Goal: Information Seeking & Learning: Learn about a topic

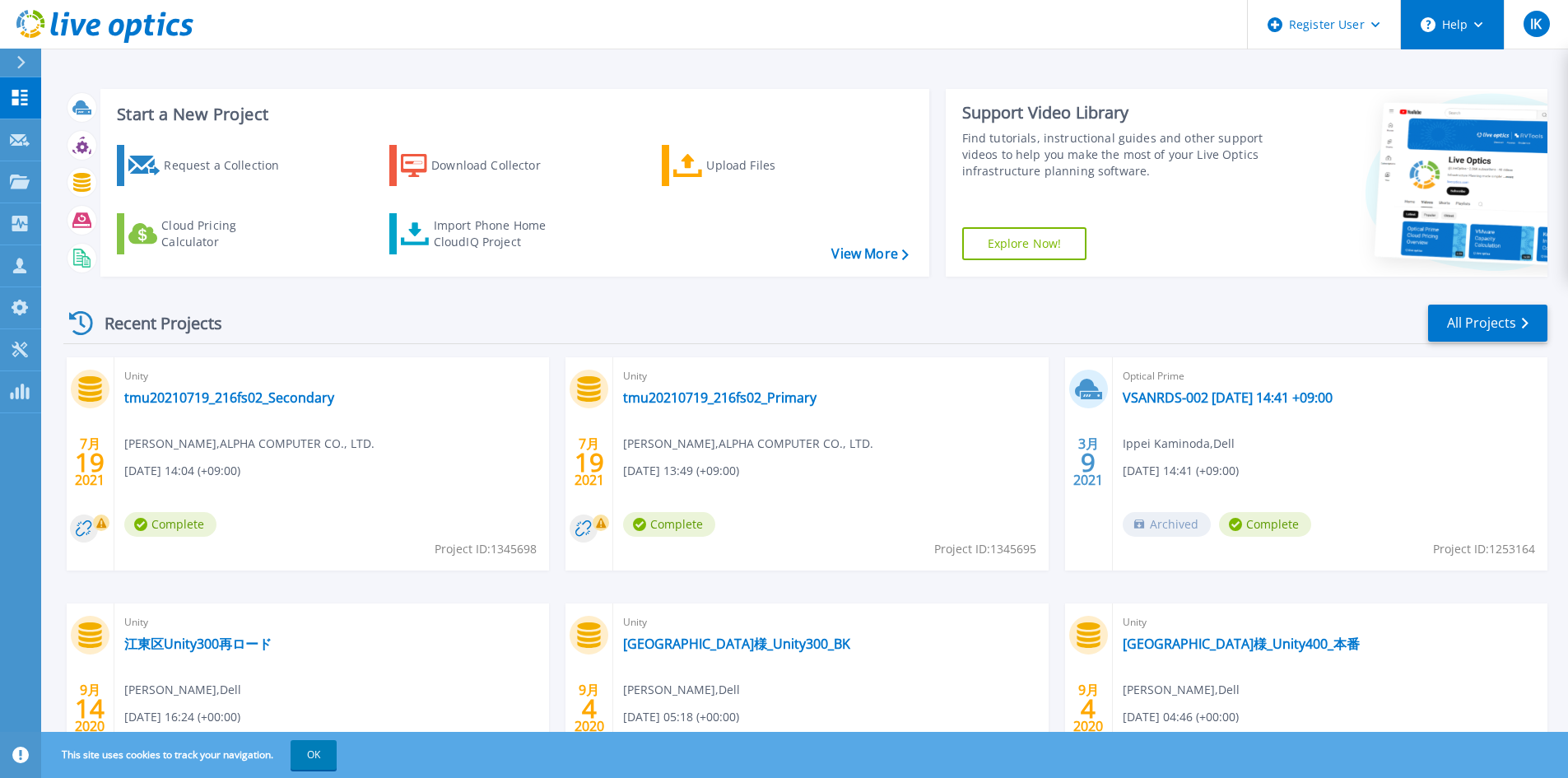
click at [1464, 19] on button "Help" at bounding box center [1452, 25] width 103 height 49
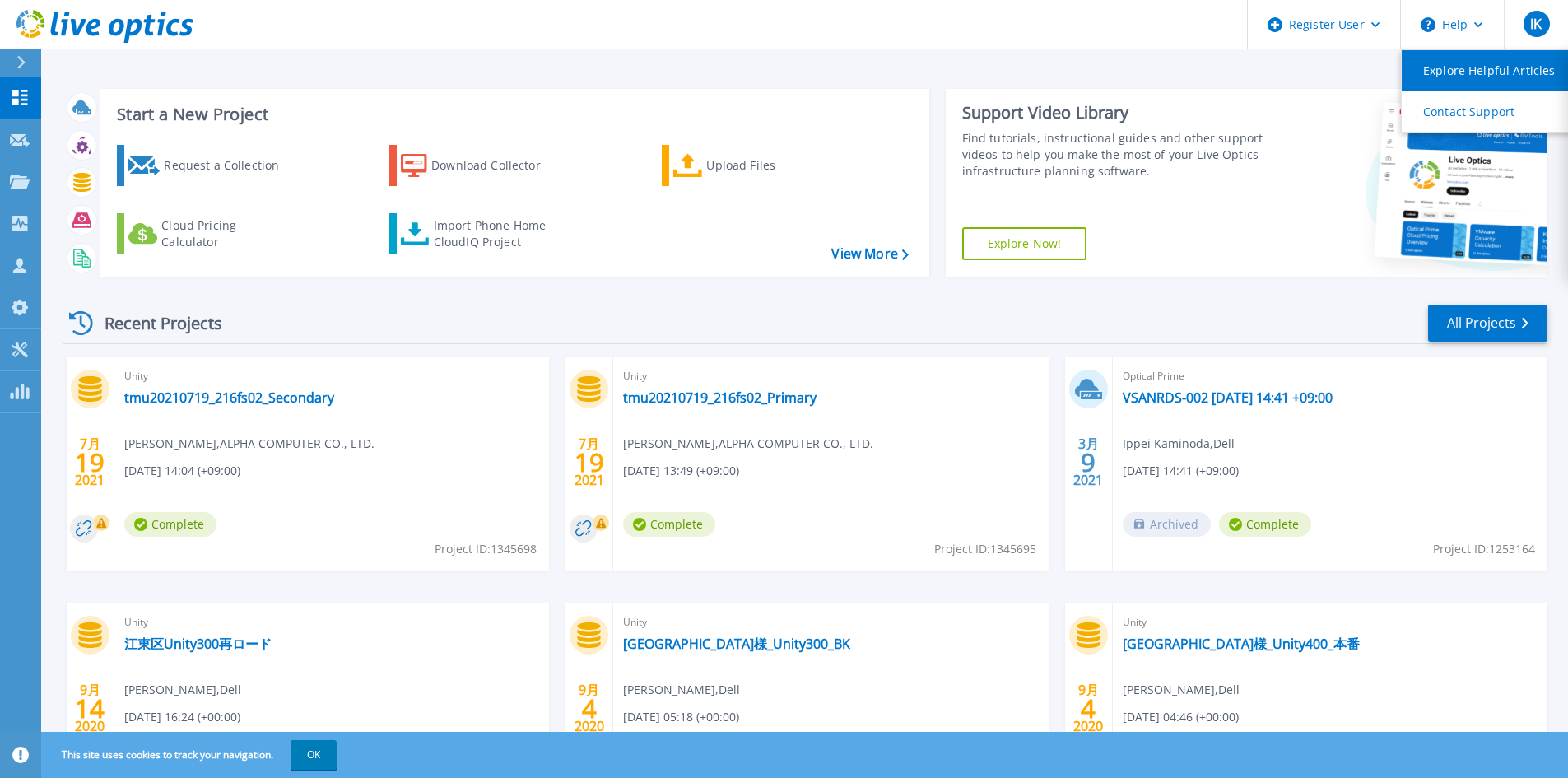
click at [1493, 81] on link "Explore Helpful Articles" at bounding box center [1493, 70] width 184 height 40
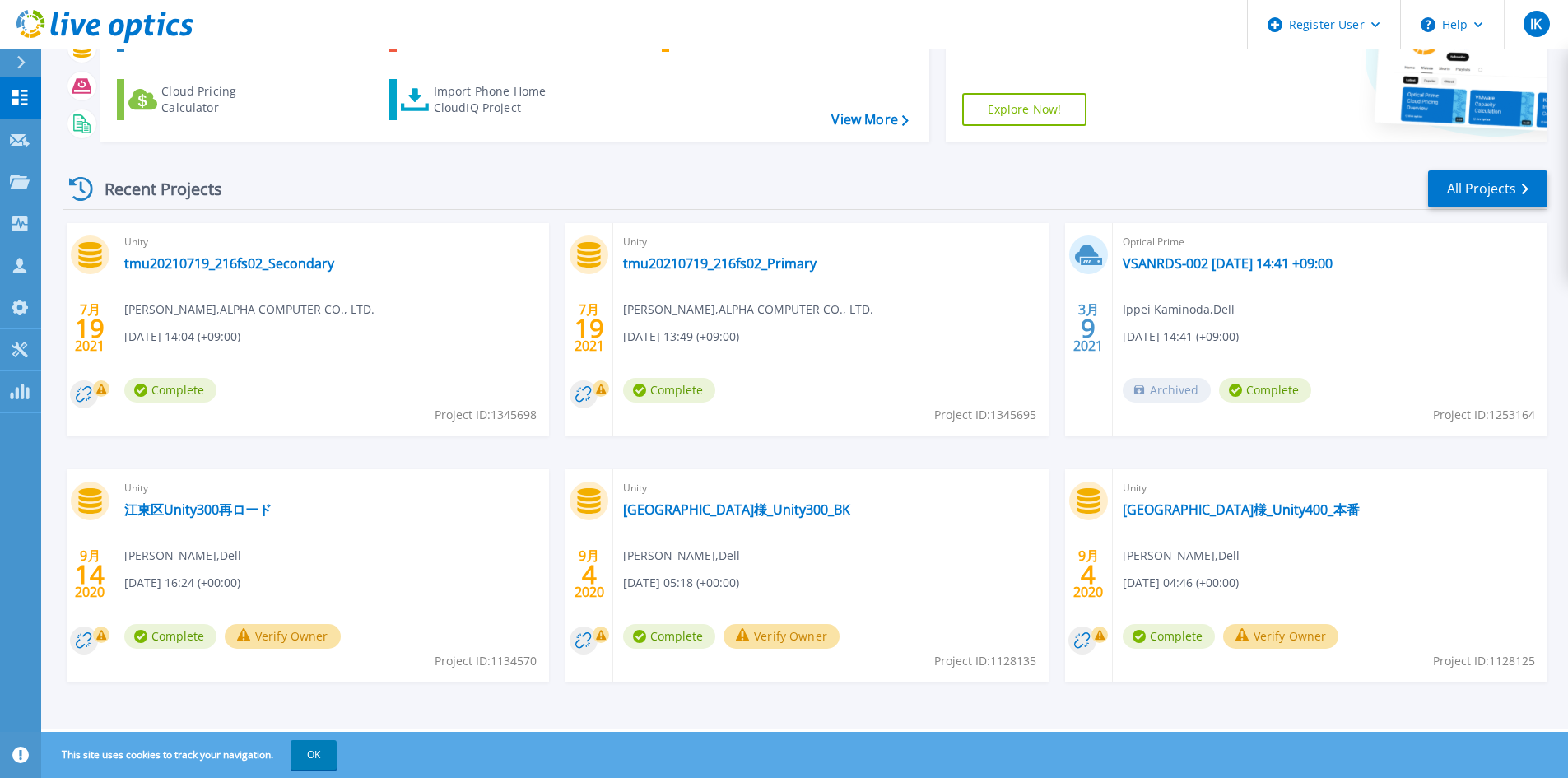
click at [337, 738] on div "This site uses cookies to track your navigation. OK" at bounding box center [784, 755] width 1568 height 46
click at [330, 752] on button "OK" at bounding box center [313, 755] width 46 height 30
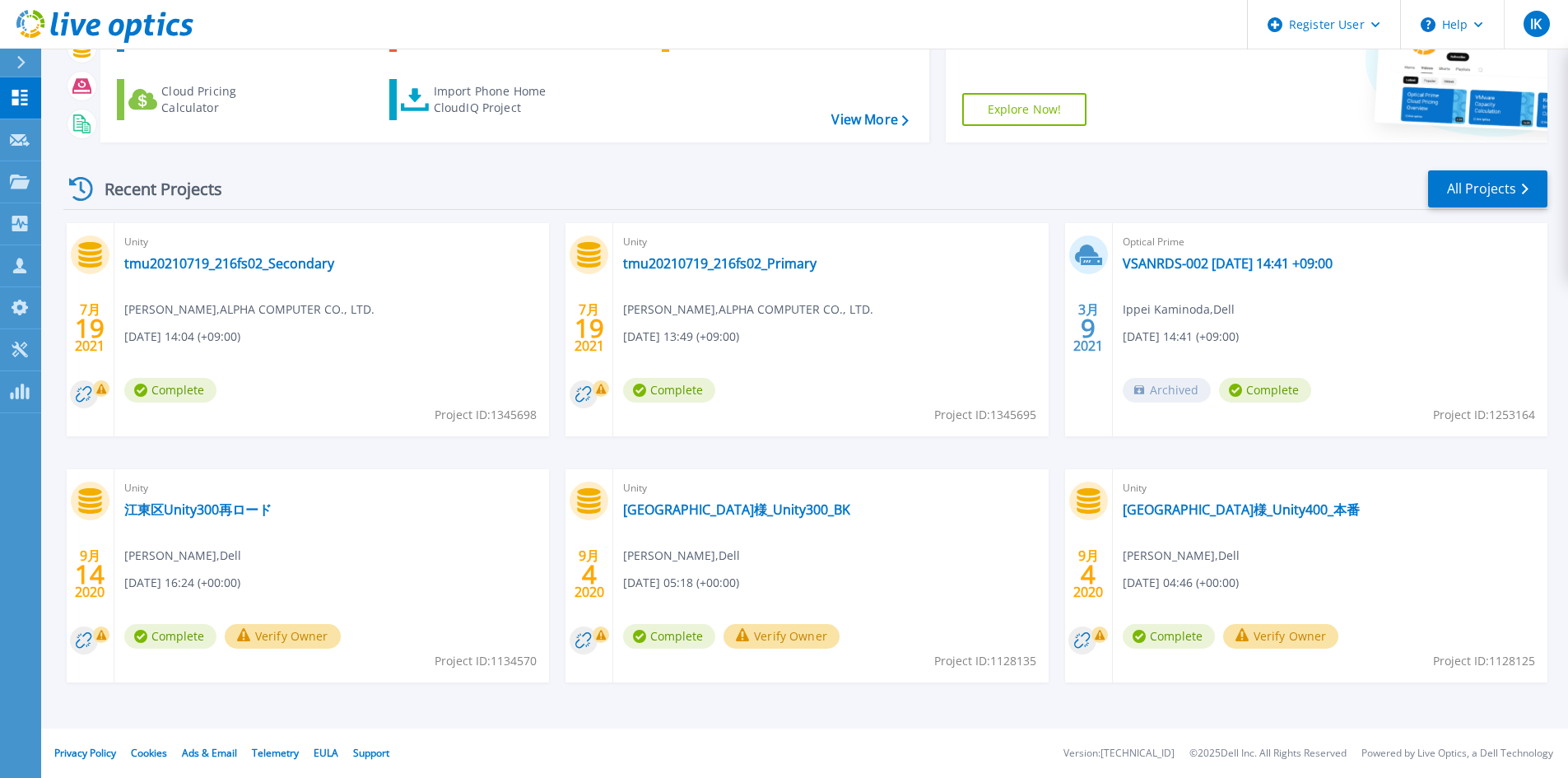
scroll to position [0, 0]
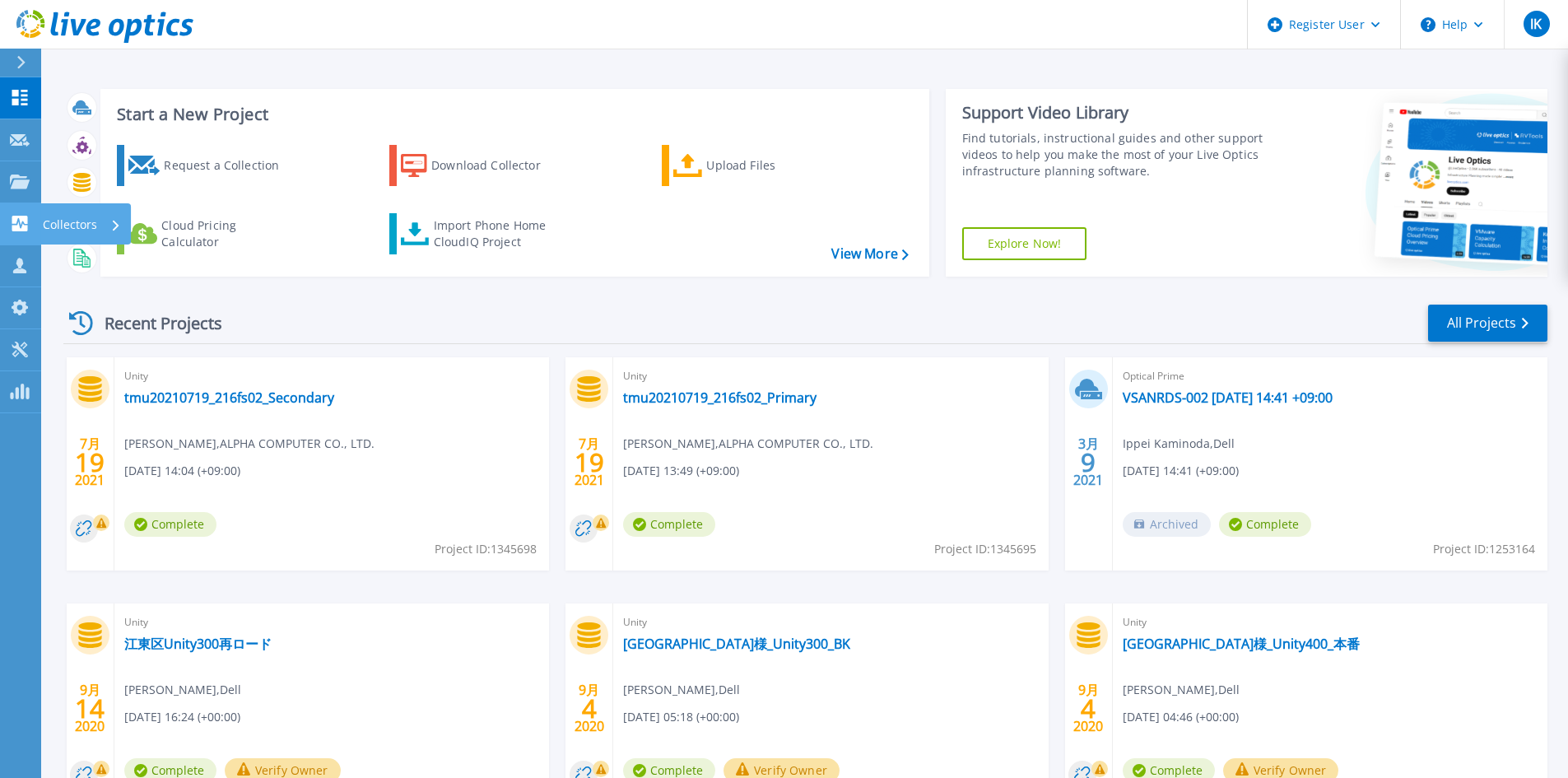
click at [18, 236] on link "Collectors Collectors" at bounding box center [20, 224] width 41 height 42
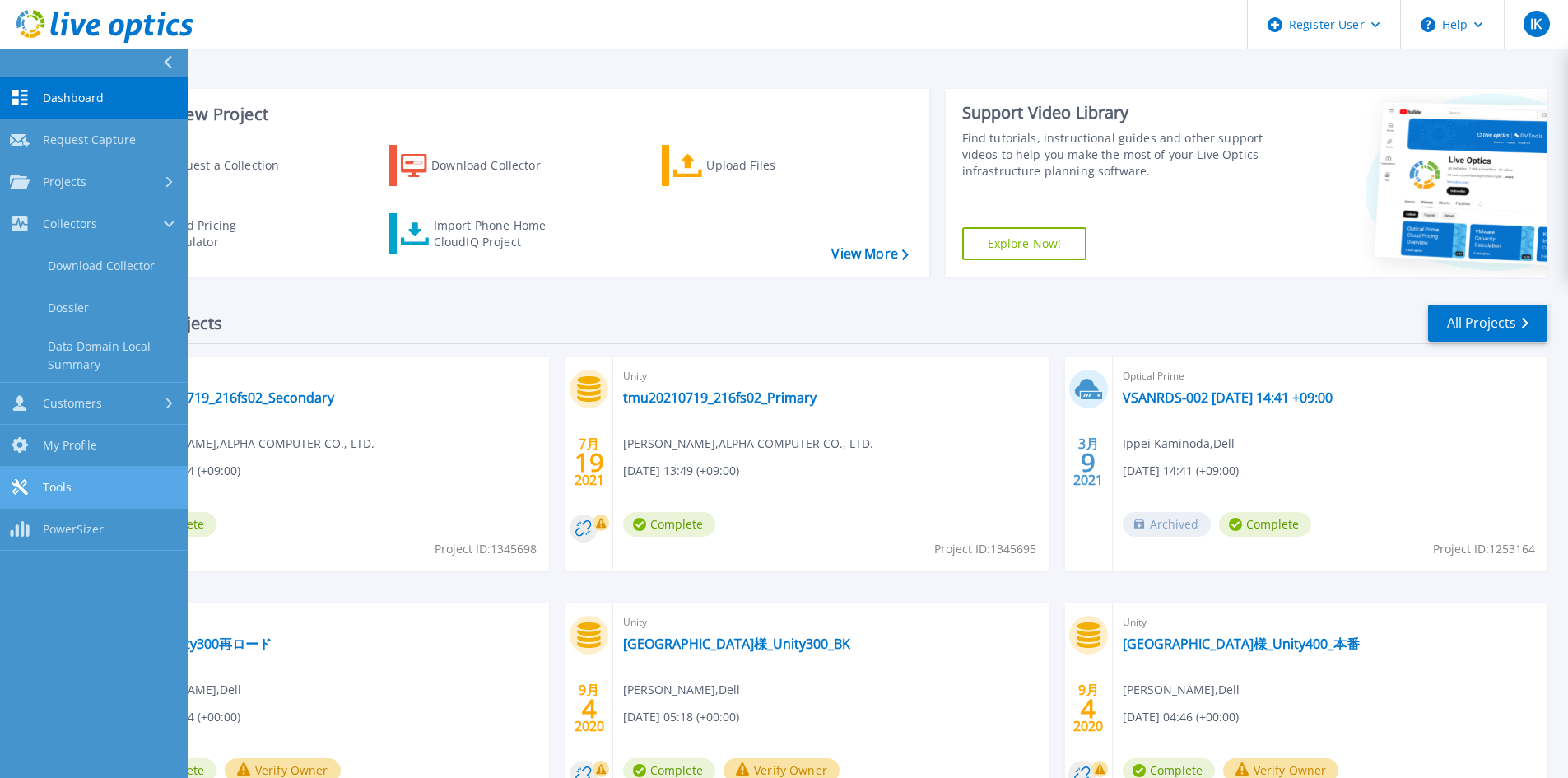
click at [70, 491] on span "Tools" at bounding box center [57, 487] width 29 height 15
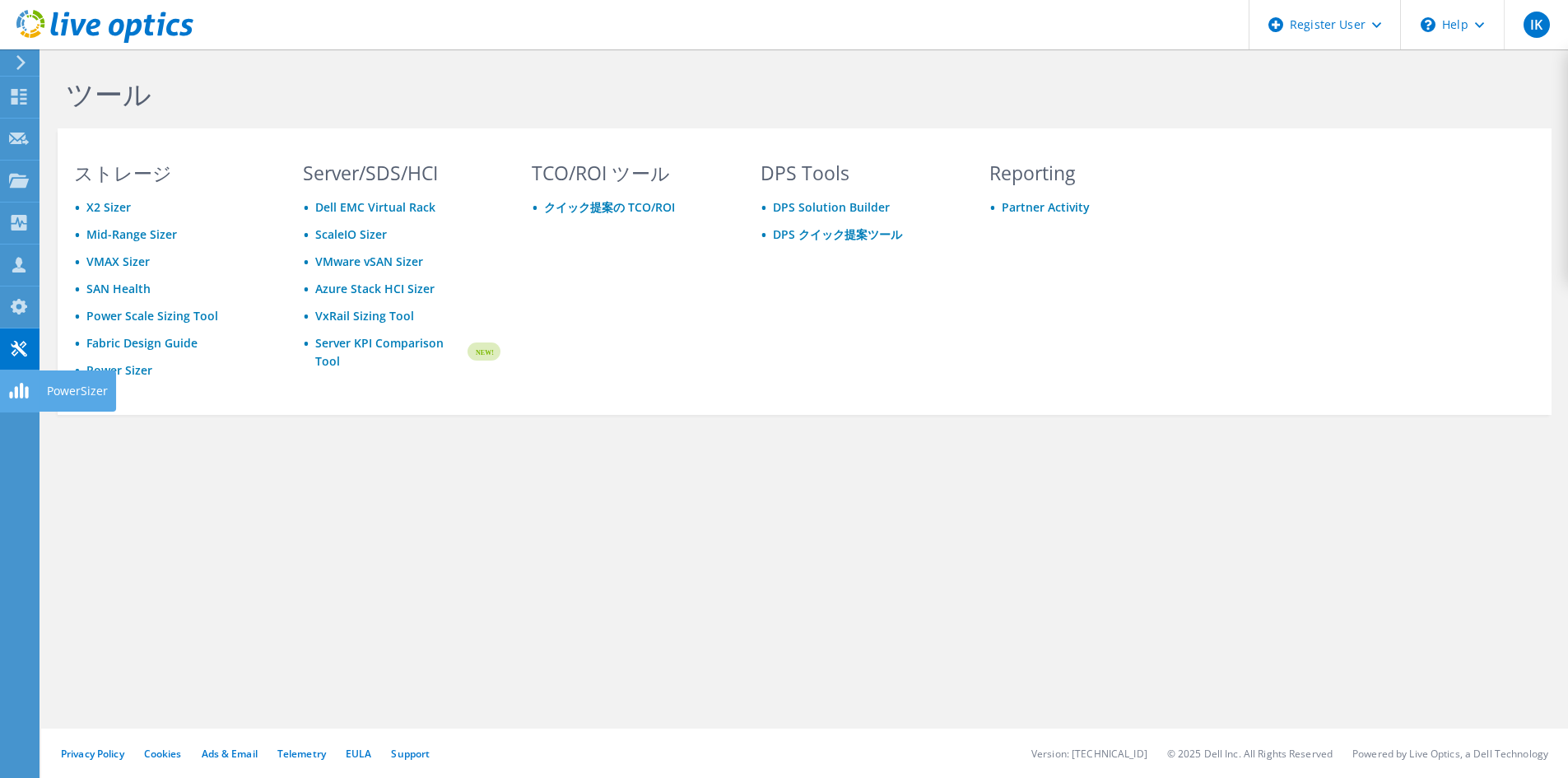
click at [21, 99] on use at bounding box center [19, 97] width 16 height 16
click at [15, 179] on use at bounding box center [18, 180] width 19 height 14
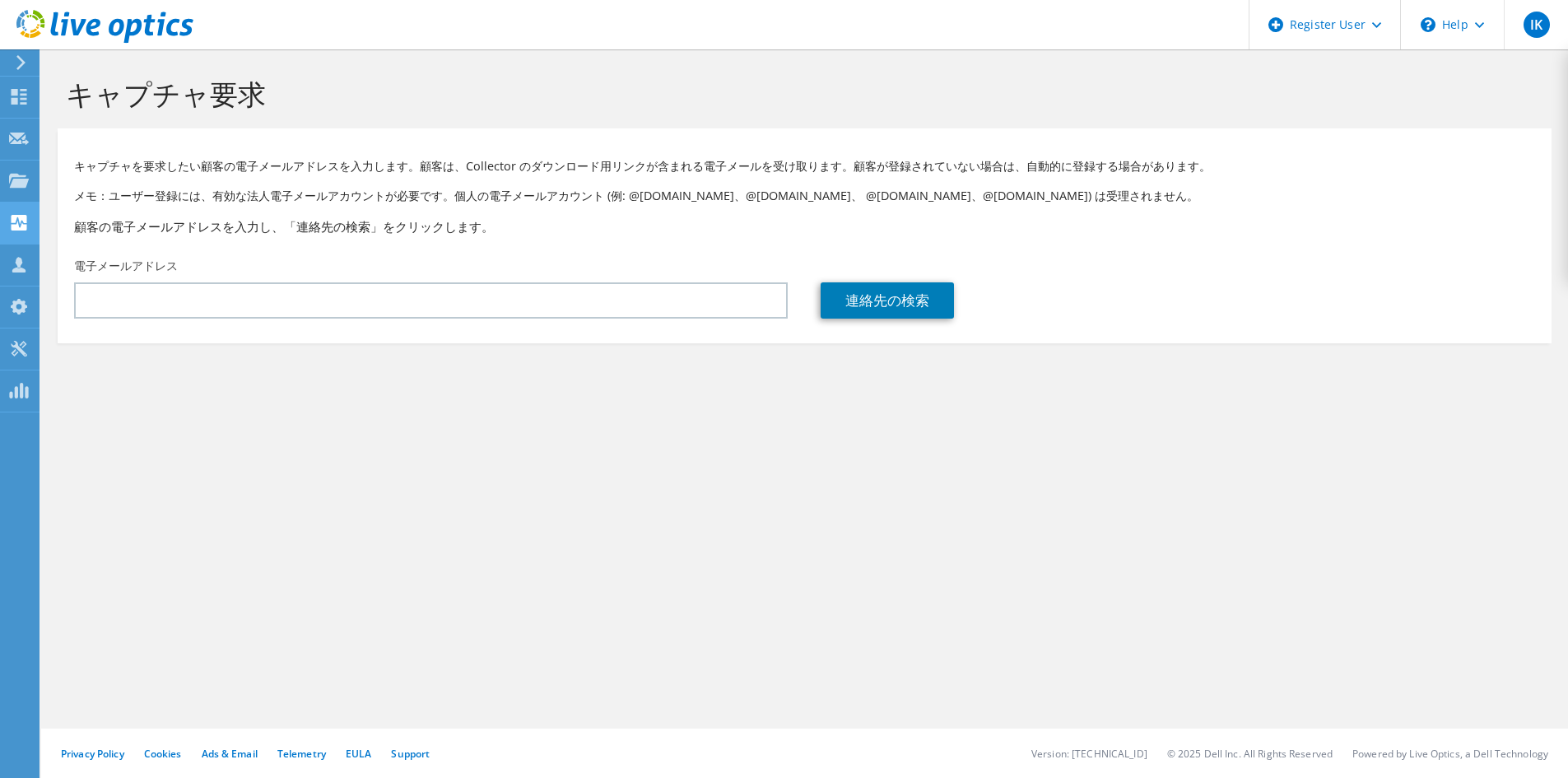
click at [15, 229] on use at bounding box center [19, 223] width 16 height 16
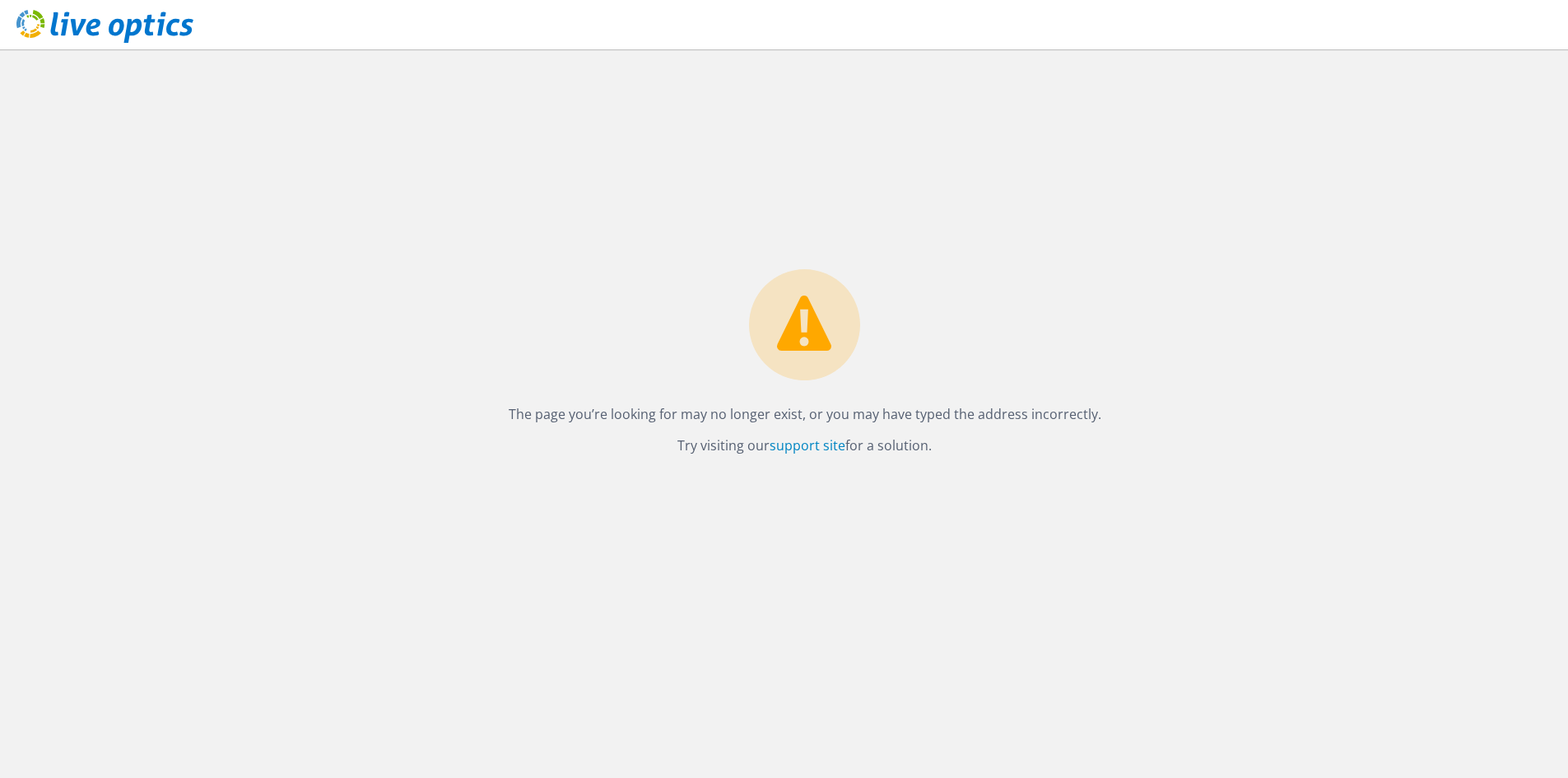
click at [32, 22] on icon at bounding box center [105, 26] width 177 height 33
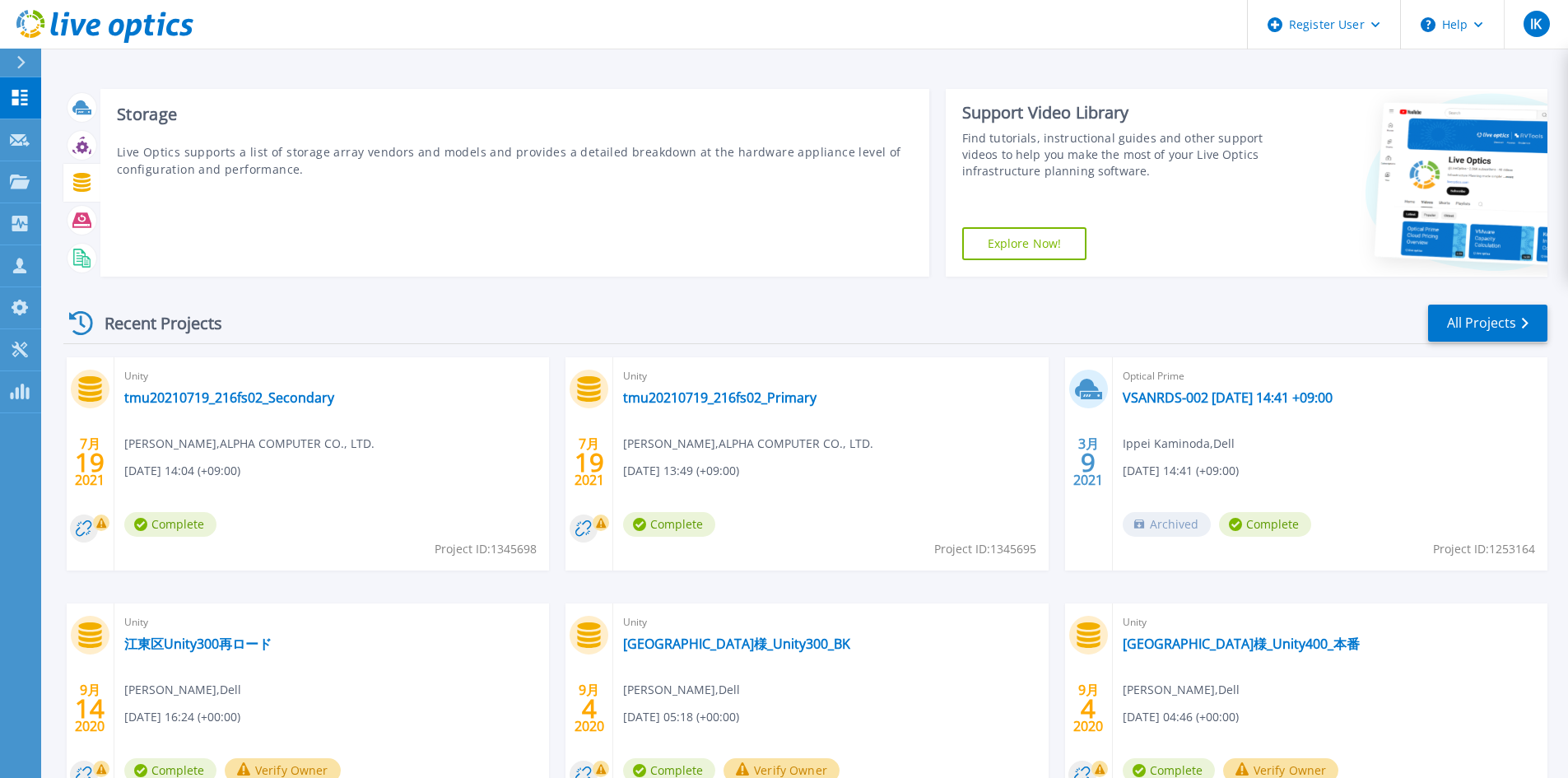
click at [67, 181] on div at bounding box center [82, 182] width 37 height 38
click at [77, 182] on icon at bounding box center [82, 182] width 18 height 19
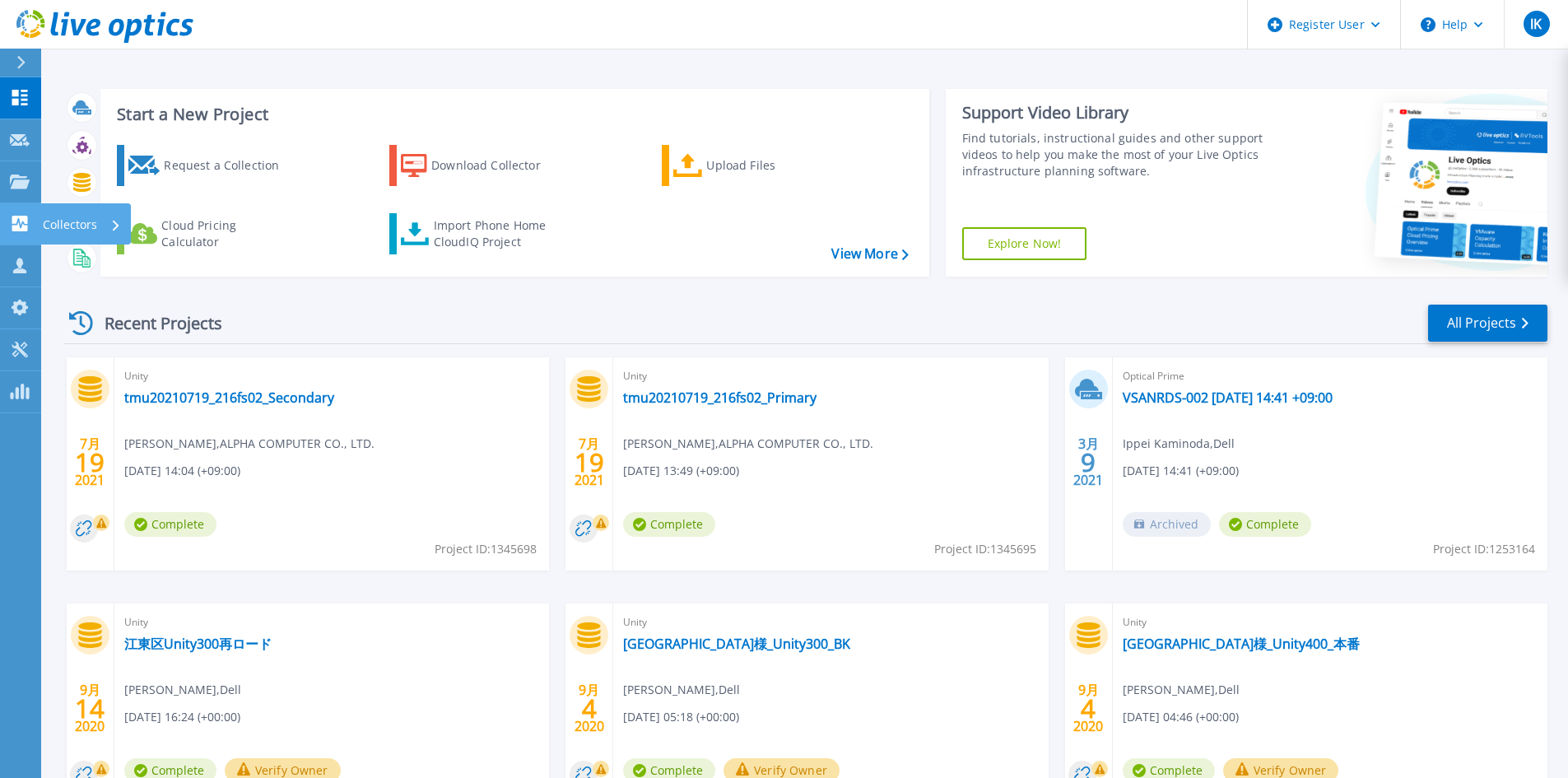
click at [73, 224] on p "Collectors" at bounding box center [70, 224] width 55 height 43
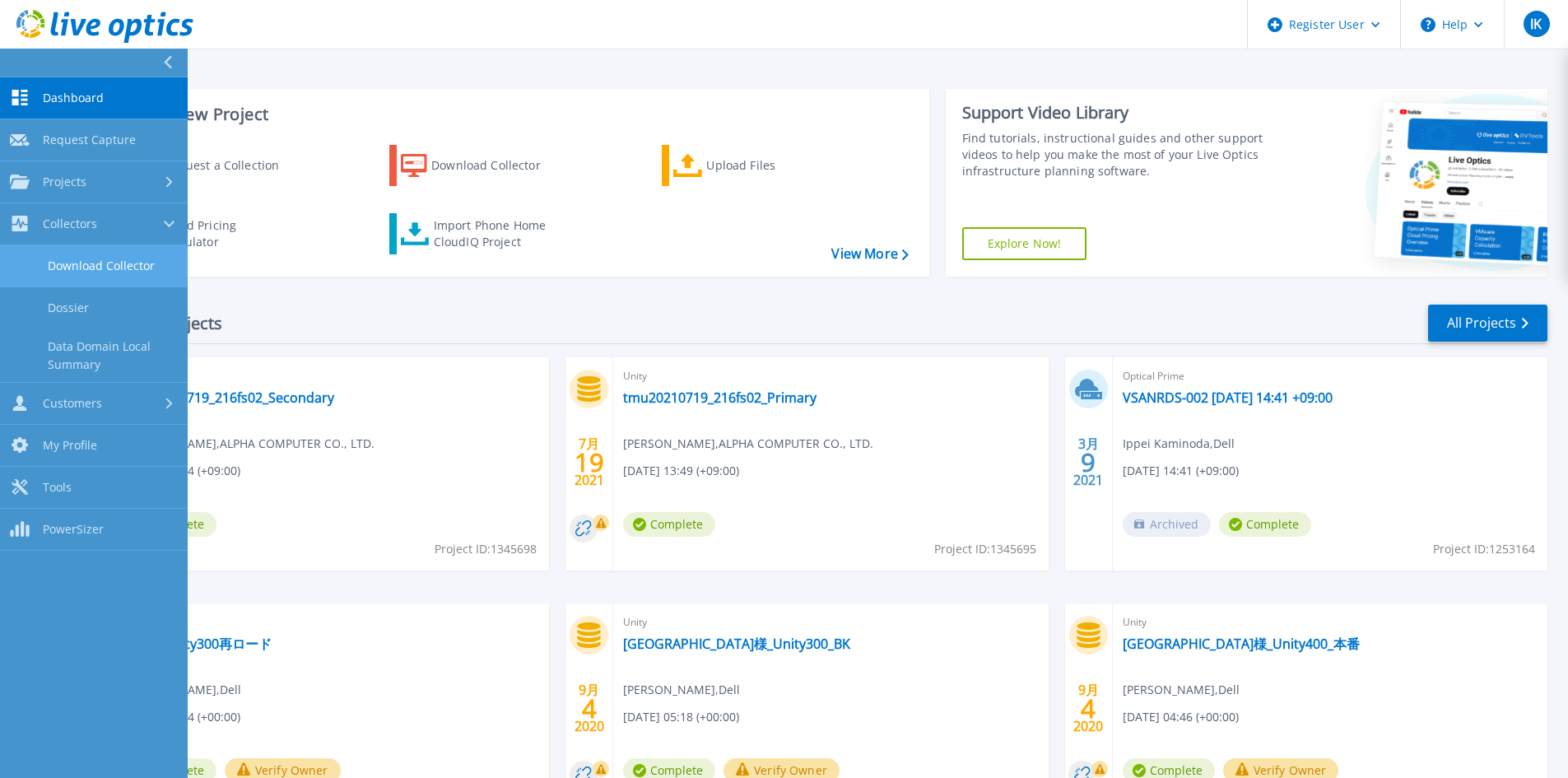
click at [119, 258] on link "Download Collector" at bounding box center [93, 267] width 187 height 42
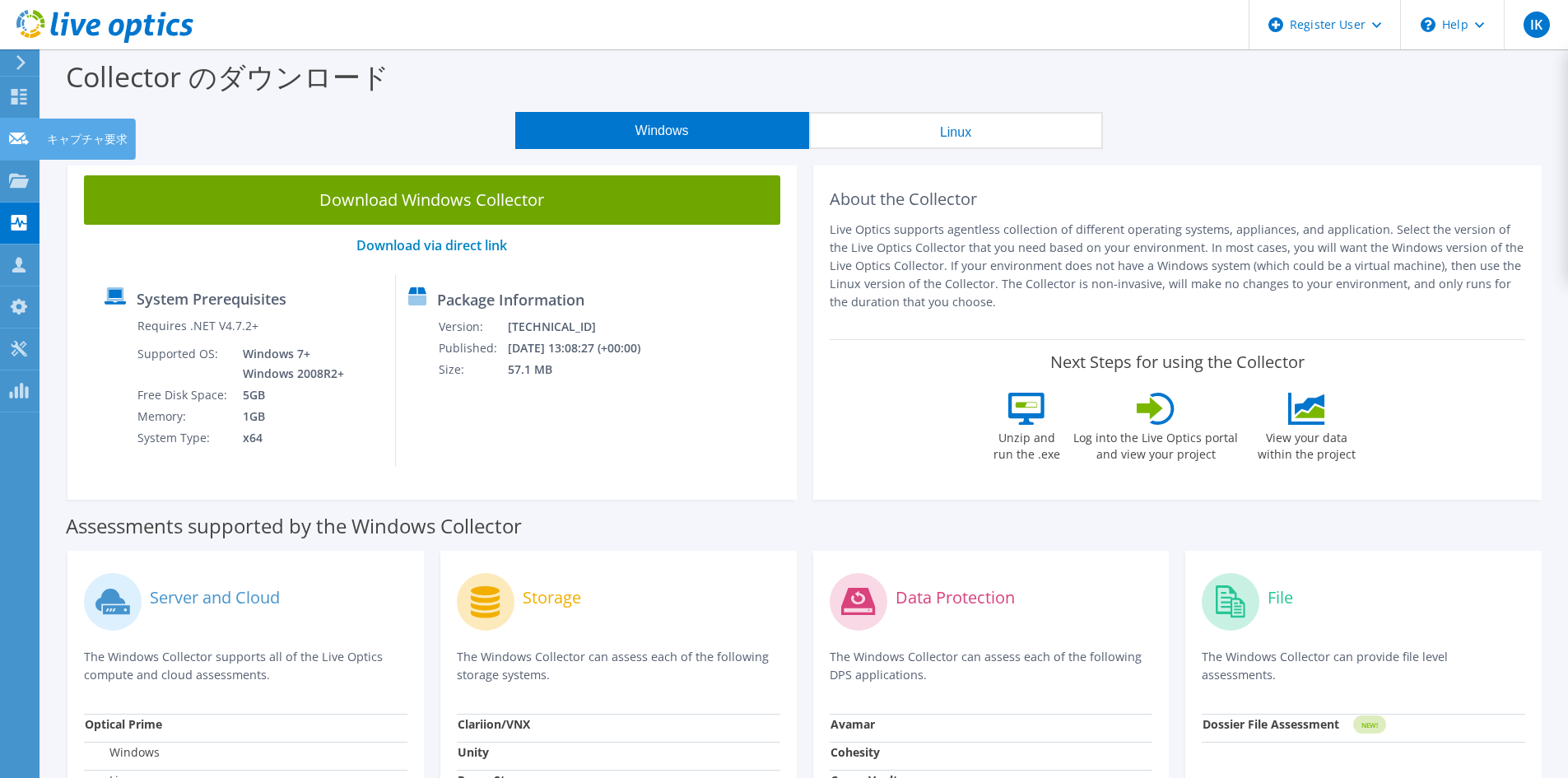
click at [26, 99] on use at bounding box center [19, 97] width 16 height 16
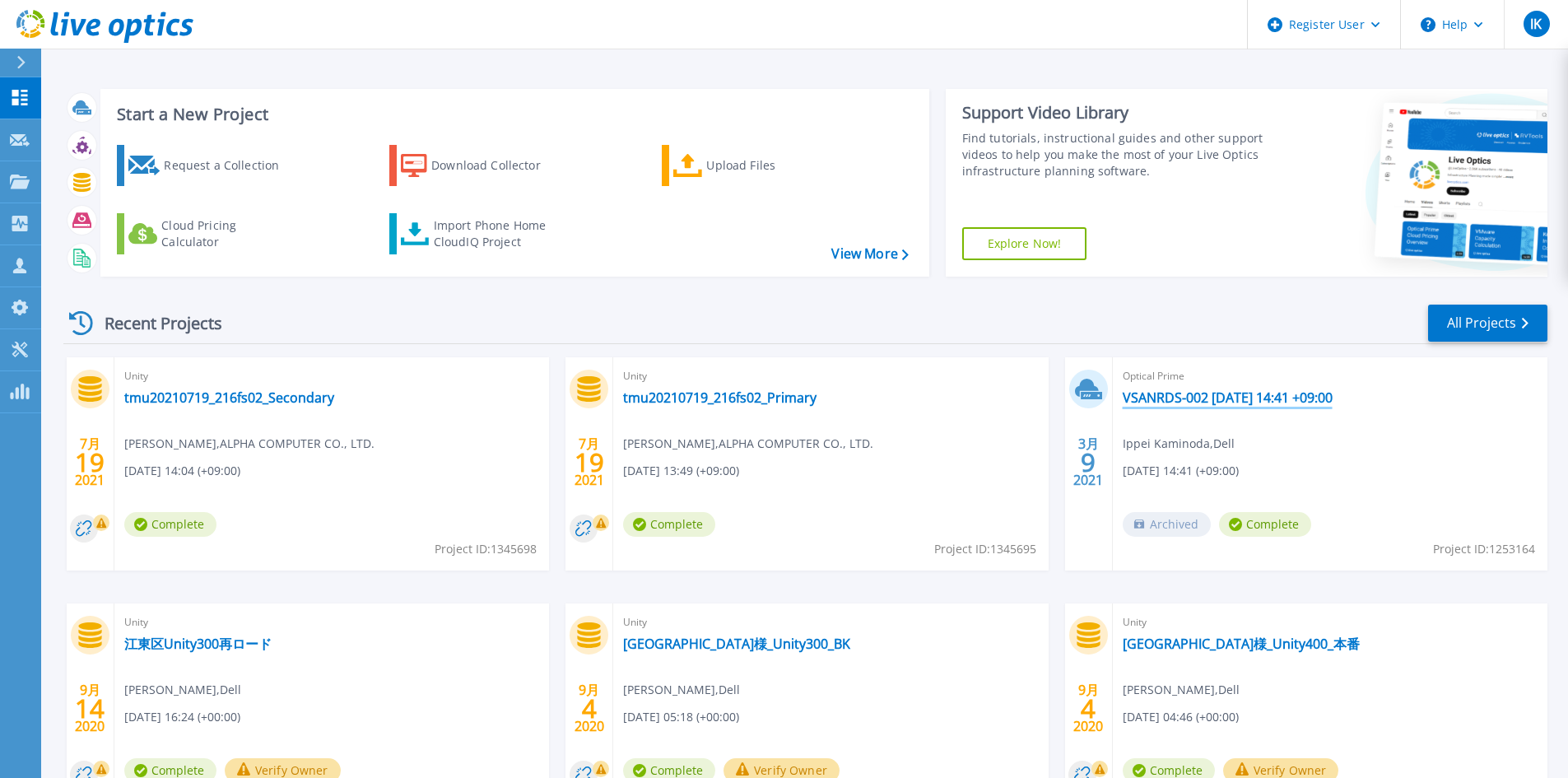
click at [1283, 394] on link "VSANRDS-002 2021-03-09 14:41 +09:00" at bounding box center [1227, 398] width 210 height 17
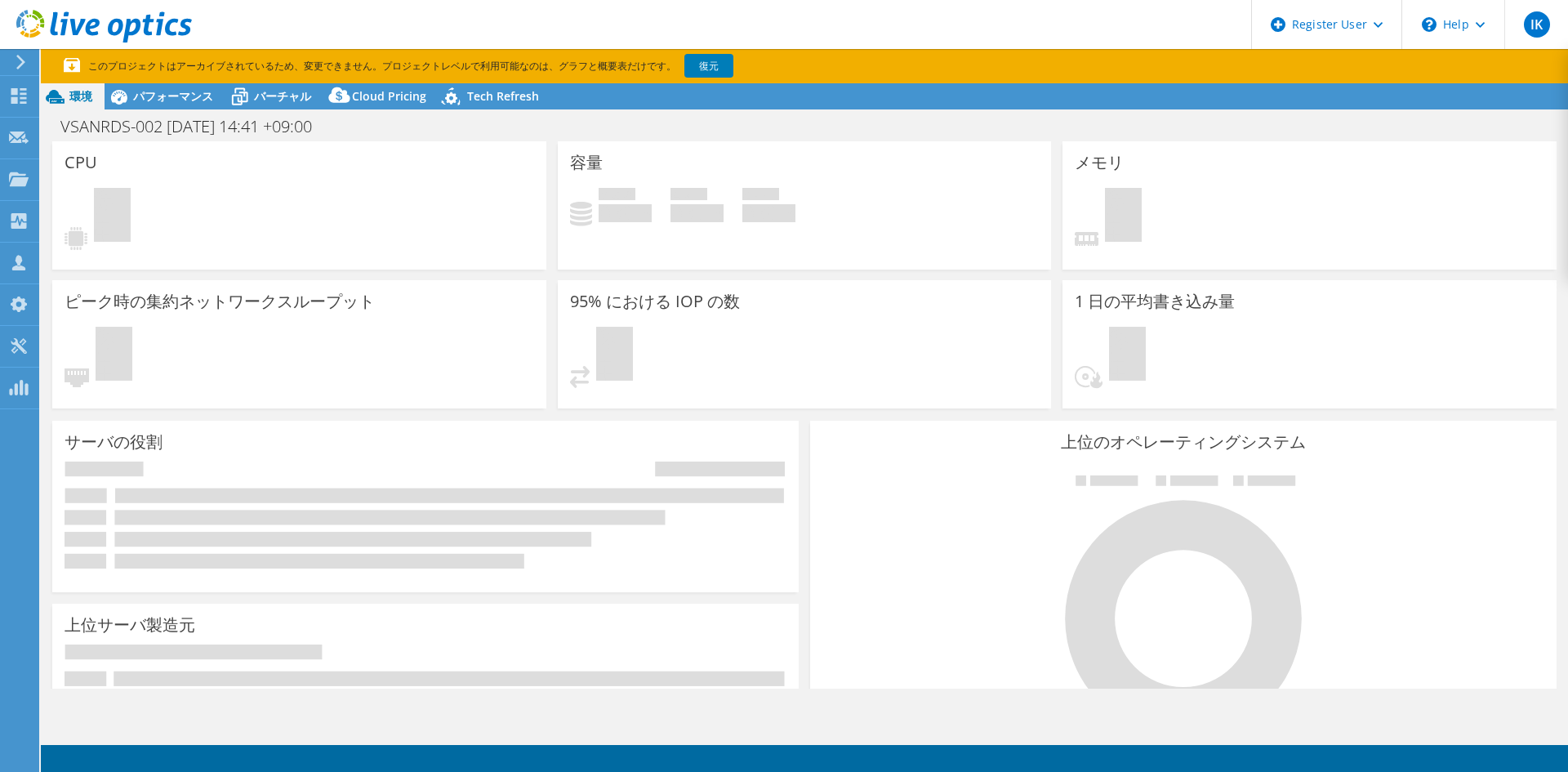
select select "Tokyo"
select select "USD"
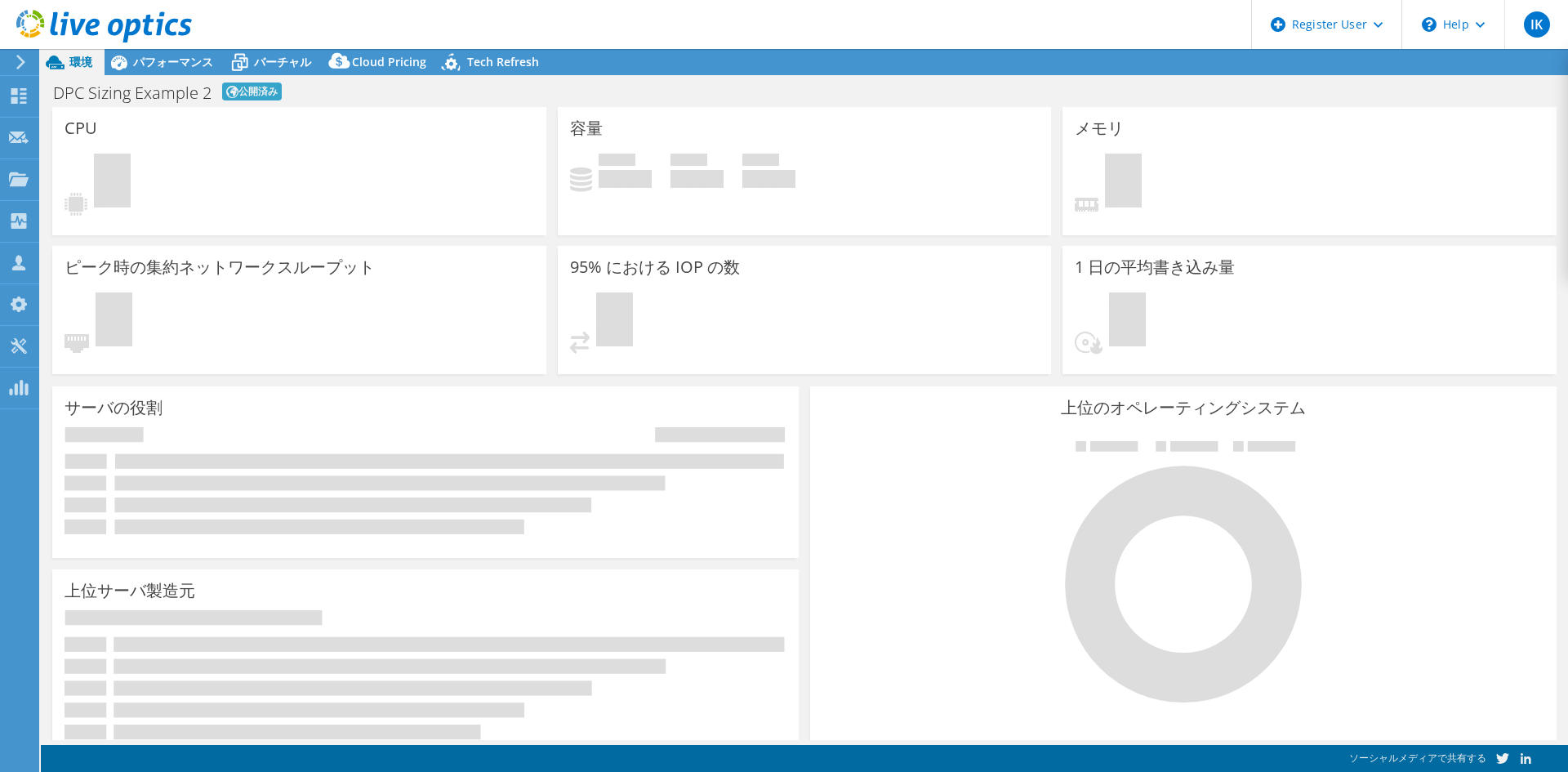
select select "USD"
select select "EUFrankfurt"
select select "EUR"
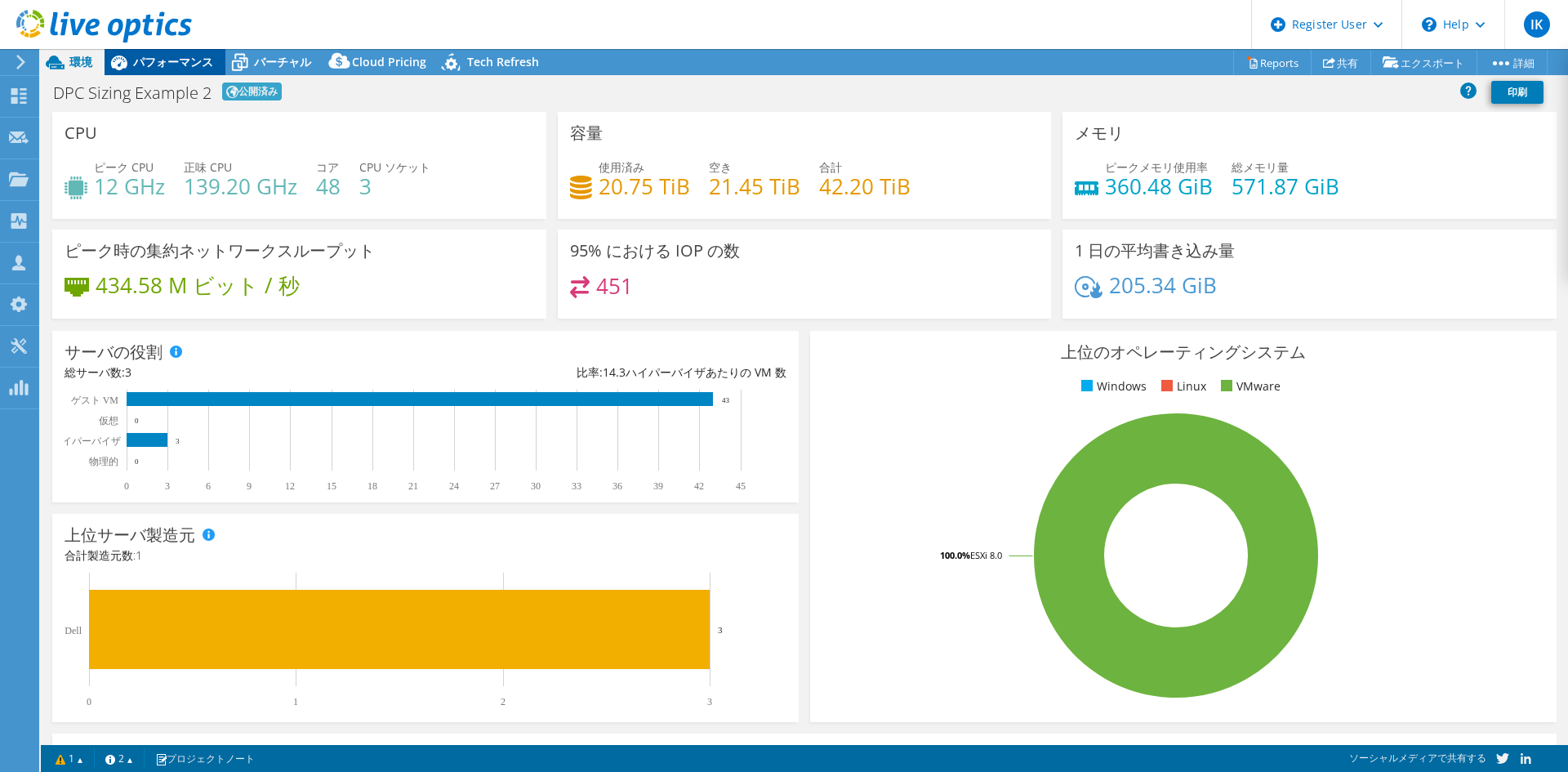
click at [168, 66] on span "パフォーマンス" at bounding box center [173, 62] width 80 height 16
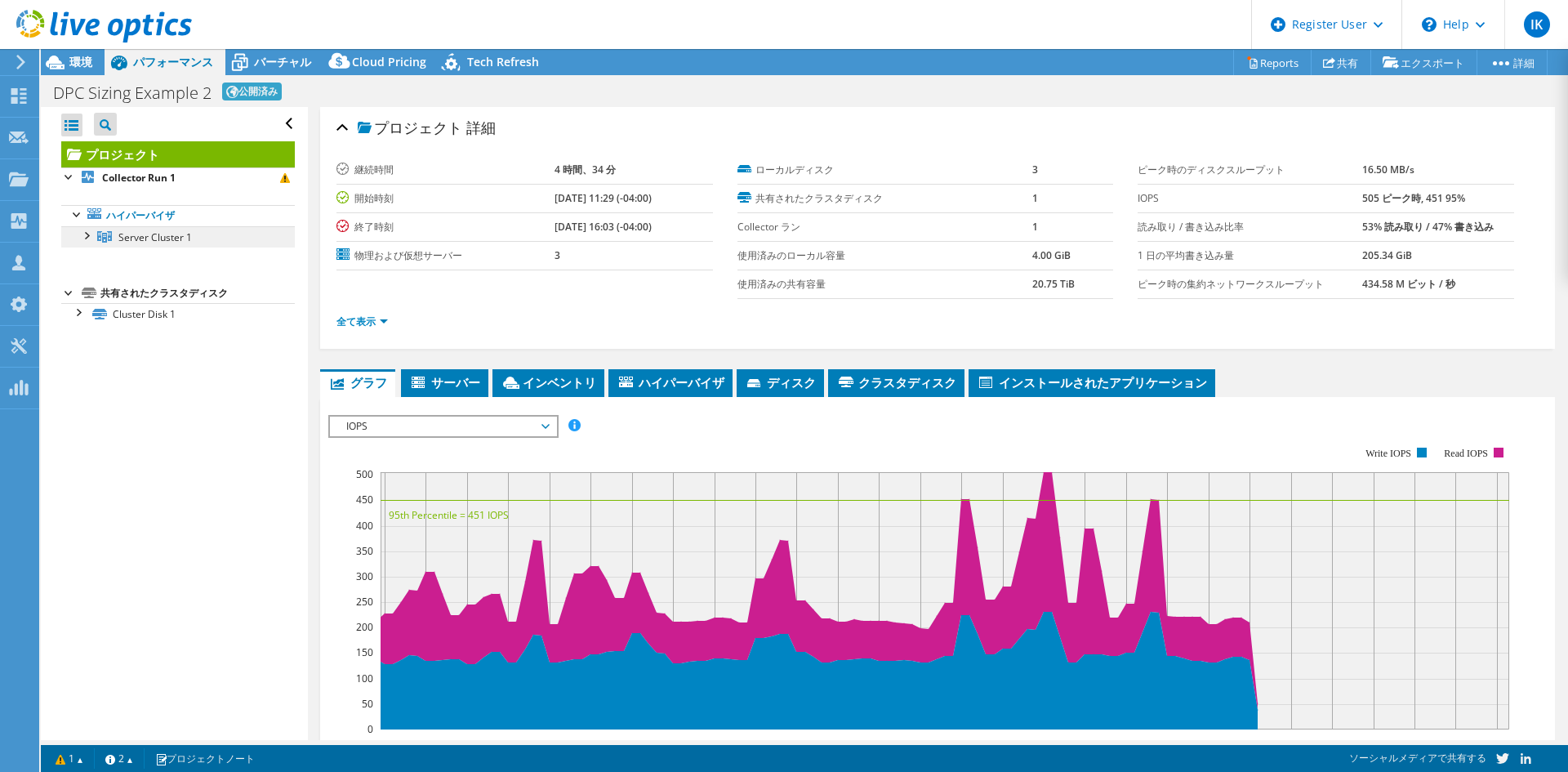
click at [114, 234] on link "Server Cluster 1" at bounding box center [178, 237] width 234 height 21
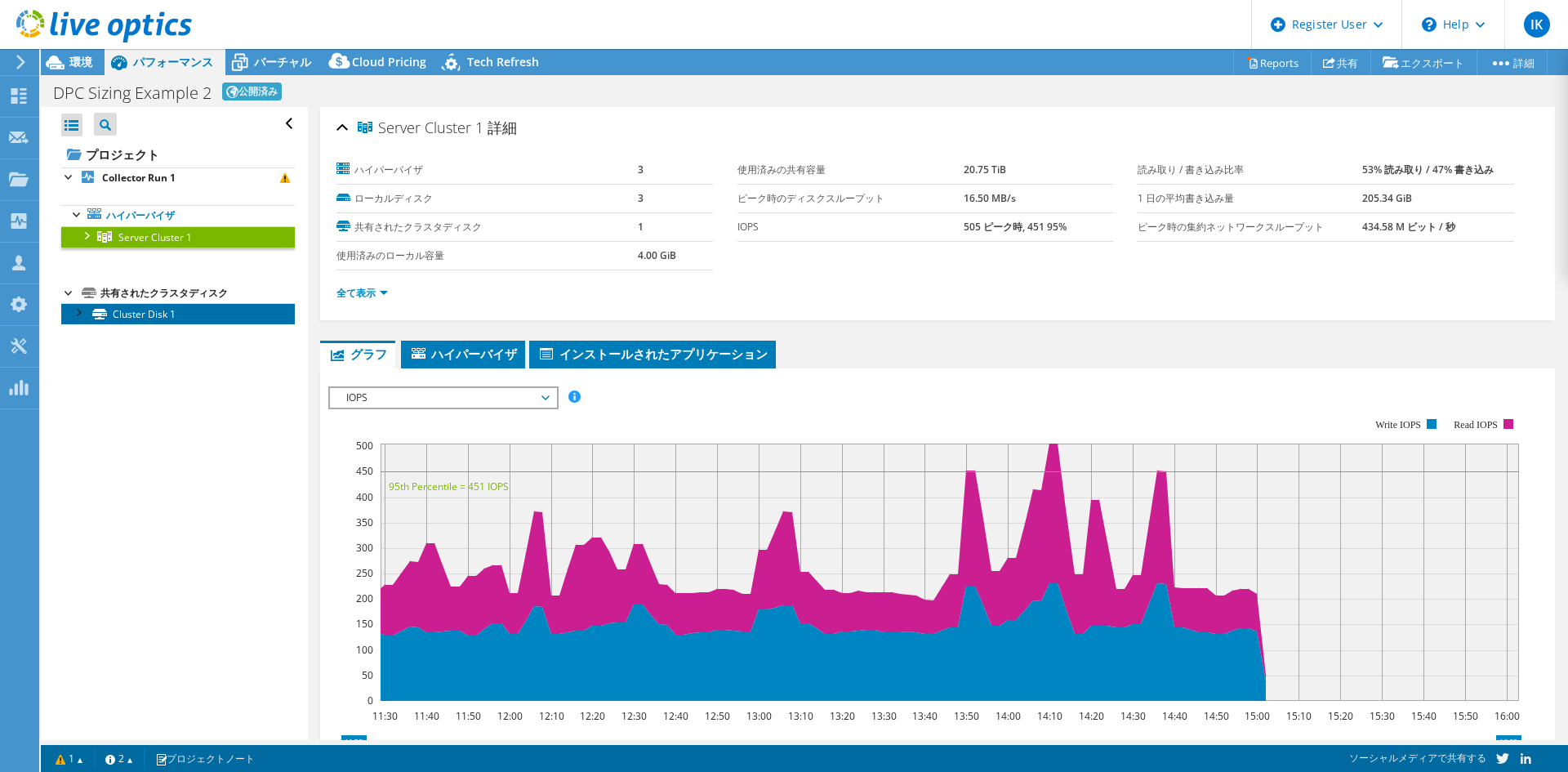
click at [138, 314] on link "Cluster Disk 1" at bounding box center [178, 314] width 234 height 21
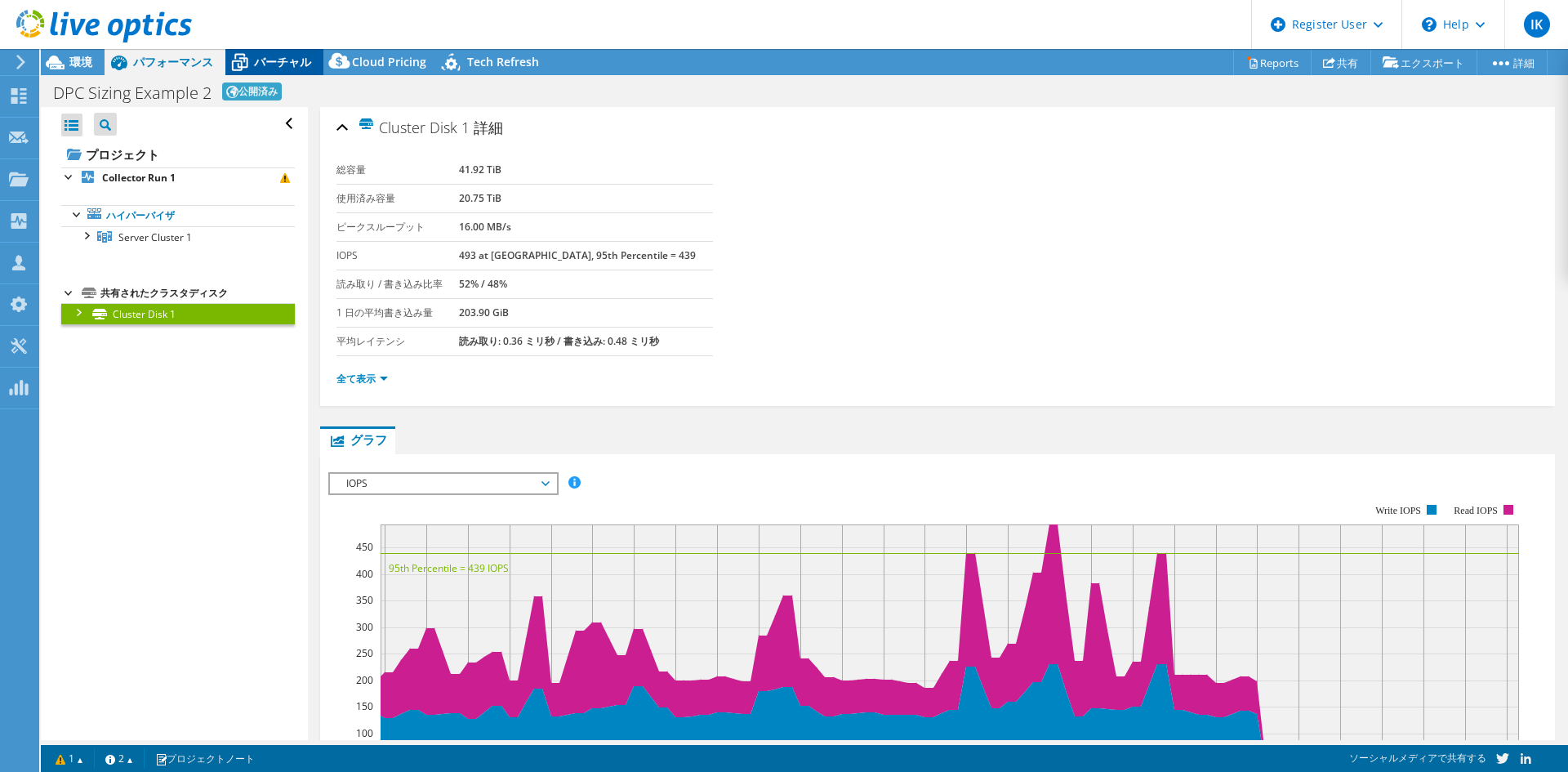
click at [271, 54] on span "バーチャル" at bounding box center [282, 62] width 57 height 16
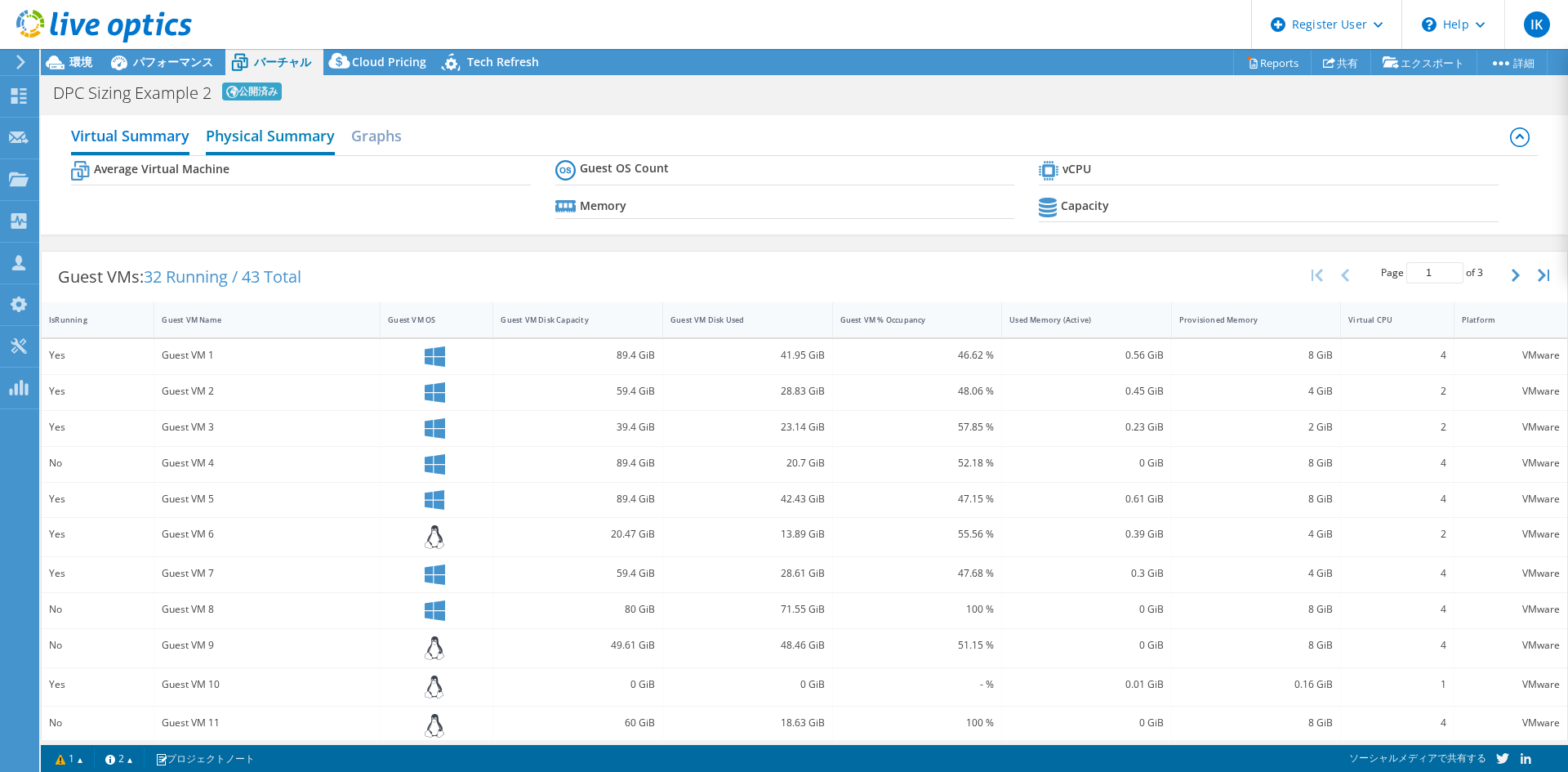
click at [261, 121] on h2 "Physical Summary" at bounding box center [271, 137] width 129 height 36
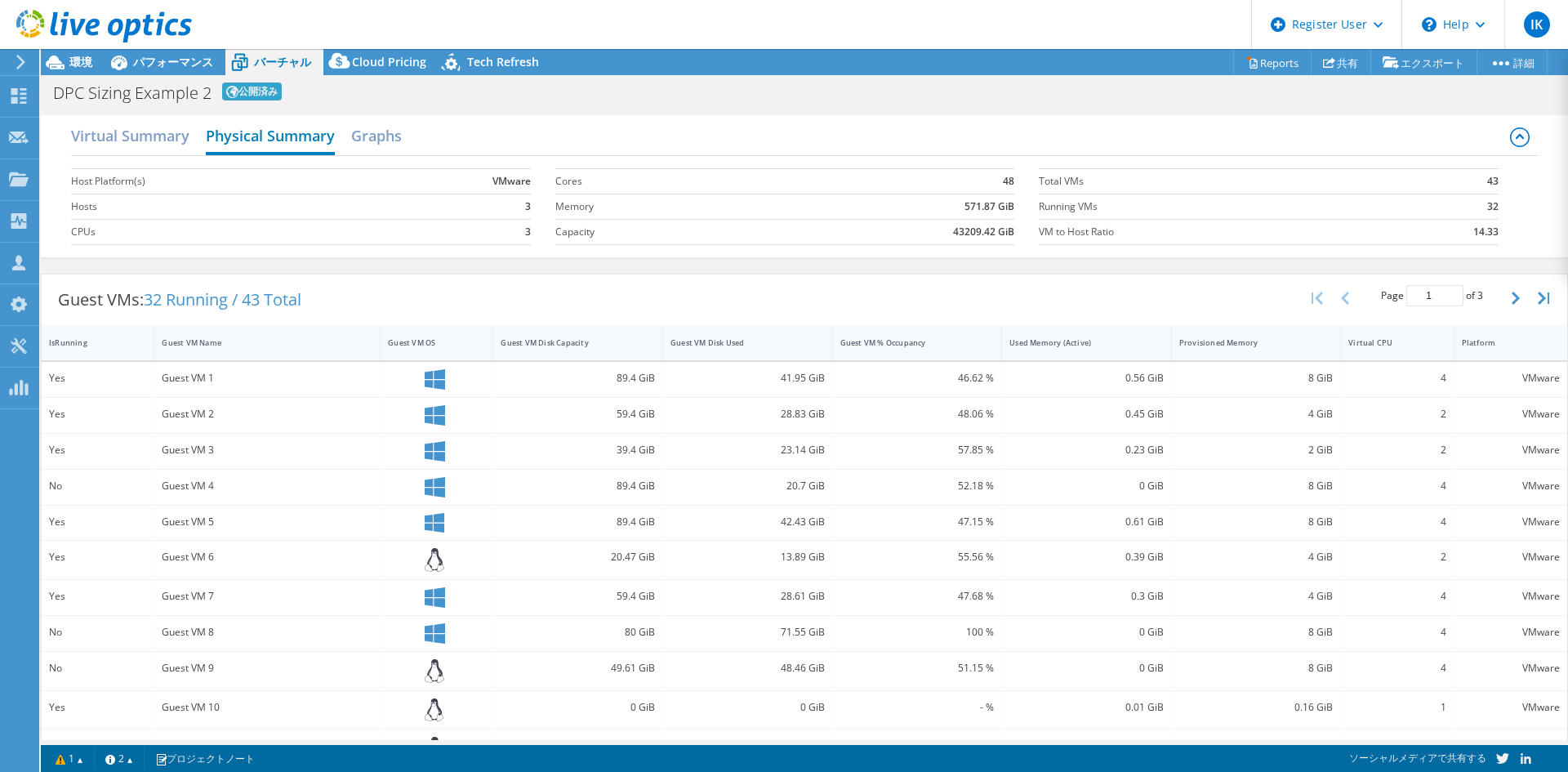
click at [296, 149] on h2 "Physical Summary" at bounding box center [271, 137] width 129 height 36
click at [389, 134] on h2 "Graphs" at bounding box center [376, 137] width 51 height 36
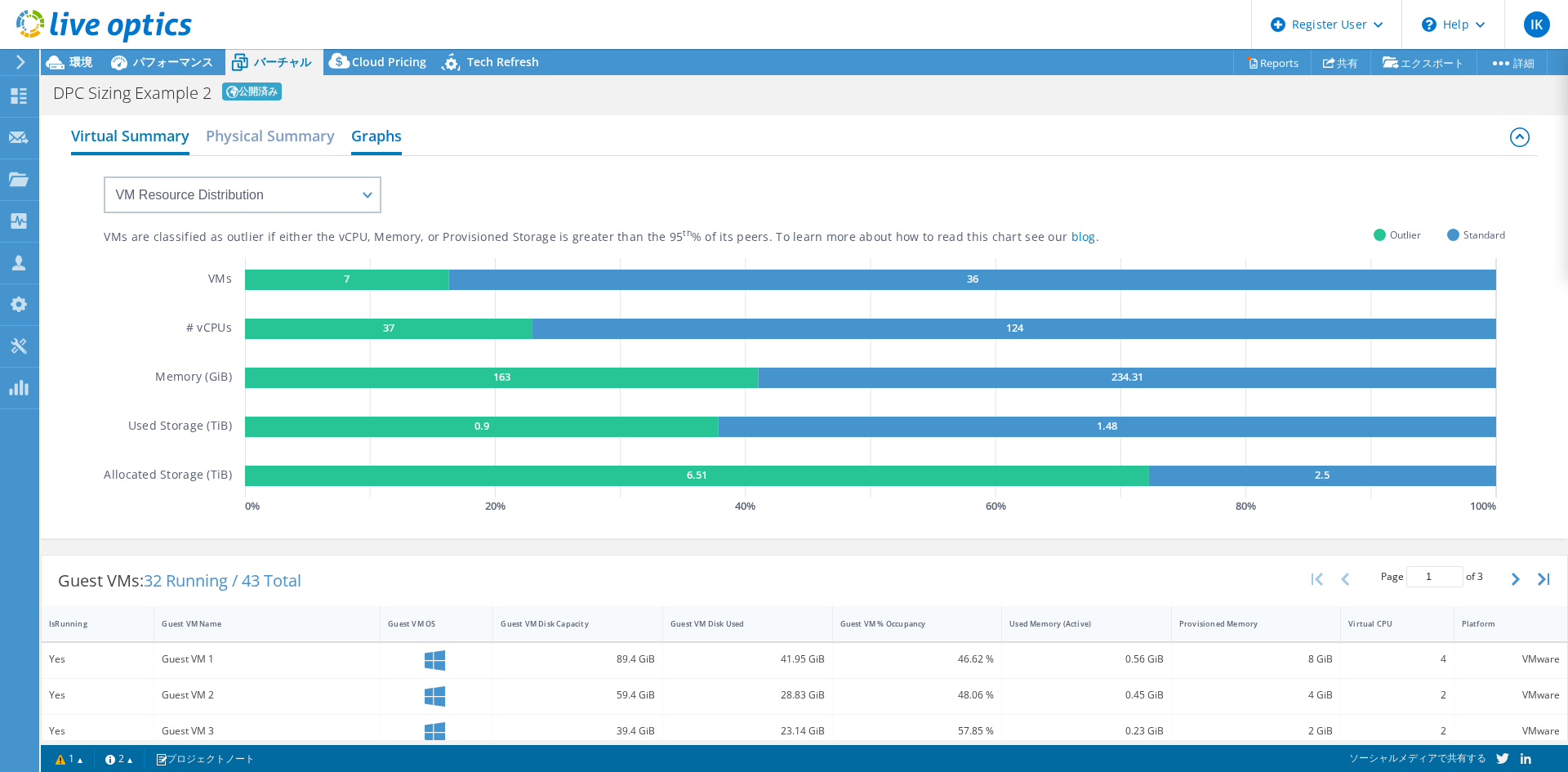
click at [178, 138] on h2 "Virtual Summary" at bounding box center [130, 137] width 119 height 36
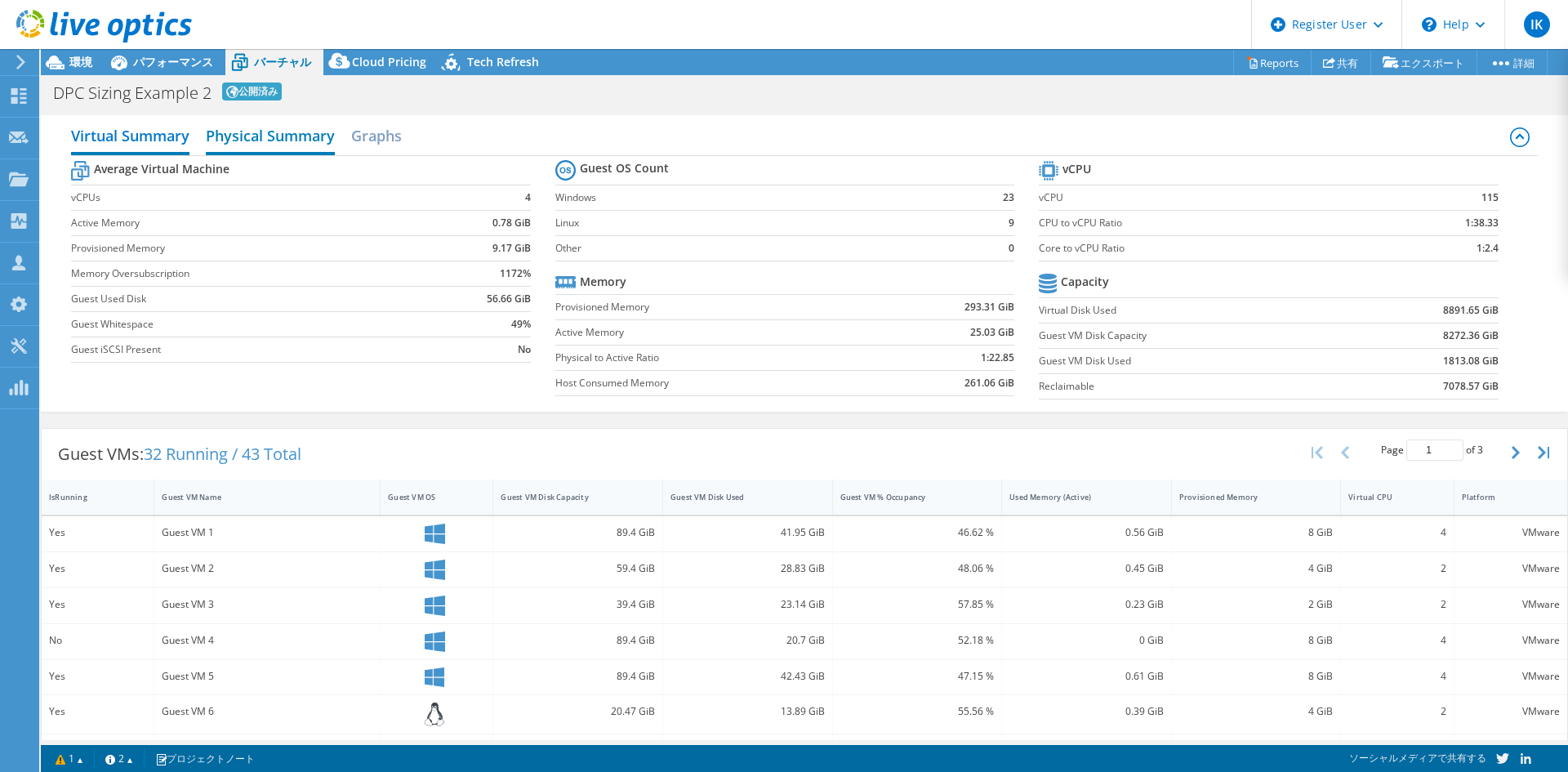
click at [298, 140] on h2 "Physical Summary" at bounding box center [271, 137] width 129 height 36
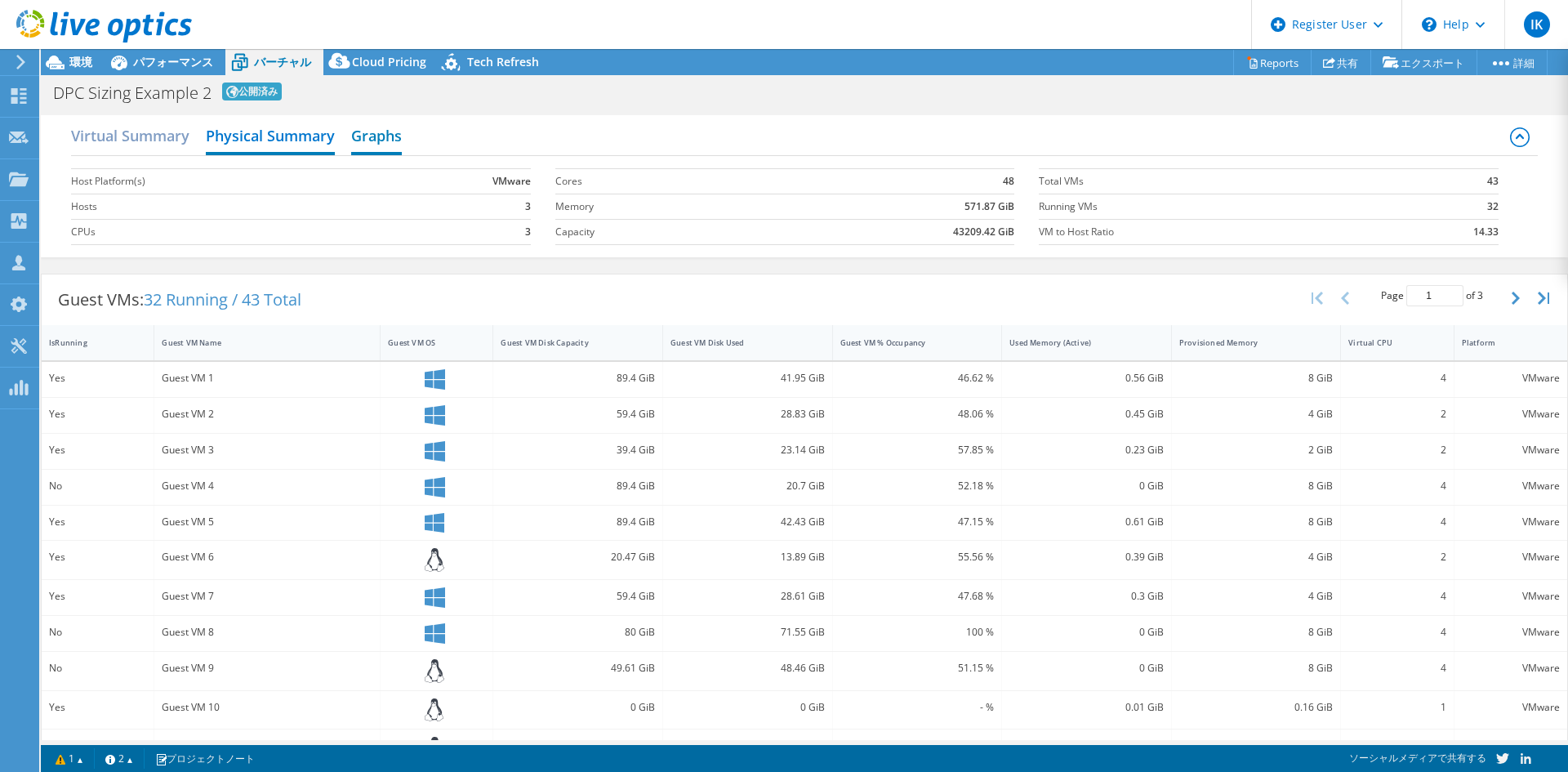
click at [373, 137] on h2 "Graphs" at bounding box center [376, 137] width 51 height 36
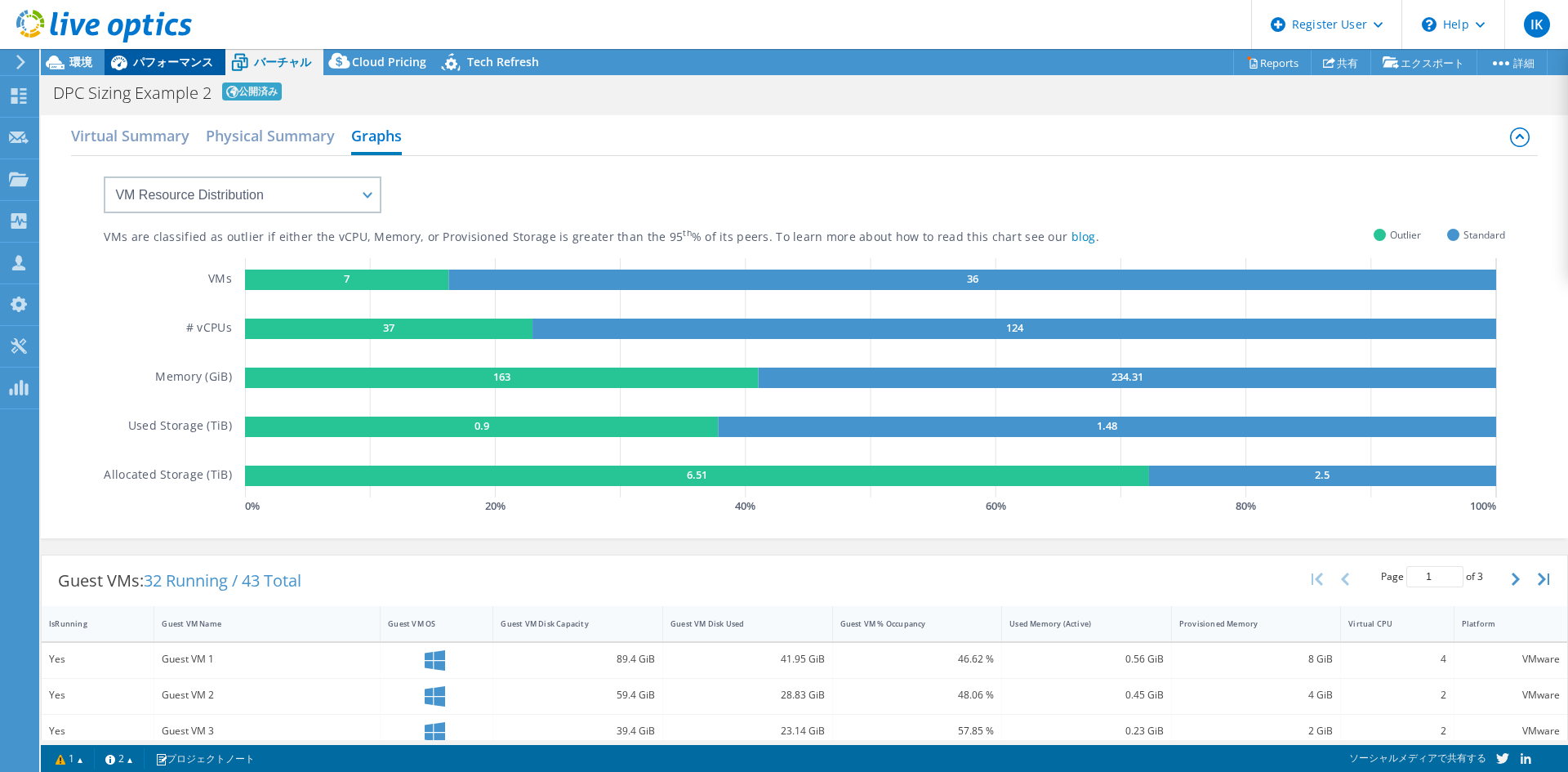
click at [177, 69] on span "パフォーマンス" at bounding box center [173, 62] width 80 height 16
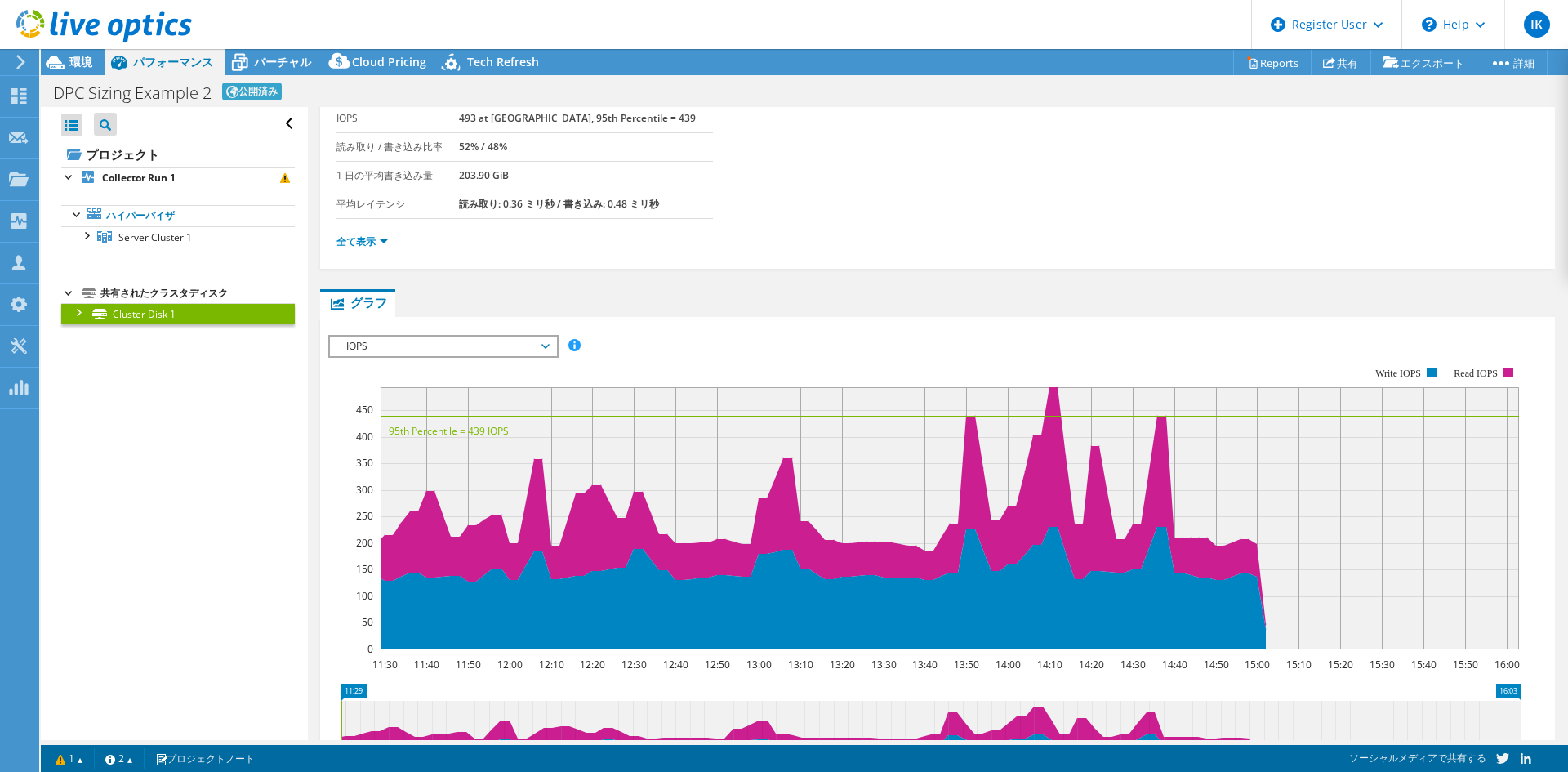
scroll to position [18, 0]
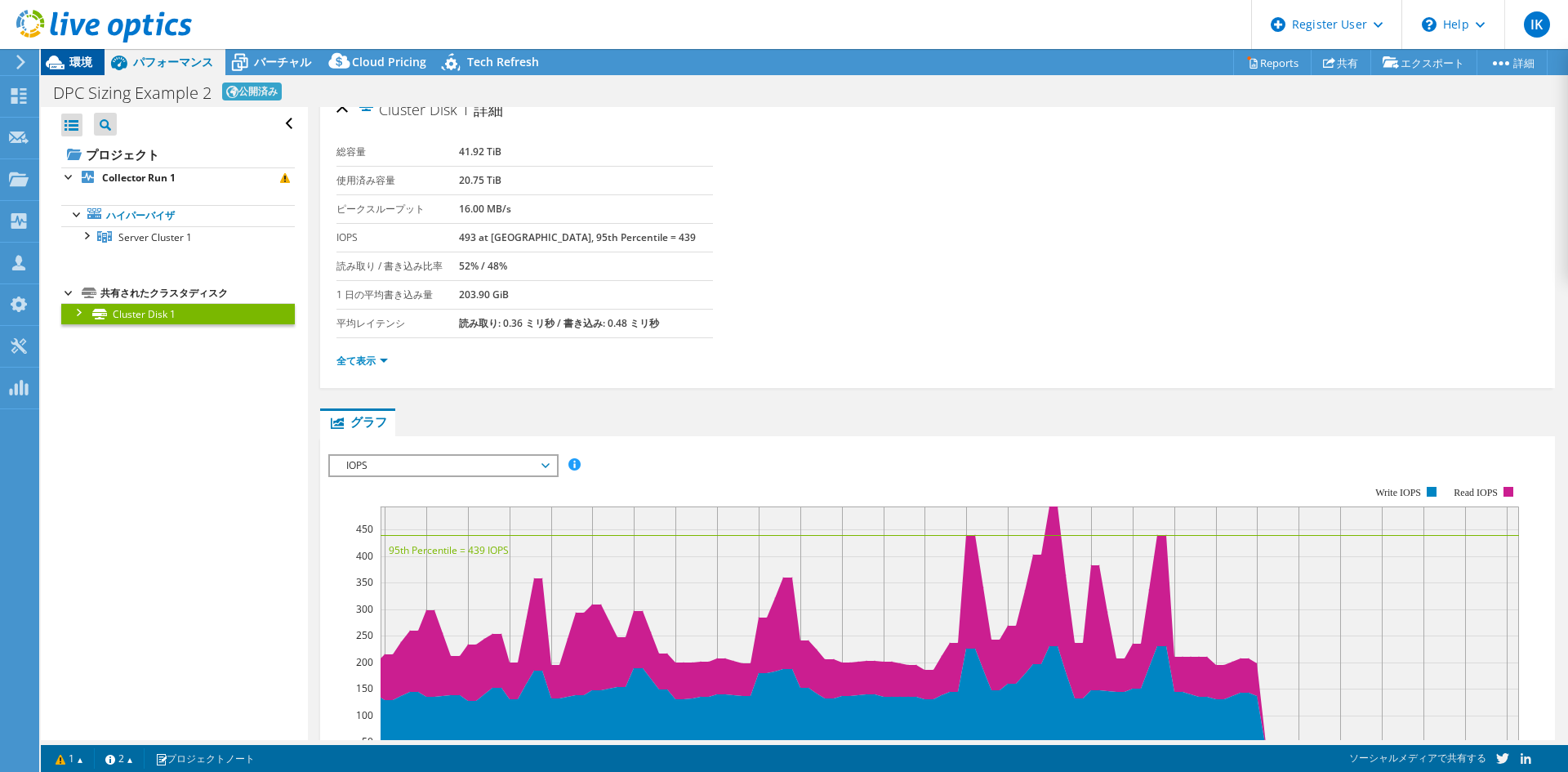
click at [89, 59] on span "環境" at bounding box center [81, 62] width 23 height 16
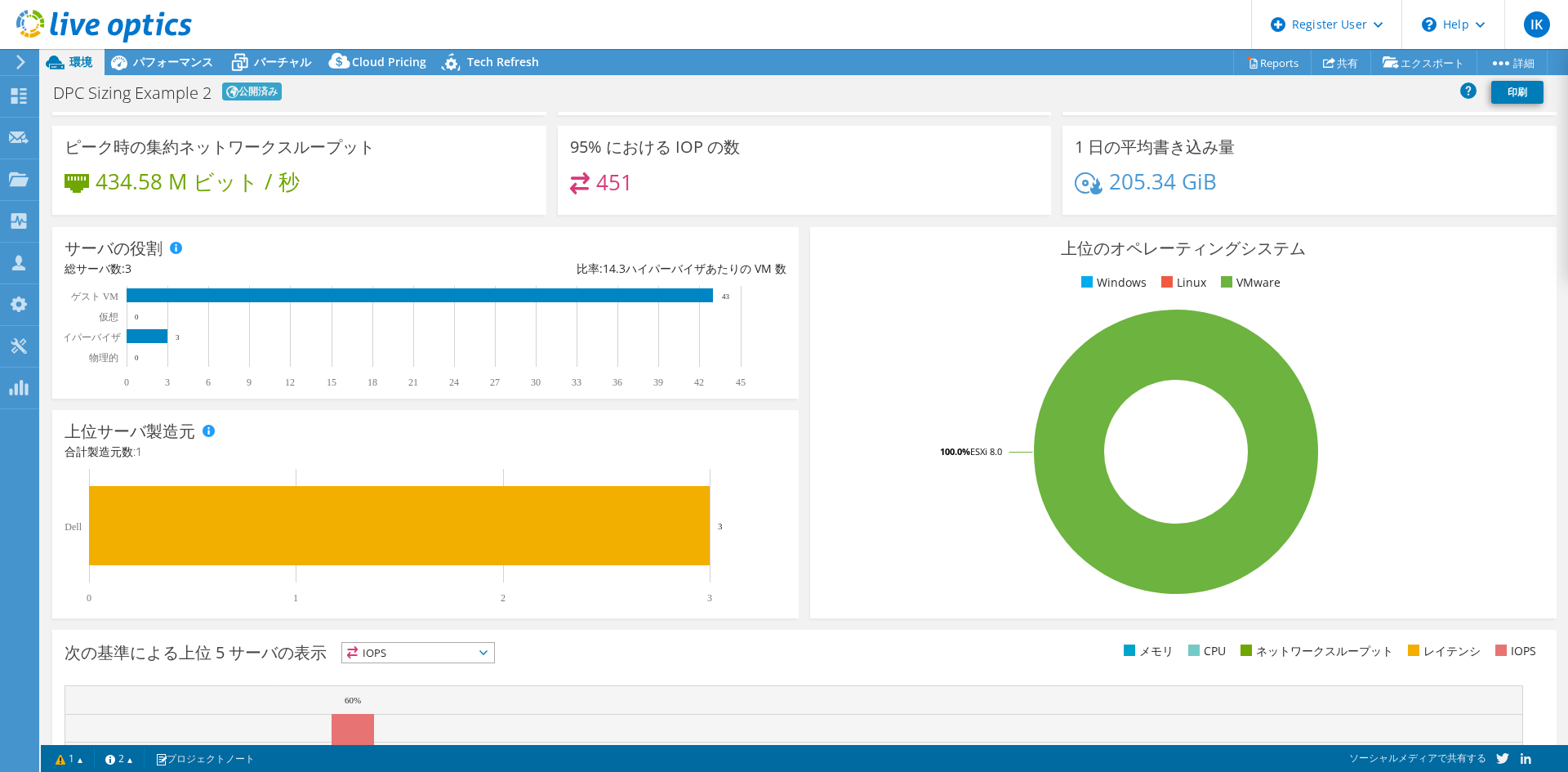
scroll to position [0, 0]
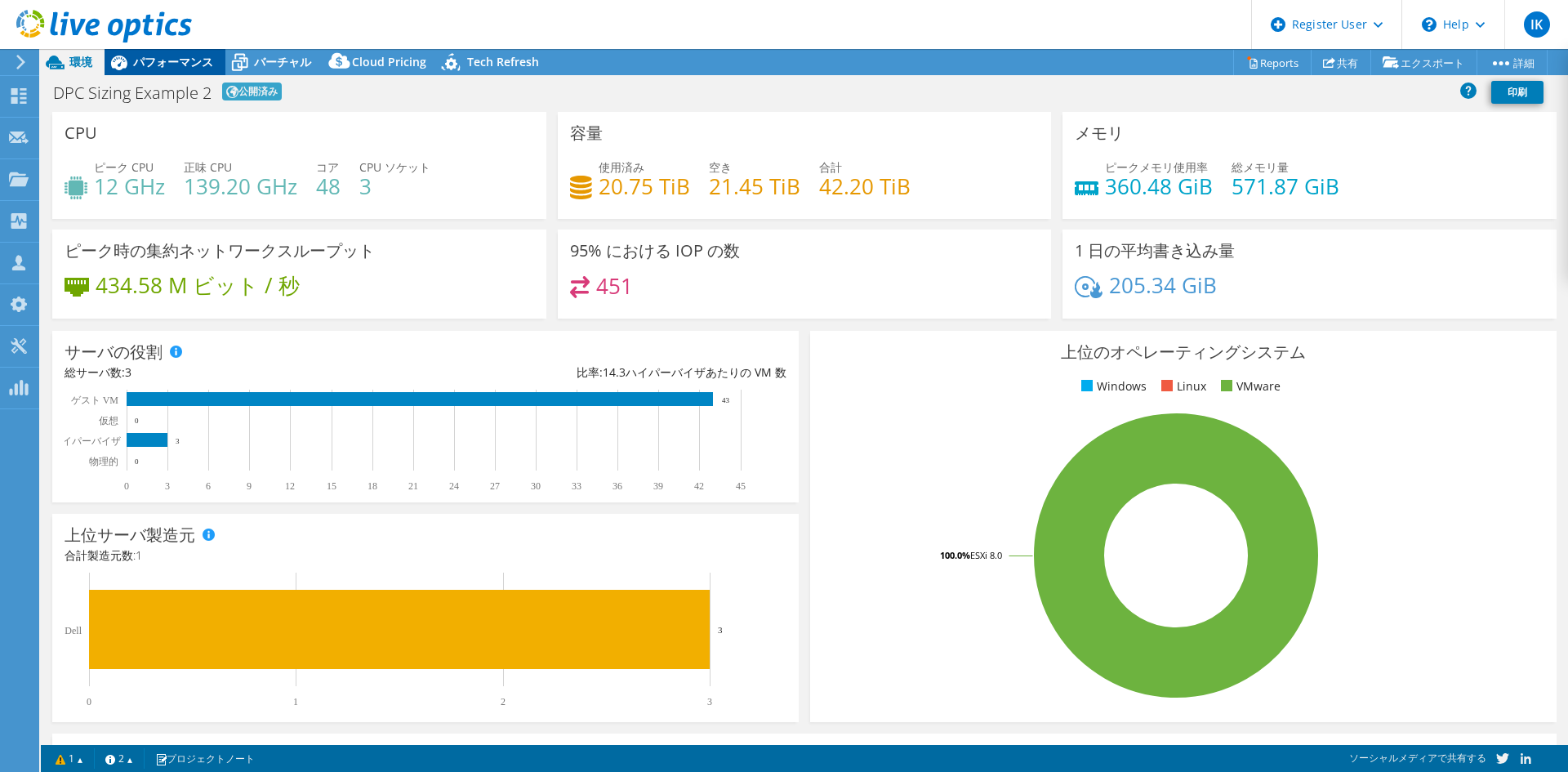
click at [165, 65] on span "パフォーマンス" at bounding box center [173, 62] width 80 height 16
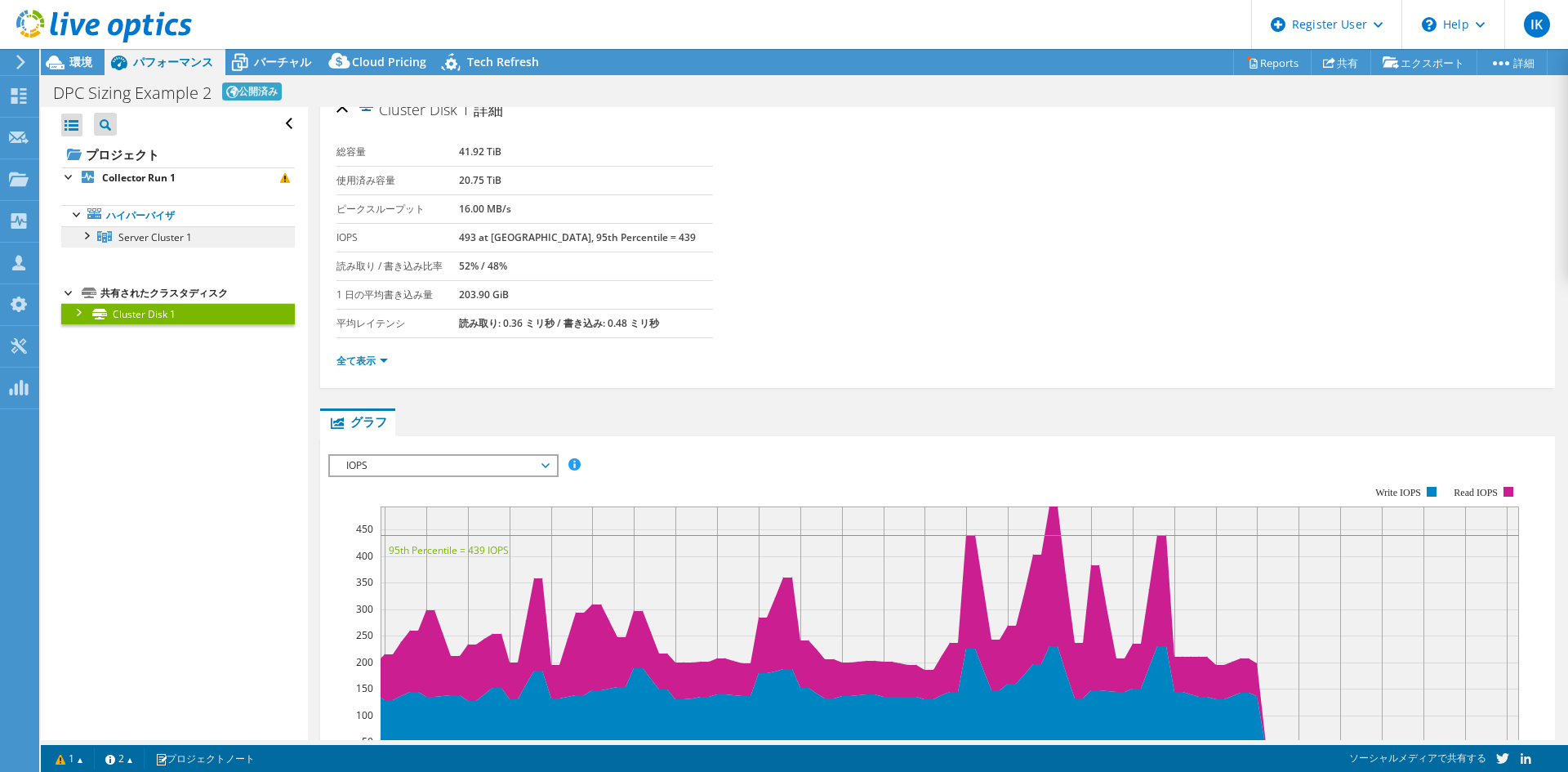
click at [164, 243] on span "Server Cluster 1" at bounding box center [155, 238] width 73 height 14
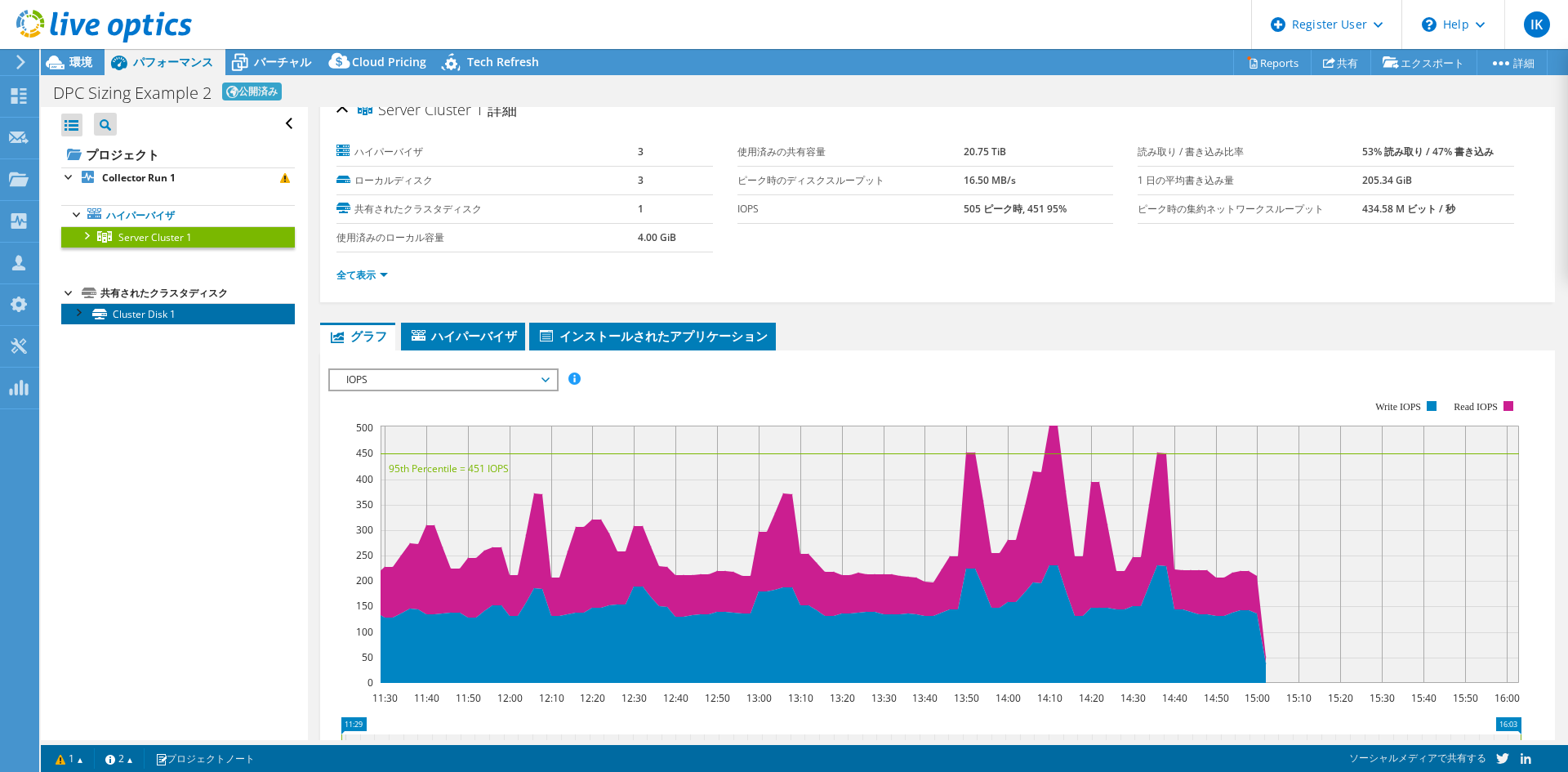
click at [136, 322] on link "Cluster Disk 1" at bounding box center [178, 314] width 234 height 21
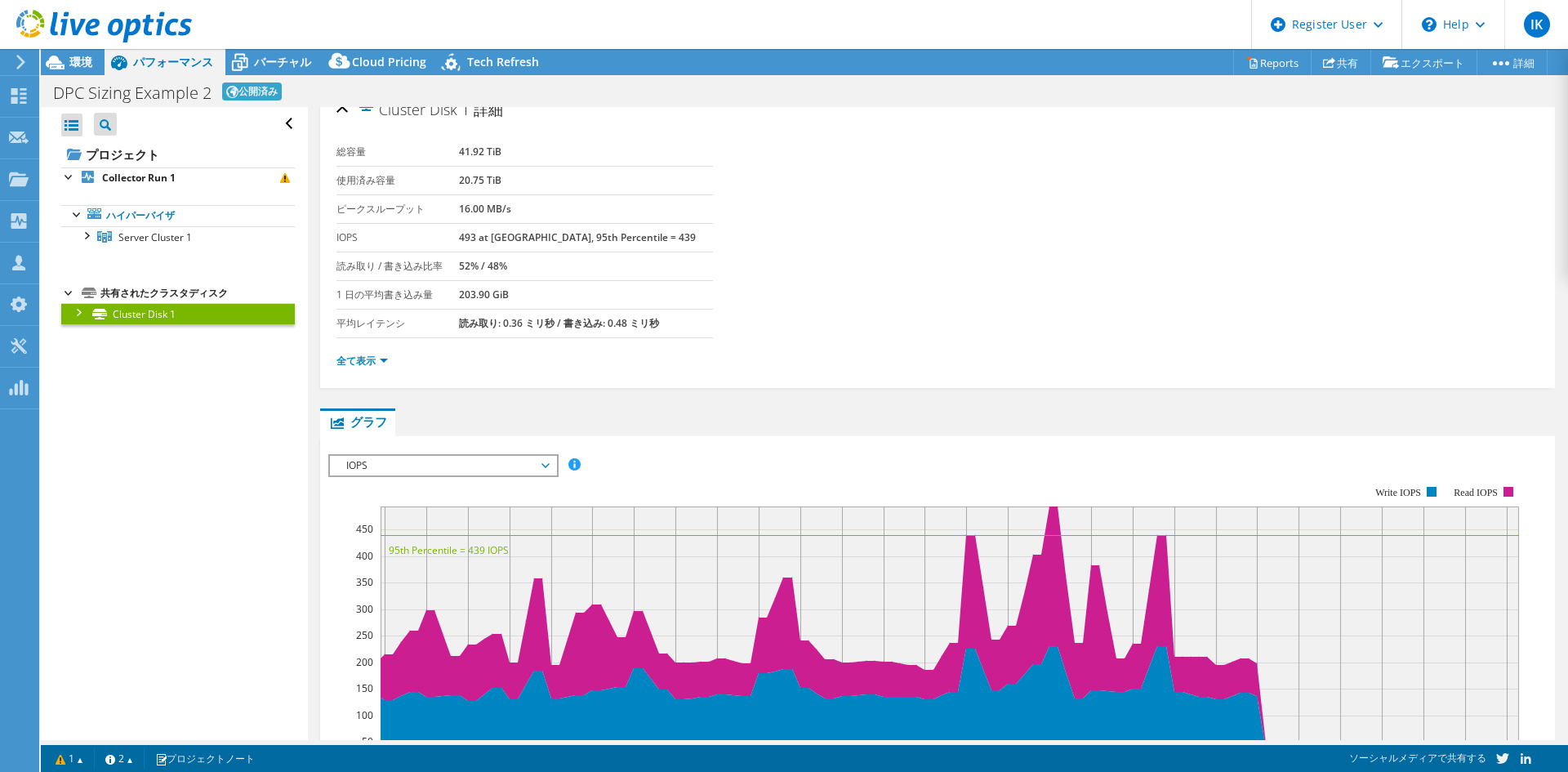
click at [73, 312] on div at bounding box center [78, 311] width 17 height 17
click at [128, 343] on link "Disk 2 | Server 1" at bounding box center [178, 334] width 234 height 21
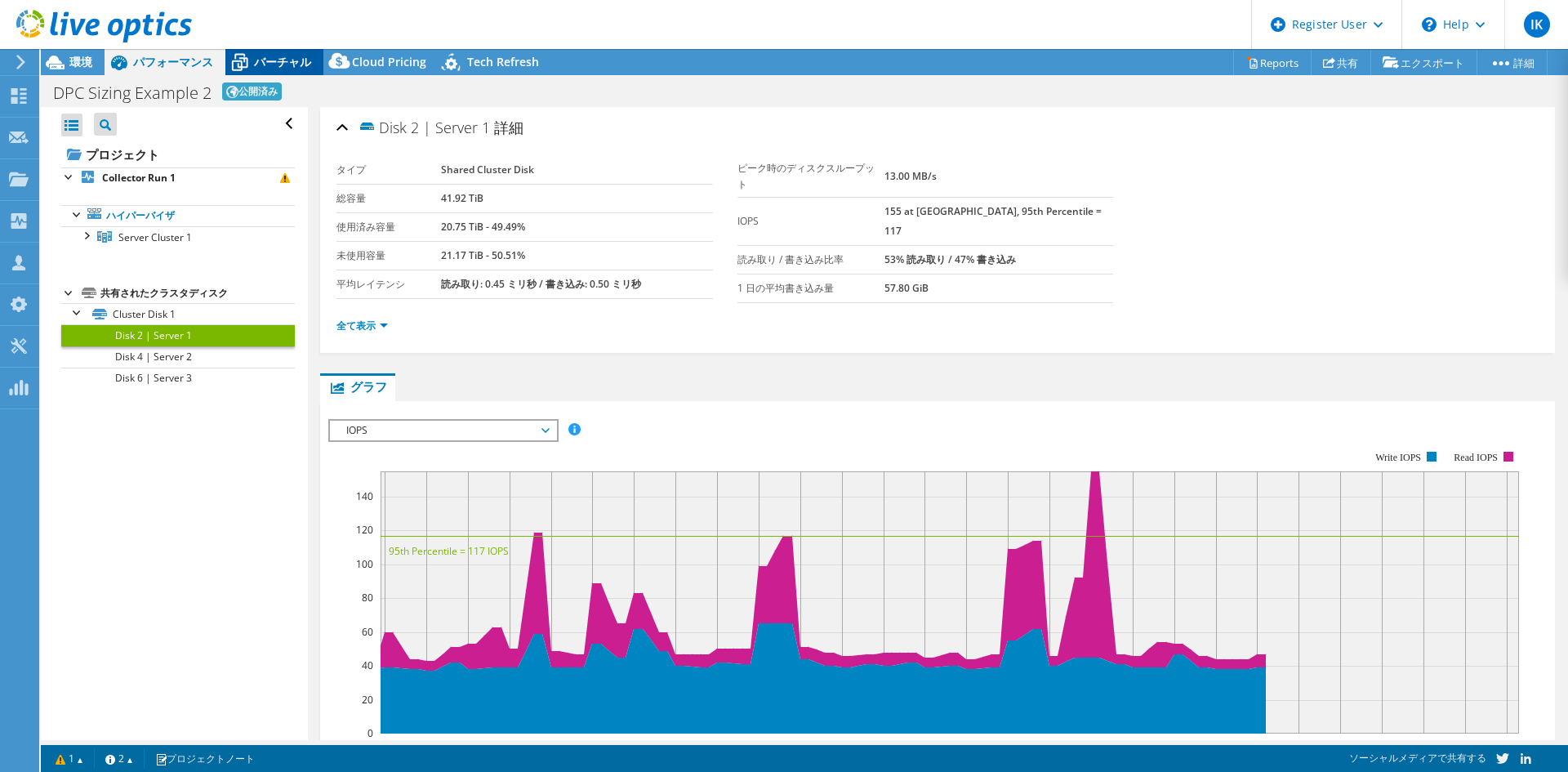
click at [267, 59] on span "バーチャル" at bounding box center [282, 62] width 57 height 16
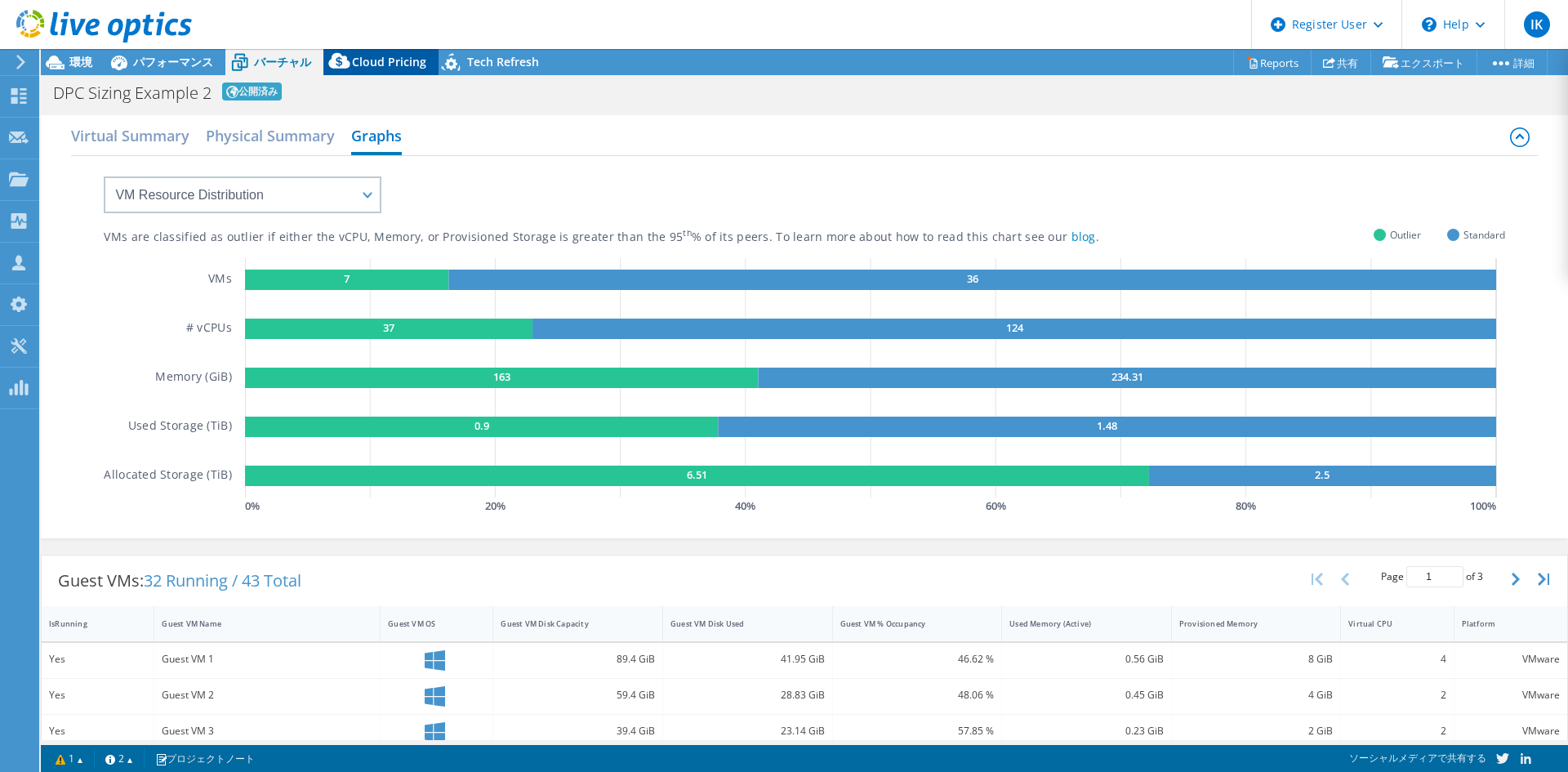
click at [352, 61] on span "Cloud Pricing" at bounding box center [389, 62] width 74 height 16
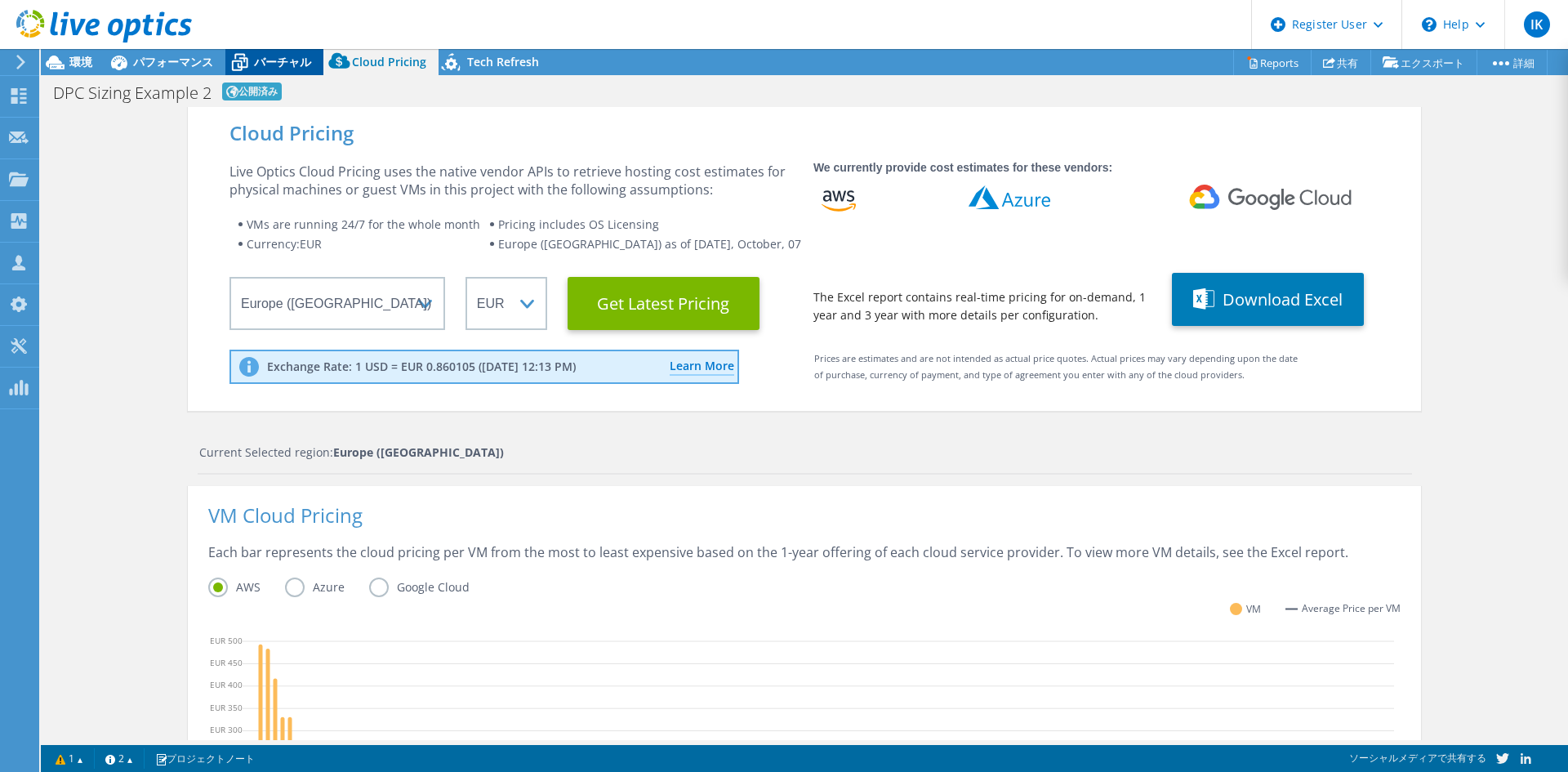
click at [264, 57] on span "バーチャル" at bounding box center [282, 62] width 57 height 16
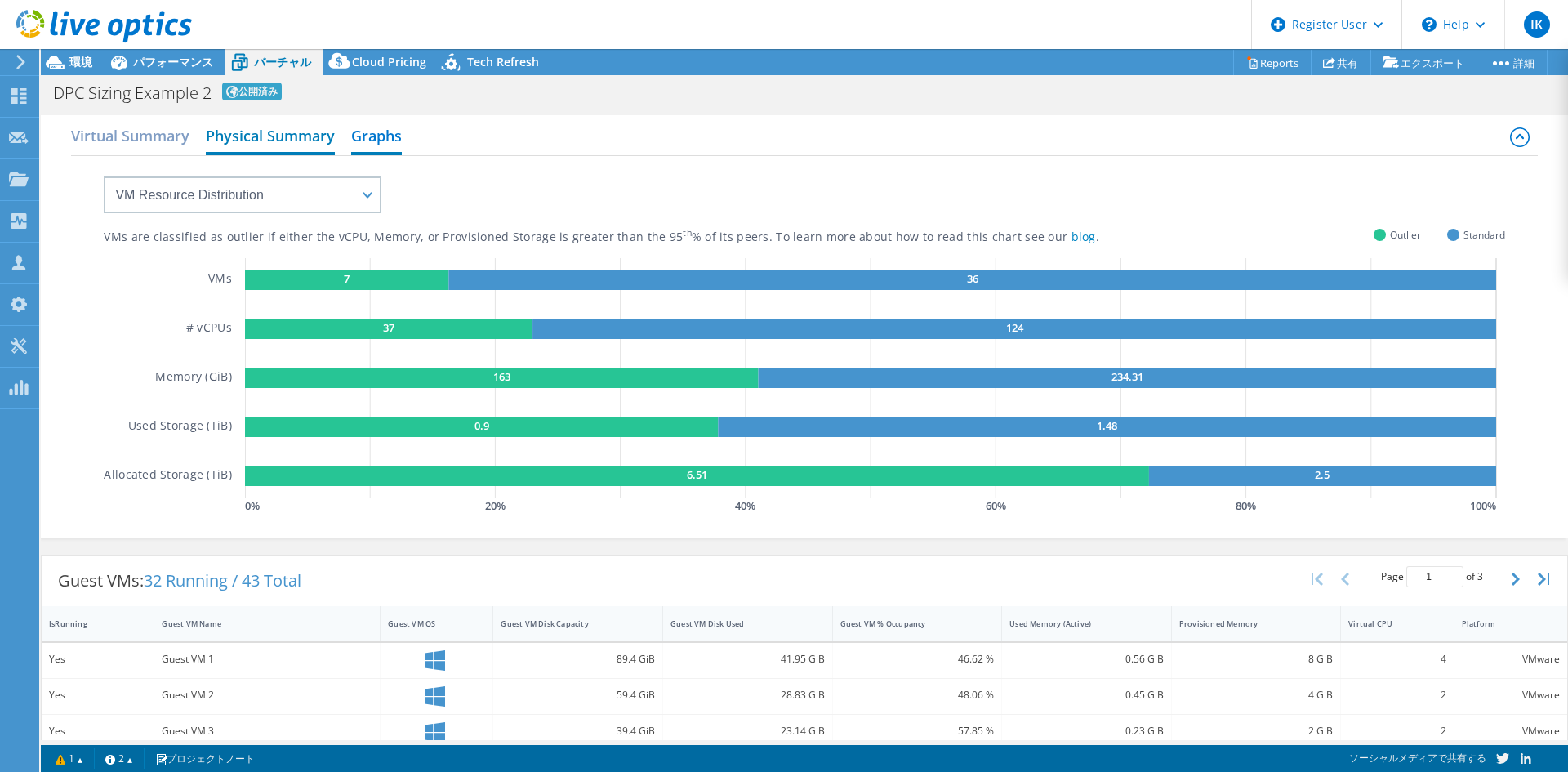
click at [240, 137] on h2 "Physical Summary" at bounding box center [271, 137] width 129 height 36
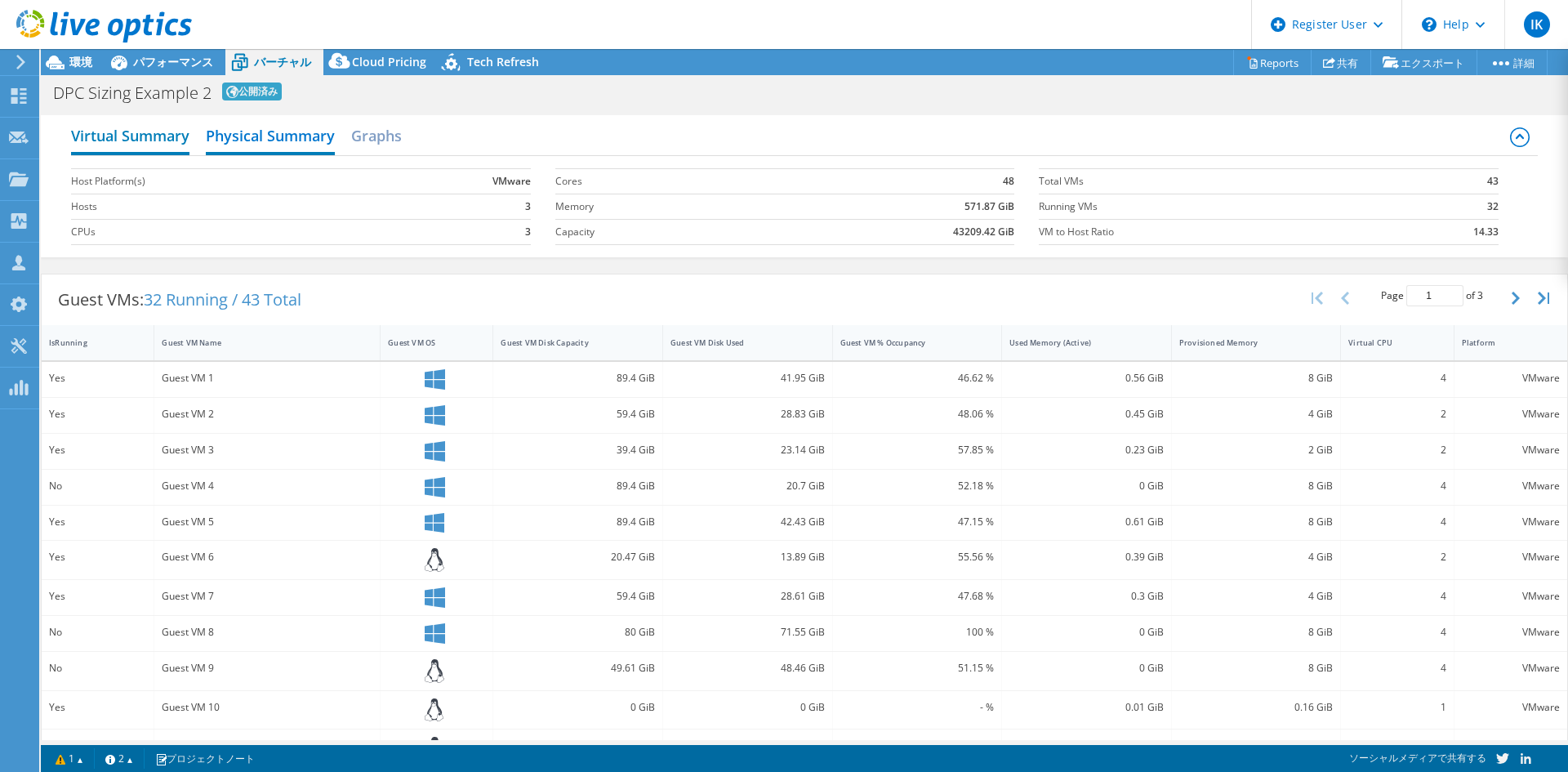
click at [164, 136] on h2 "Virtual Summary" at bounding box center [130, 137] width 119 height 36
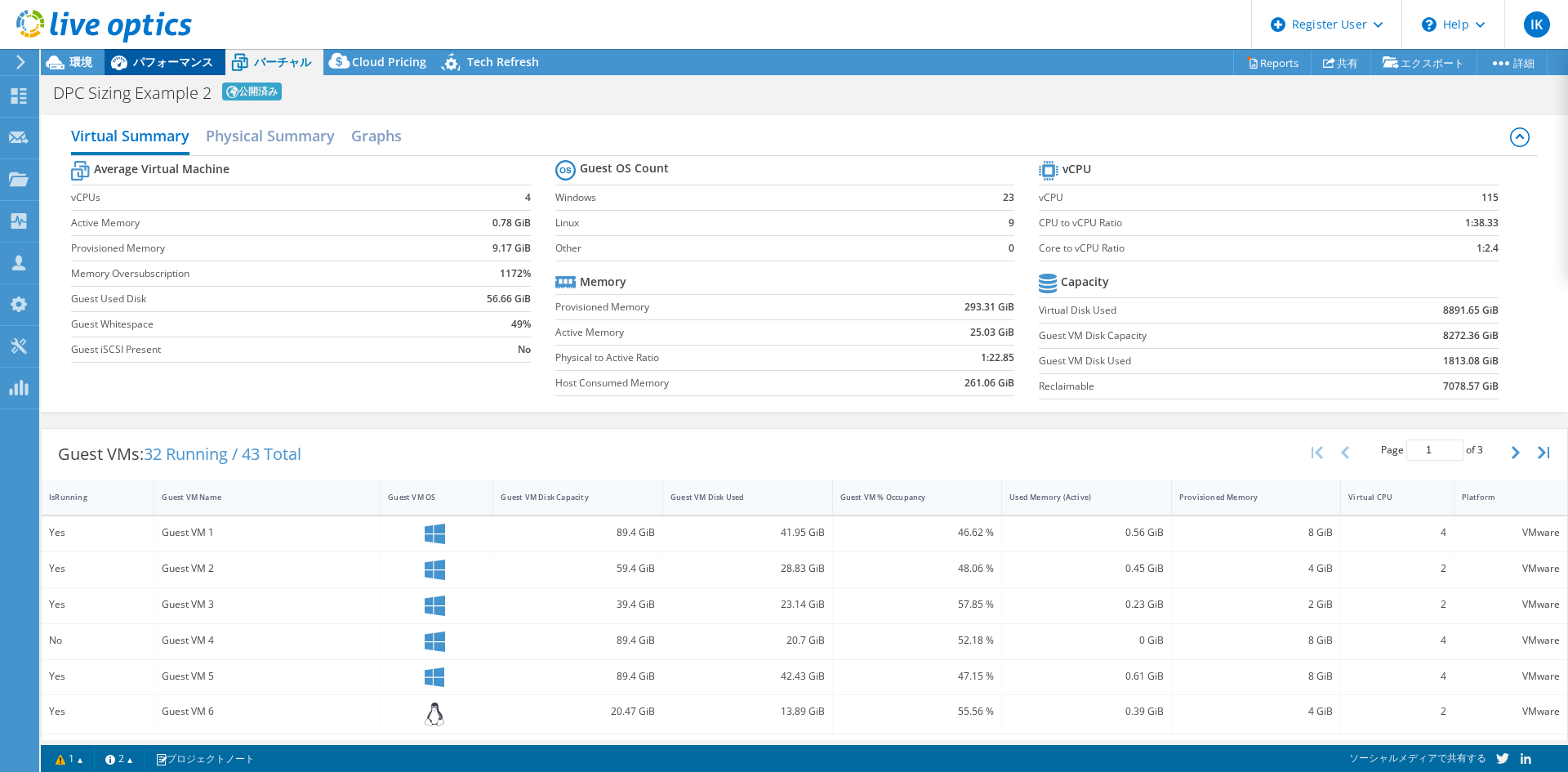
click at [134, 67] on span "パフォーマンス" at bounding box center [173, 62] width 80 height 16
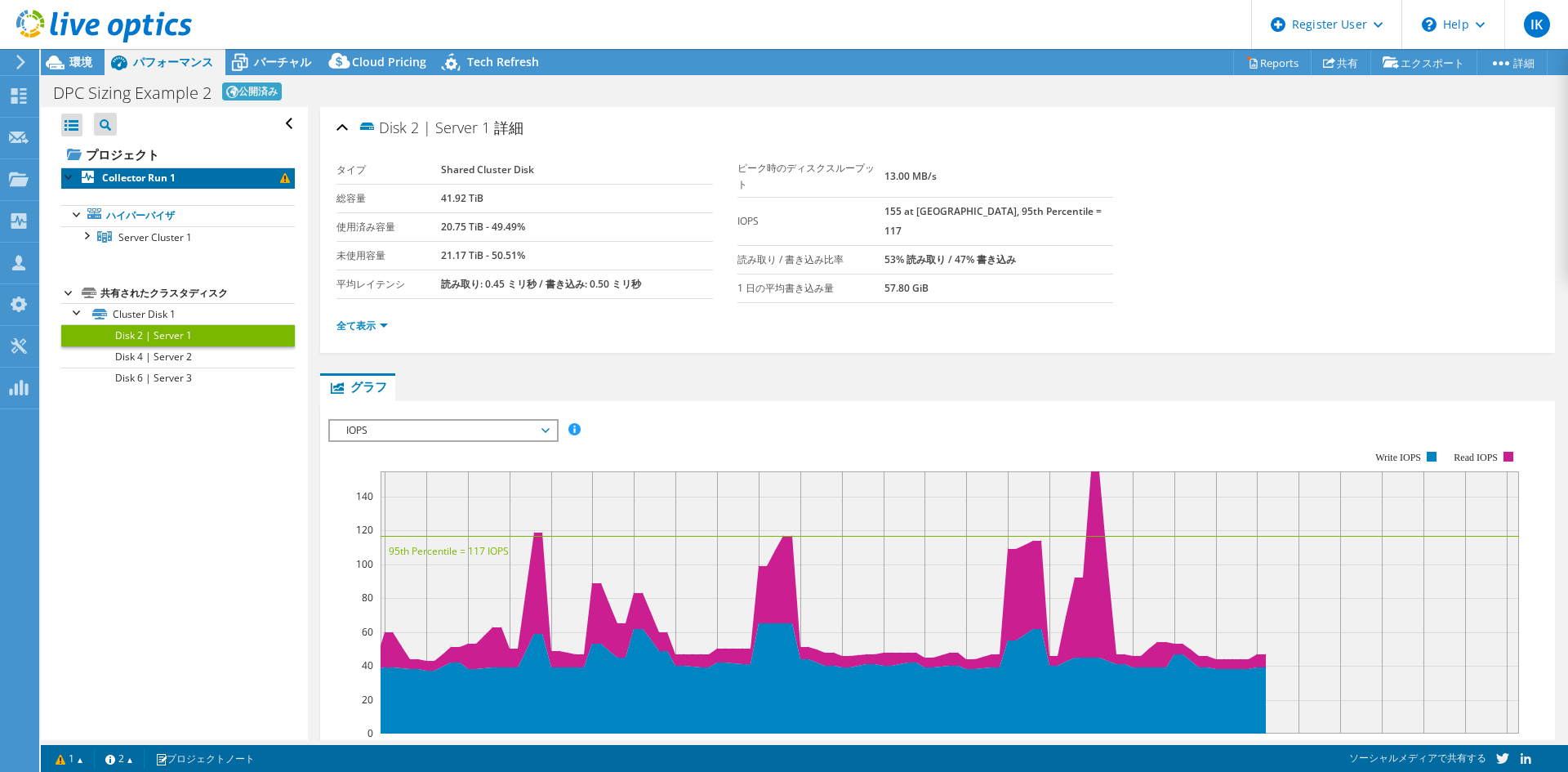
click at [167, 172] on b "Collector Run 1" at bounding box center [139, 178] width 73 height 14
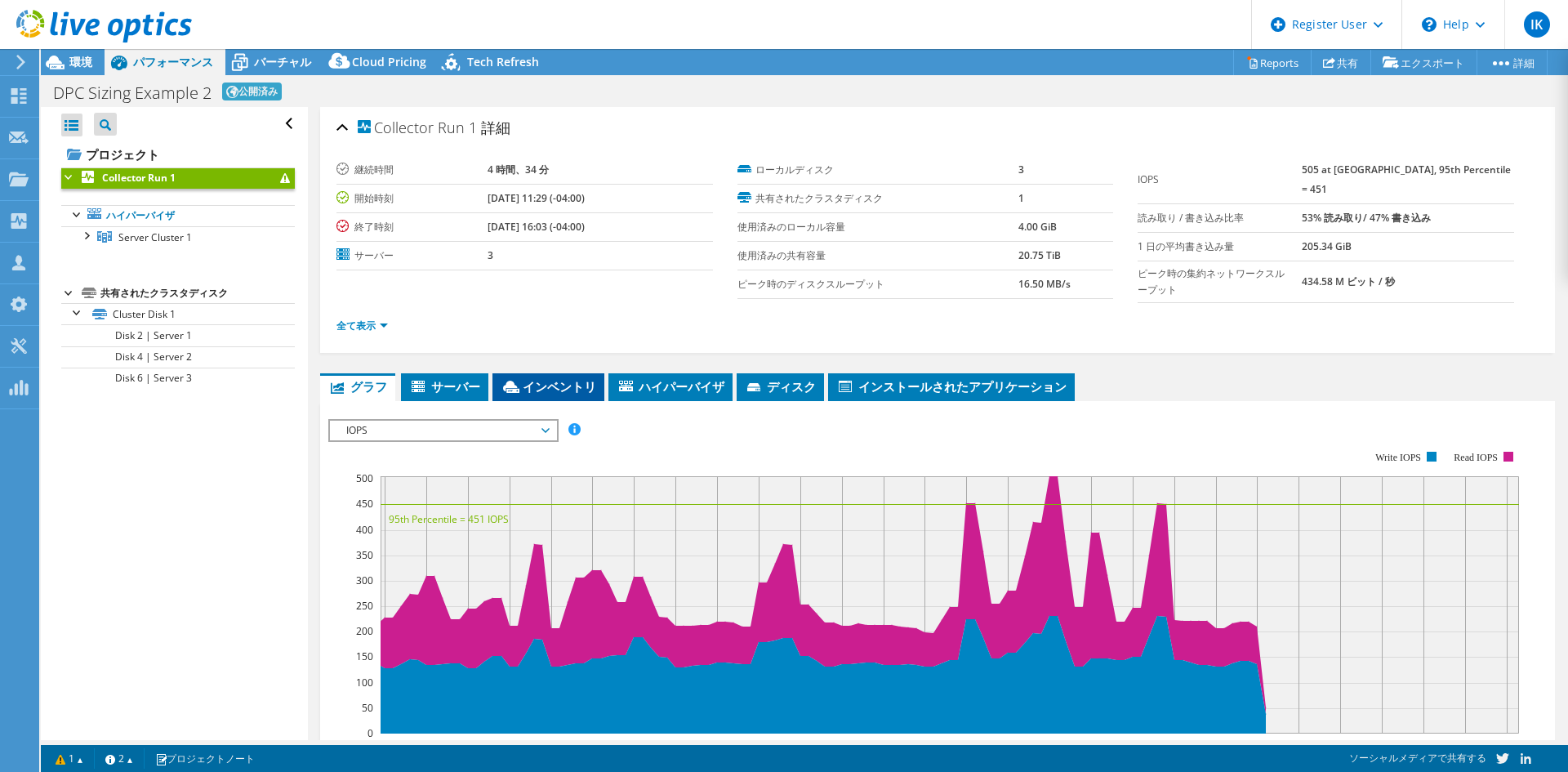
click at [531, 390] on li "インベントリ" at bounding box center [548, 388] width 112 height 28
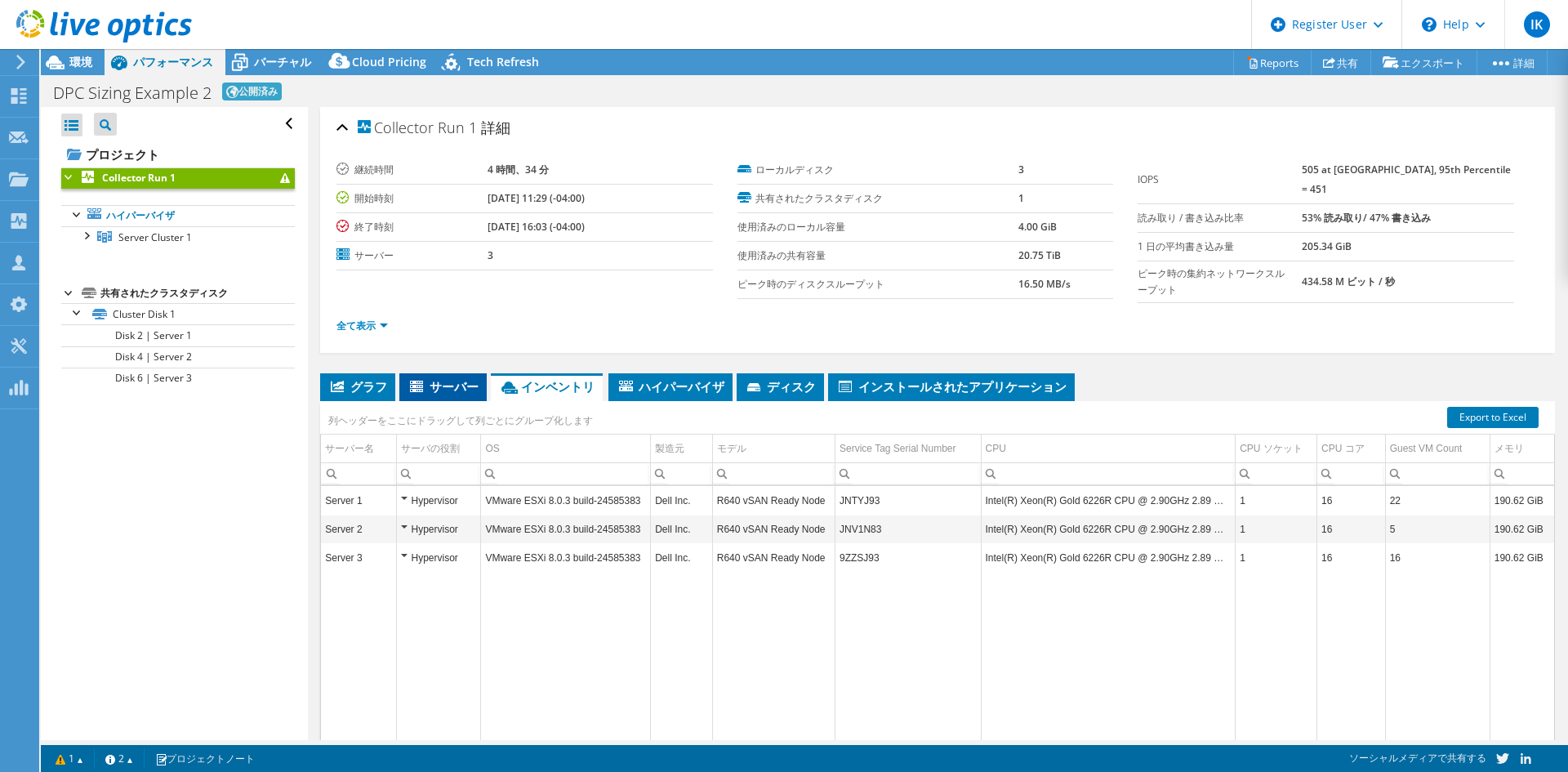
click at [449, 379] on span "サーバー" at bounding box center [443, 386] width 71 height 17
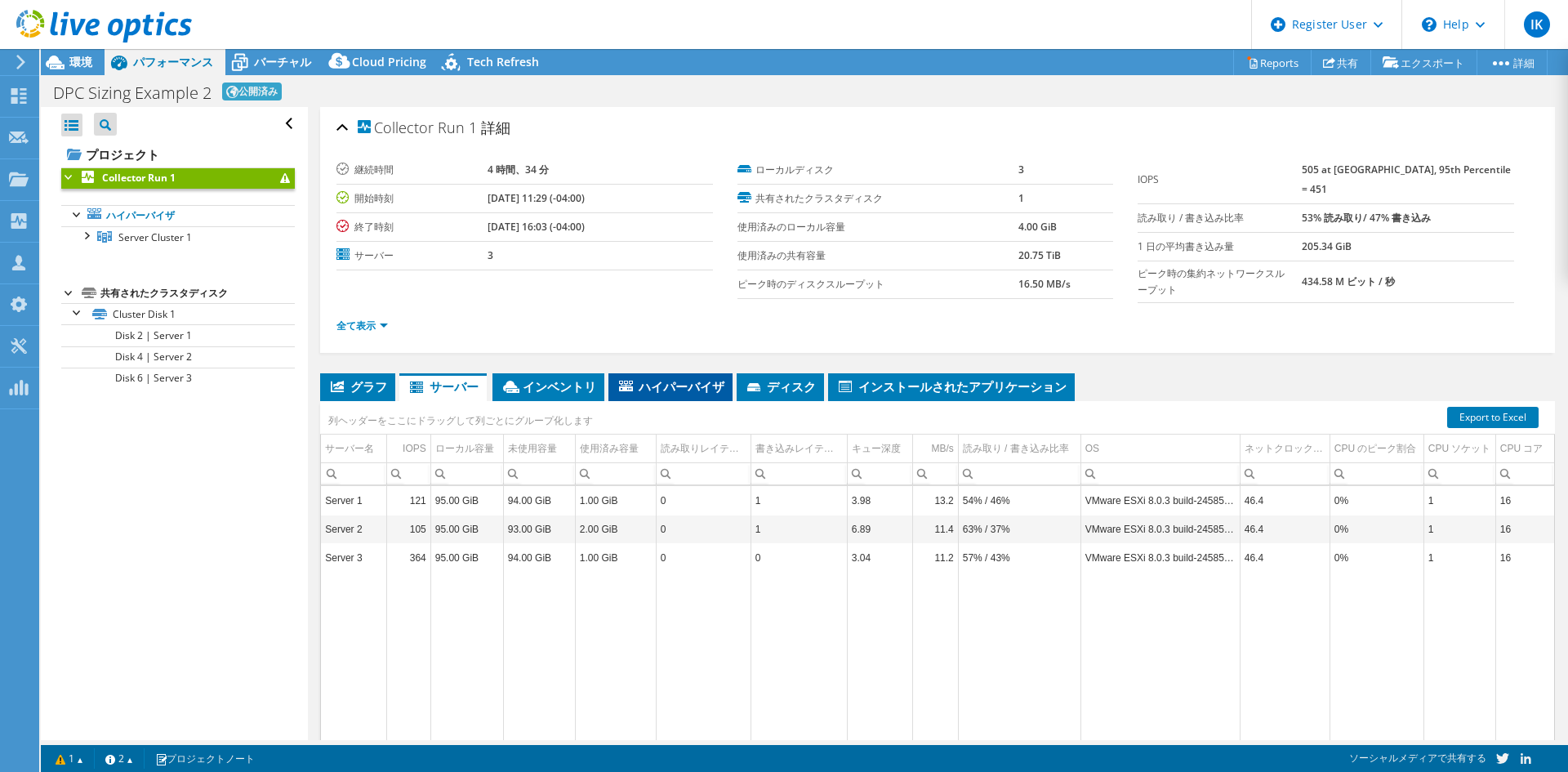
click at [619, 381] on icon at bounding box center [626, 386] width 14 height 10
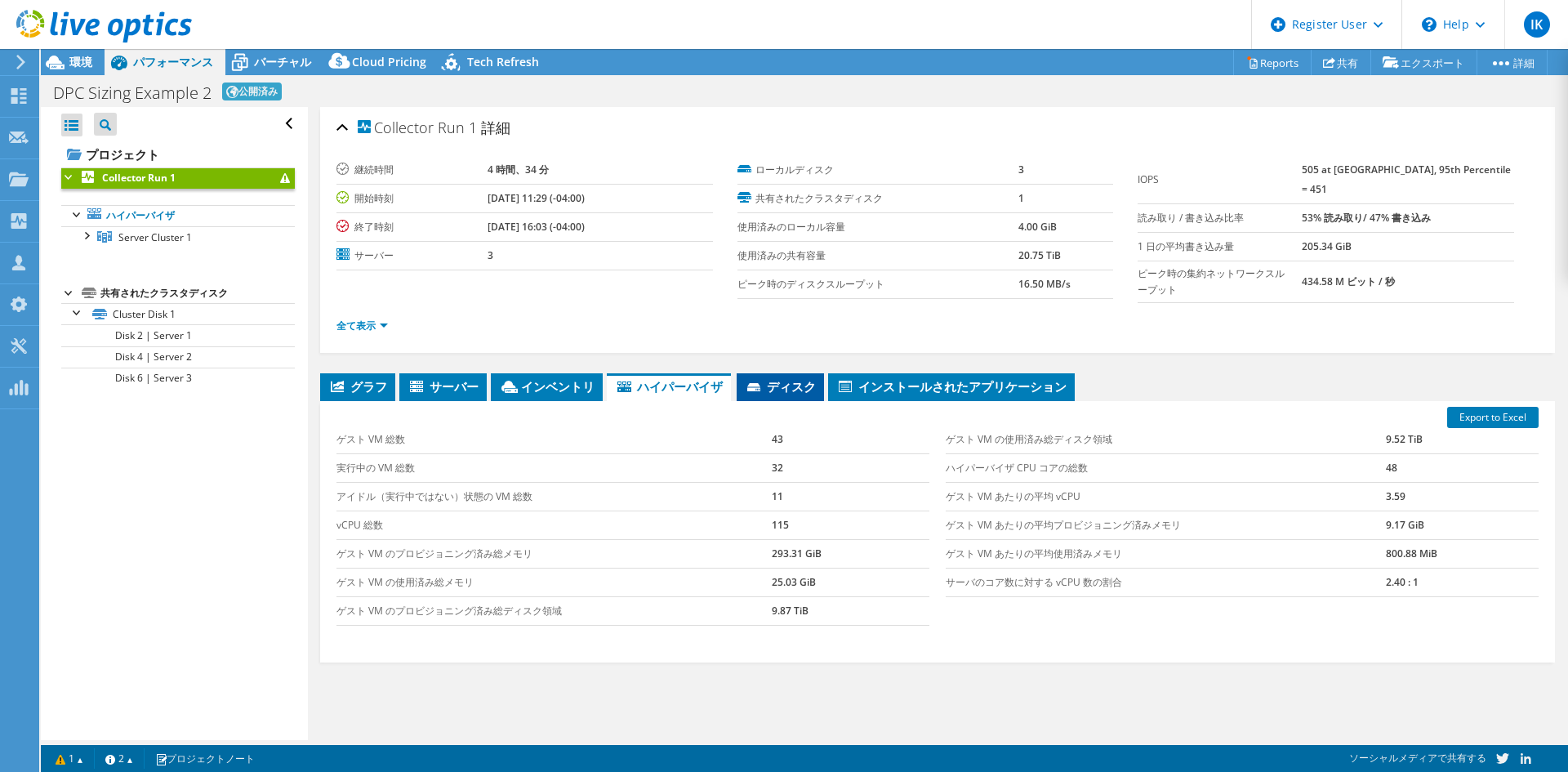
click at [747, 383] on icon at bounding box center [753, 387] width 13 height 8
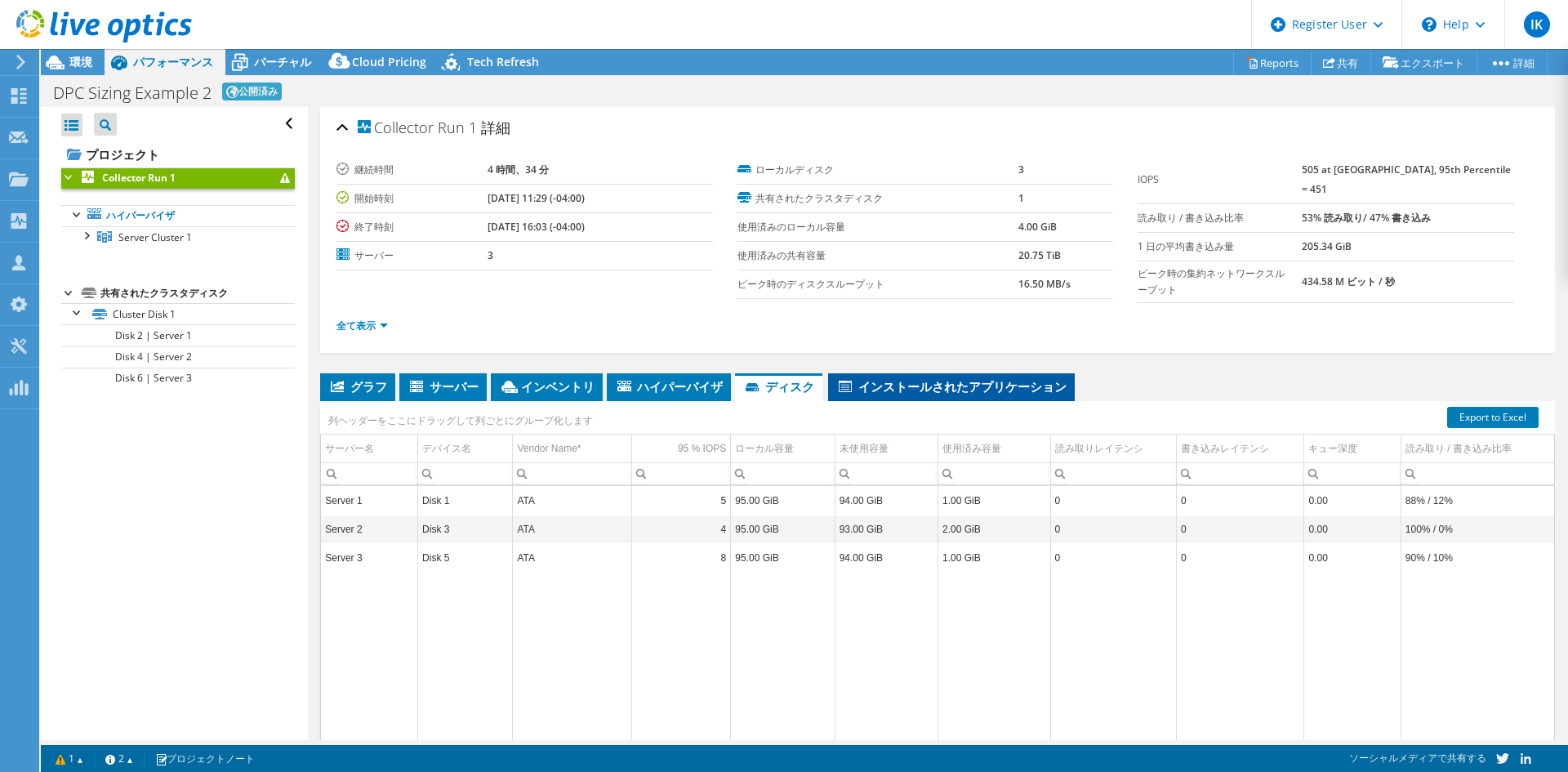
click at [836, 385] on span "インストールされたアプリケーション" at bounding box center [952, 386] width 230 height 17
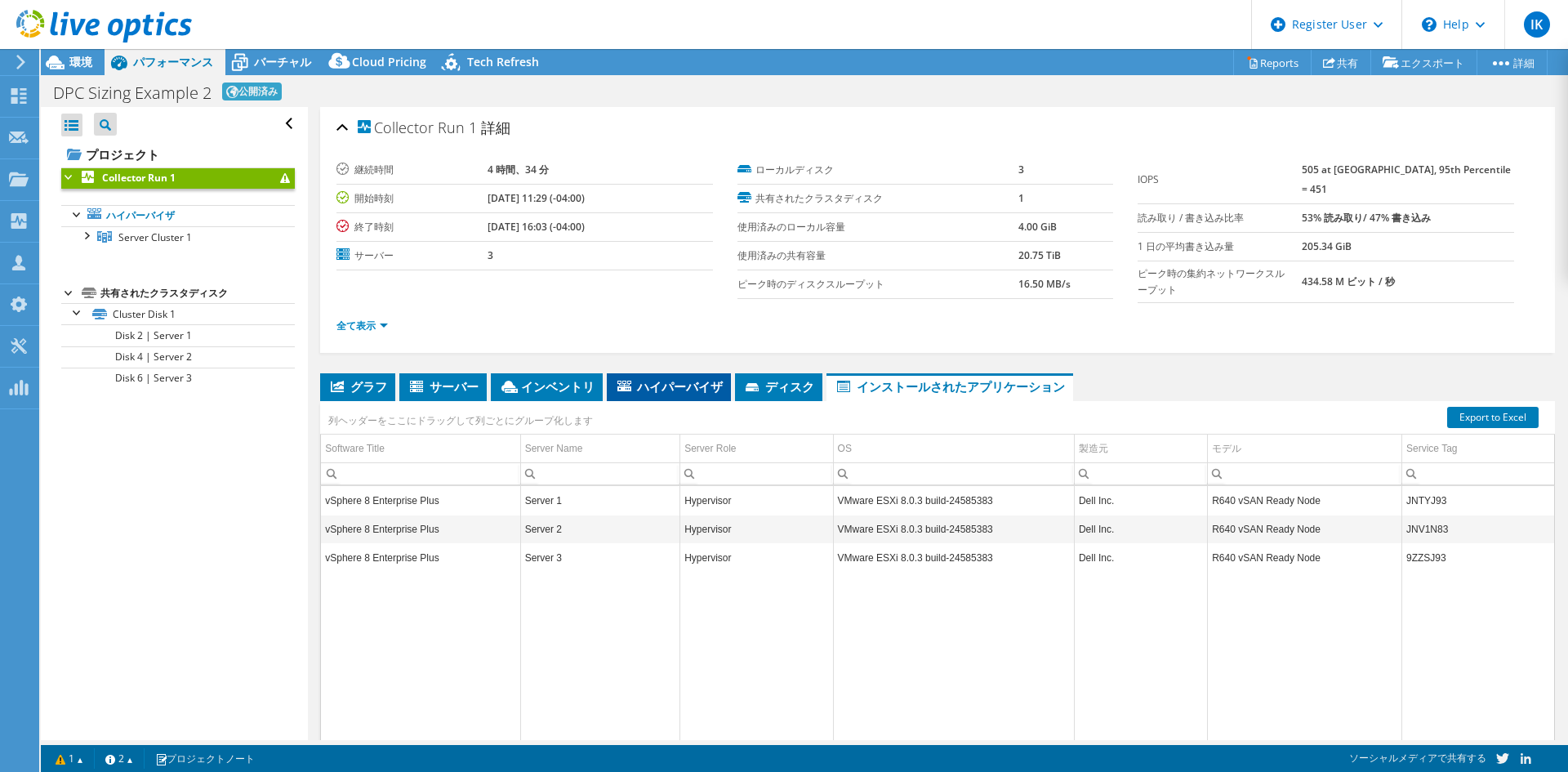
click at [615, 382] on span "ハイパーバイザ" at bounding box center [668, 386] width 107 height 17
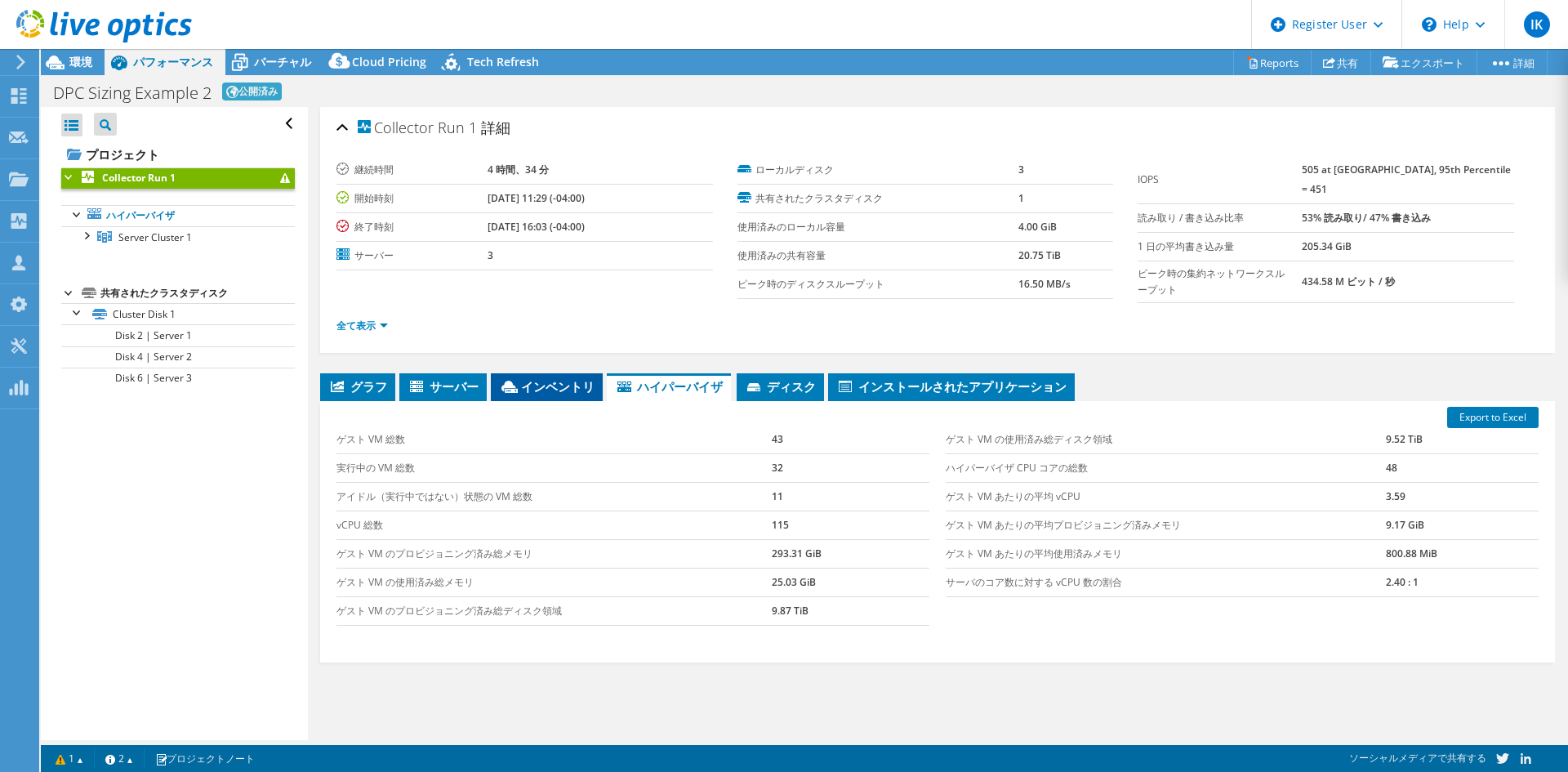
click at [505, 383] on span "インベントリ" at bounding box center [547, 386] width 95 height 17
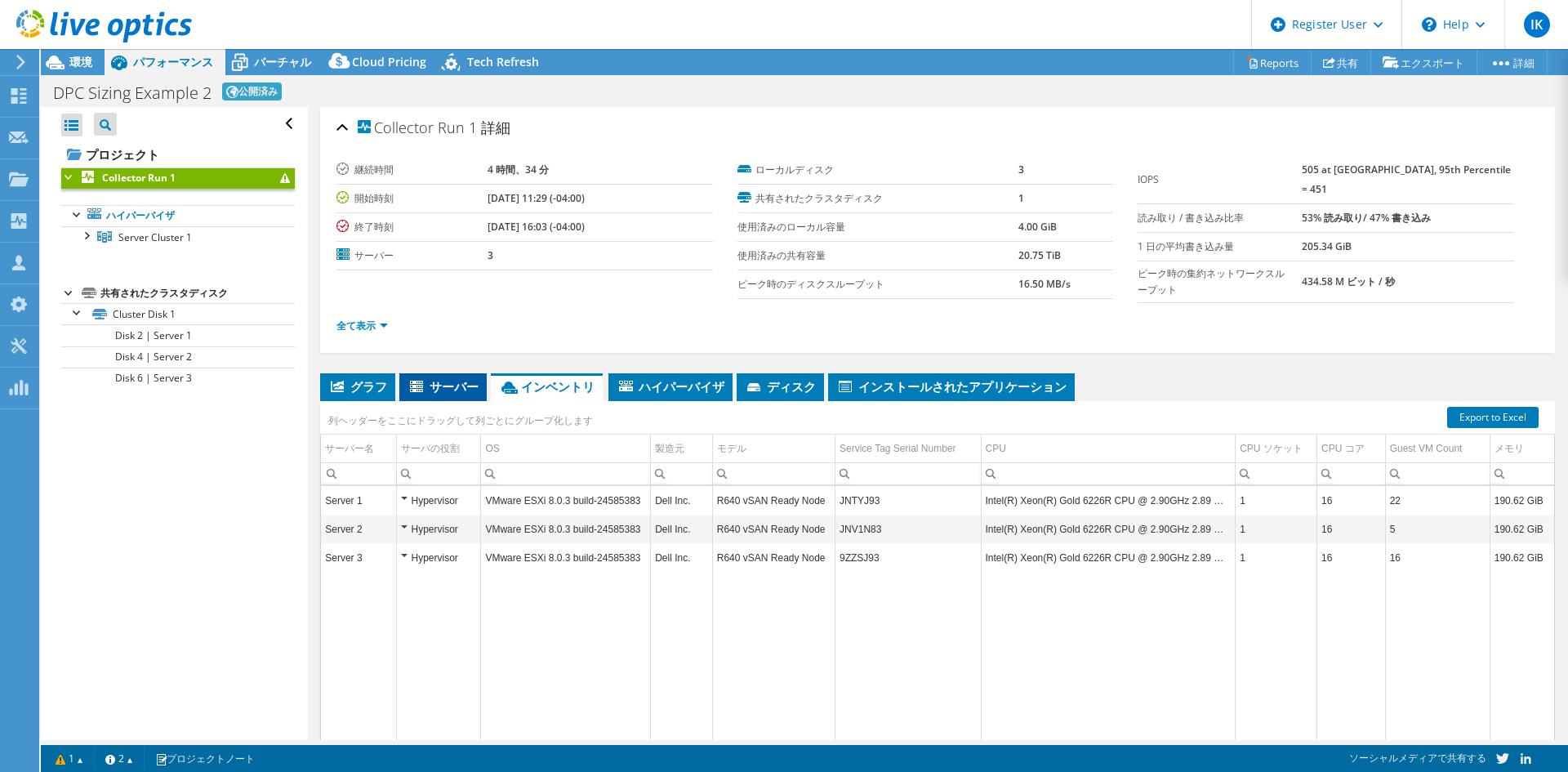
click at [435, 382] on span "サーバー" at bounding box center [443, 386] width 71 height 17
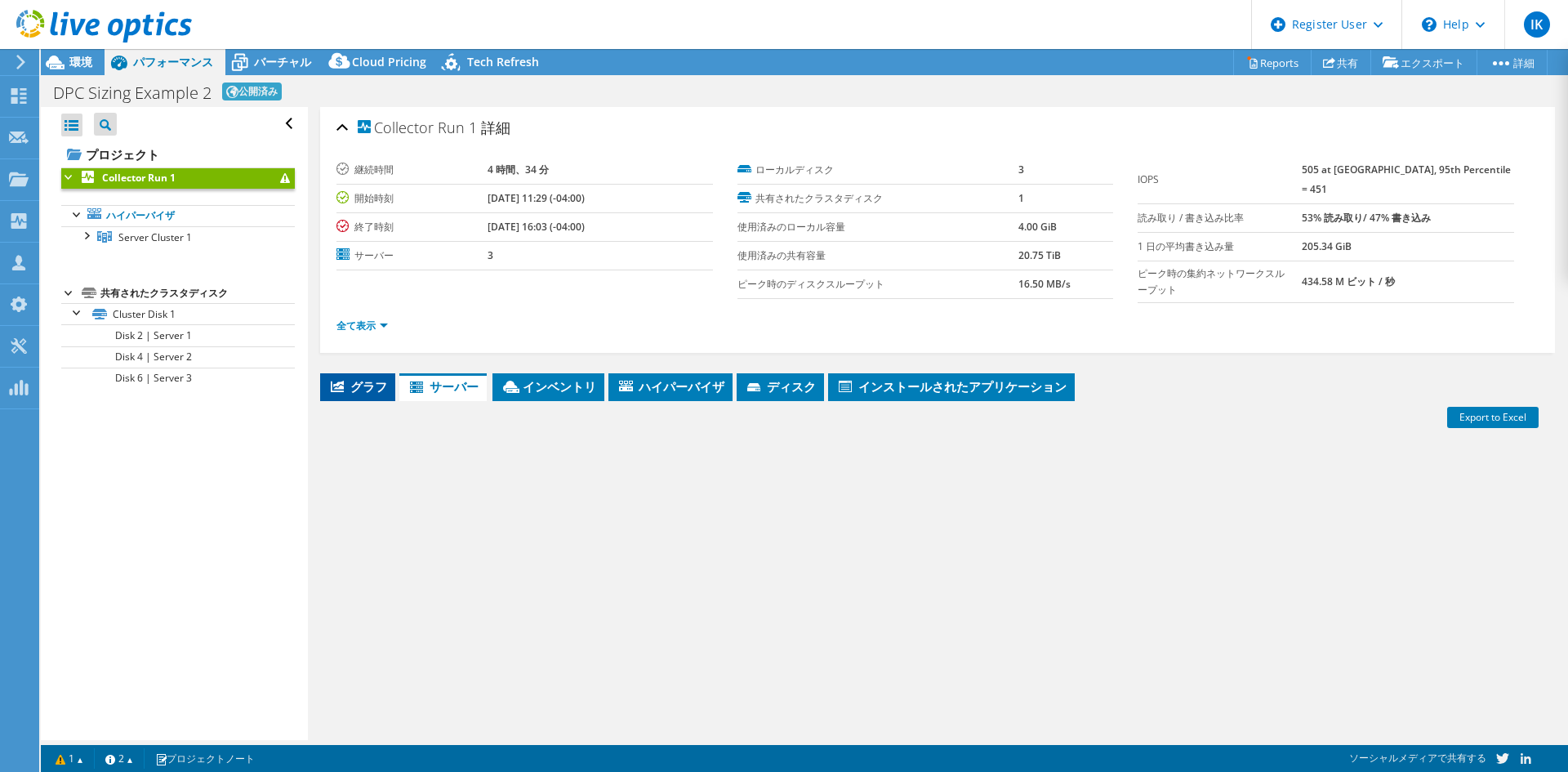
click at [361, 374] on li "グラフ" at bounding box center [358, 388] width 75 height 28
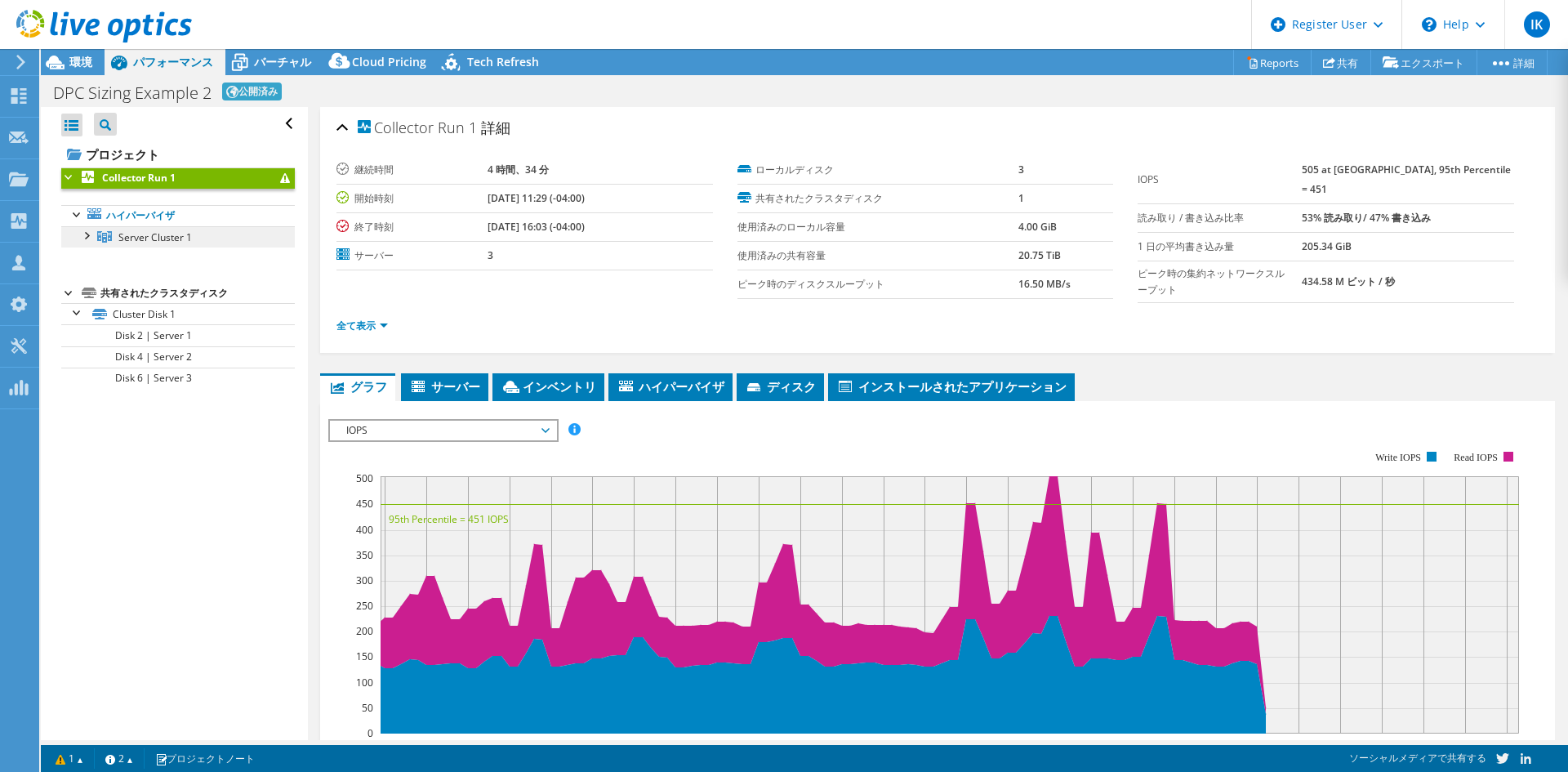
click at [179, 243] on span "Server Cluster 1" at bounding box center [155, 238] width 73 height 14
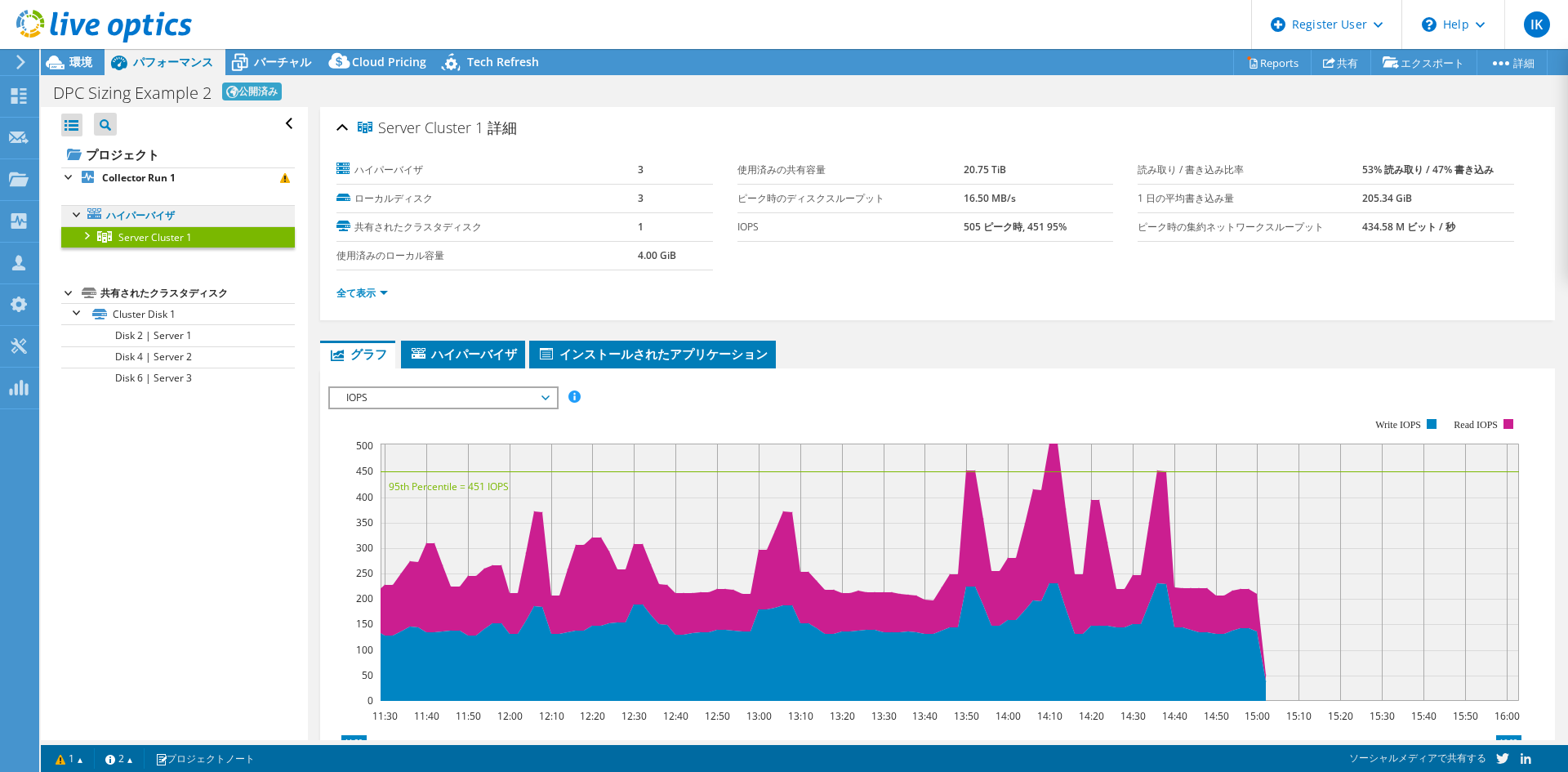
click at [167, 219] on link "ハイパーバイザ" at bounding box center [178, 216] width 234 height 21
click at [166, 314] on link "Cluster Disk 1" at bounding box center [178, 314] width 234 height 21
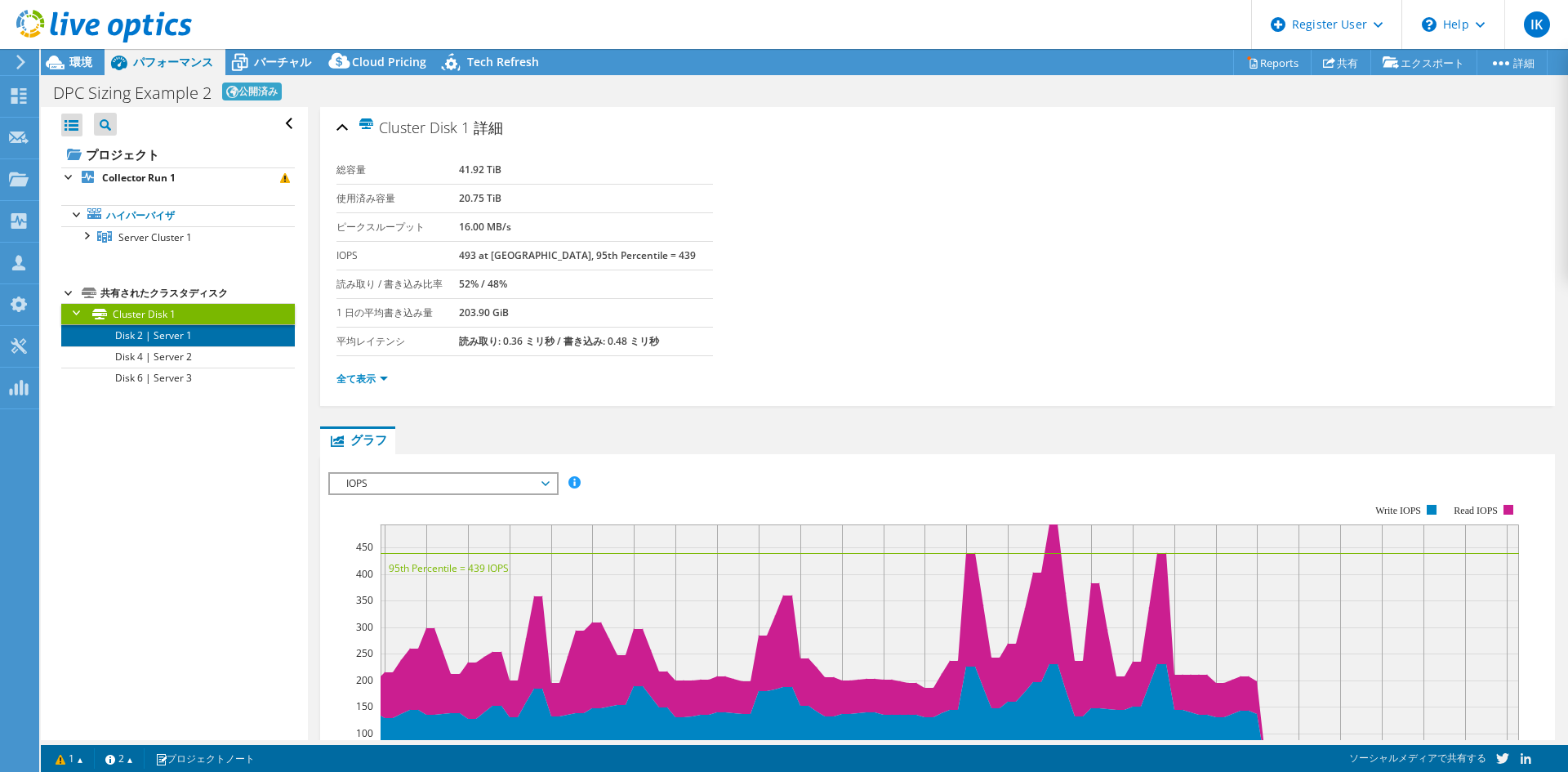
click at [165, 333] on link "Disk 2 | Server 1" at bounding box center [178, 334] width 234 height 21
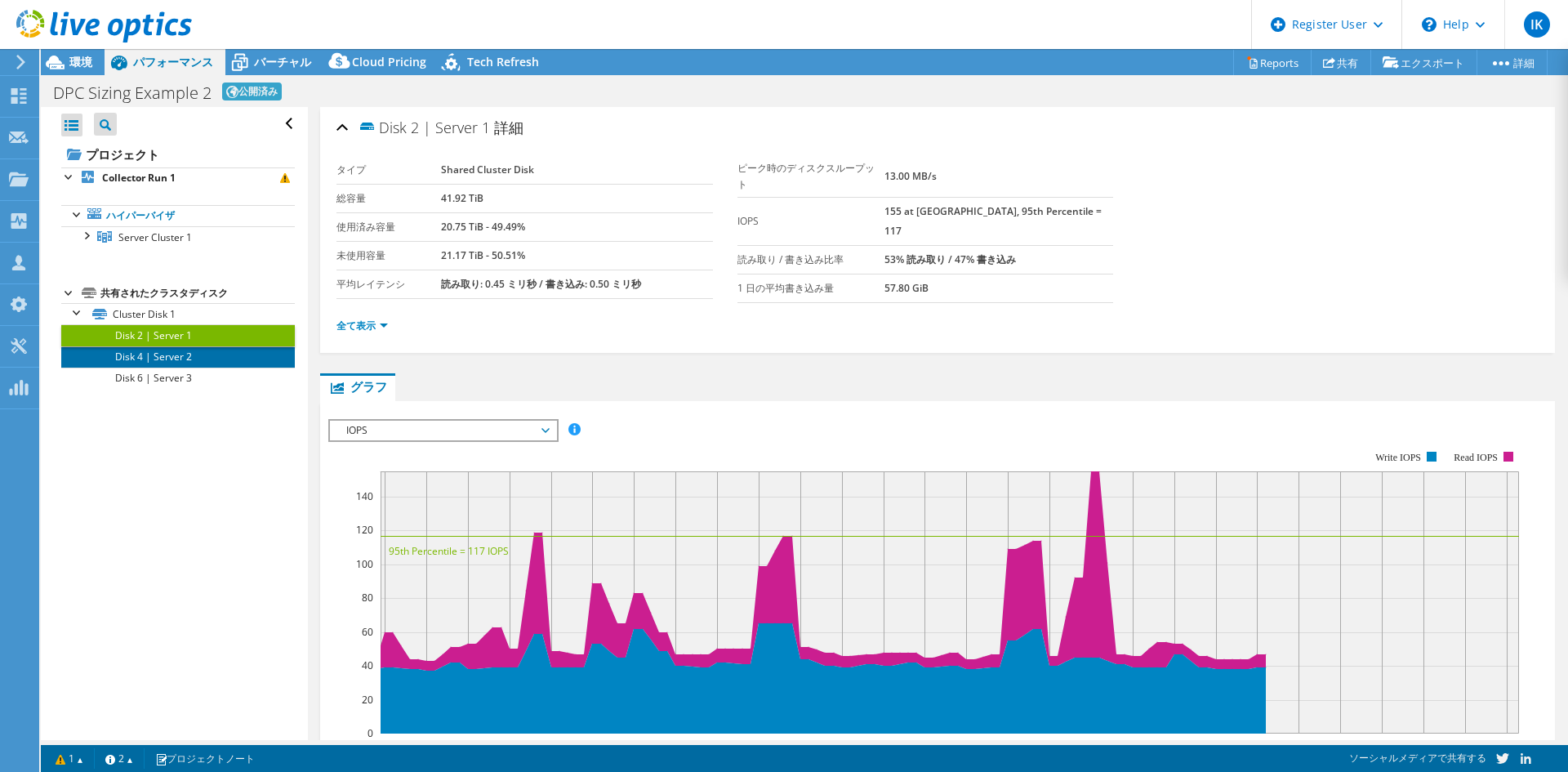
click at [158, 352] on link "Disk 4 | Server 2" at bounding box center [178, 357] width 234 height 21
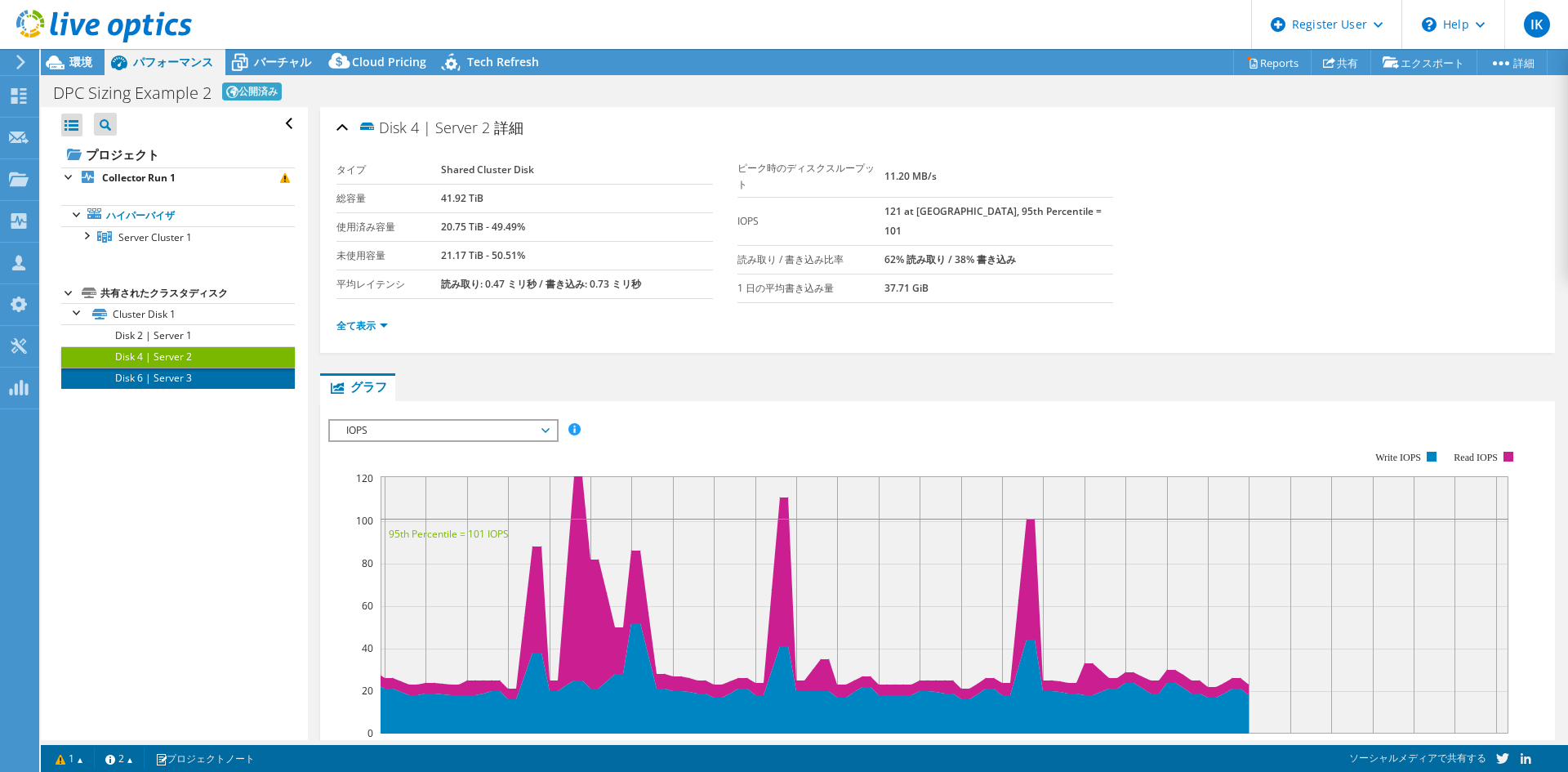
click at [158, 369] on link "Disk 6 | Server 3" at bounding box center [178, 378] width 234 height 21
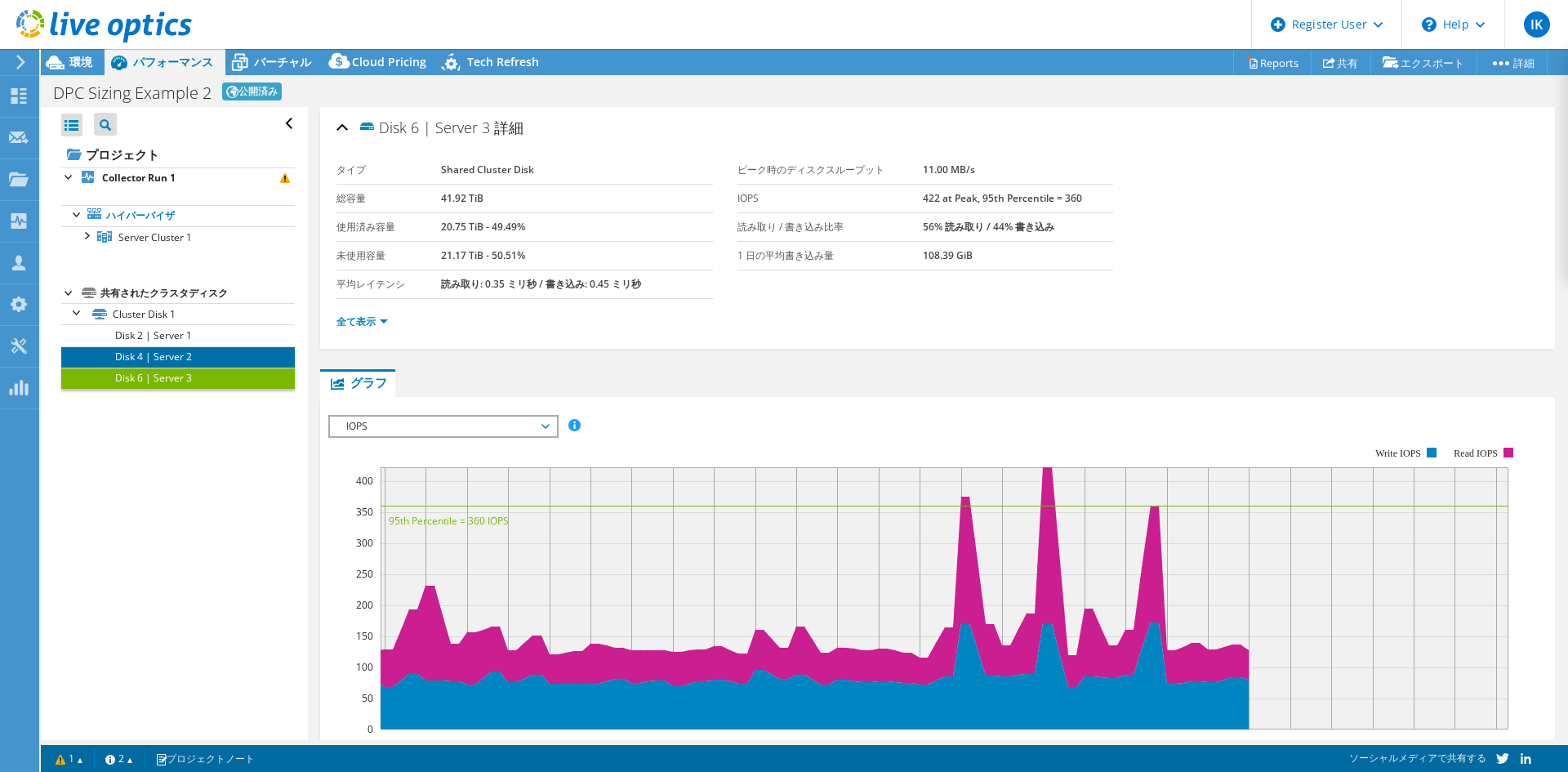
click at [155, 348] on link "Disk 4 | Server 2" at bounding box center [178, 357] width 234 height 21
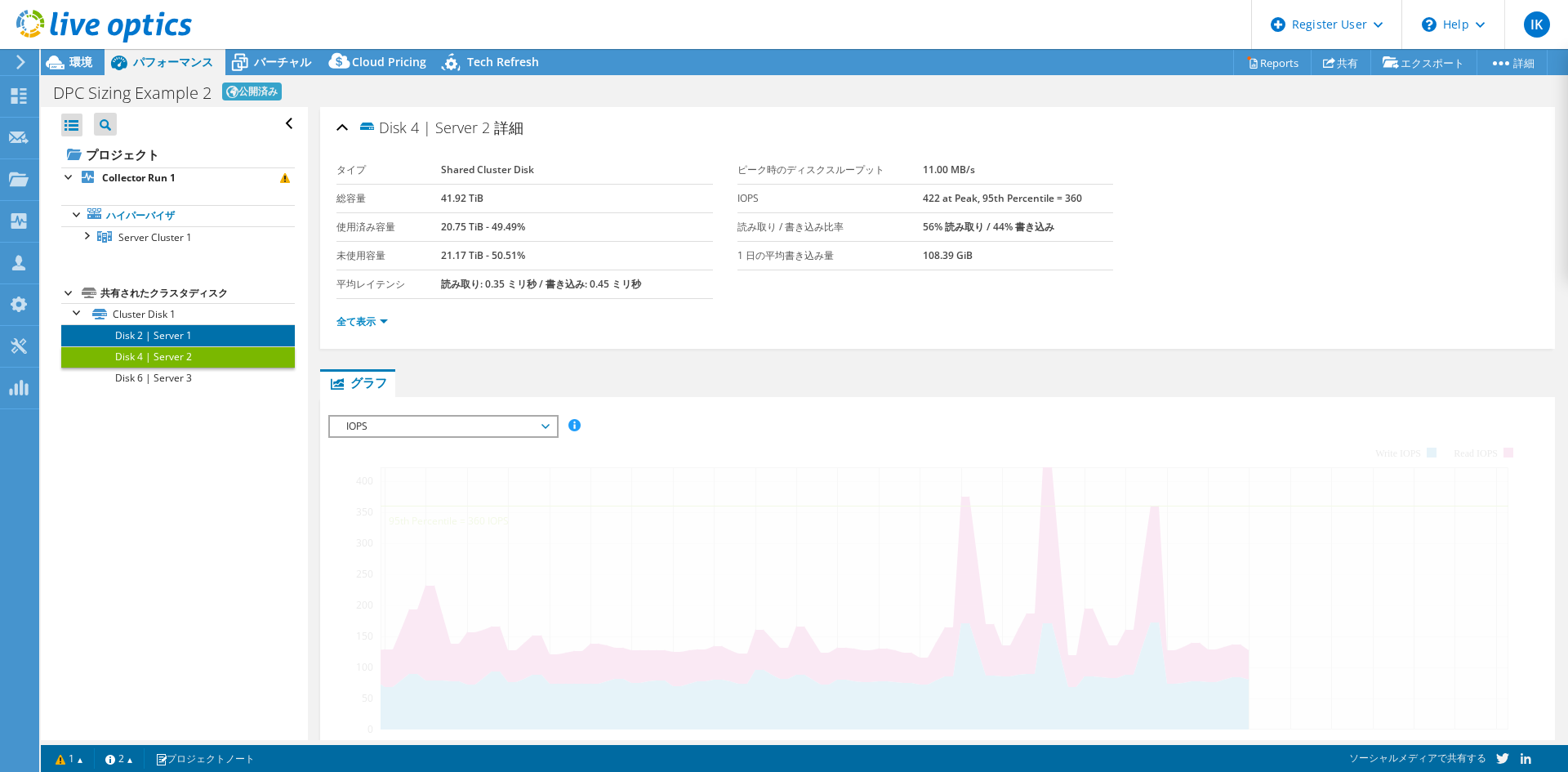
click at [155, 331] on link "Disk 2 | Server 1" at bounding box center [178, 334] width 234 height 21
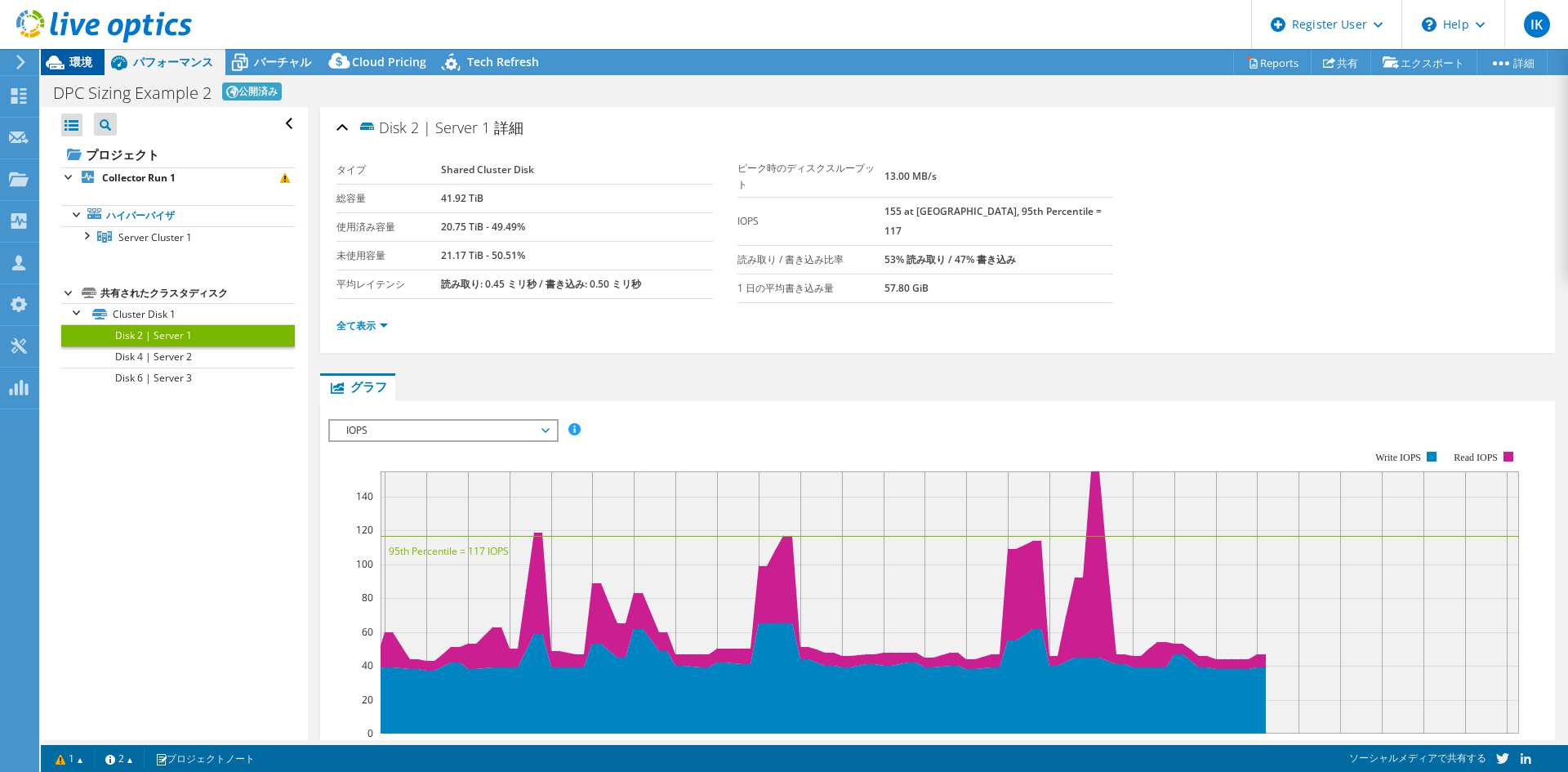
click at [65, 69] on icon at bounding box center [55, 62] width 29 height 29
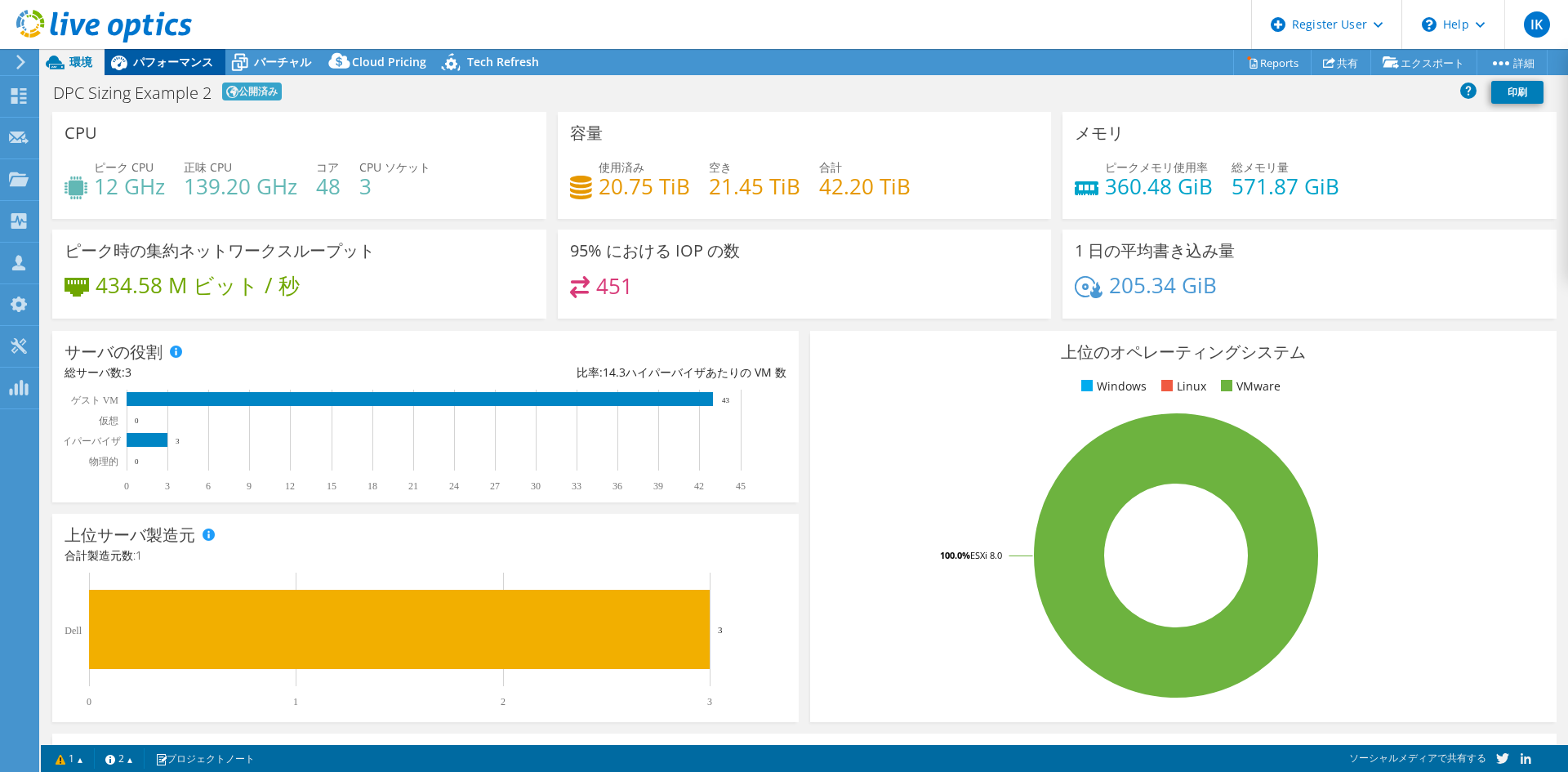
click at [155, 65] on span "パフォーマンス" at bounding box center [173, 62] width 80 height 16
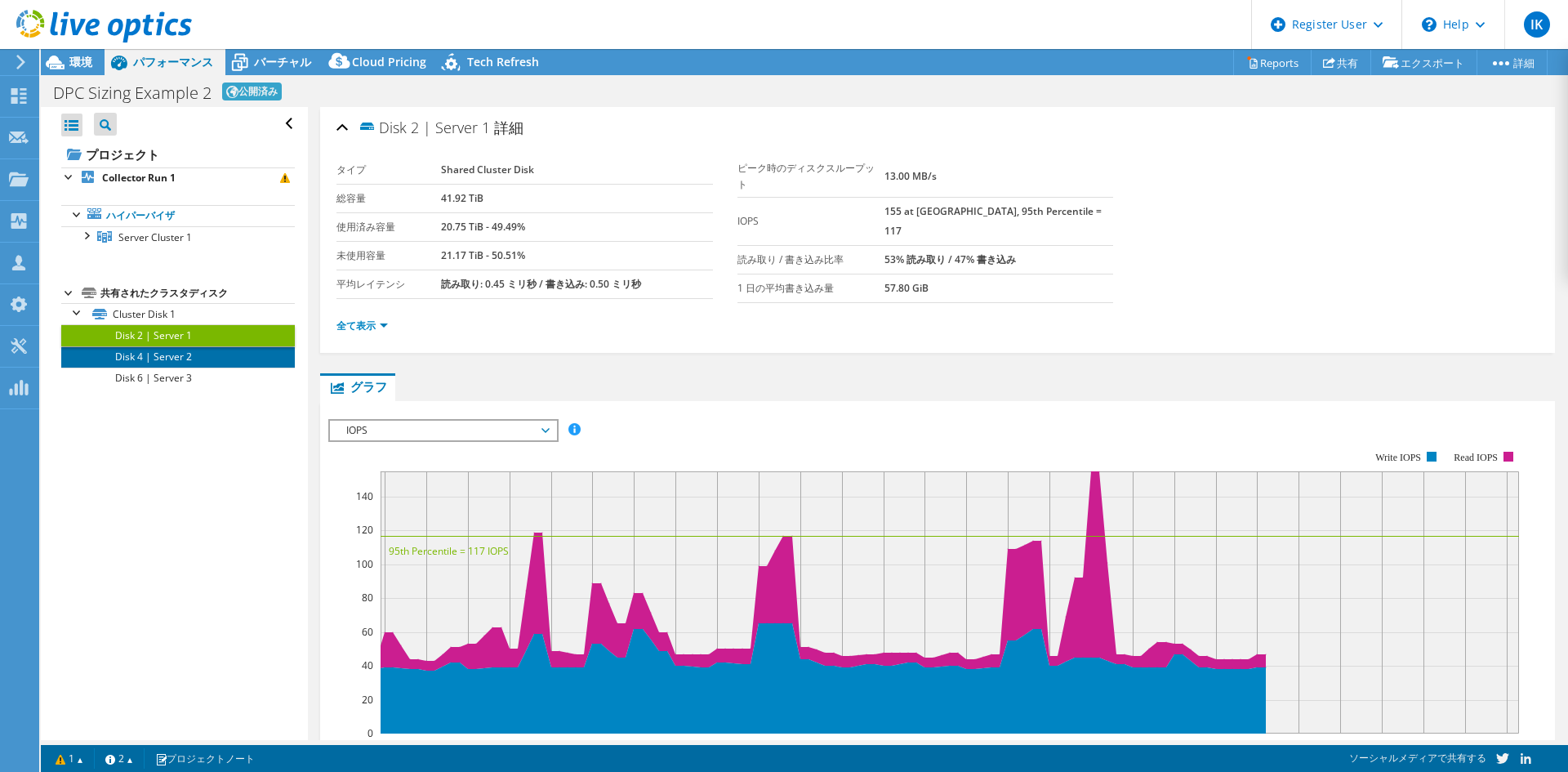
click at [141, 358] on link "Disk 4 | Server 2" at bounding box center [178, 357] width 234 height 21
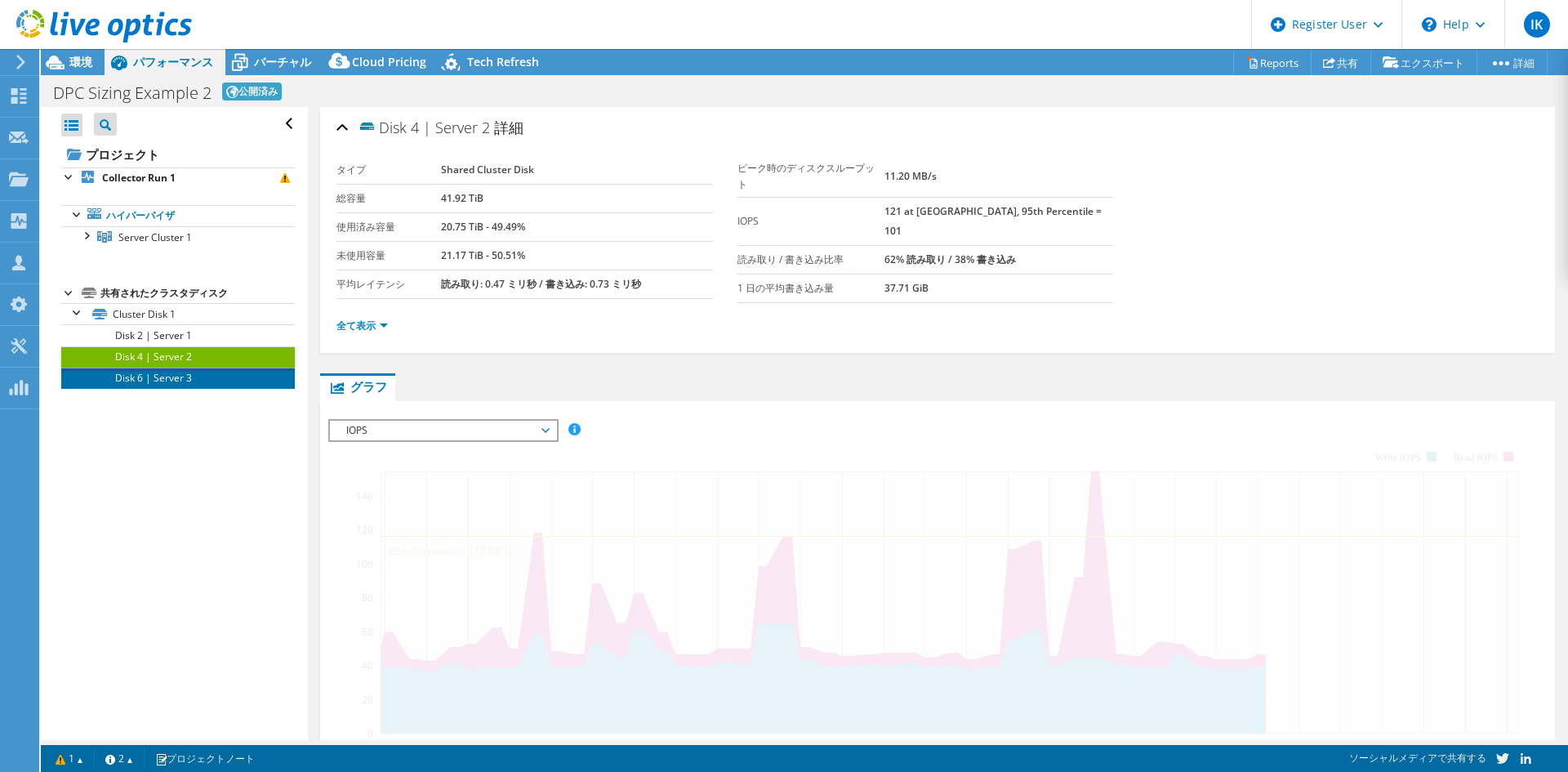
click at [141, 374] on link "Disk 6 | Server 3" at bounding box center [178, 378] width 234 height 21
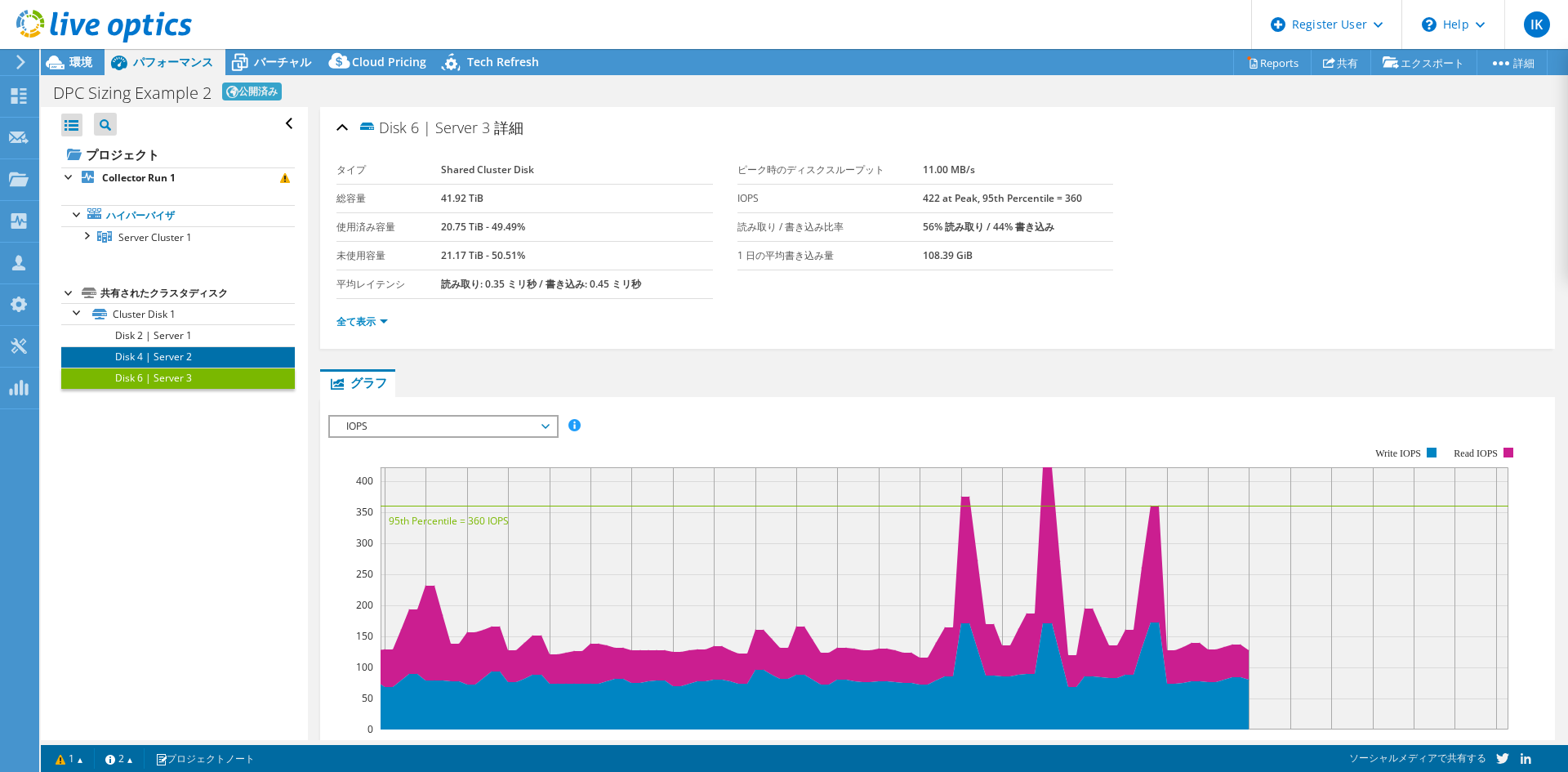
click at [146, 364] on link "Disk 4 | Server 2" at bounding box center [178, 357] width 234 height 21
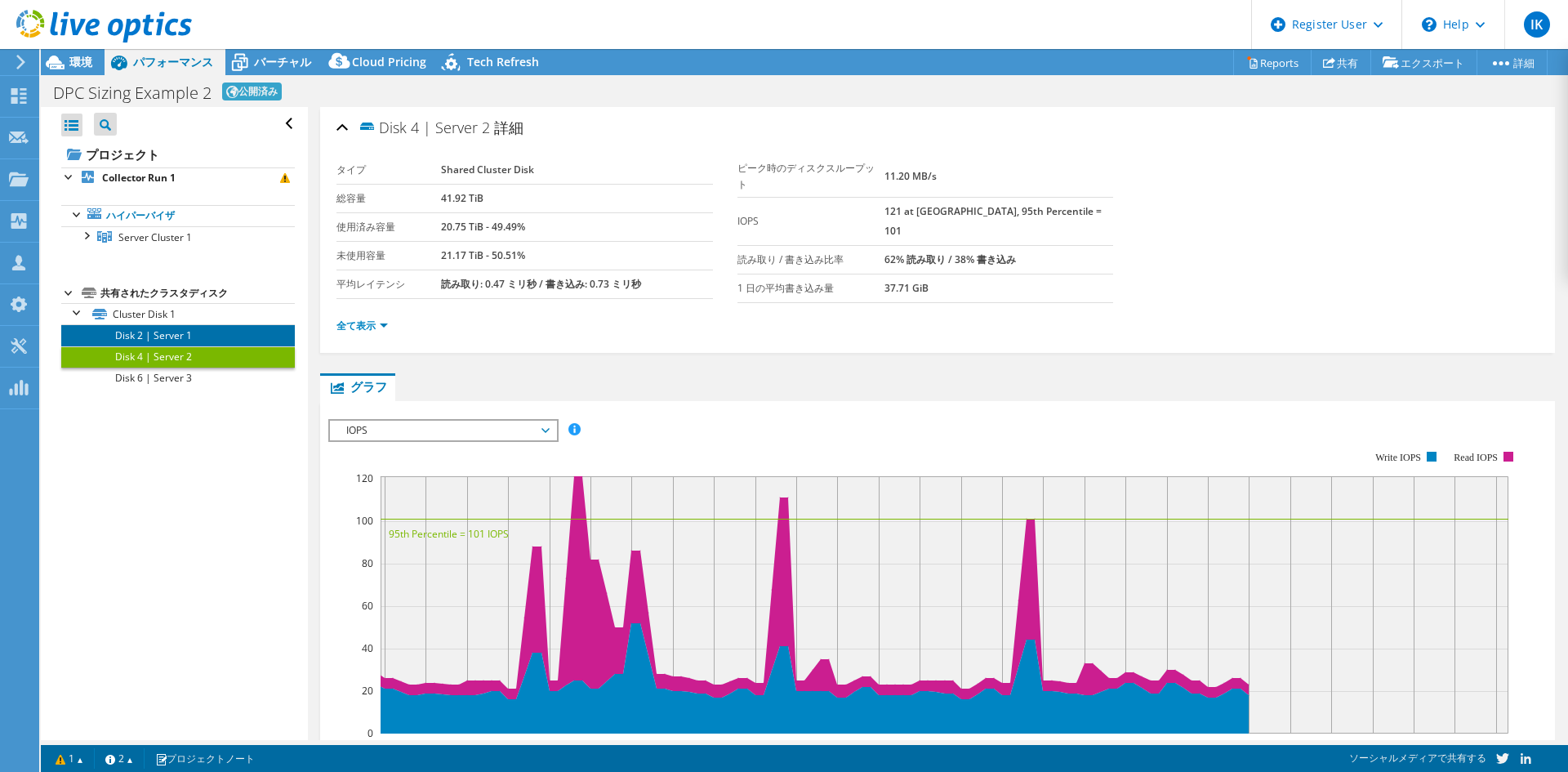
click at [148, 341] on link "Disk 2 | Server 1" at bounding box center [178, 334] width 234 height 21
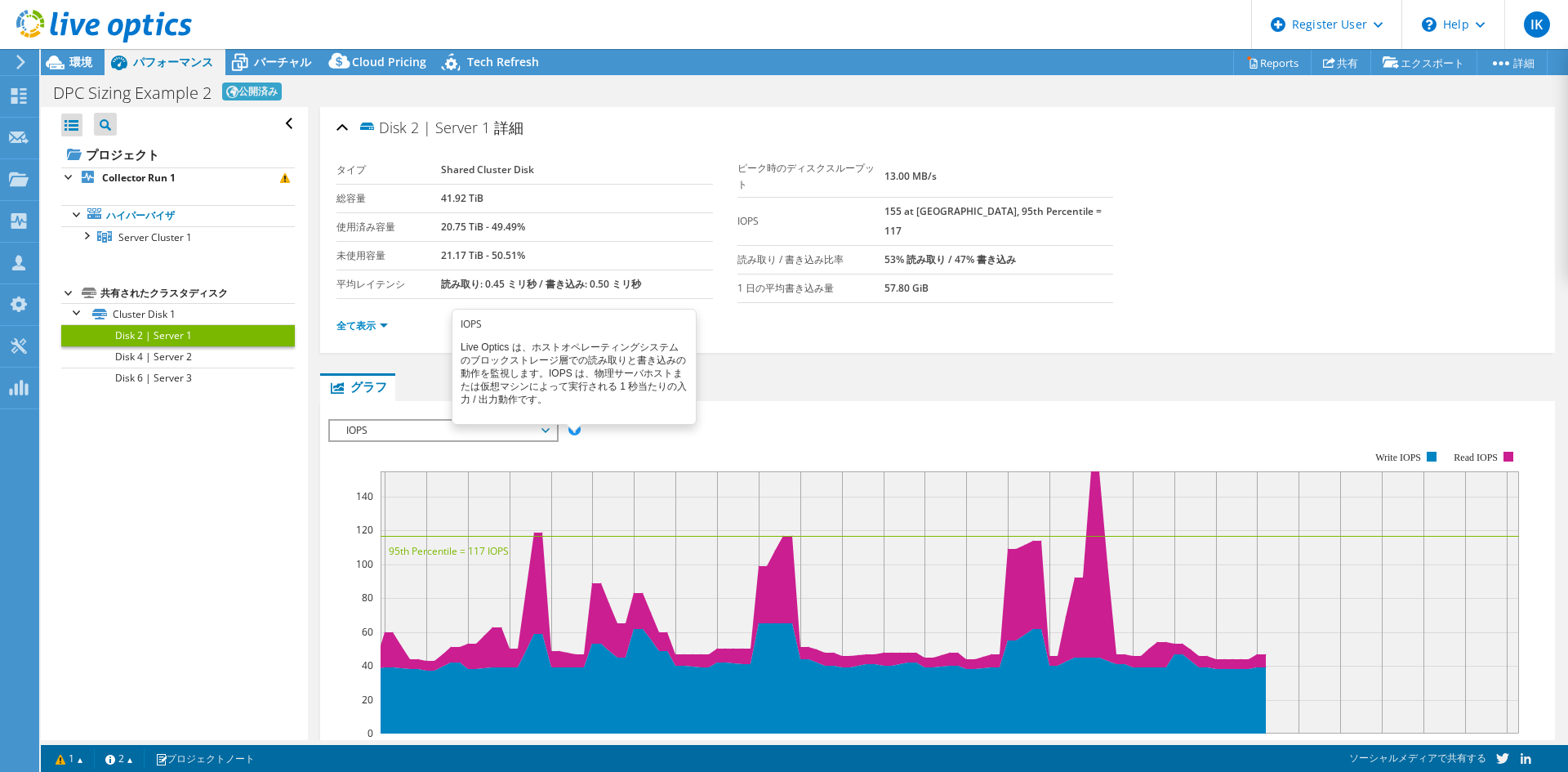
click at [578, 424] on span at bounding box center [574, 429] width 11 height 11
click at [550, 428] on icon at bounding box center [545, 431] width 8 height 5
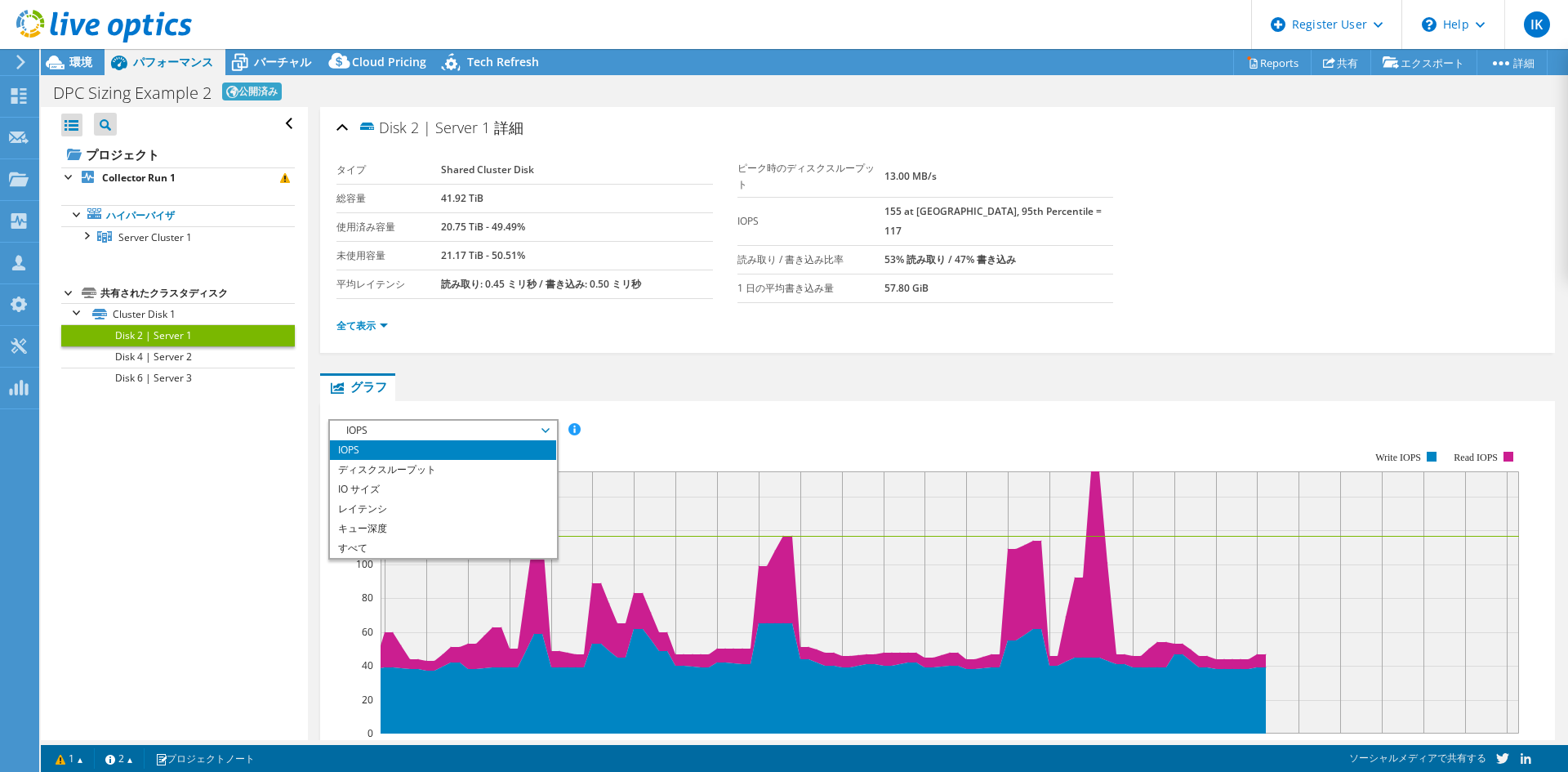
click at [550, 428] on icon at bounding box center [545, 431] width 8 height 5
click at [487, 486] on li "IO サイズ" at bounding box center [443, 489] width 226 height 19
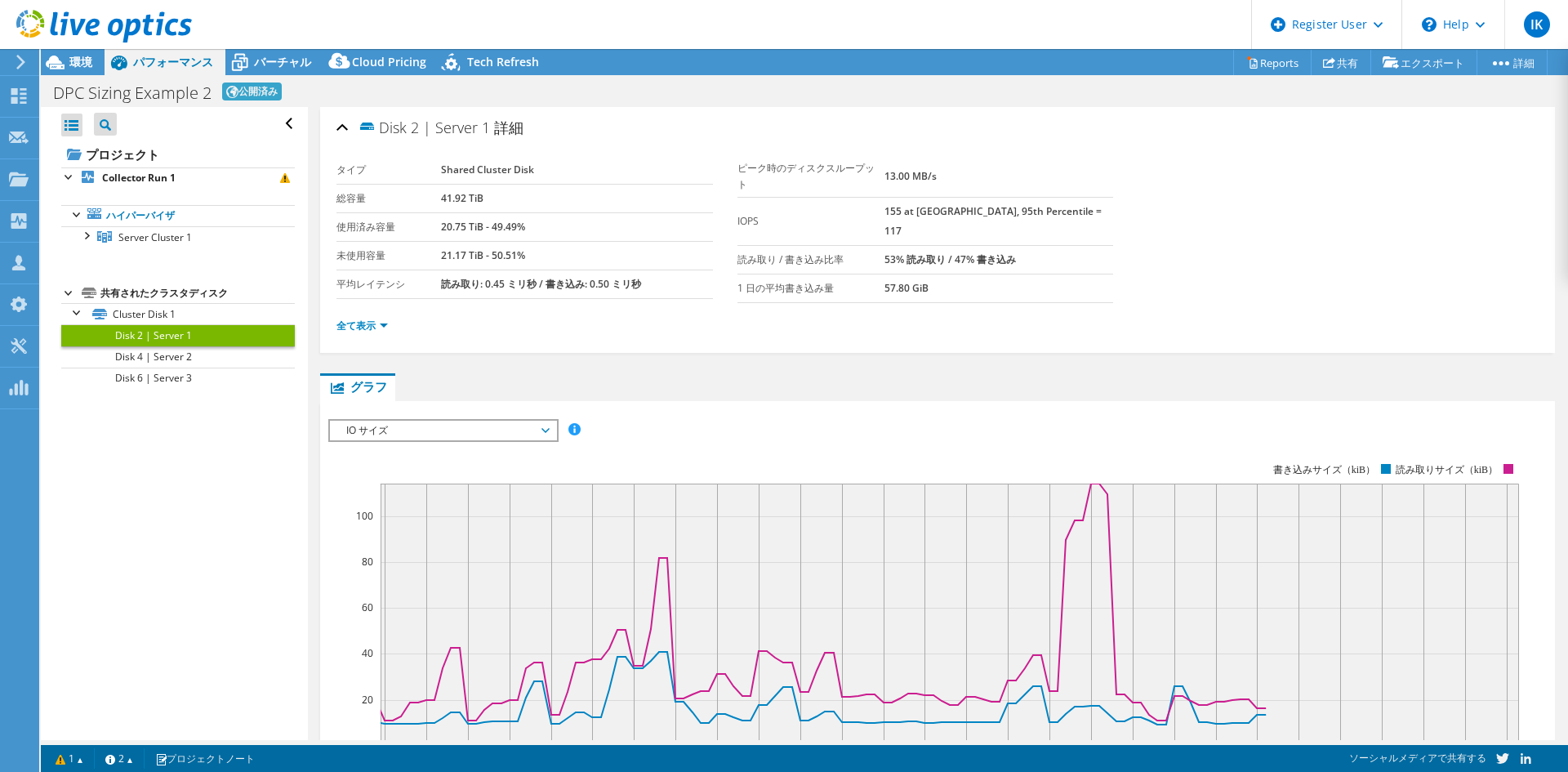
click at [547, 419] on div "IO サイズ IOPS ディスクスループット IO サイズ レイテンシ キュー深度 CPU の割合 メモリ ページフォールト 参加 ネットワークスループット …" at bounding box center [444, 431] width 230 height 23
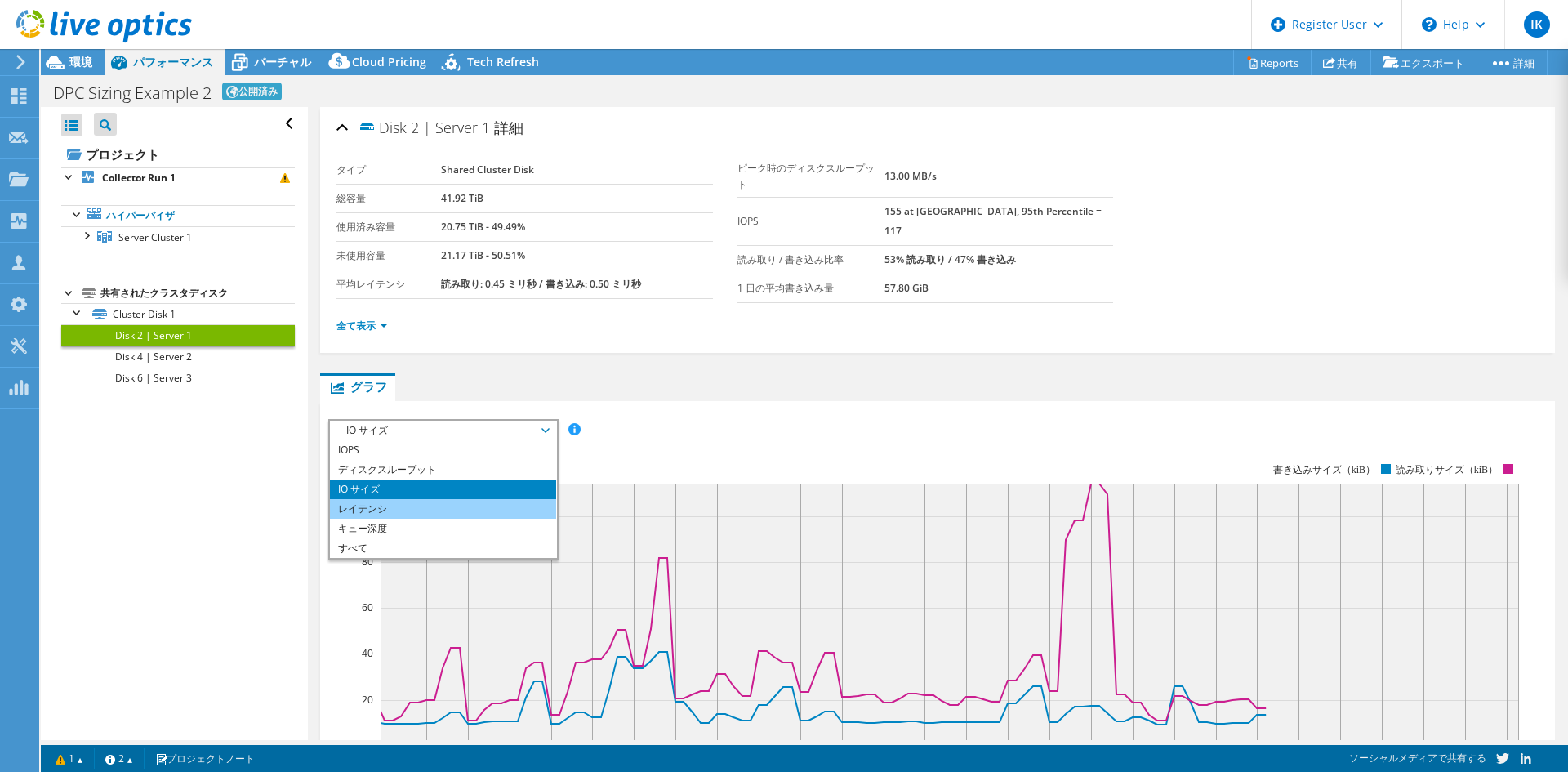
click at [452, 511] on li "レイテンシ" at bounding box center [443, 509] width 226 height 19
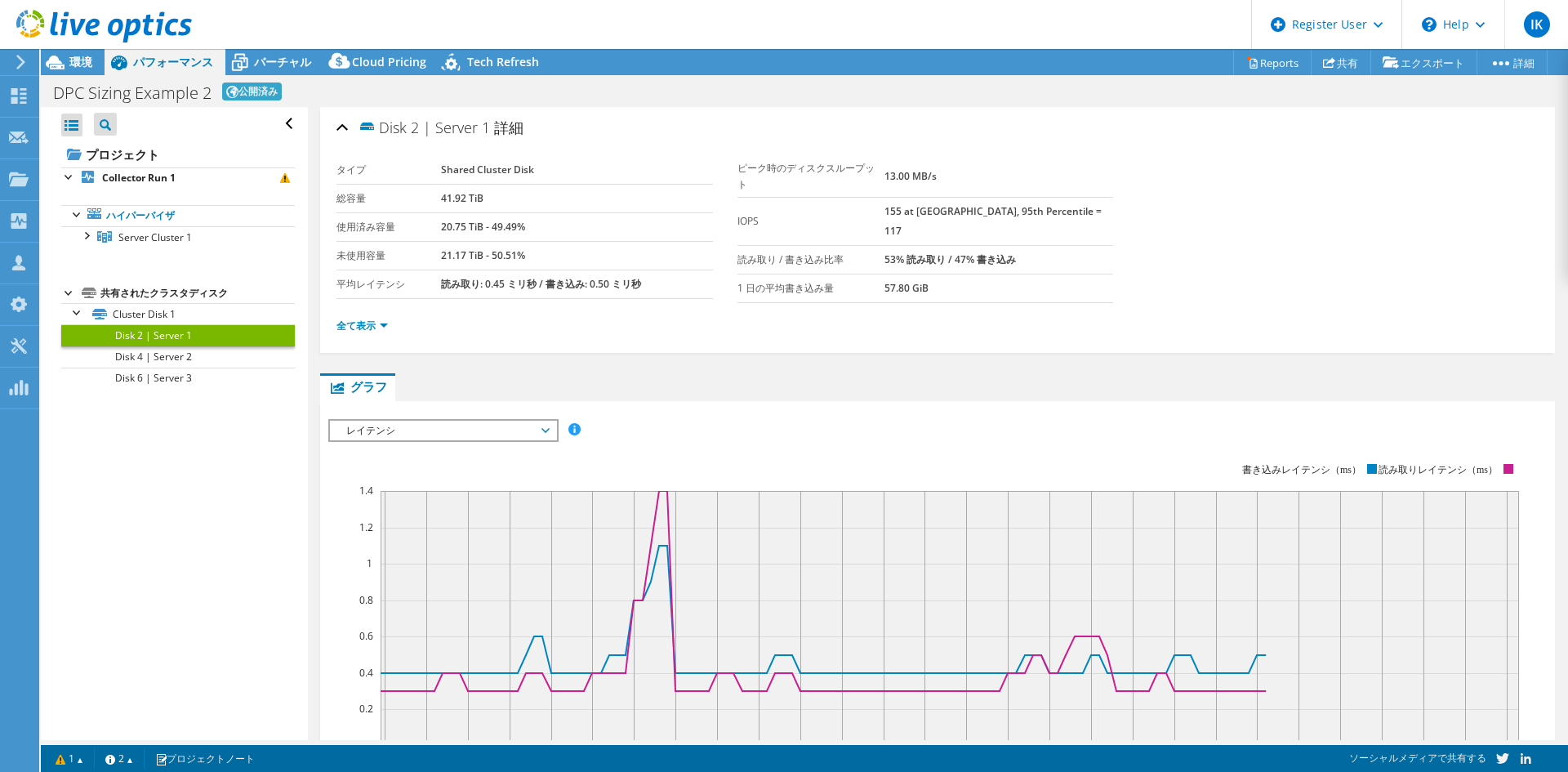
click at [542, 423] on span "レイテンシ" at bounding box center [443, 431] width 210 height 19
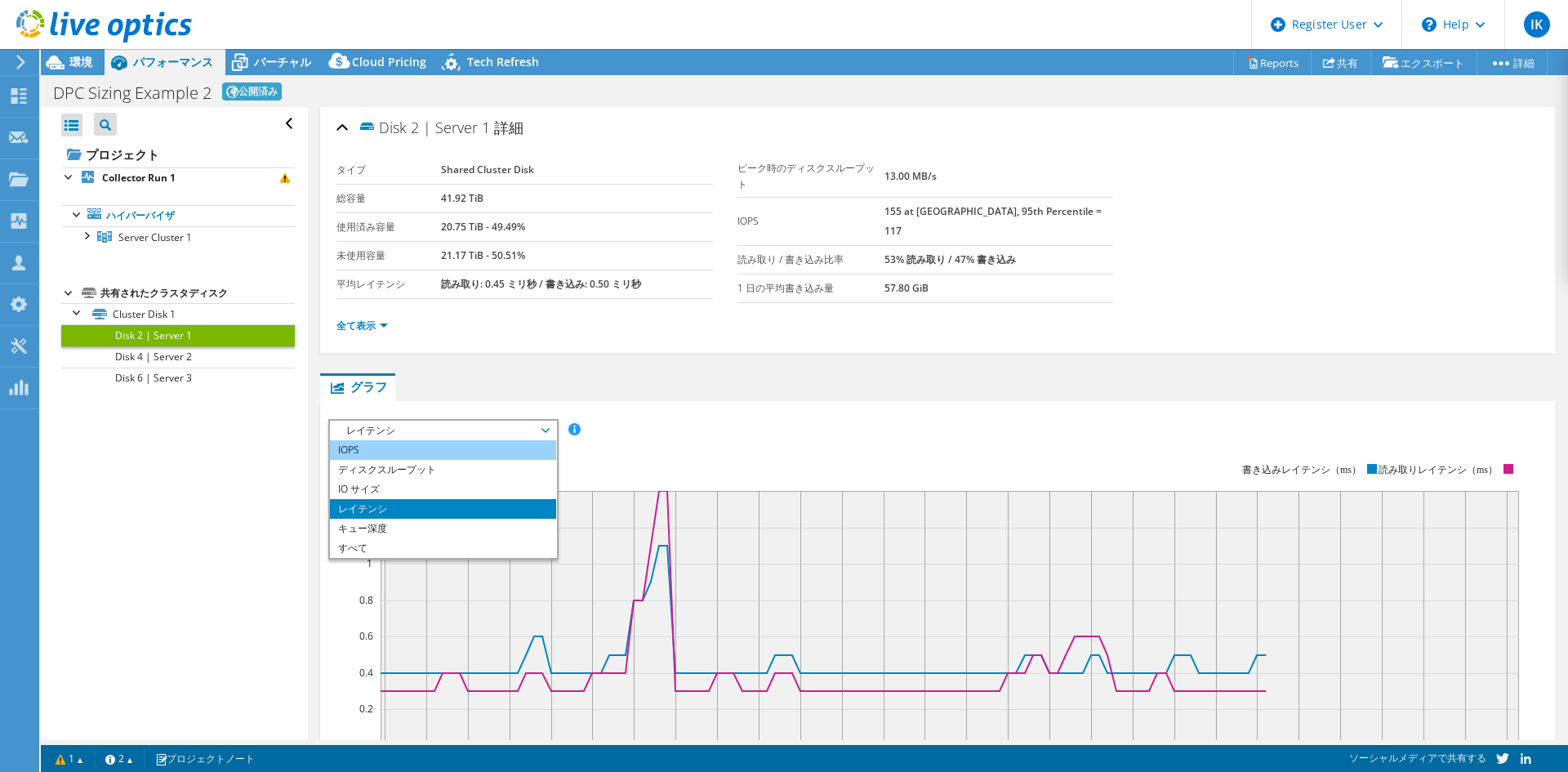
click at [487, 449] on li "IOPS" at bounding box center [443, 450] width 226 height 19
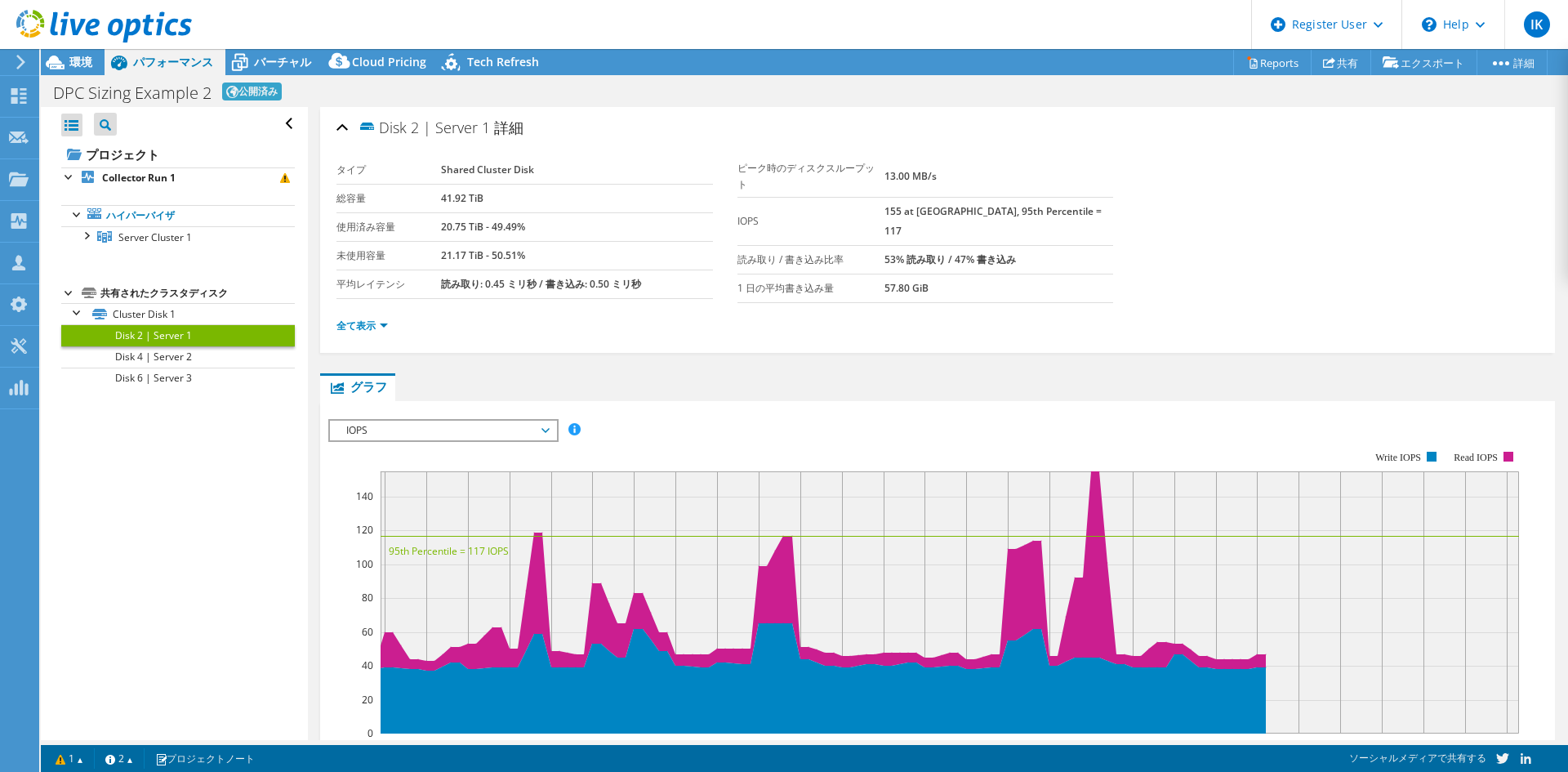
click at [602, 433] on rect at bounding box center [925, 592] width 1193 height 327
click at [140, 374] on link "Disk 6 | Server 3" at bounding box center [178, 378] width 234 height 21
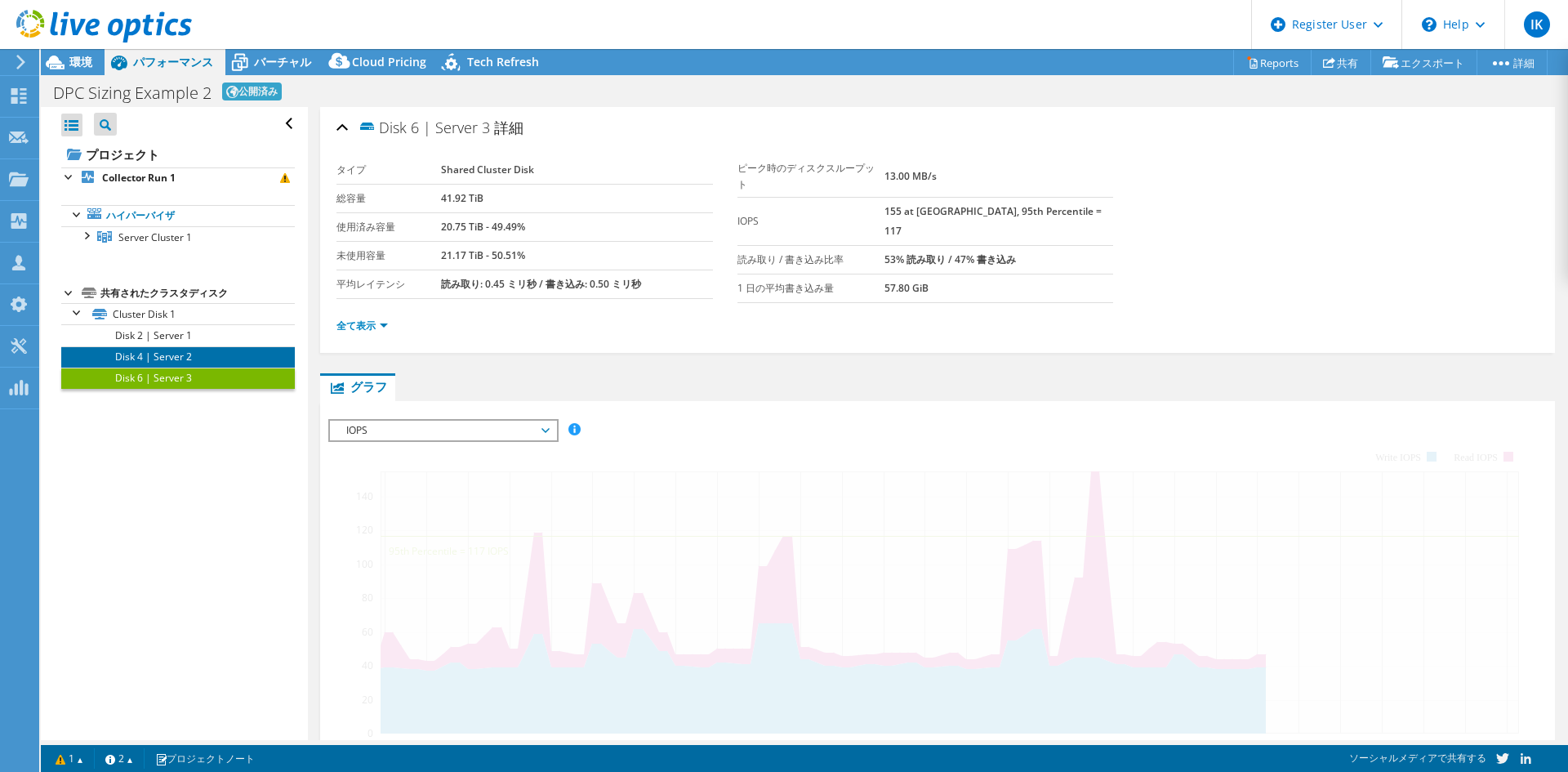
click at [141, 360] on link "Disk 4 | Server 2" at bounding box center [178, 357] width 234 height 21
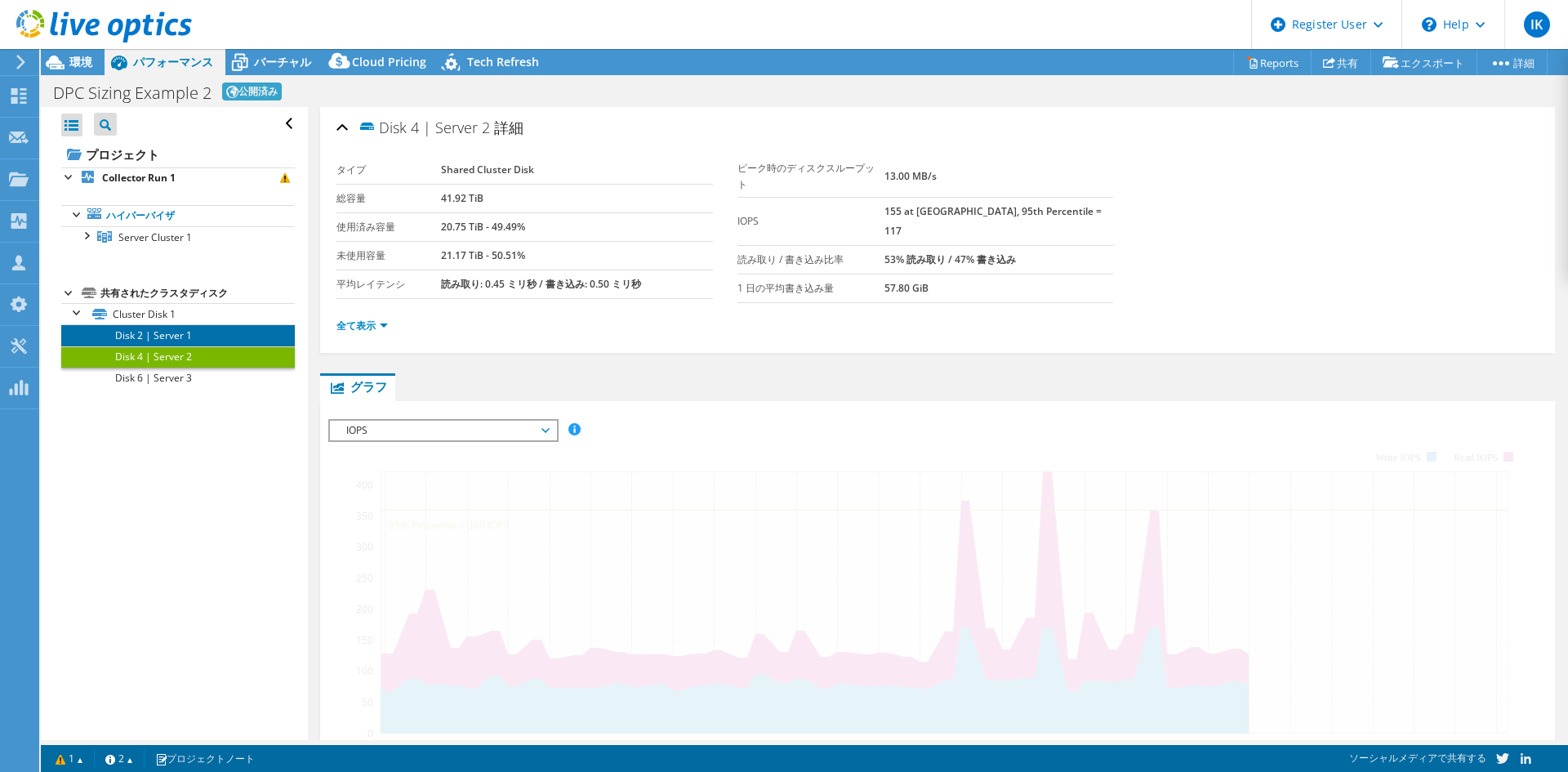
click at [141, 338] on link "Disk 2 | Server 1" at bounding box center [178, 334] width 234 height 21
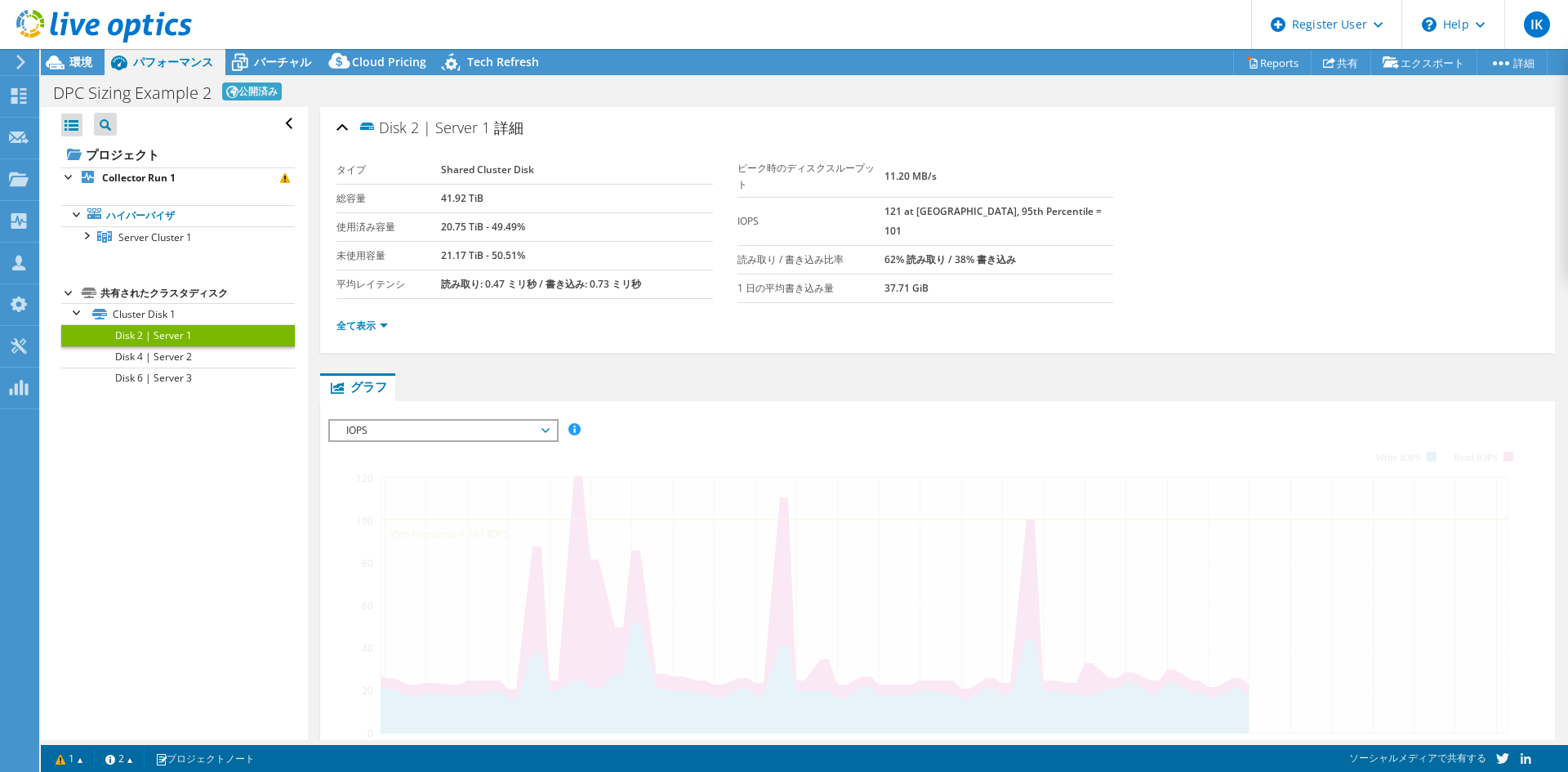
click at [141, 295] on div "共有されたクラスタディスク" at bounding box center [197, 293] width 195 height 19
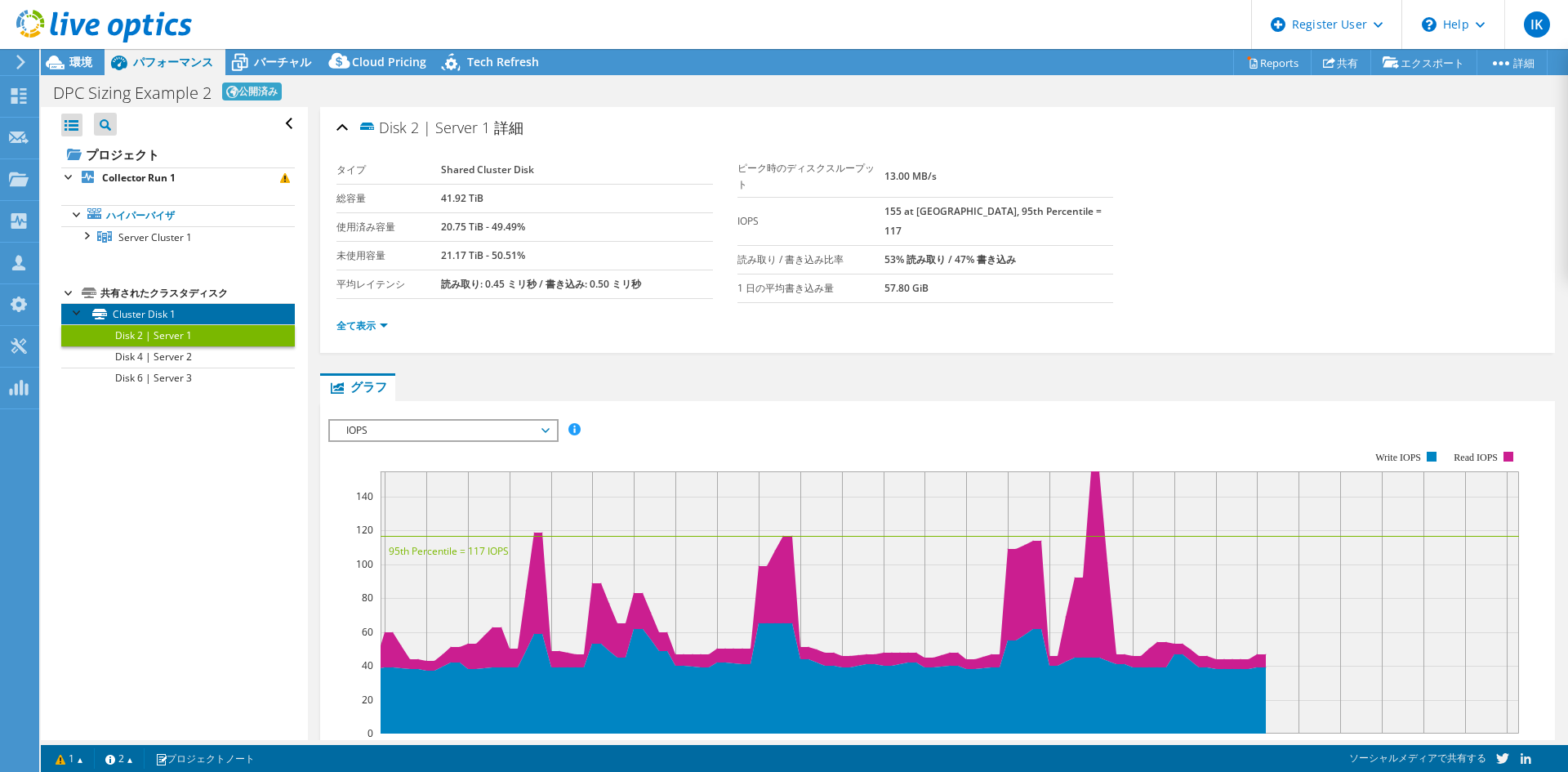
click at [141, 311] on link "Cluster Disk 1" at bounding box center [178, 314] width 234 height 21
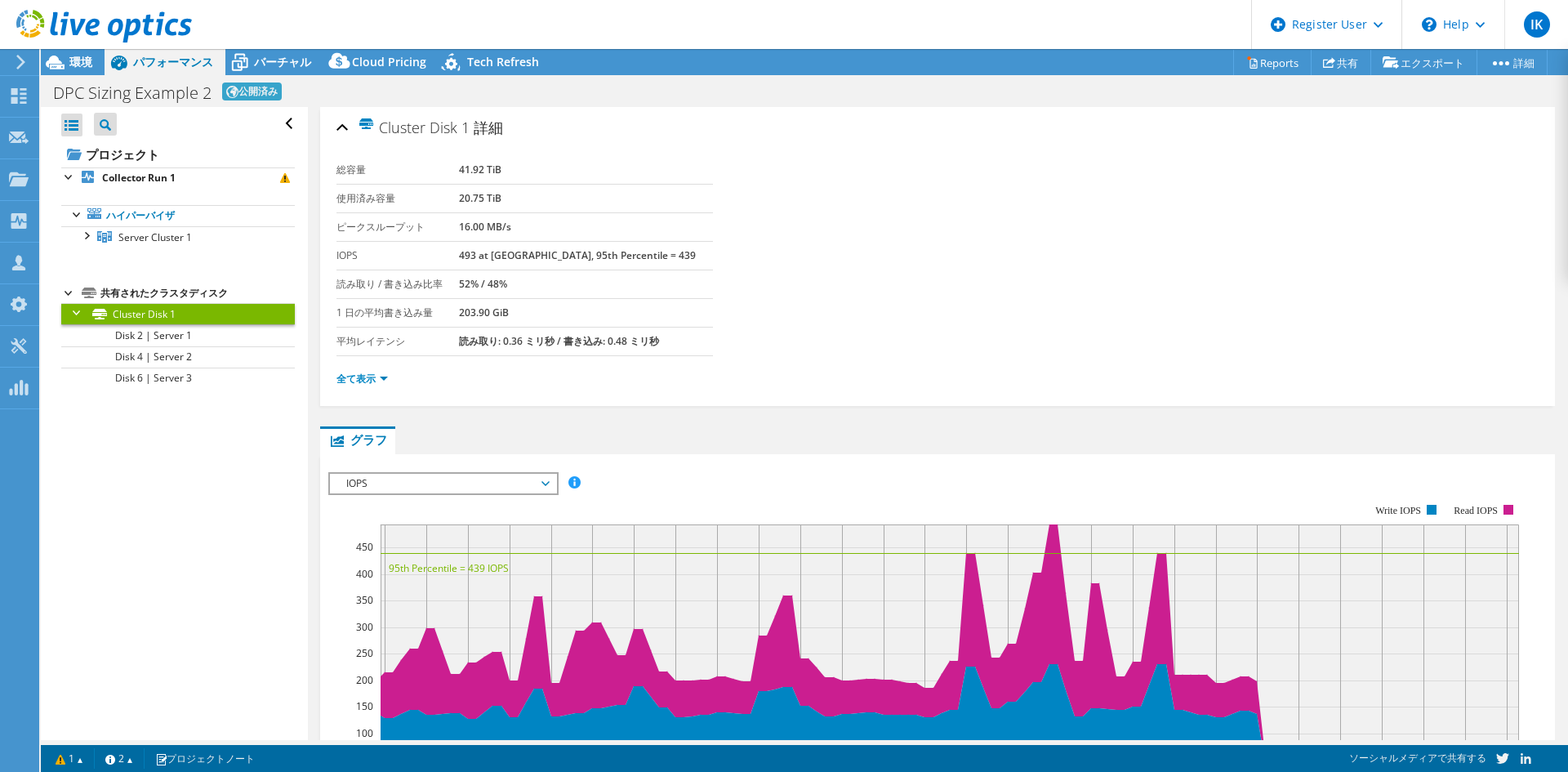
click at [77, 311] on div at bounding box center [78, 311] width 17 height 17
click at [81, 58] on span "環境" at bounding box center [81, 62] width 23 height 16
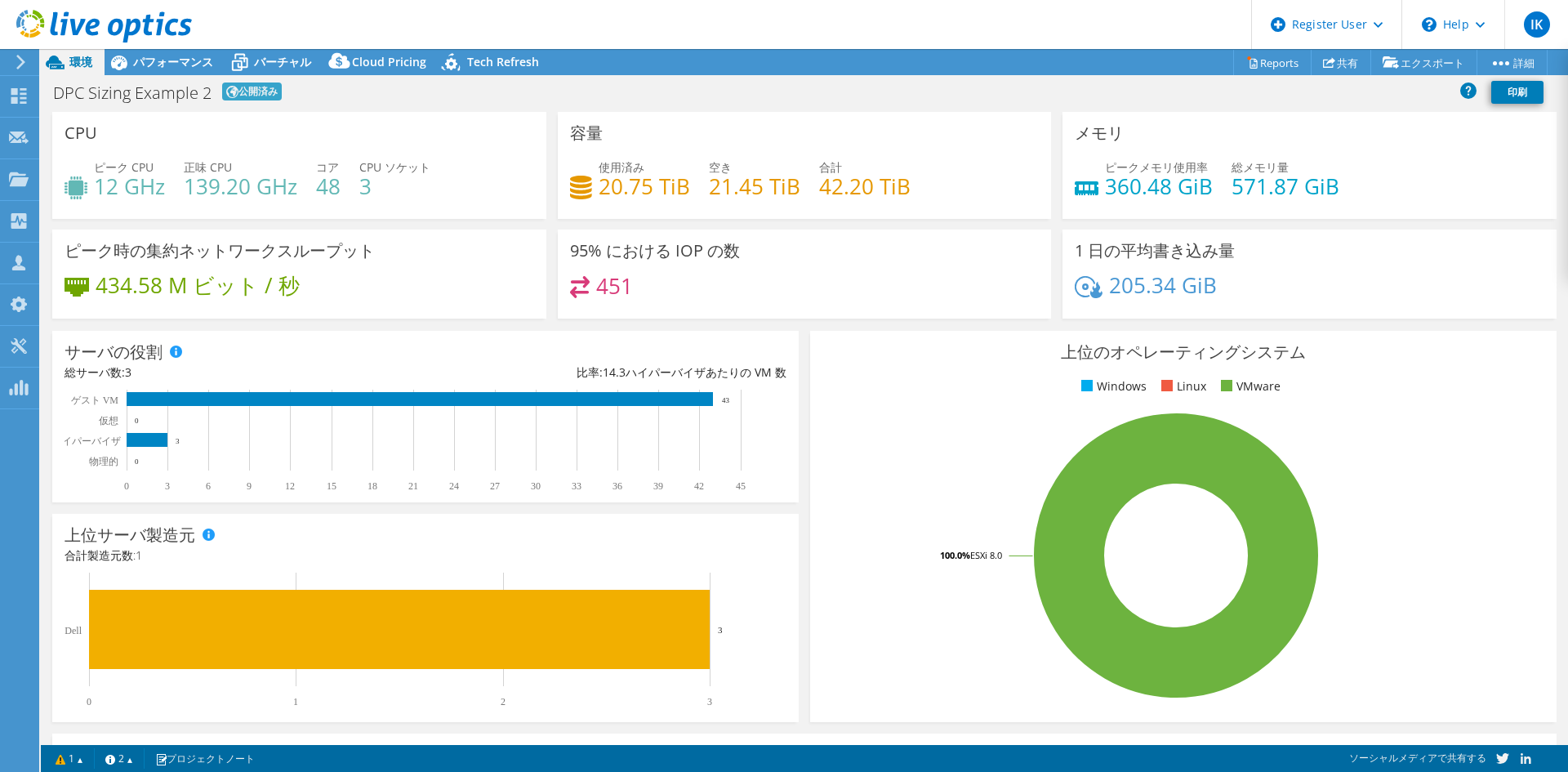
click at [142, 50] on div at bounding box center [96, 27] width 192 height 55
click at [142, 54] on div at bounding box center [96, 27] width 192 height 55
click at [142, 62] on span "パフォーマンス" at bounding box center [173, 62] width 80 height 16
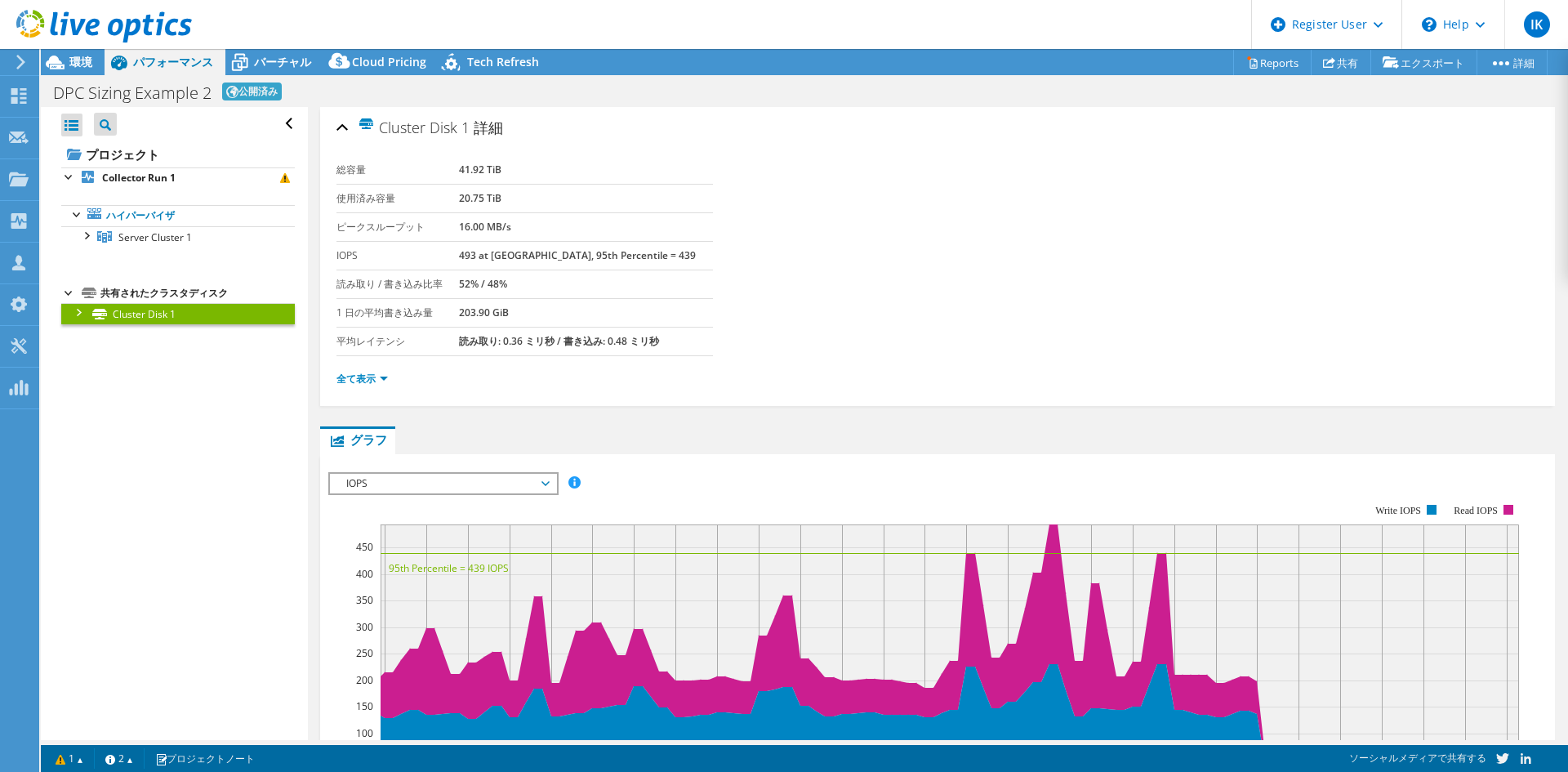
click at [22, 59] on icon at bounding box center [21, 62] width 12 height 15
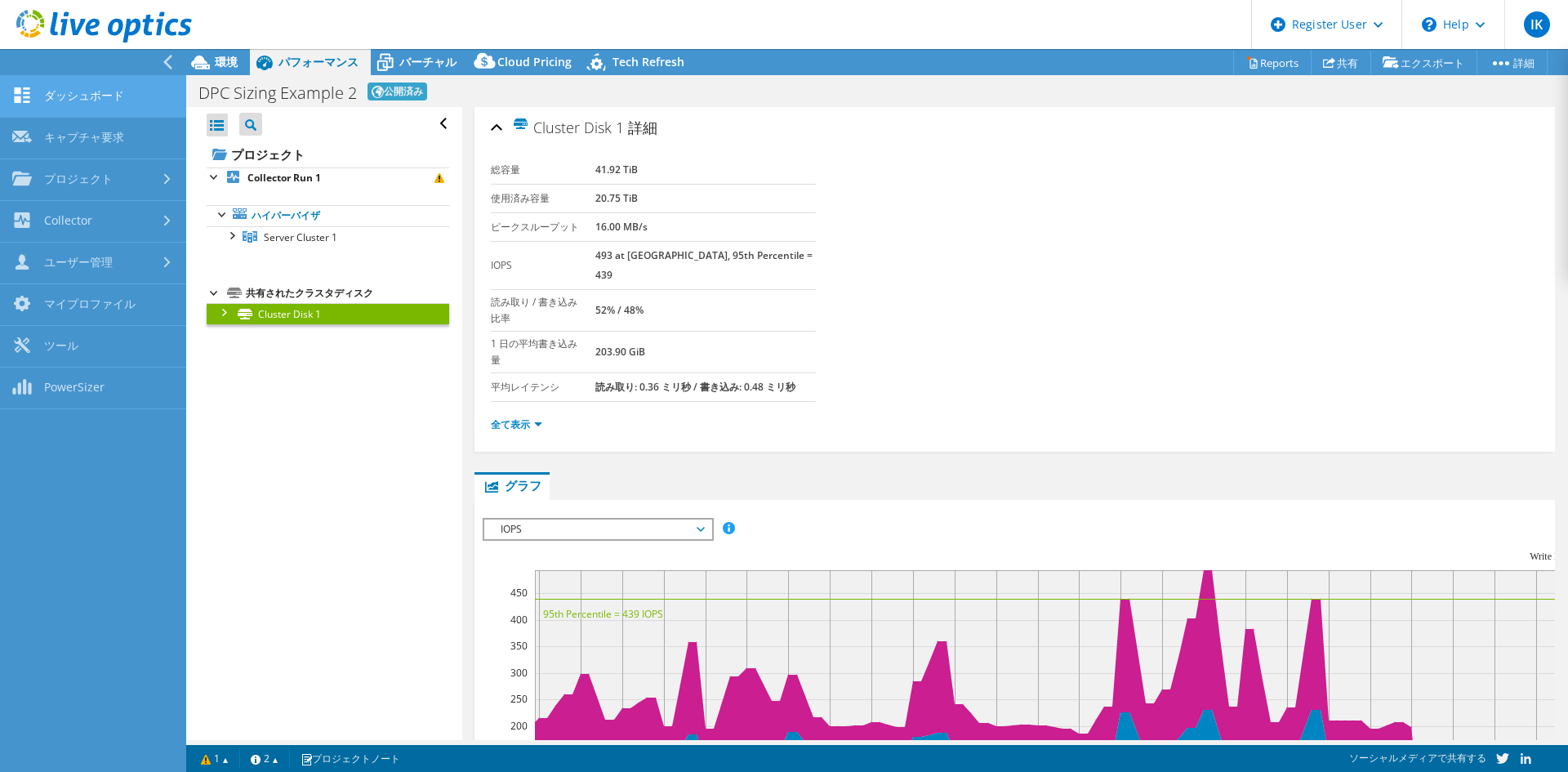
click at [62, 93] on link "ダッシュボード" at bounding box center [93, 97] width 186 height 42
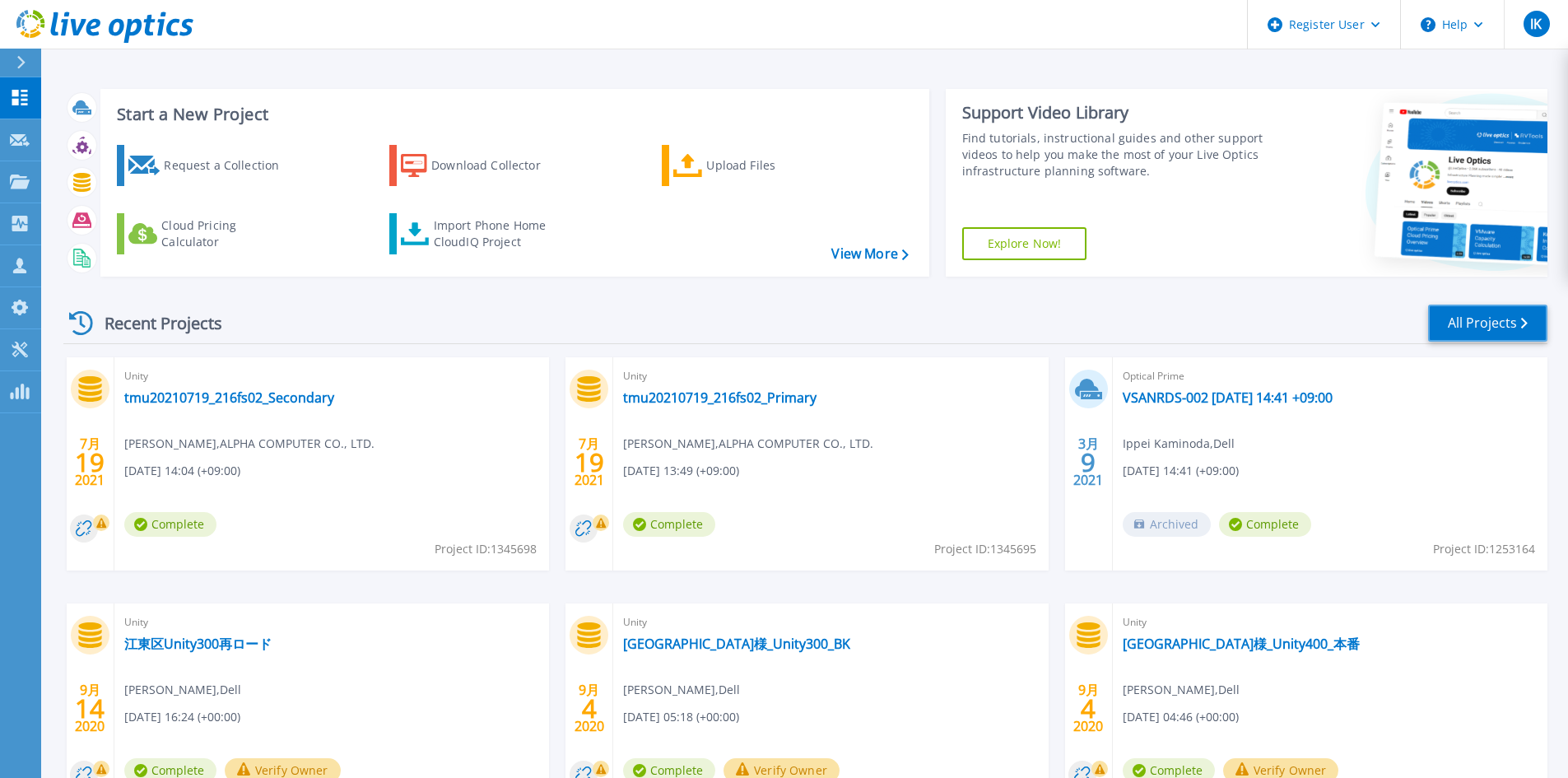
click at [1467, 325] on link "All Projects" at bounding box center [1488, 323] width 120 height 37
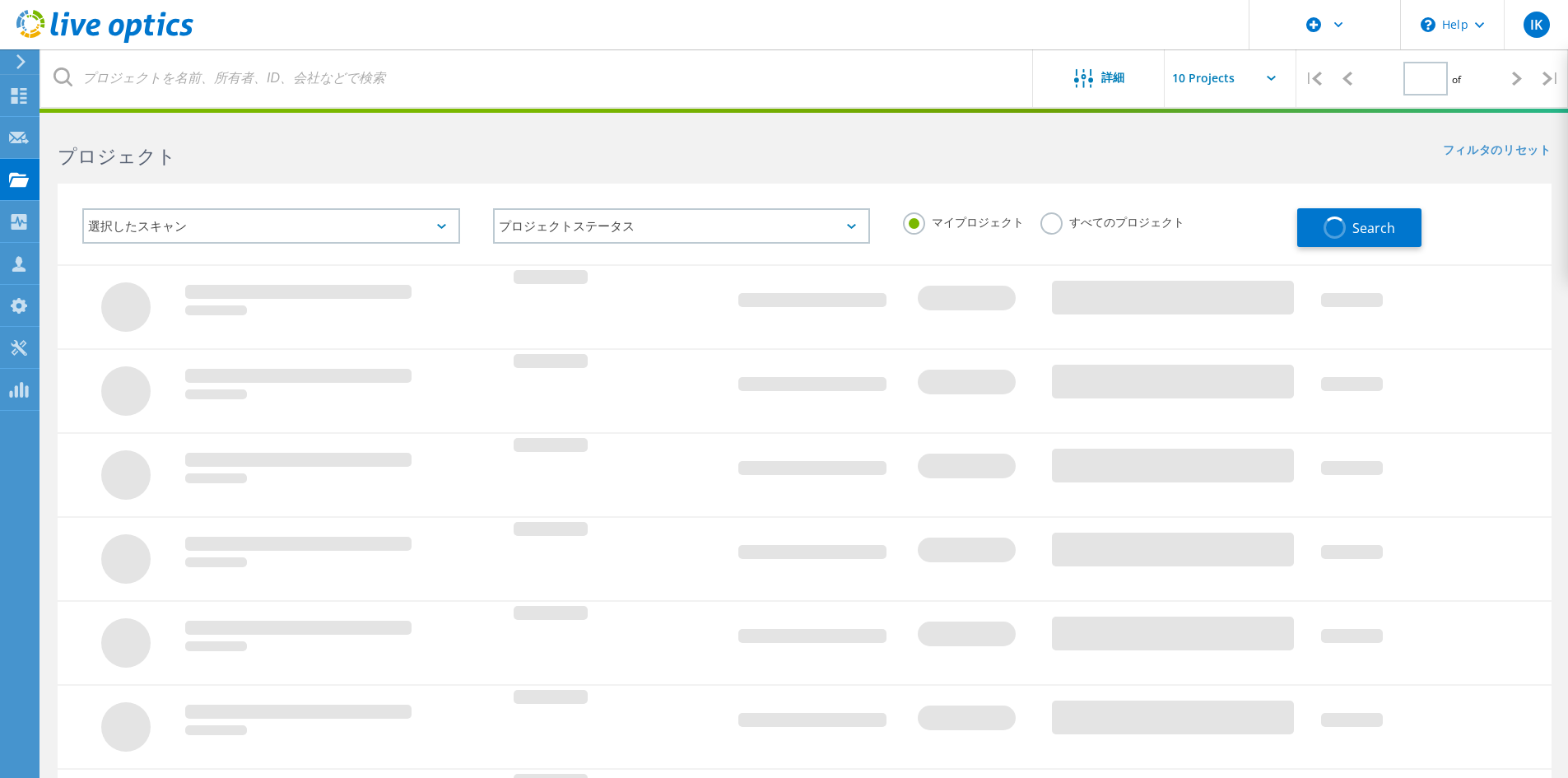
type input "1"
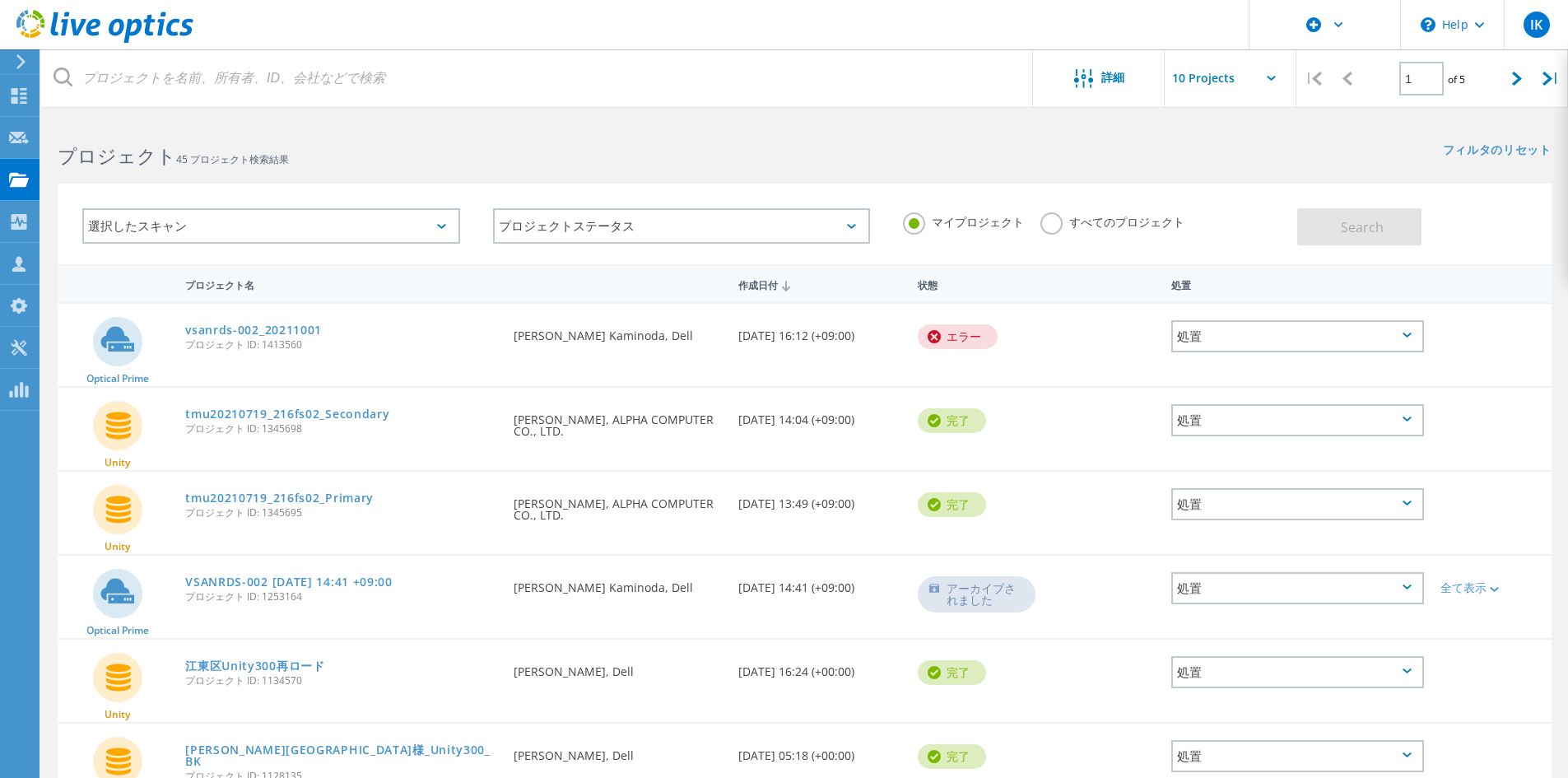
click at [1041, 217] on label "すべてのプロジェクト" at bounding box center [1113, 220] width 144 height 16
click at [0, 0] on input "すべてのプロジェクト" at bounding box center [0, 0] width 0 height 0
click at [441, 220] on div "選択したスキャン" at bounding box center [271, 226] width 377 height 35
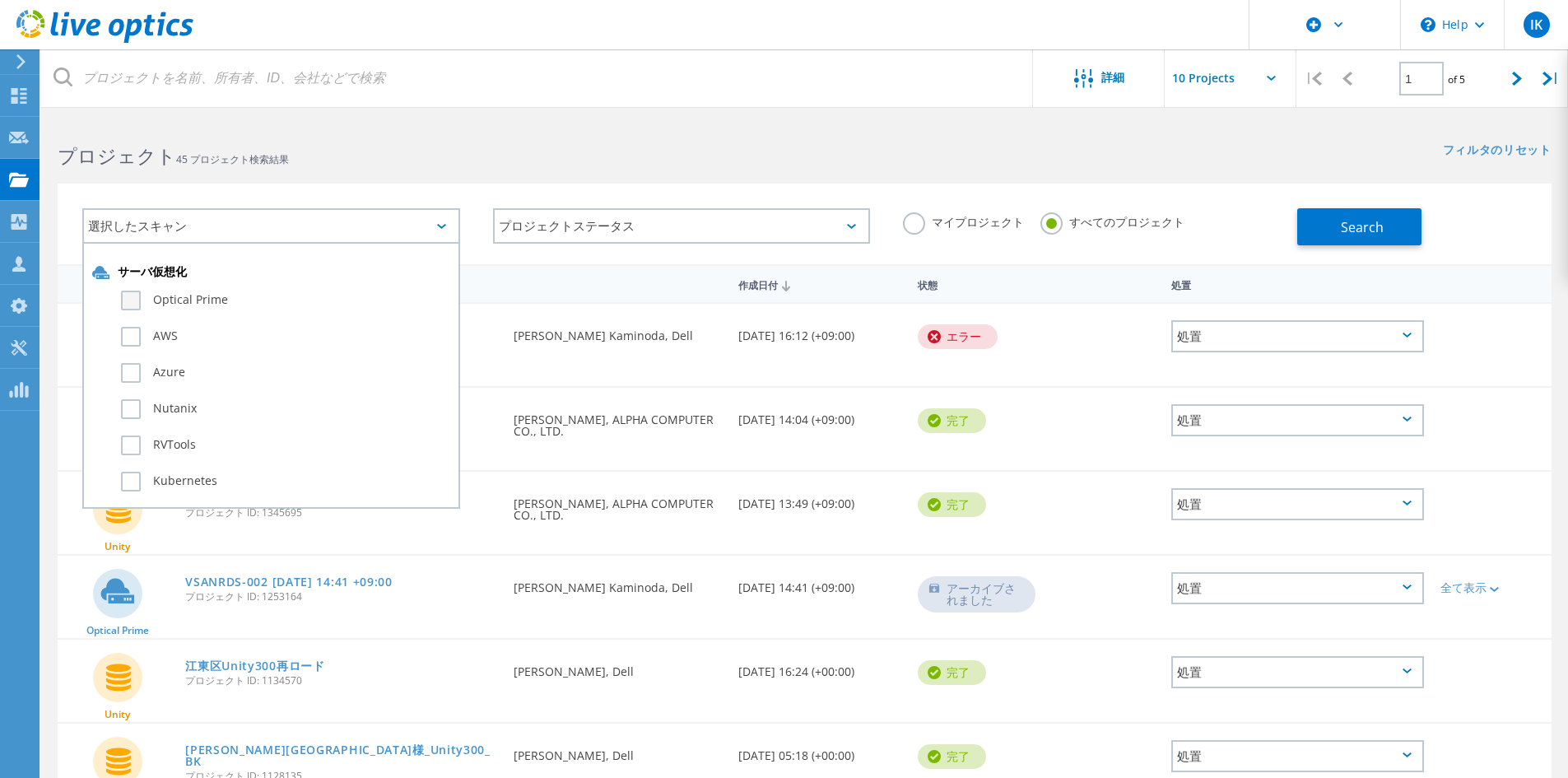
click at [124, 298] on label "Optical Prime" at bounding box center [286, 300] width 329 height 19
click at [0, 0] on input "Optical Prime" at bounding box center [0, 0] width 0 height 0
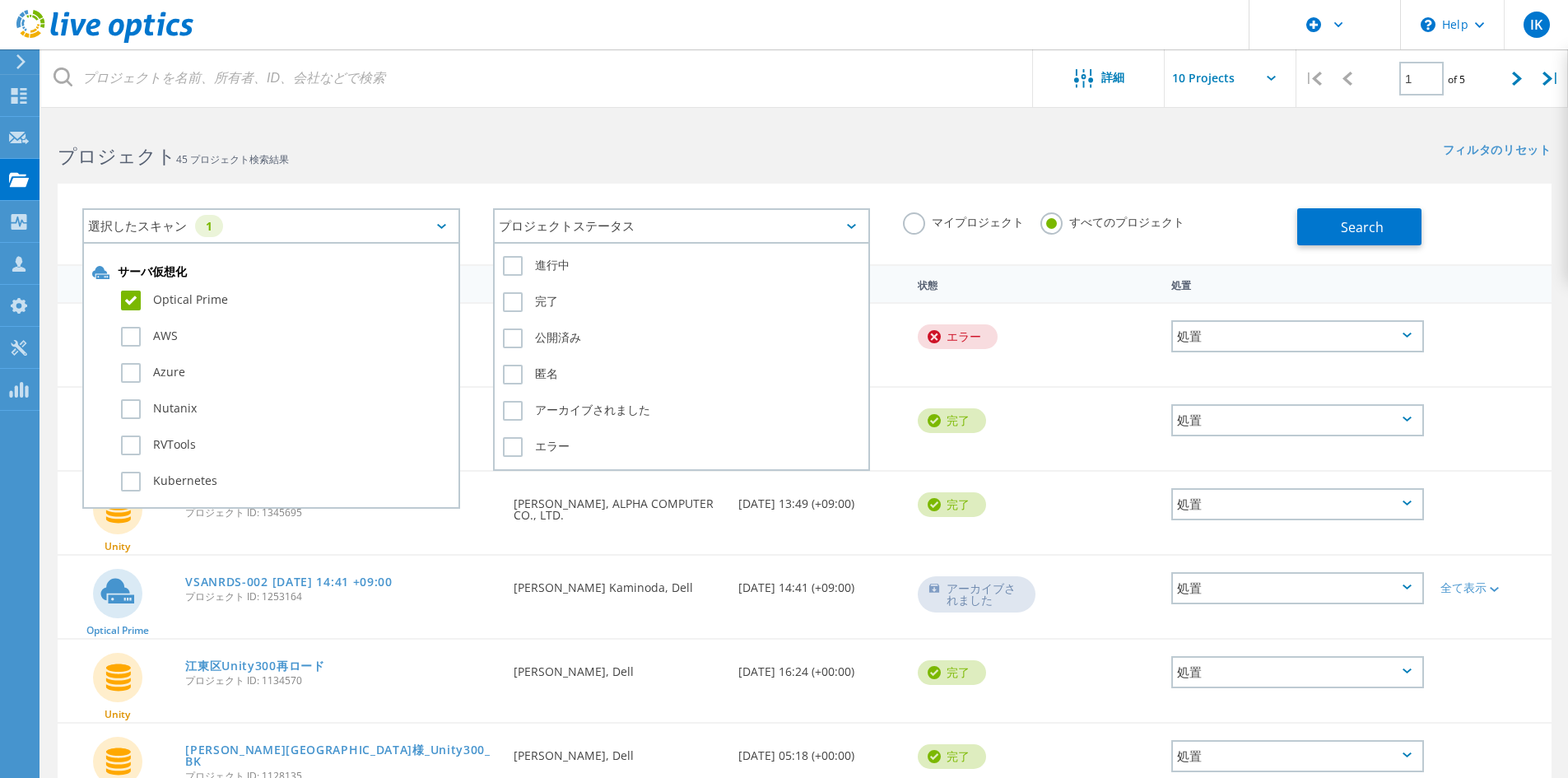
click at [645, 224] on div "プロジェクトステータス" at bounding box center [681, 226] width 377 height 35
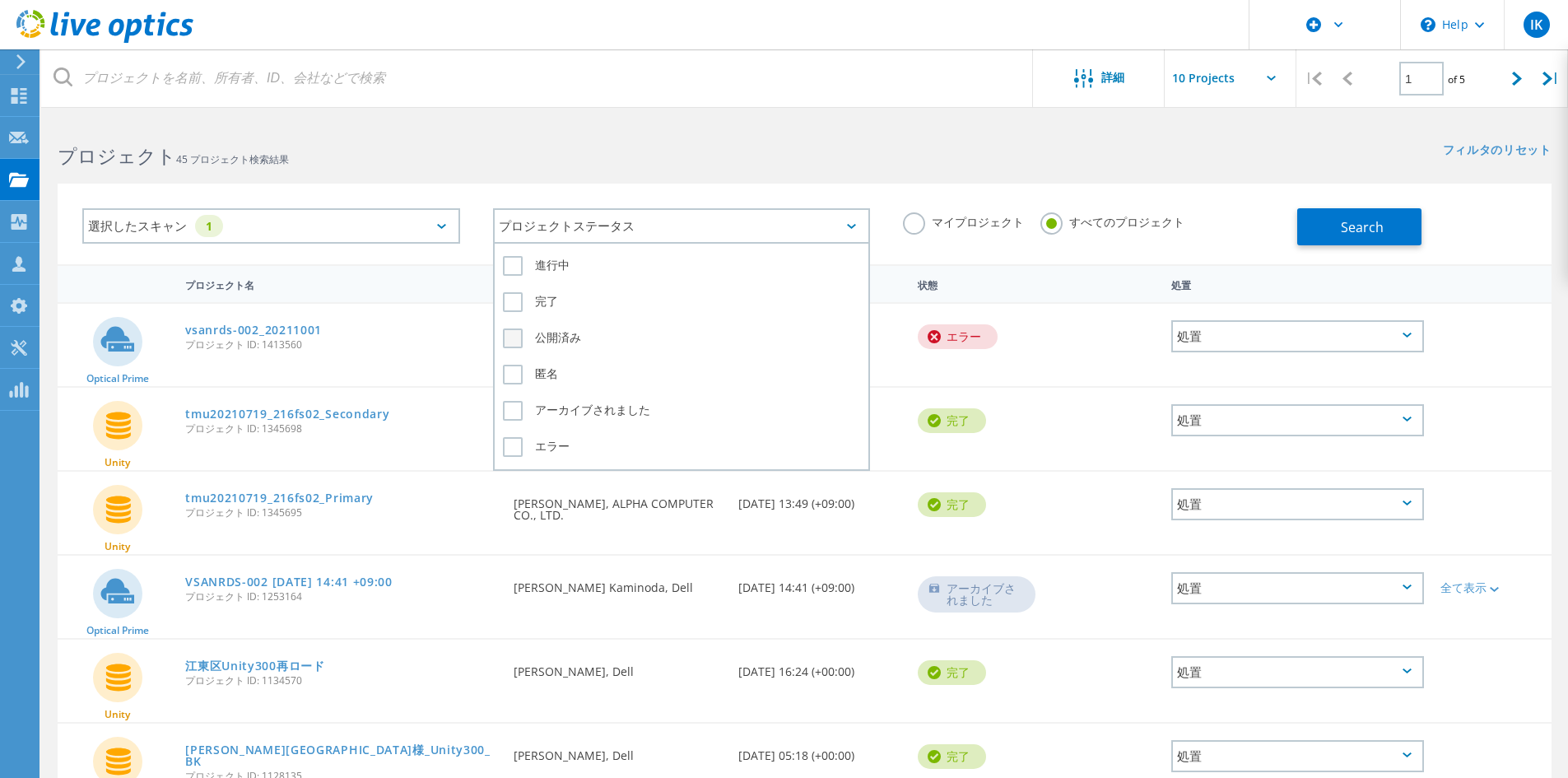
click at [522, 335] on label "公開済み" at bounding box center [682, 338] width 358 height 19
click at [0, 0] on input "公開済み" at bounding box center [0, 0] width 0 height 0
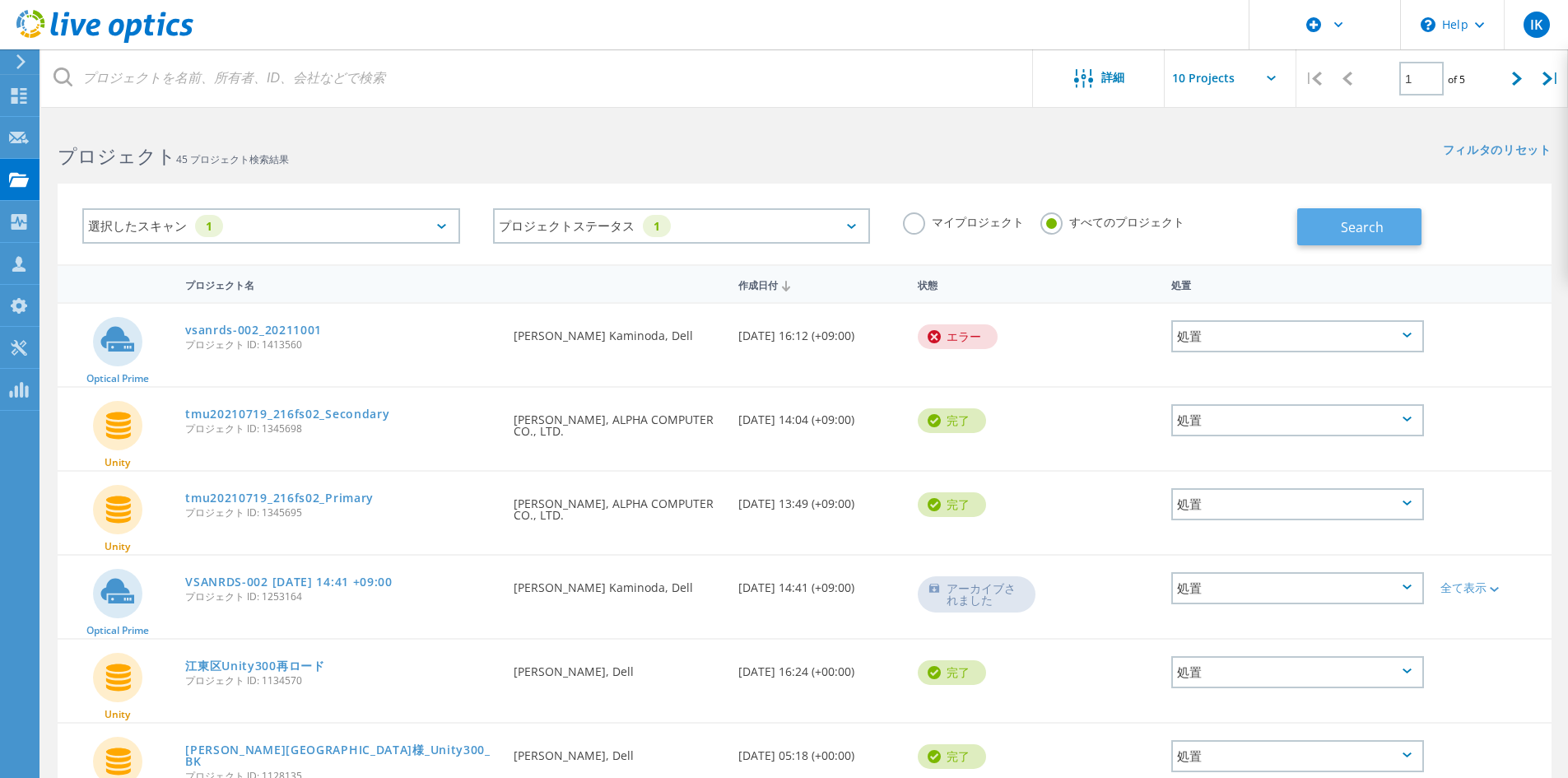
click at [1342, 216] on button "Search" at bounding box center [1359, 227] width 124 height 37
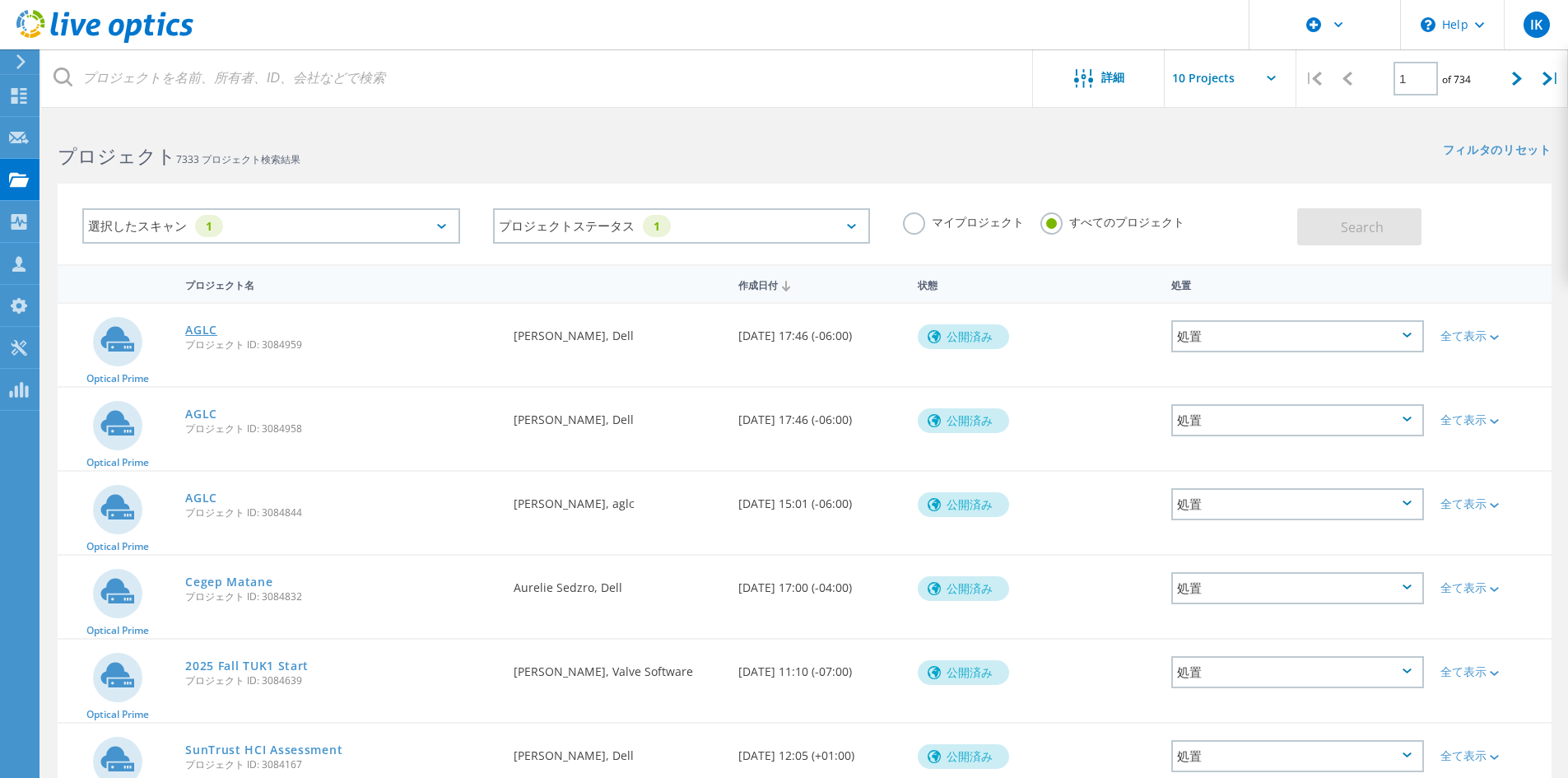
click at [192, 335] on link "AGLC" at bounding box center [201, 330] width 32 height 11
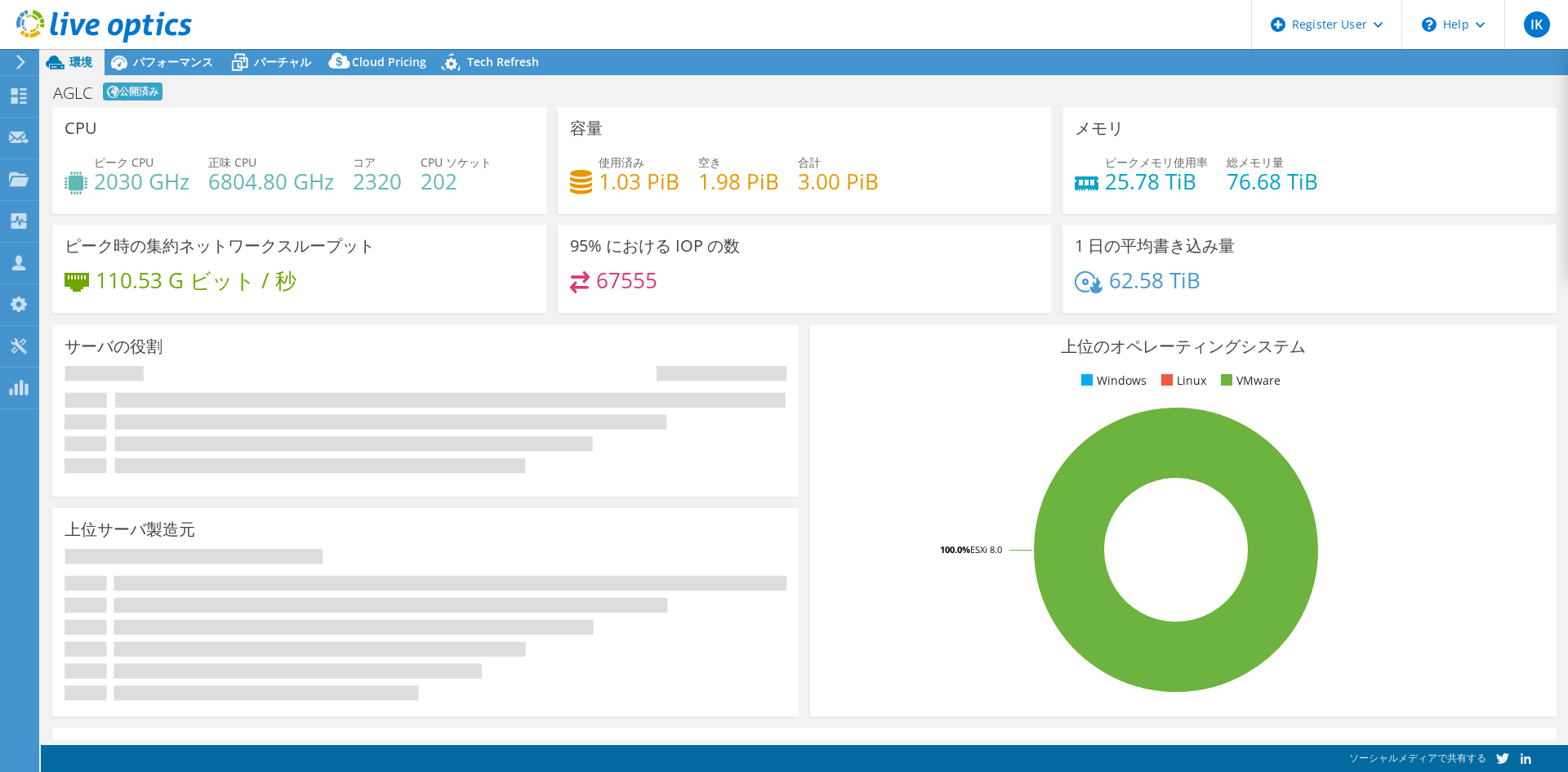
drag, startPoint x: 0, startPoint y: 0, endPoint x: 526, endPoint y: 93, distance: 534.2
click at [526, 93] on div "AGLC 公開済み 印刷" at bounding box center [804, 92] width 1527 height 31
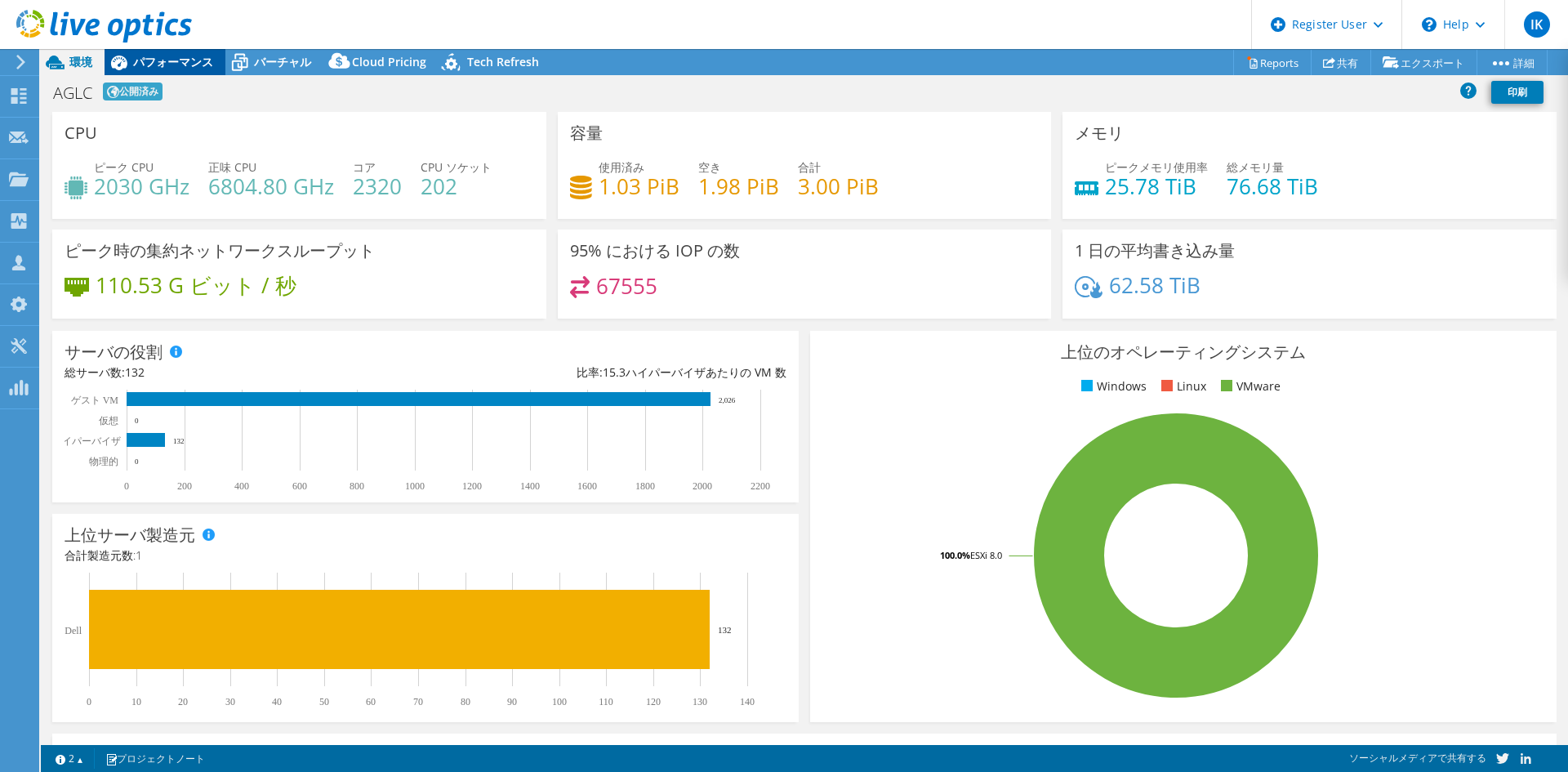
click at [163, 61] on span "パフォーマンス" at bounding box center [173, 62] width 80 height 16
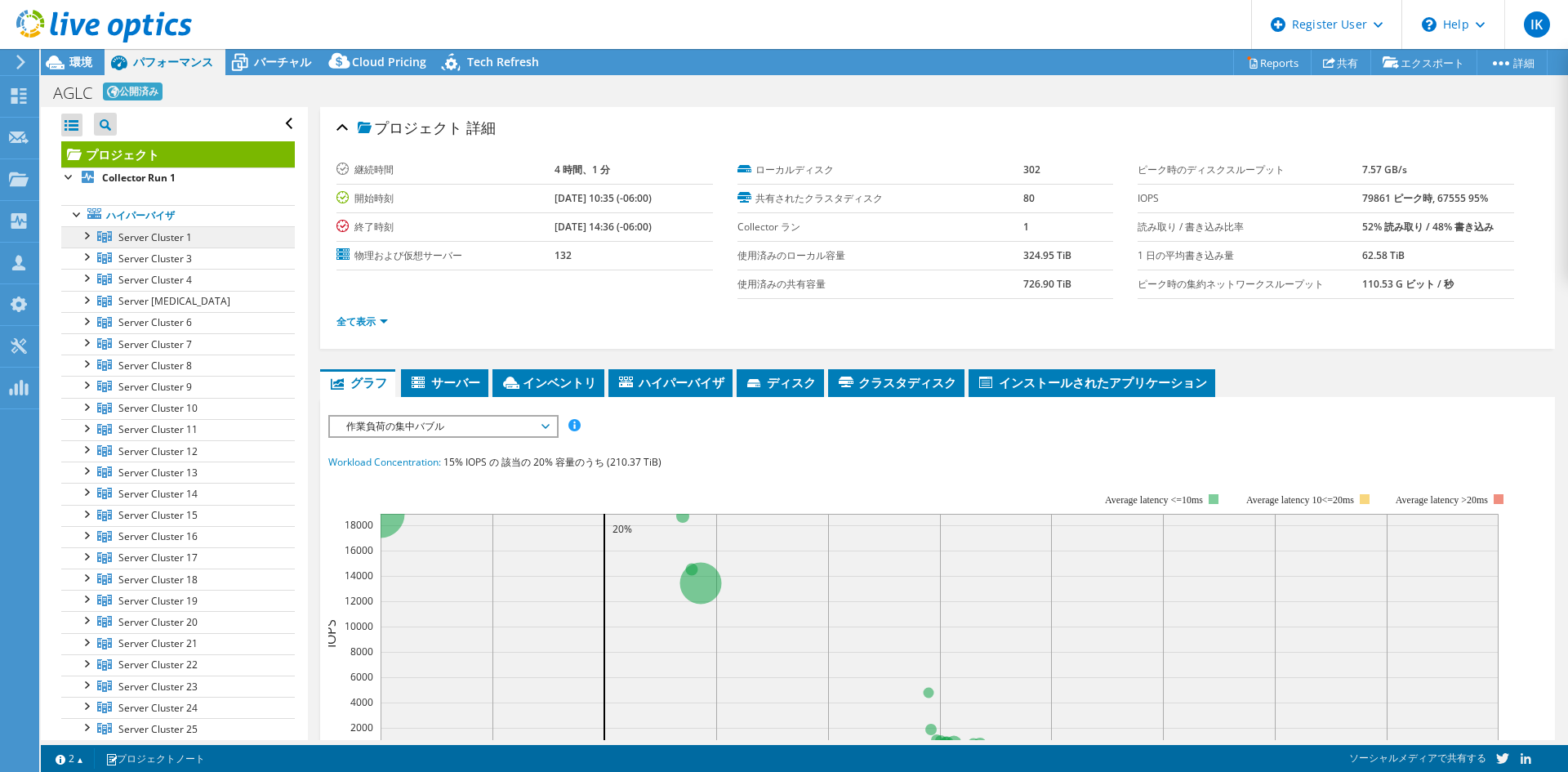
click at [146, 232] on span "Server Cluster 1" at bounding box center [155, 238] width 73 height 14
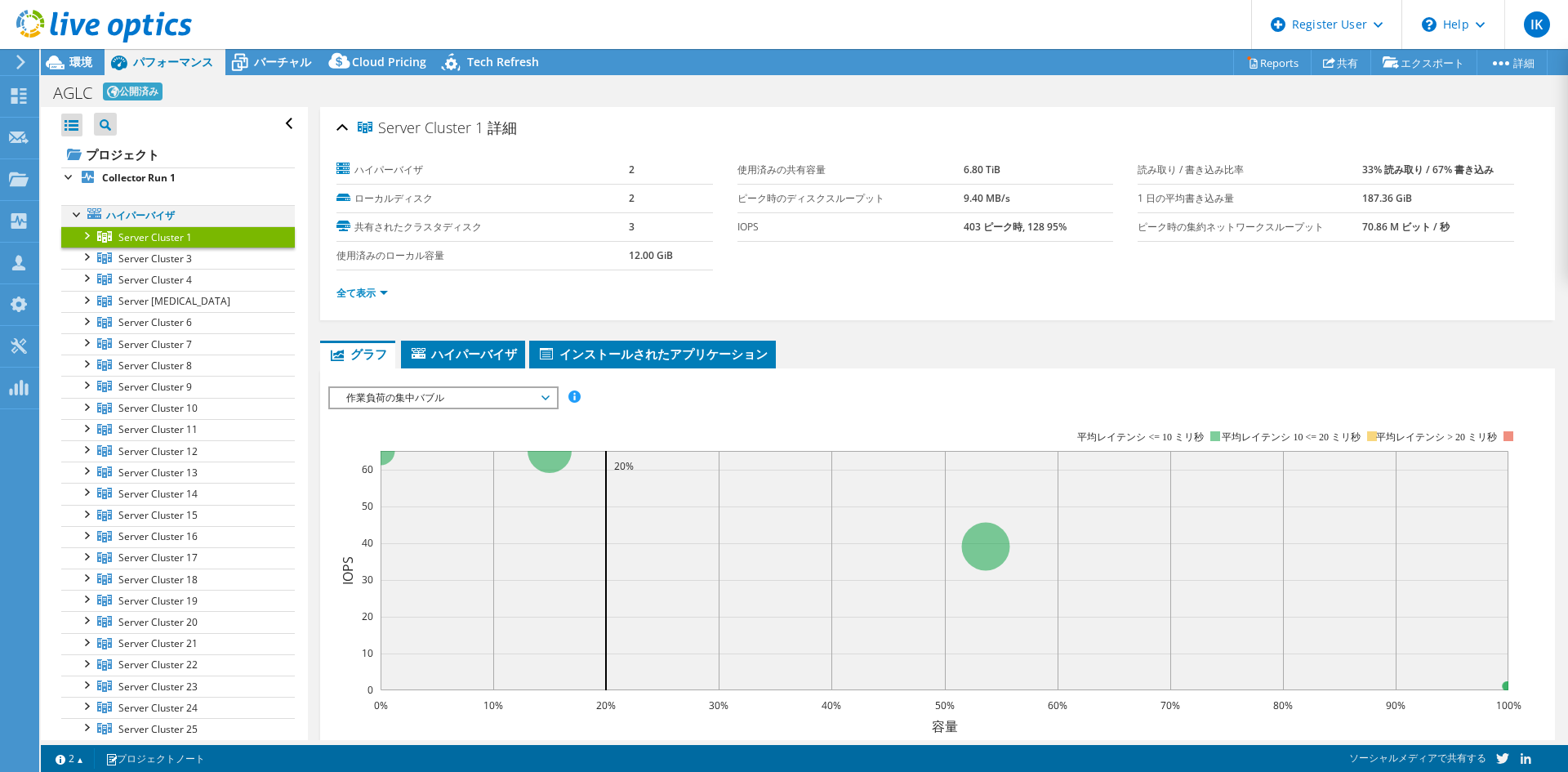
click at [71, 210] on div at bounding box center [78, 213] width 17 height 17
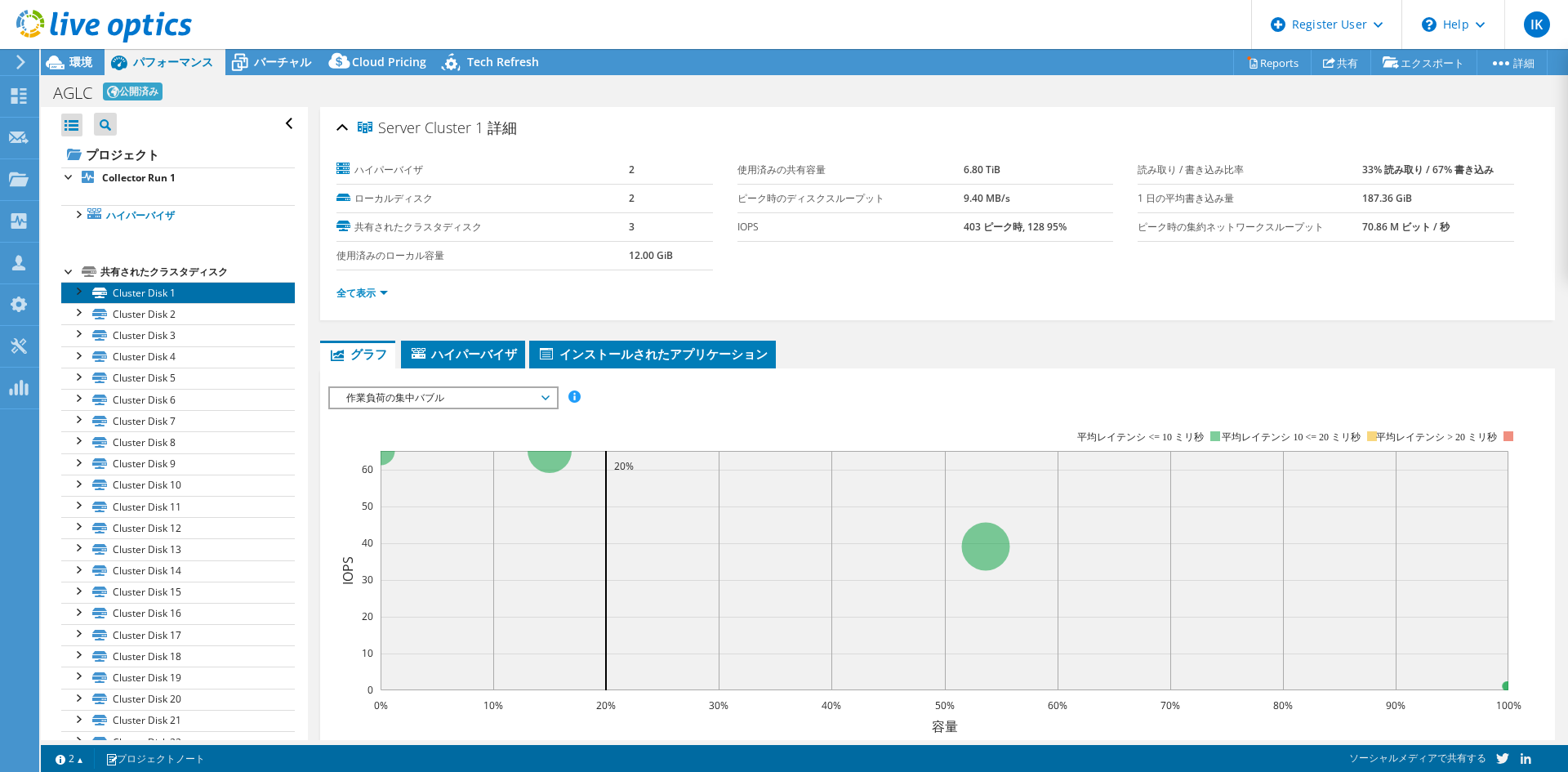
click at [155, 301] on link "Cluster Disk 1" at bounding box center [178, 293] width 234 height 21
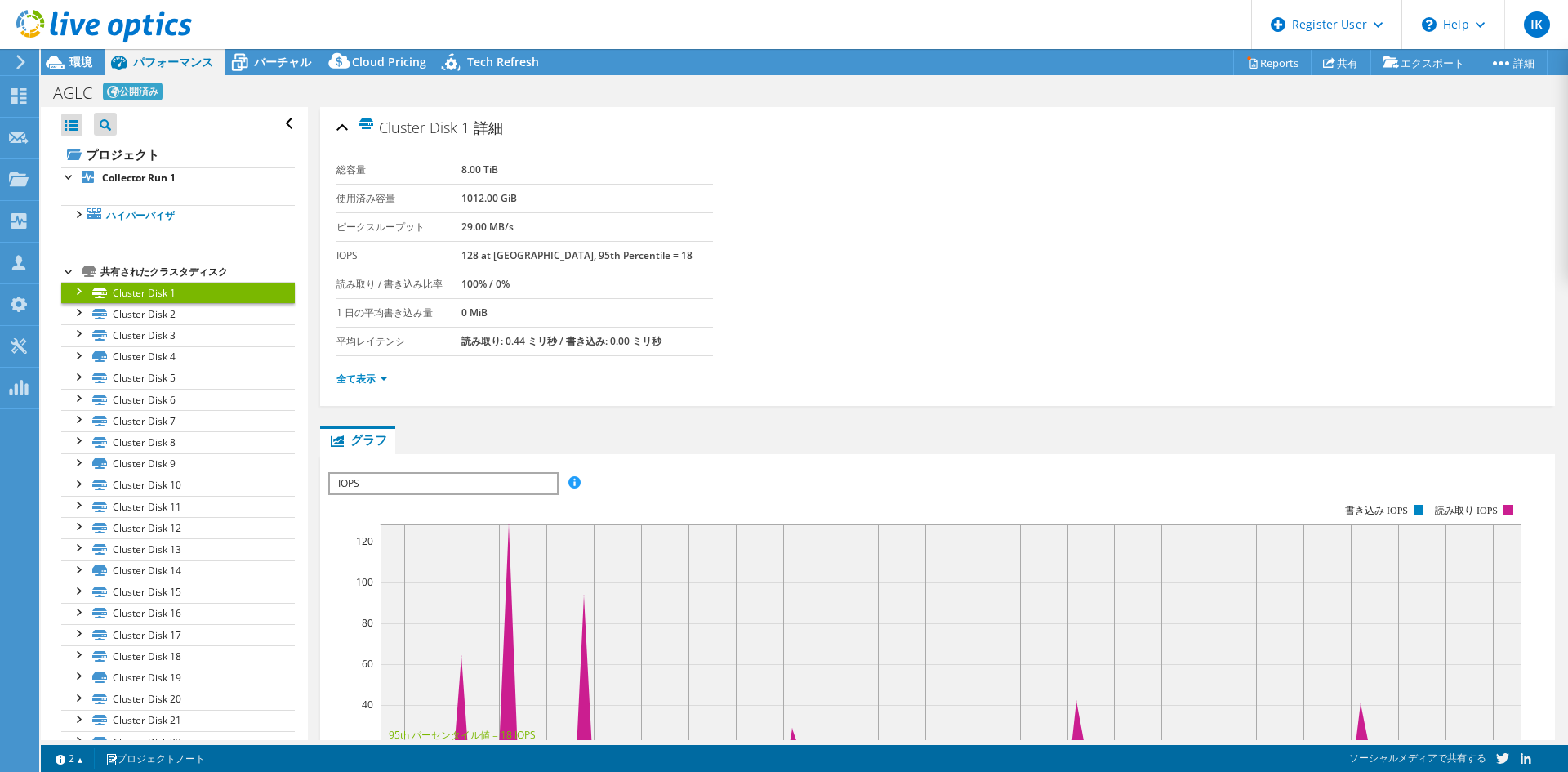
click at [156, 302] on link "Cluster Disk 1" at bounding box center [178, 293] width 234 height 21
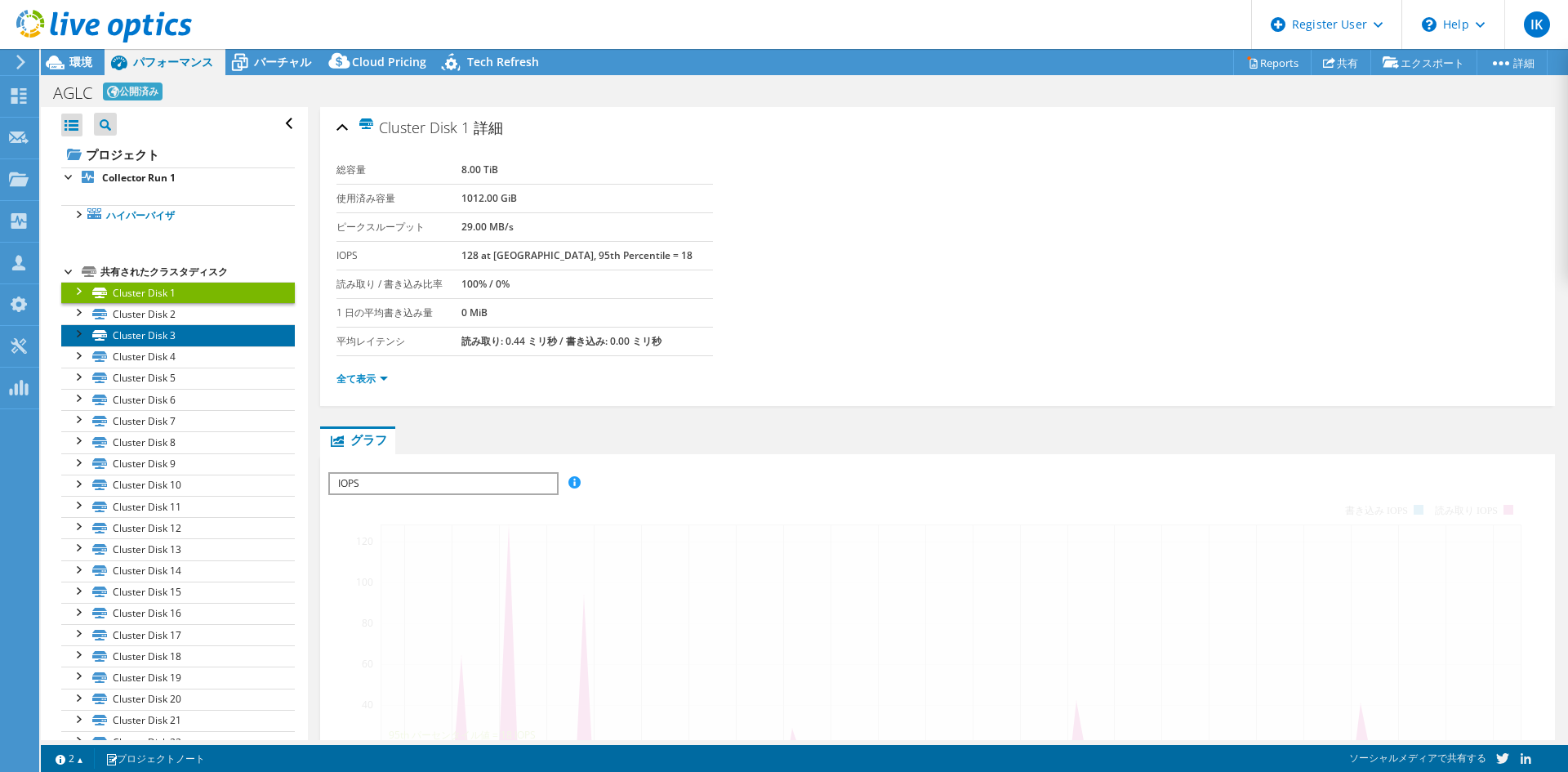
click at [156, 327] on link "Cluster Disk 3" at bounding box center [178, 334] width 234 height 21
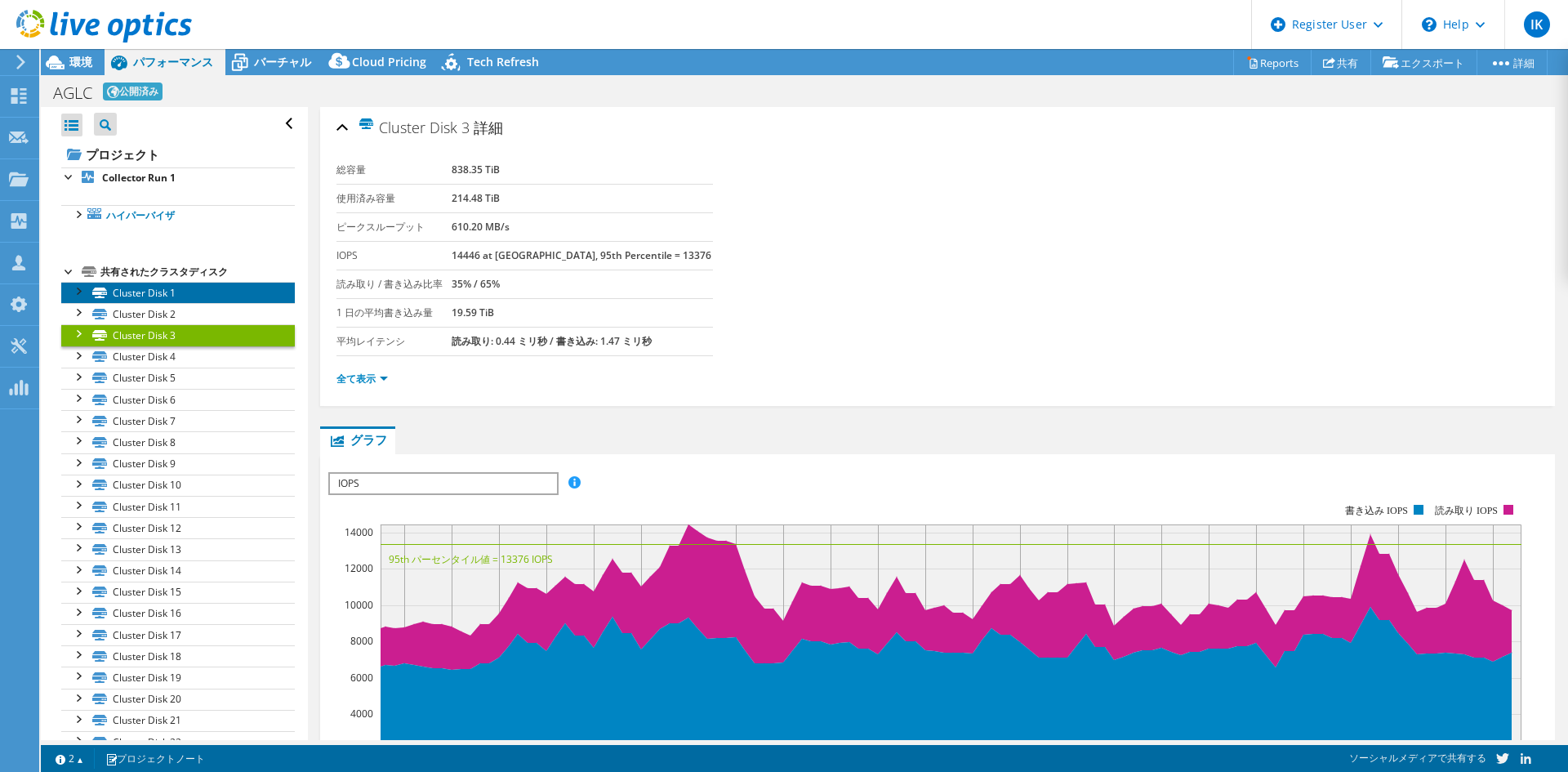
click at [156, 302] on link "Cluster Disk 1" at bounding box center [178, 293] width 234 height 21
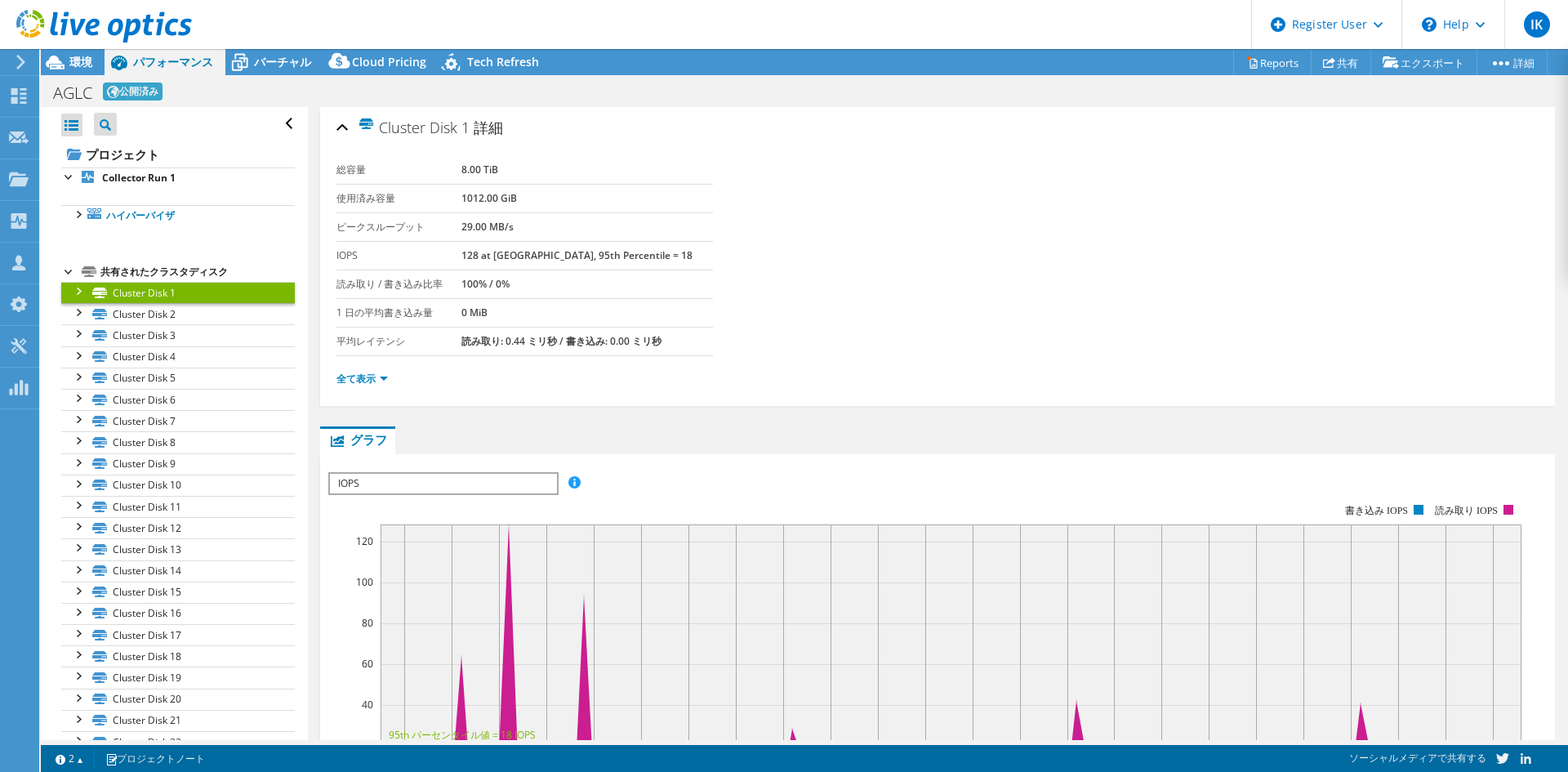
click at [120, 272] on div "共有されたクラスタディスク" at bounding box center [197, 272] width 195 height 19
click at [71, 271] on div at bounding box center [69, 270] width 17 height 17
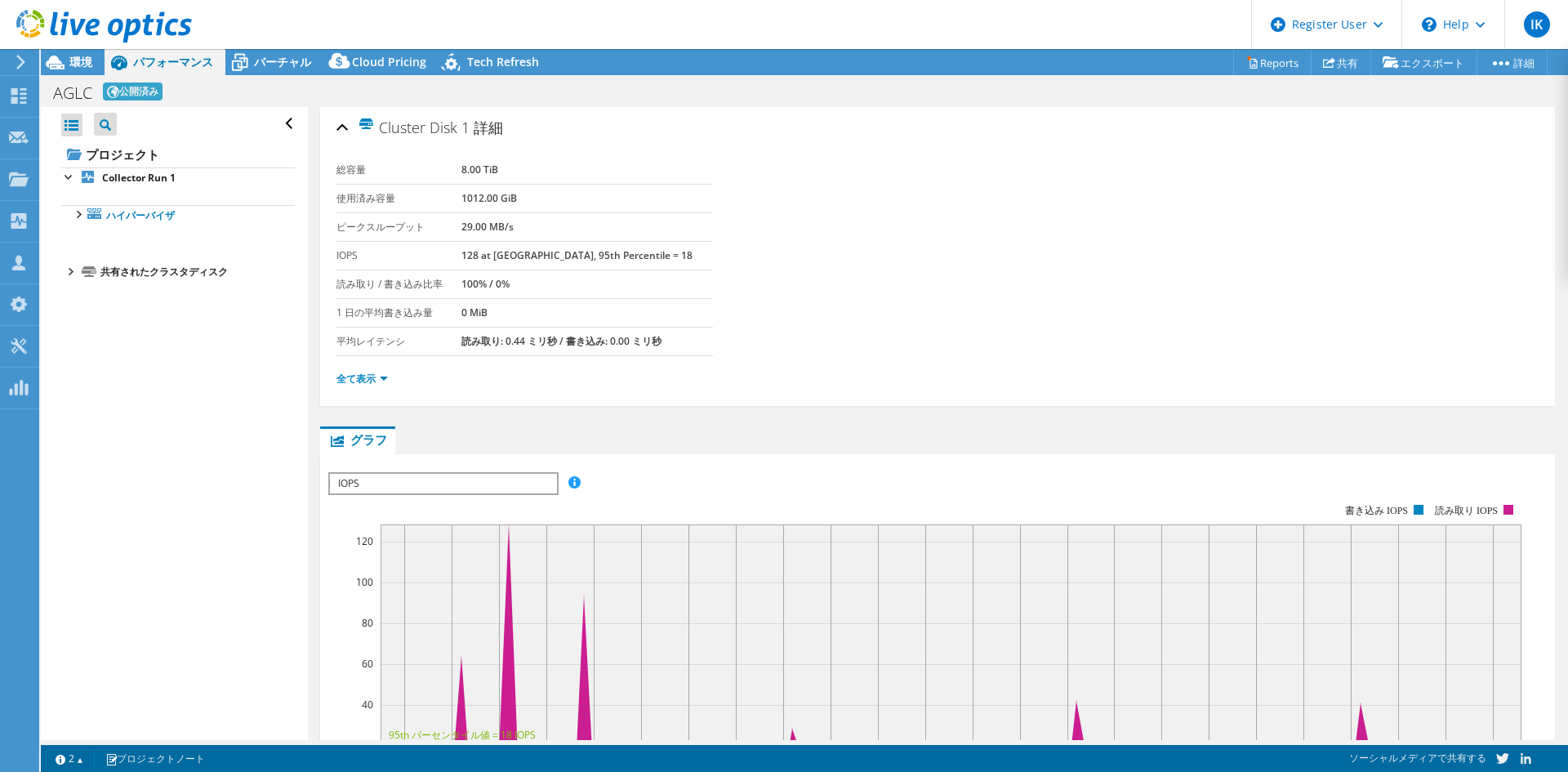
click at [144, 272] on div "共有されたクラスタディスク" at bounding box center [197, 272] width 195 height 19
click at [75, 262] on div at bounding box center [69, 270] width 17 height 17
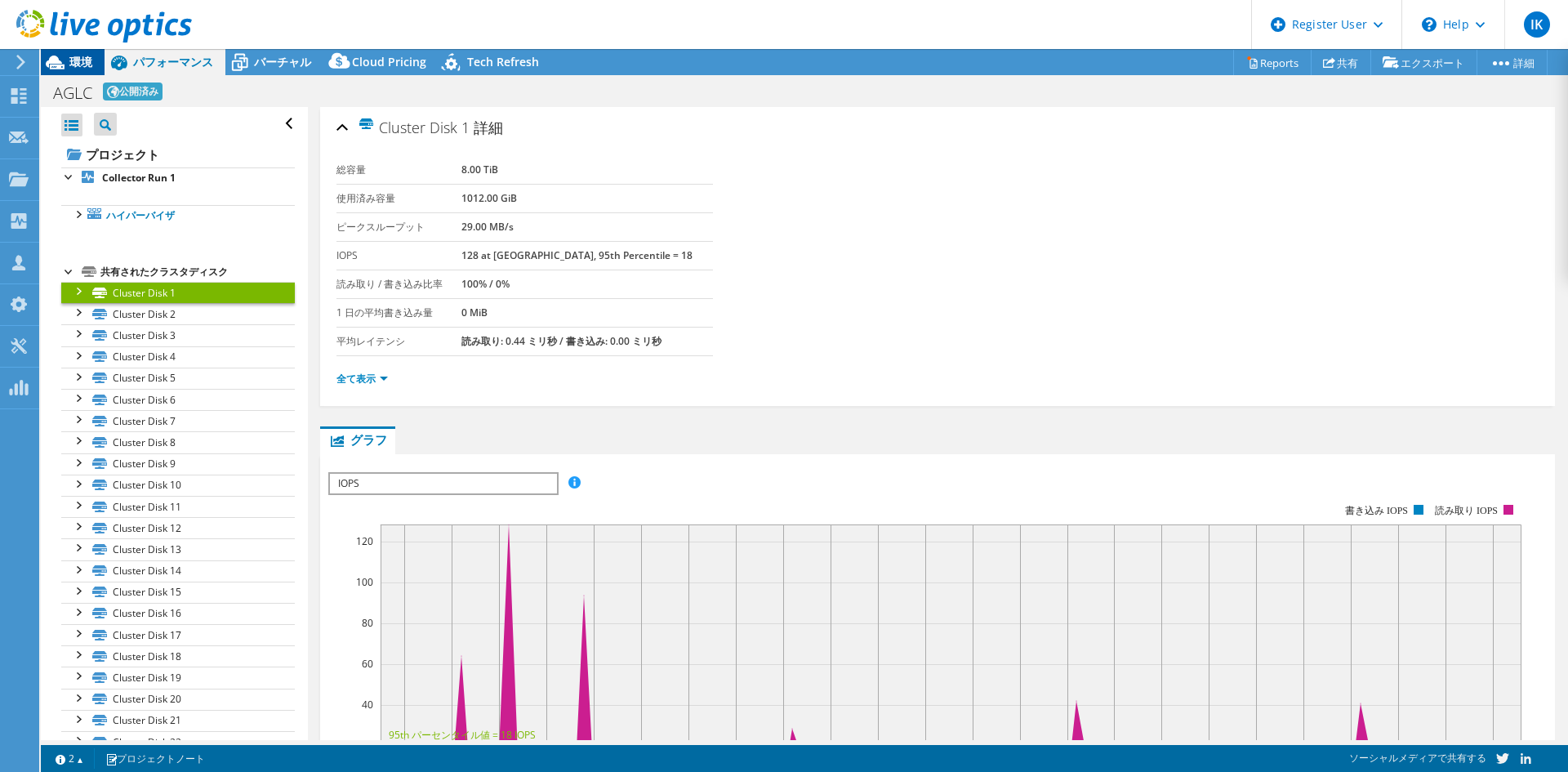
click at [75, 65] on span "環境" at bounding box center [81, 62] width 23 height 16
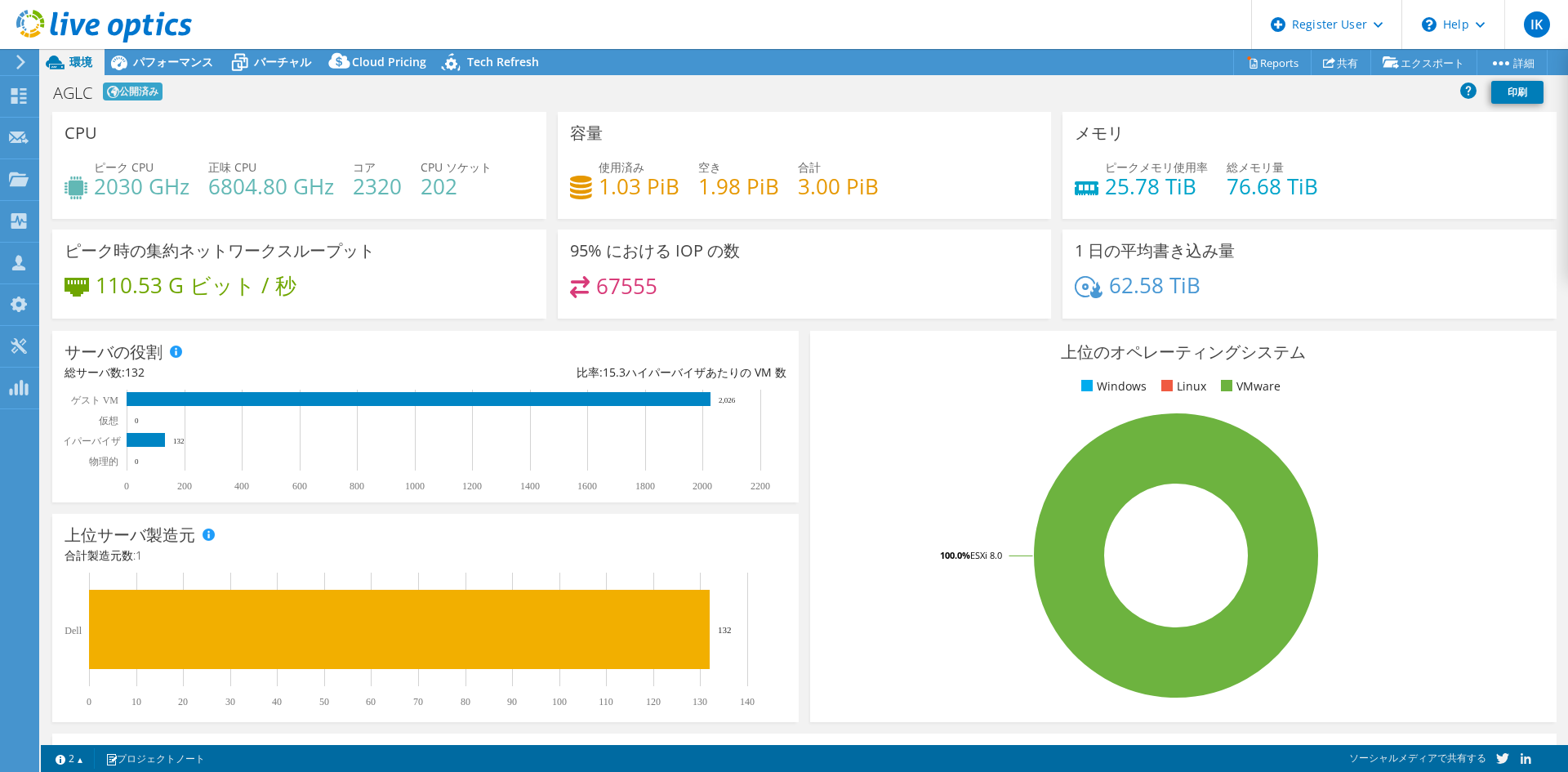
click at [176, 52] on div at bounding box center [96, 27] width 192 height 55
click at [176, 61] on span "パフォーマンス" at bounding box center [173, 62] width 80 height 16
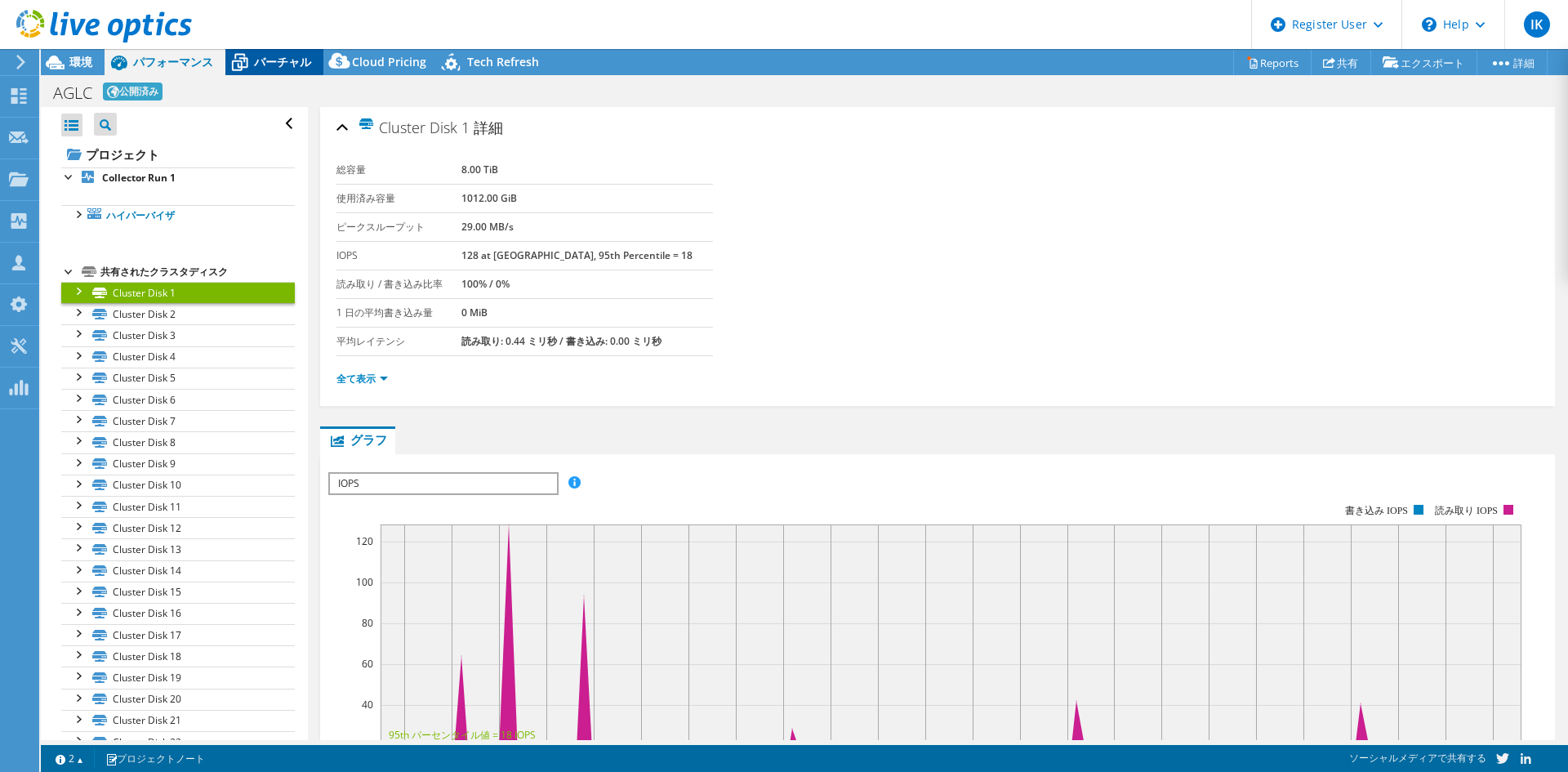
click at [232, 60] on icon at bounding box center [240, 63] width 17 height 13
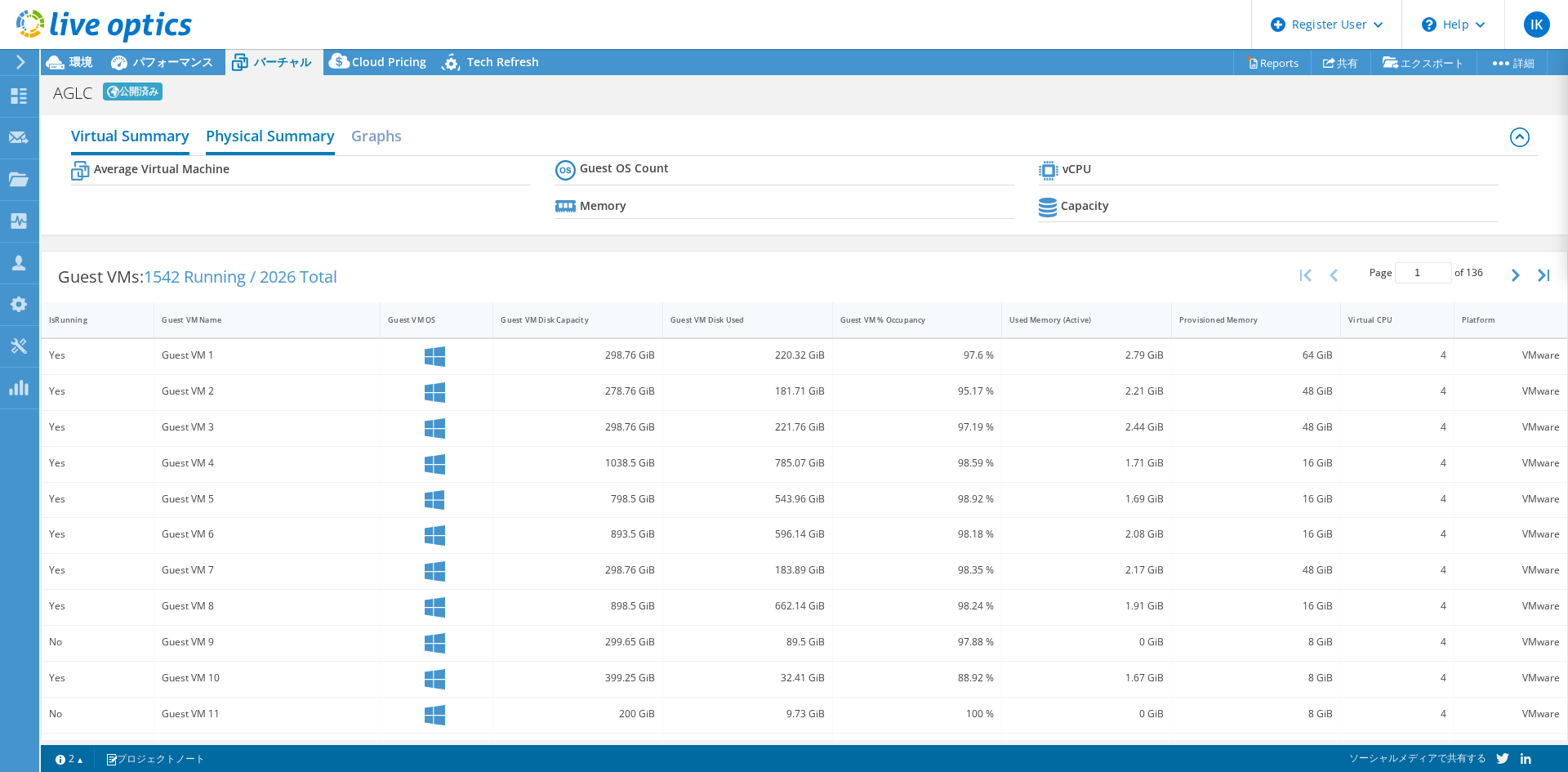
click at [290, 129] on h2 "Physical Summary" at bounding box center [271, 137] width 129 height 36
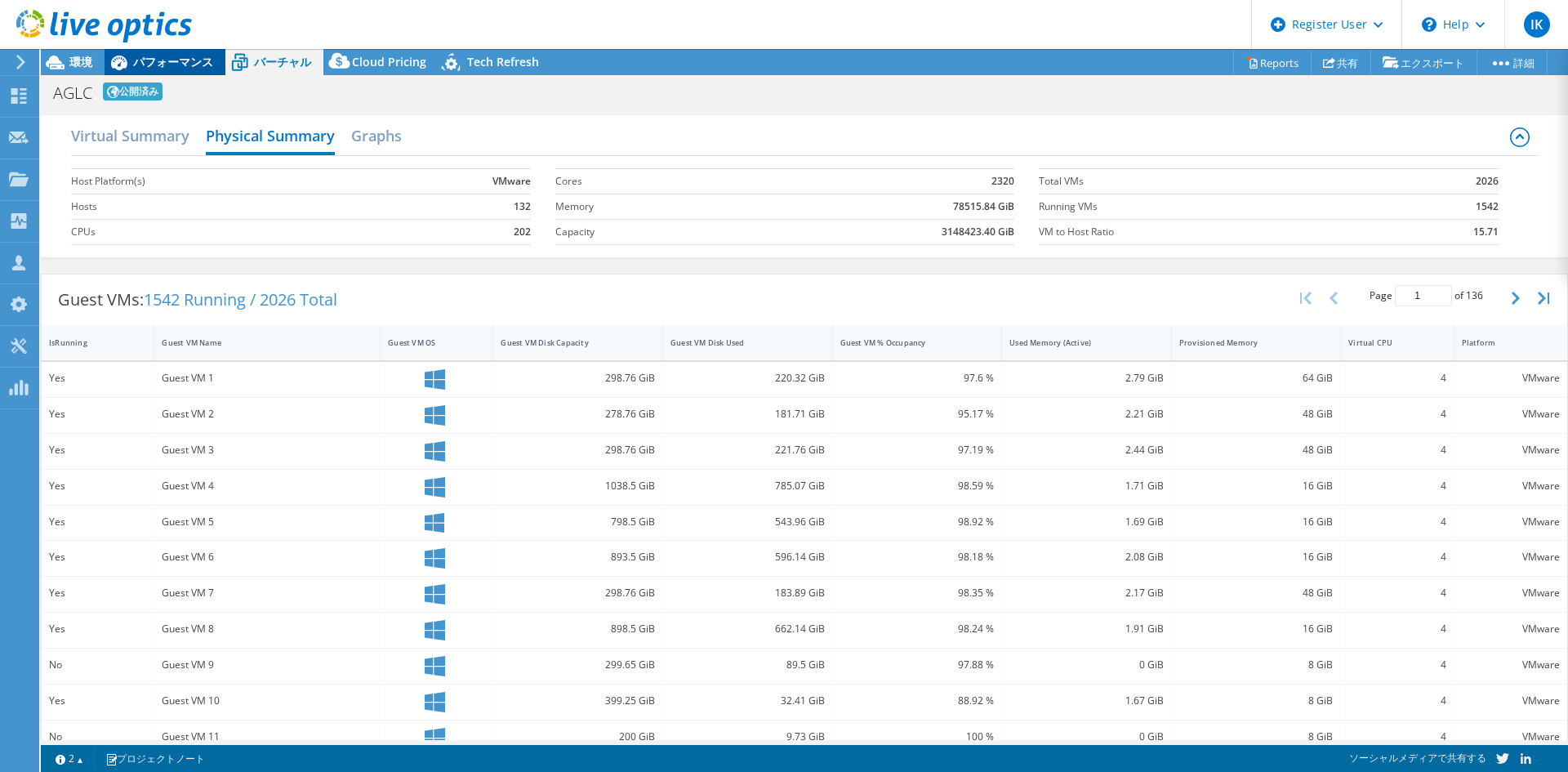
click at [151, 62] on span "パフォーマンス" at bounding box center [173, 62] width 80 height 16
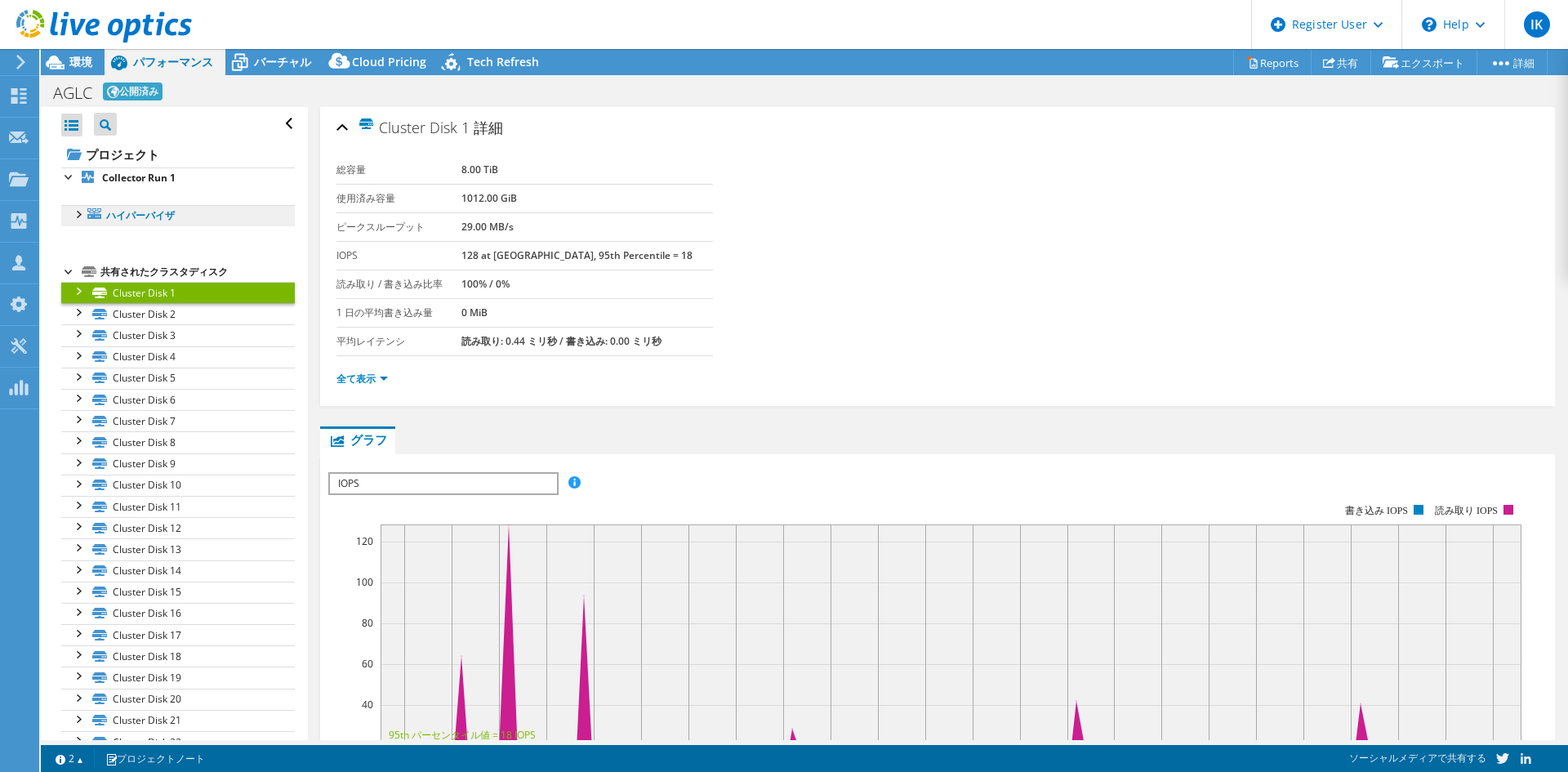
click at [86, 209] on link "ハイパーバイザ" at bounding box center [178, 216] width 234 height 21
click at [77, 210] on div at bounding box center [78, 213] width 17 height 17
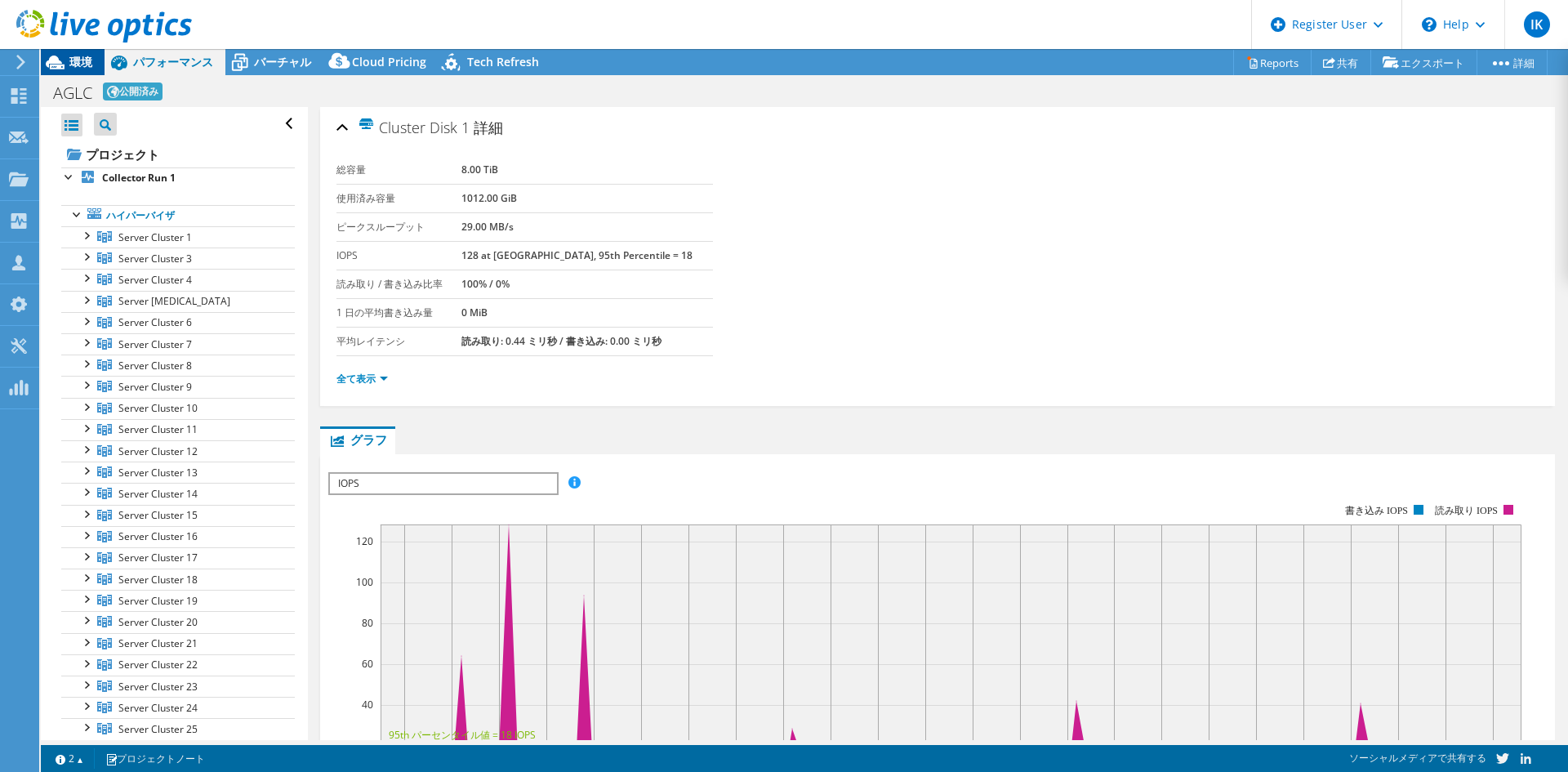
click at [72, 59] on span "環境" at bounding box center [81, 62] width 23 height 16
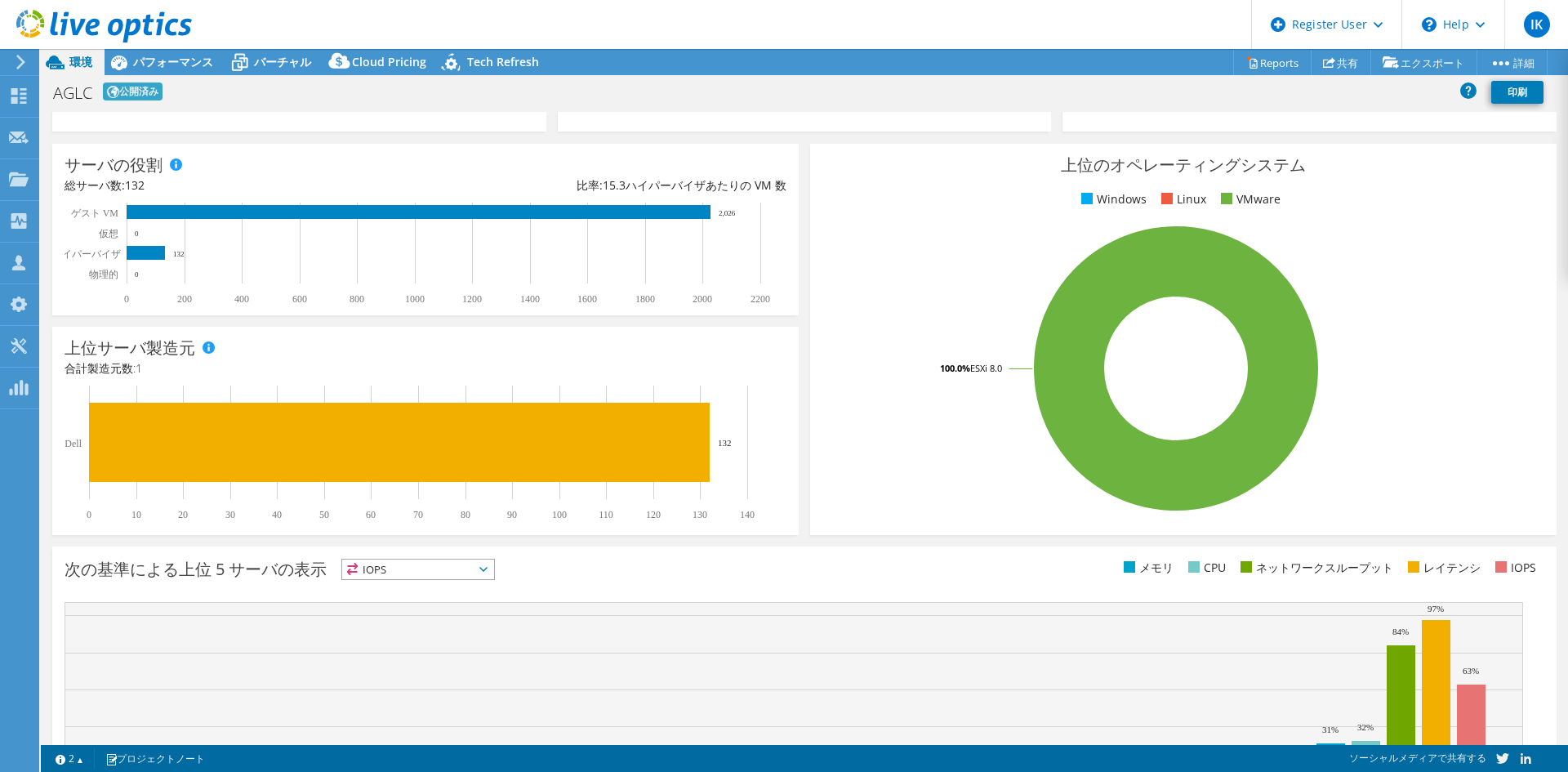
scroll to position [319, 0]
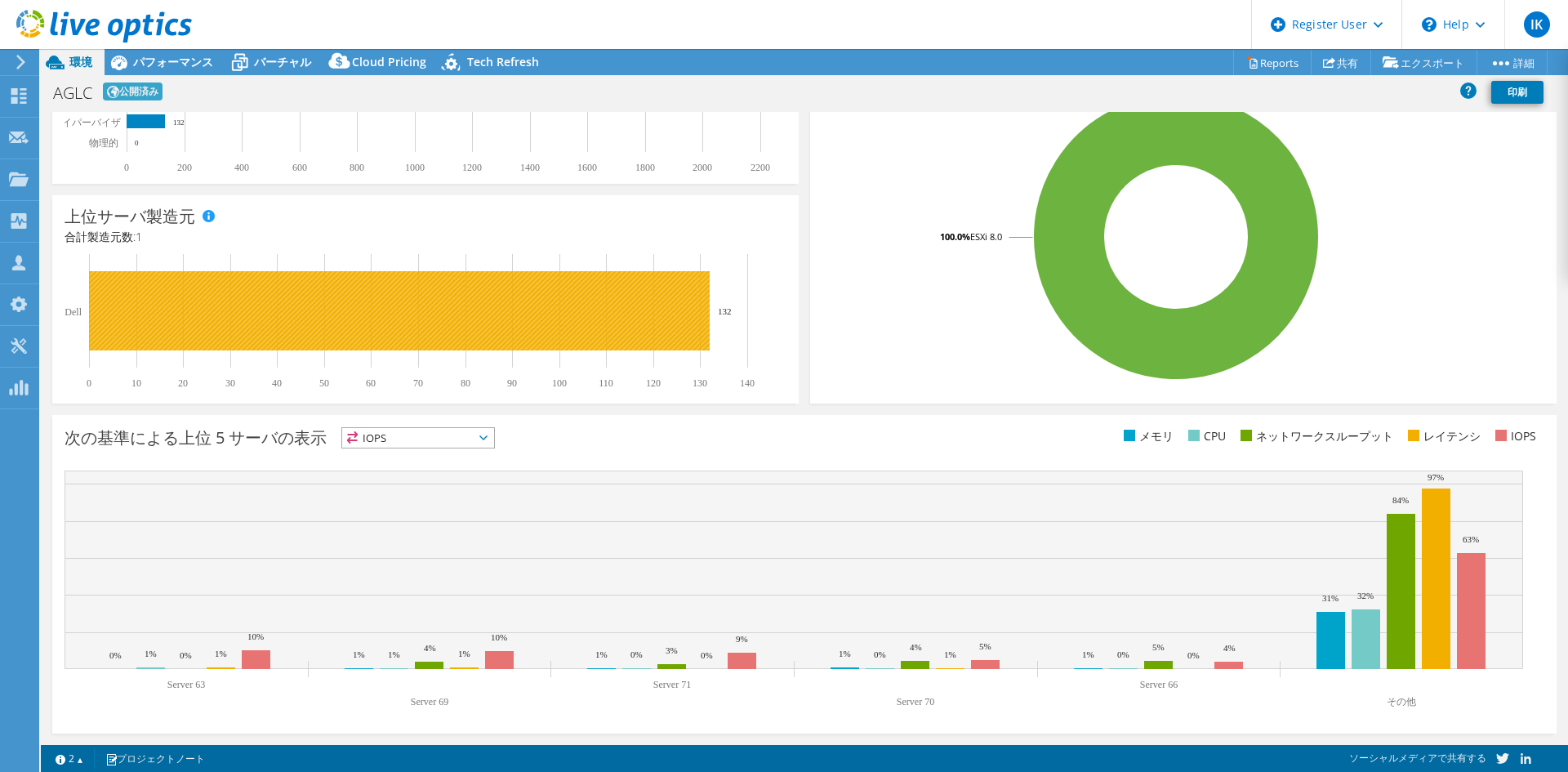
click at [514, 320] on rect at bounding box center [399, 311] width 621 height 79
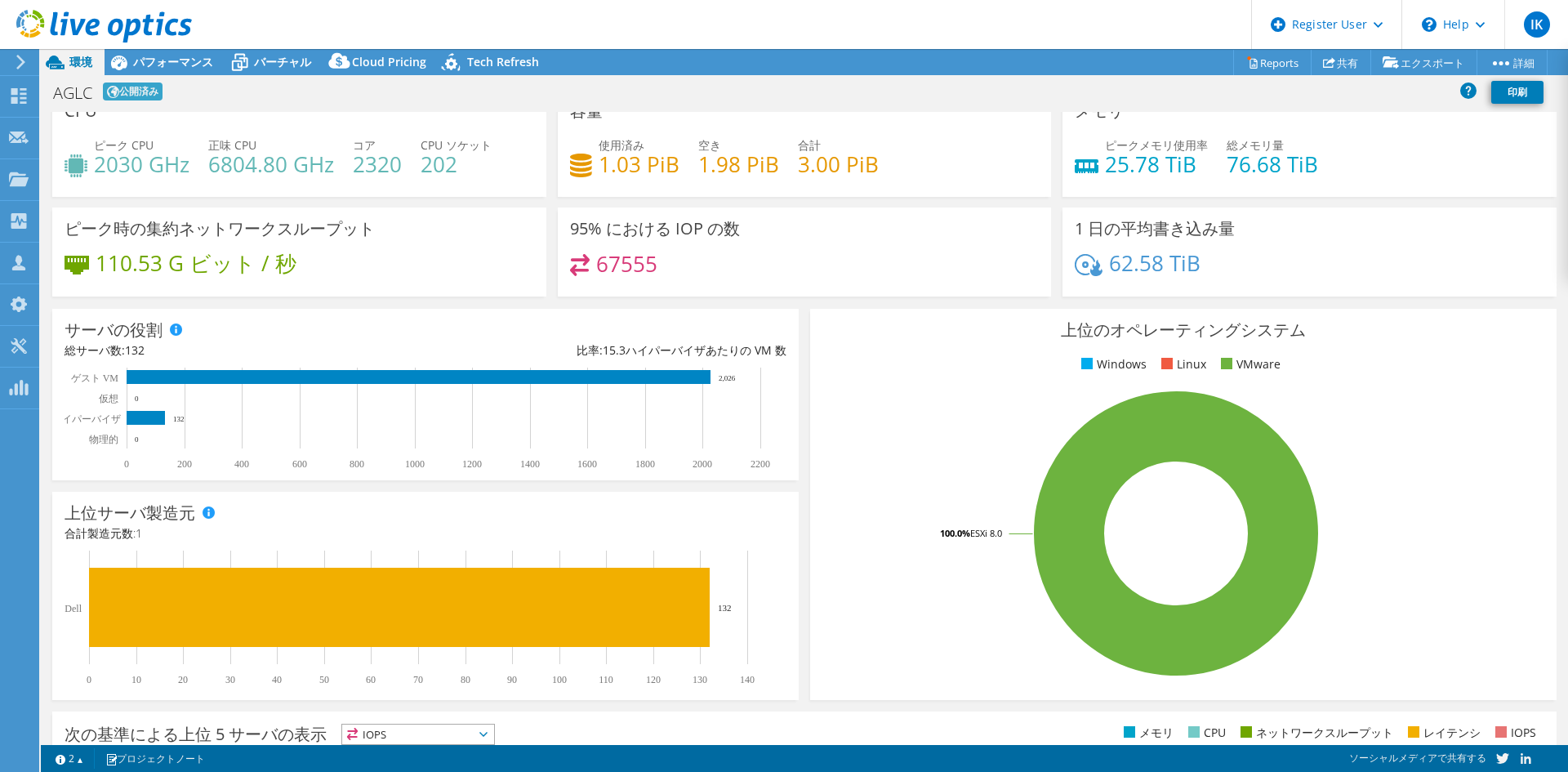
scroll to position [0, 0]
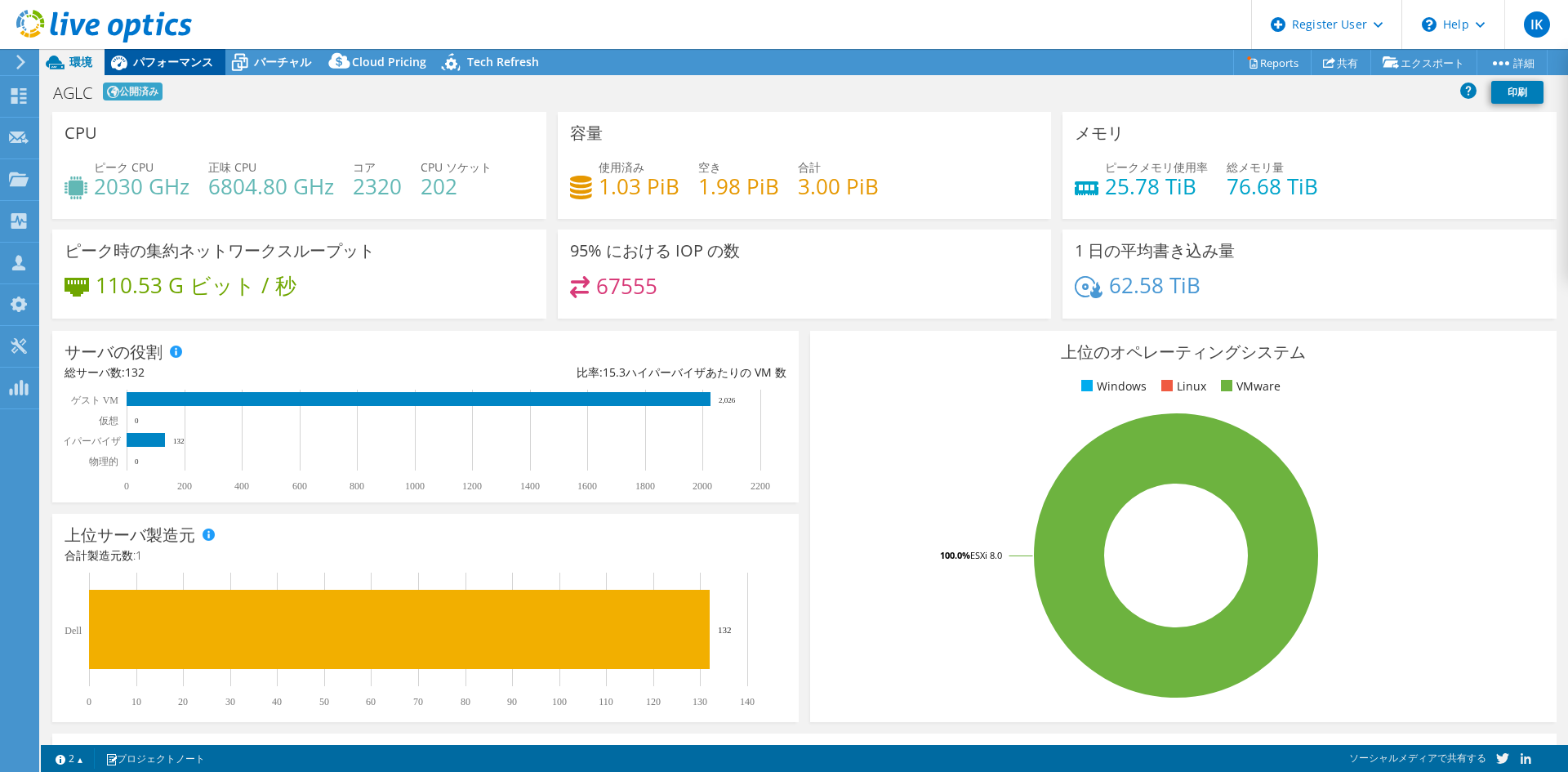
click at [189, 56] on span "パフォーマンス" at bounding box center [173, 62] width 80 height 16
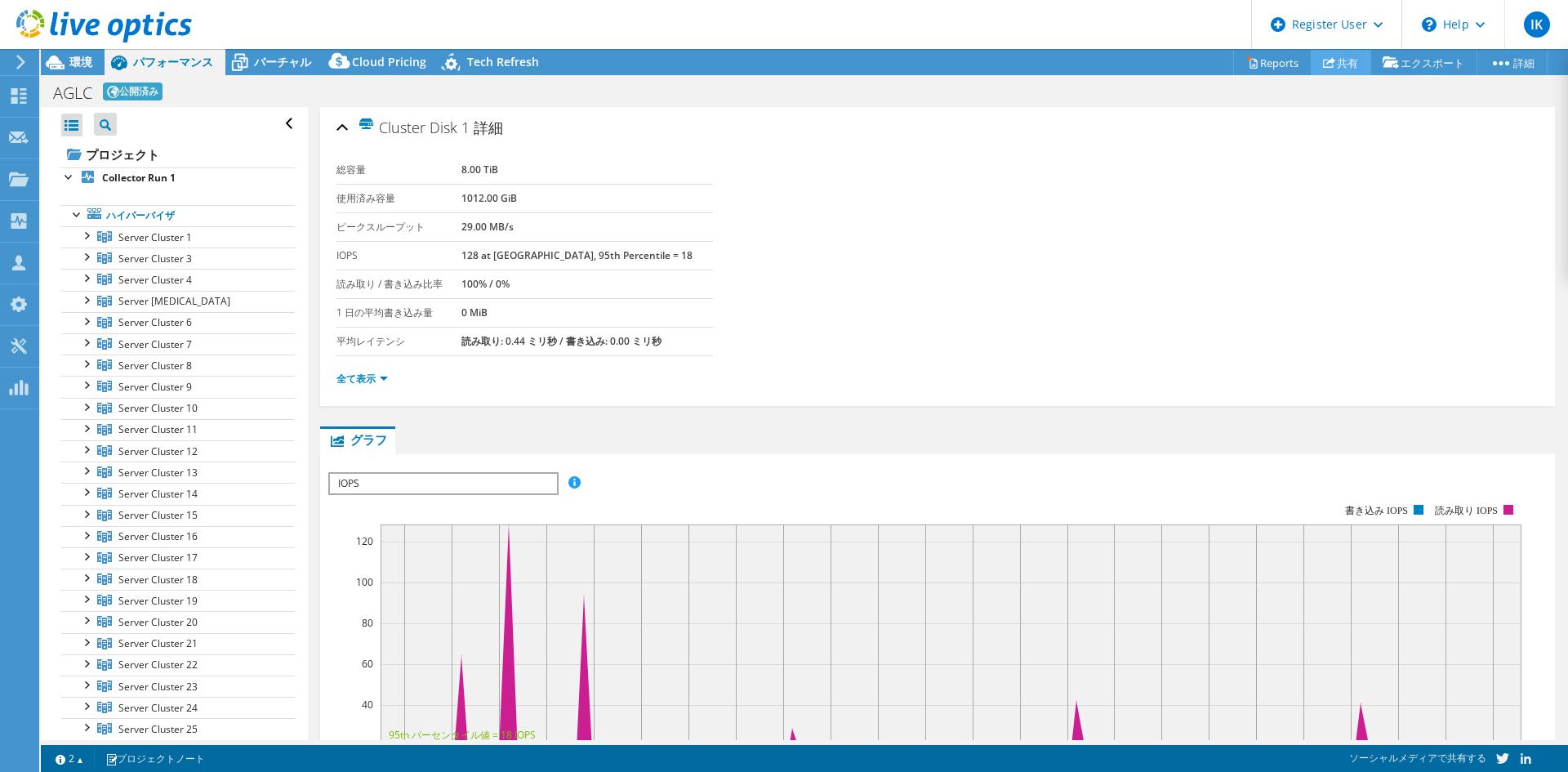
click at [1353, 56] on link "共有" at bounding box center [1341, 62] width 60 height 25
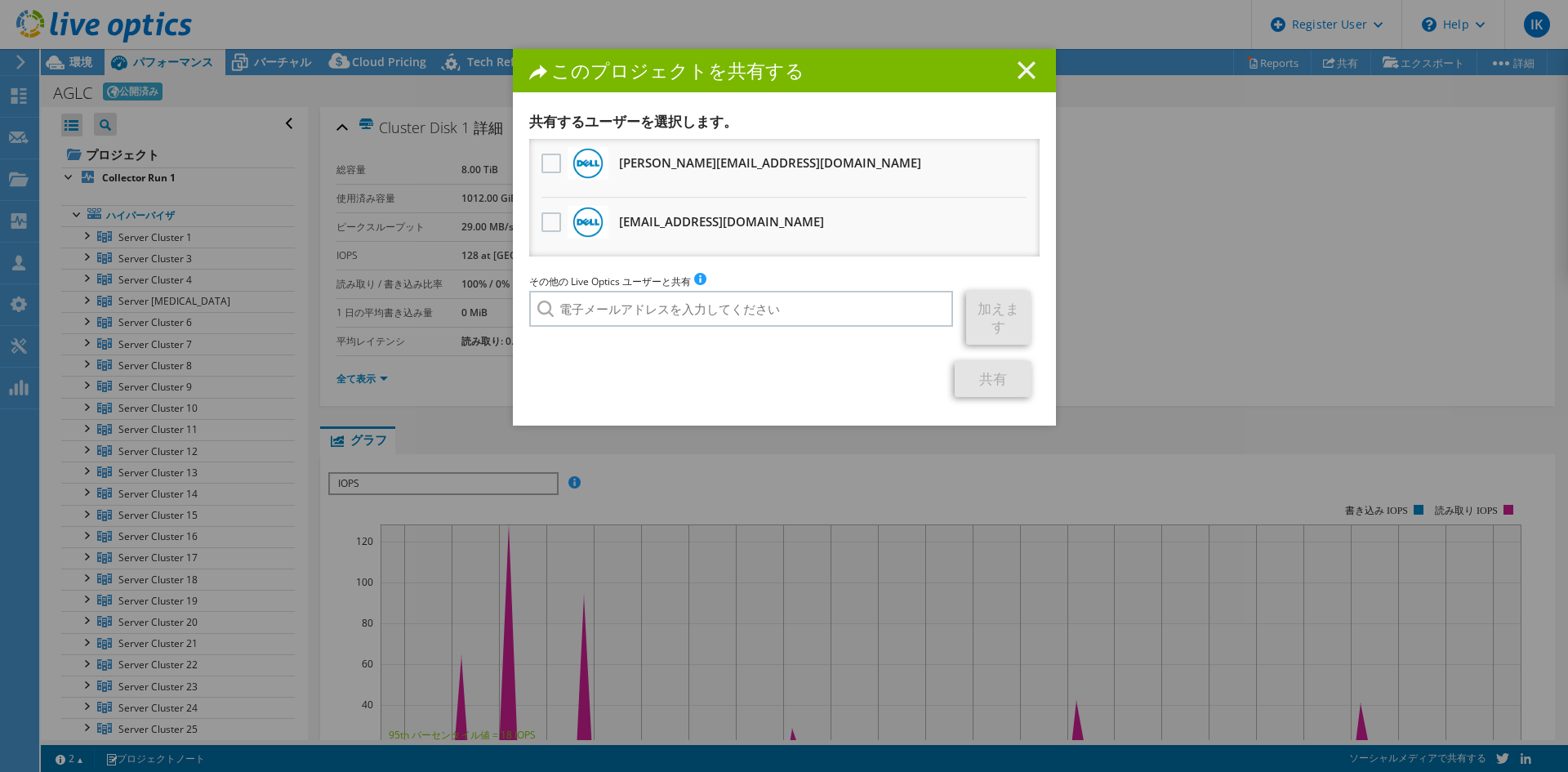
click at [1018, 70] on icon at bounding box center [1027, 70] width 18 height 18
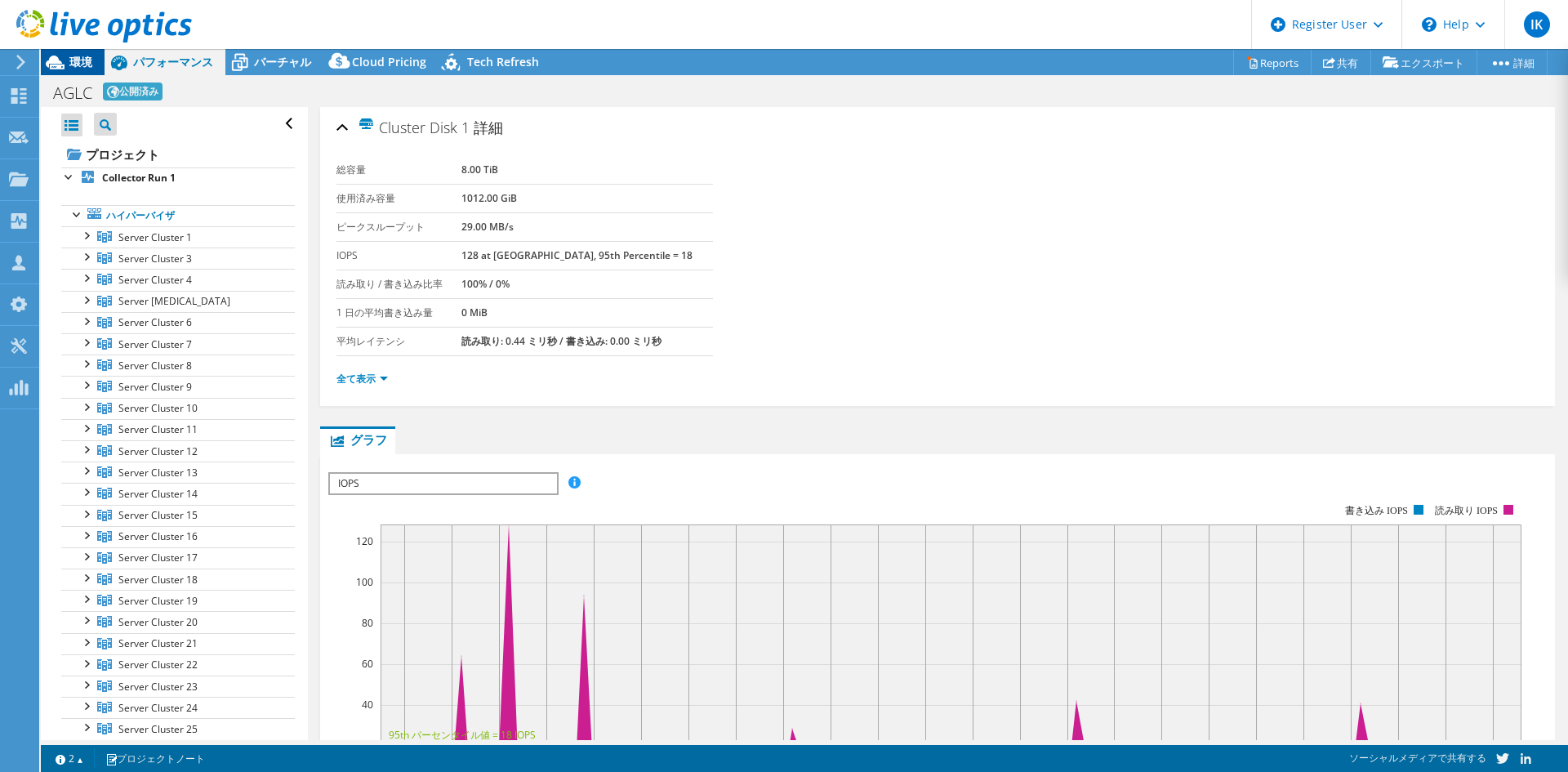
click at [72, 56] on span "環境" at bounding box center [81, 62] width 23 height 16
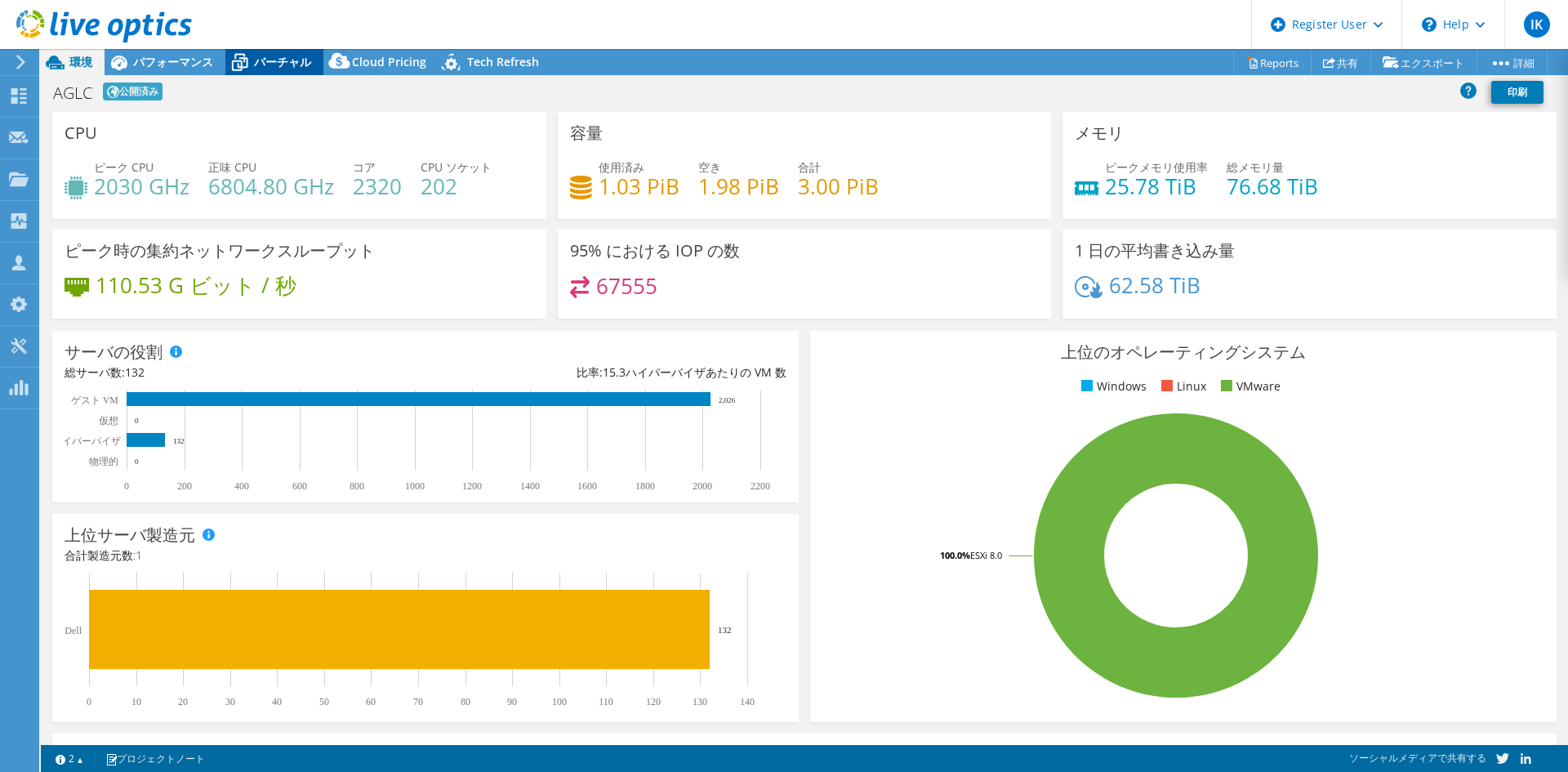
click at [230, 56] on icon at bounding box center [239, 62] width 29 height 29
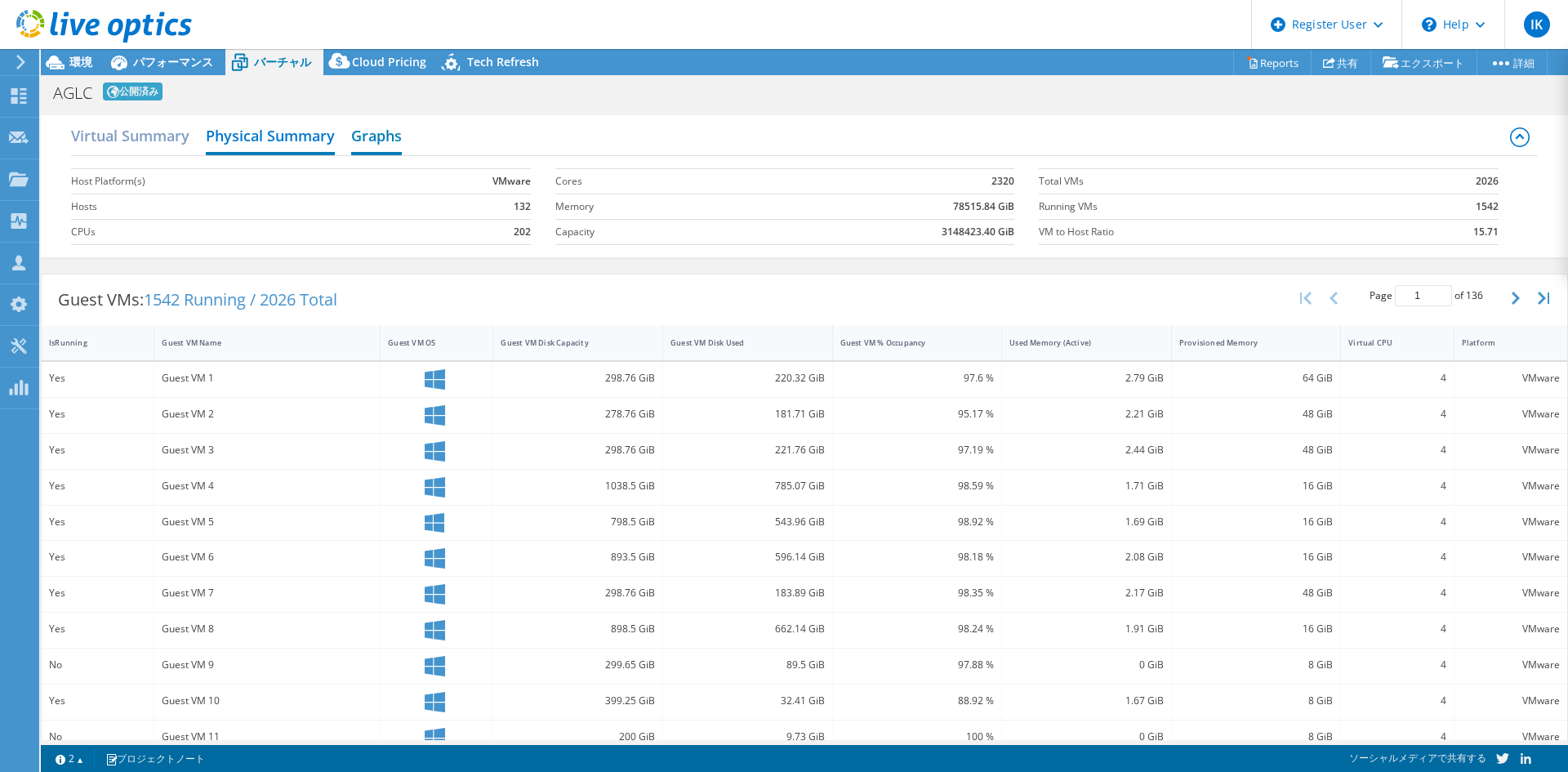
click at [361, 138] on h2 "Graphs" at bounding box center [376, 137] width 51 height 36
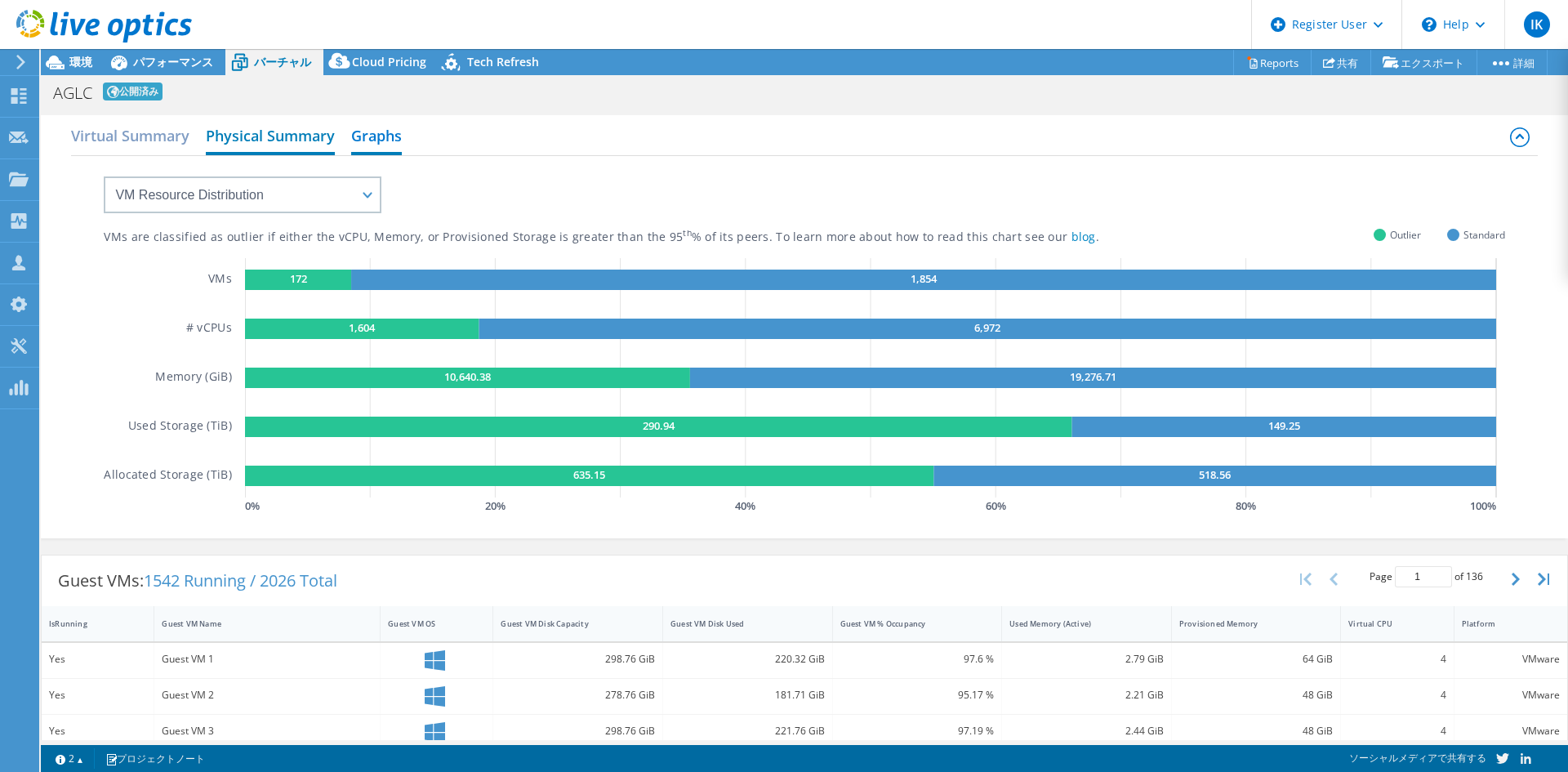
click at [298, 135] on h2 "Physical Summary" at bounding box center [271, 137] width 129 height 36
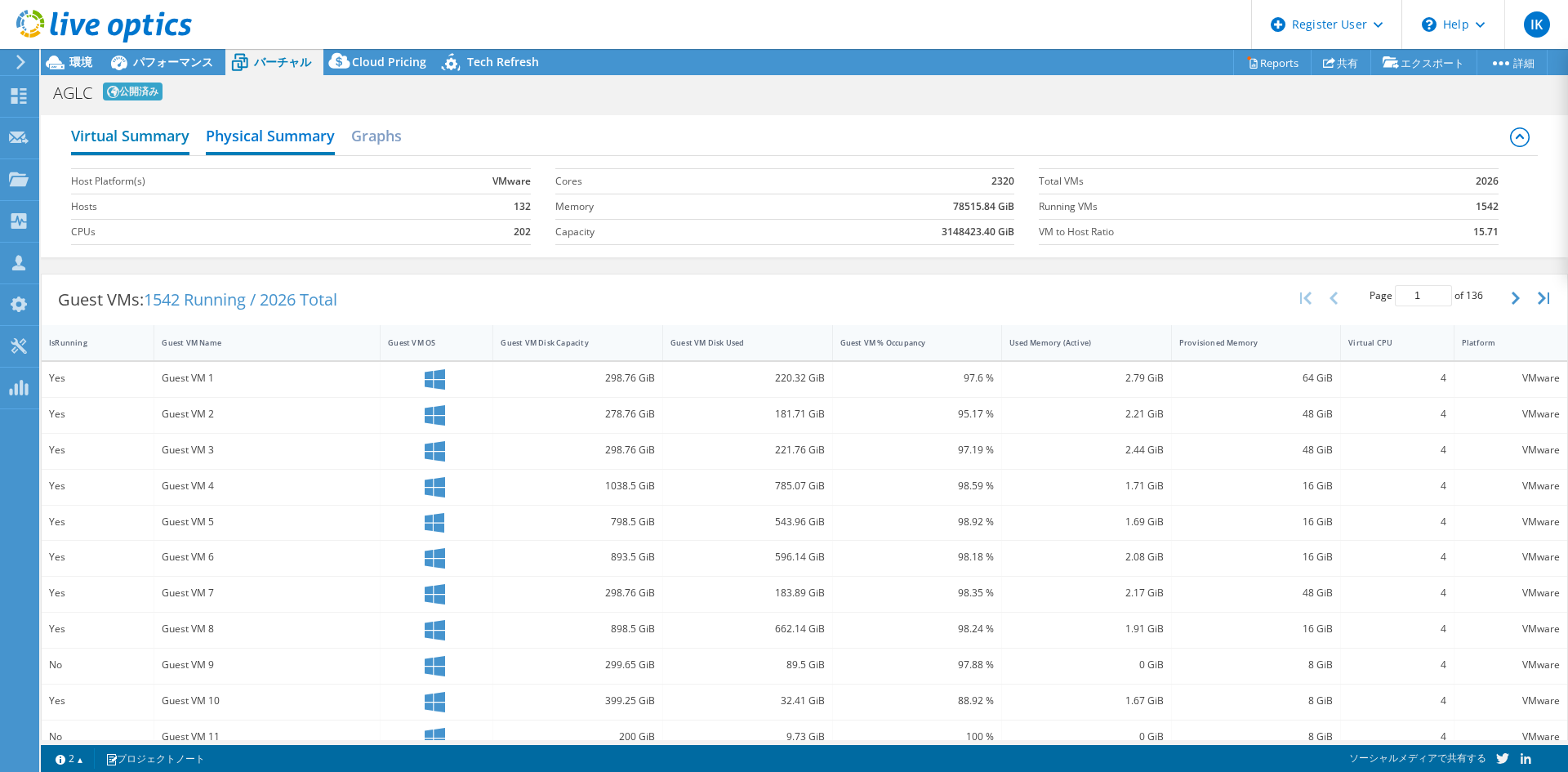
click at [126, 131] on h2 "Virtual Summary" at bounding box center [130, 137] width 119 height 36
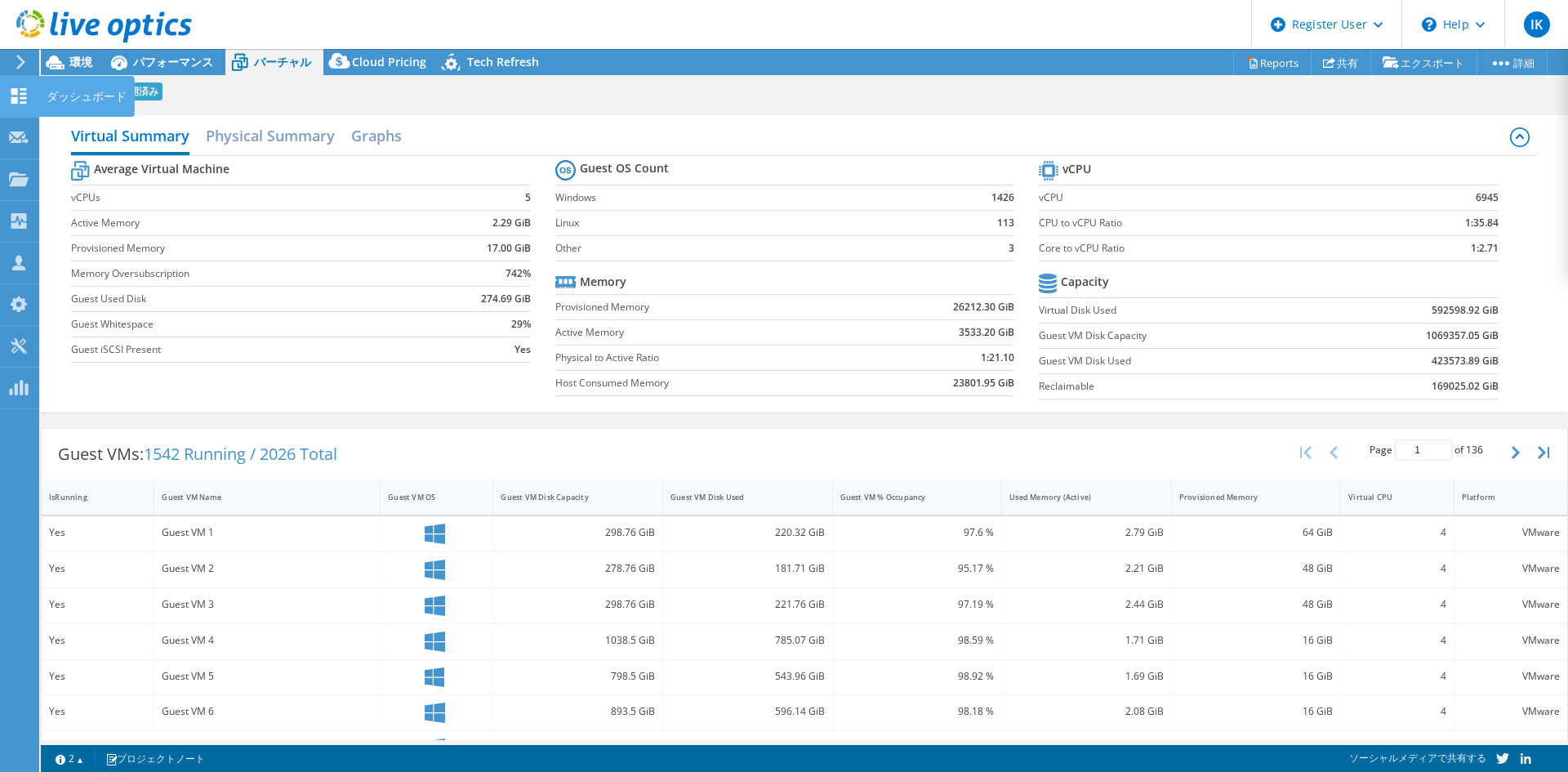
click at [16, 88] on use at bounding box center [19, 96] width 16 height 16
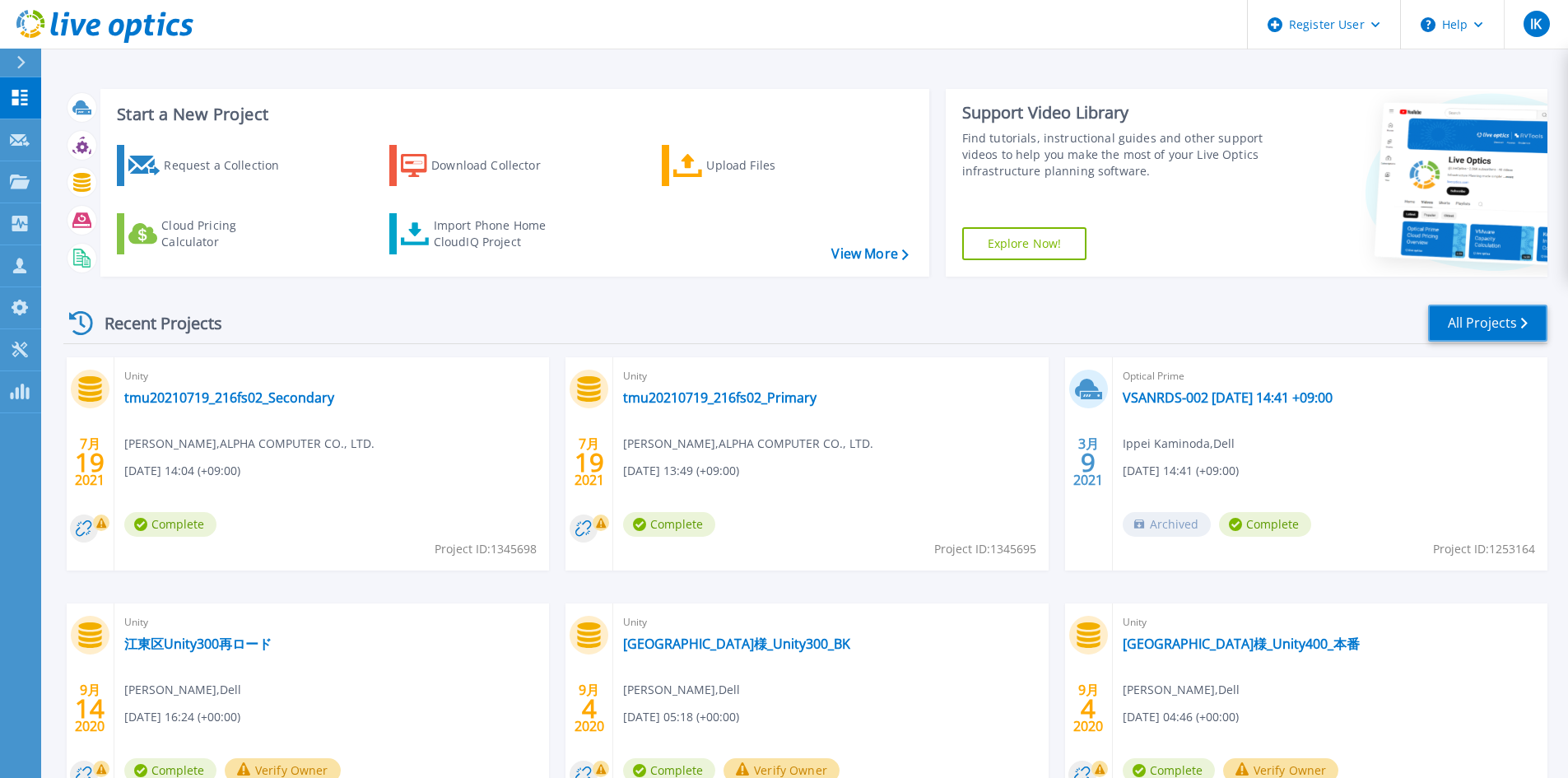
click at [1469, 320] on link "All Projects" at bounding box center [1488, 323] width 120 height 37
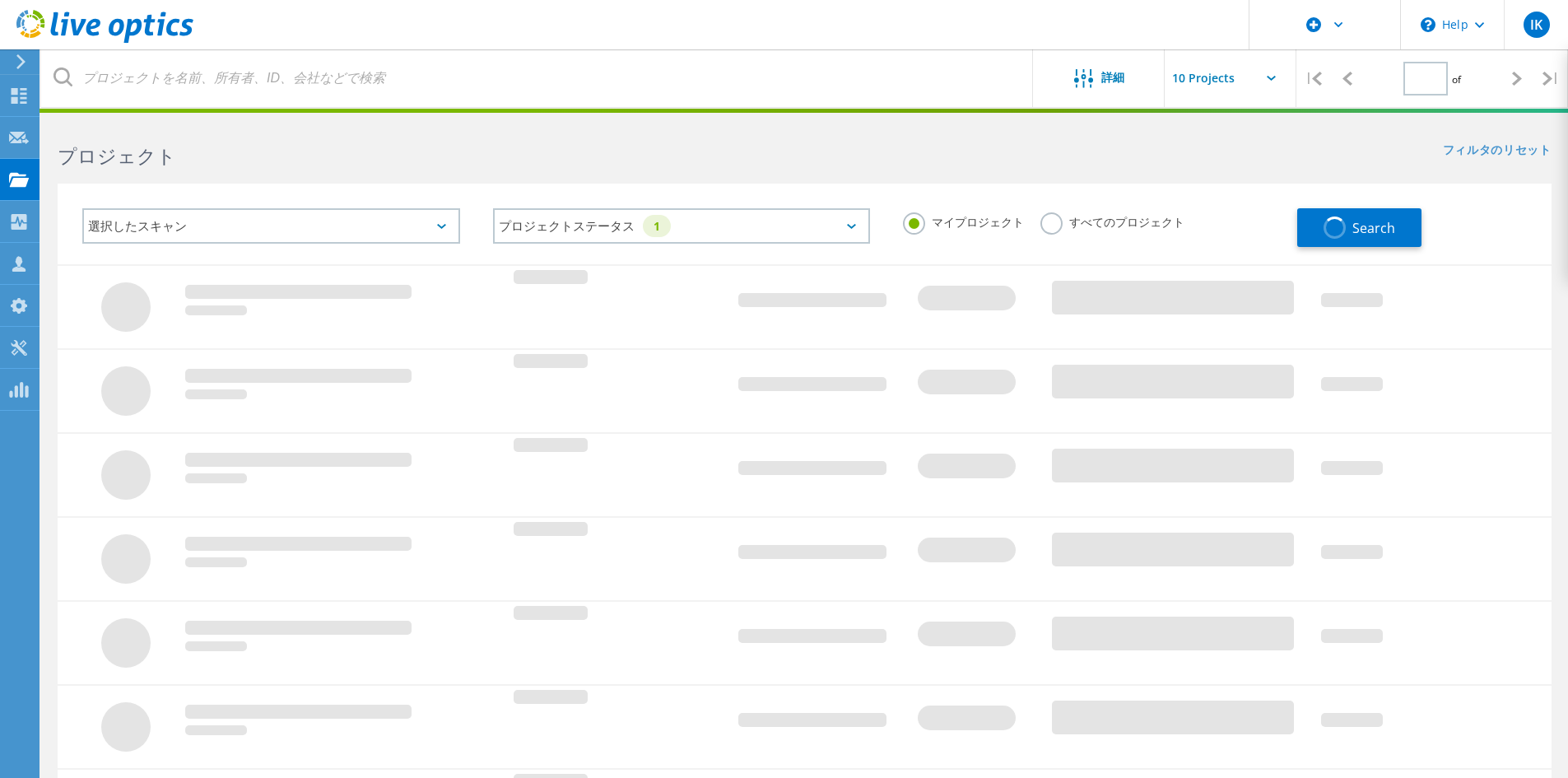
type input "1"
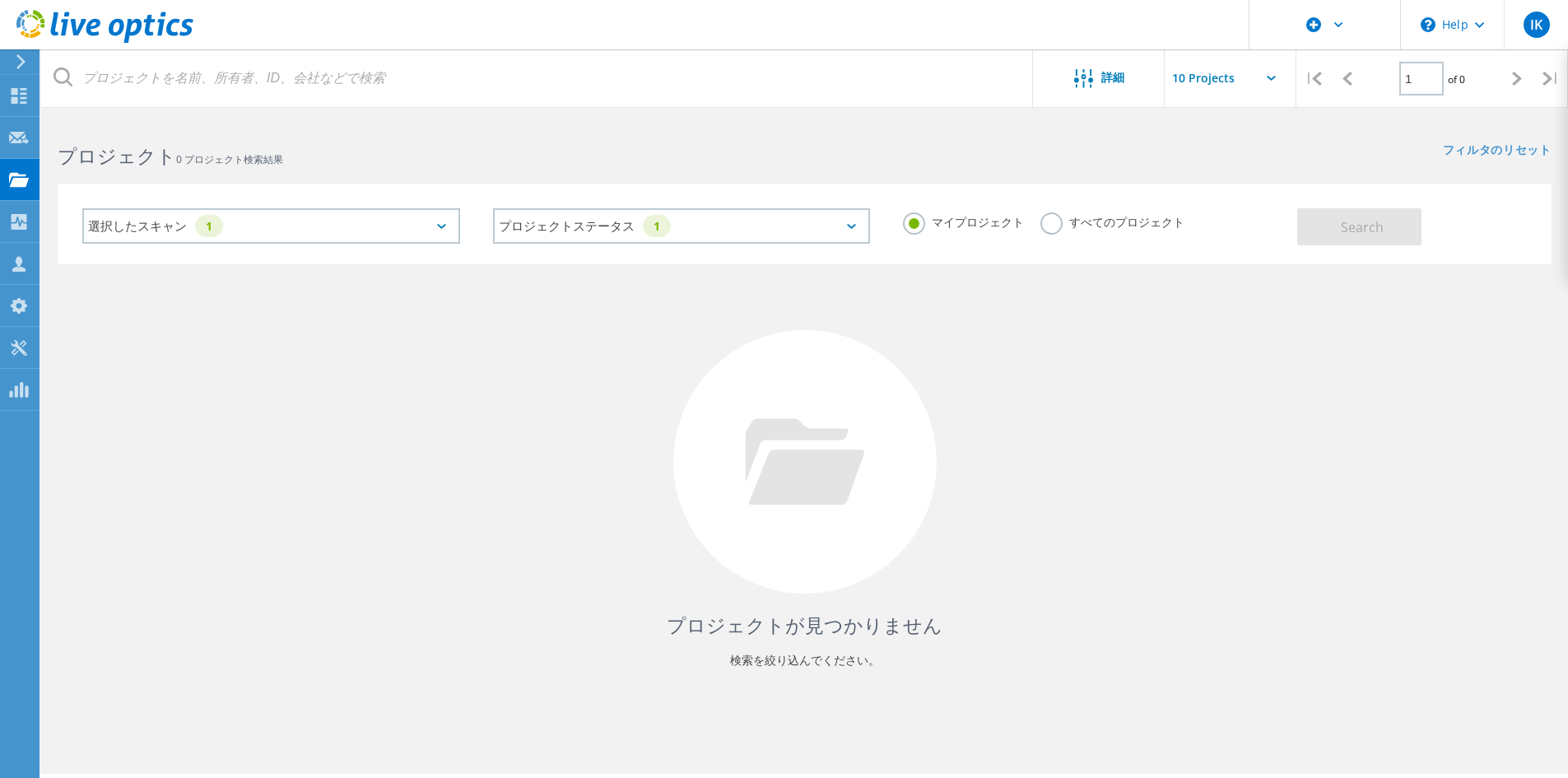
click at [1041, 218] on label "すべてのプロジェクト" at bounding box center [1113, 220] width 144 height 16
click at [0, 0] on input "すべてのプロジェクト" at bounding box center [0, 0] width 0 height 0
click at [1328, 203] on div "Search" at bounding box center [1420, 218] width 246 height 54
click at [1325, 221] on button "Search" at bounding box center [1359, 227] width 124 height 37
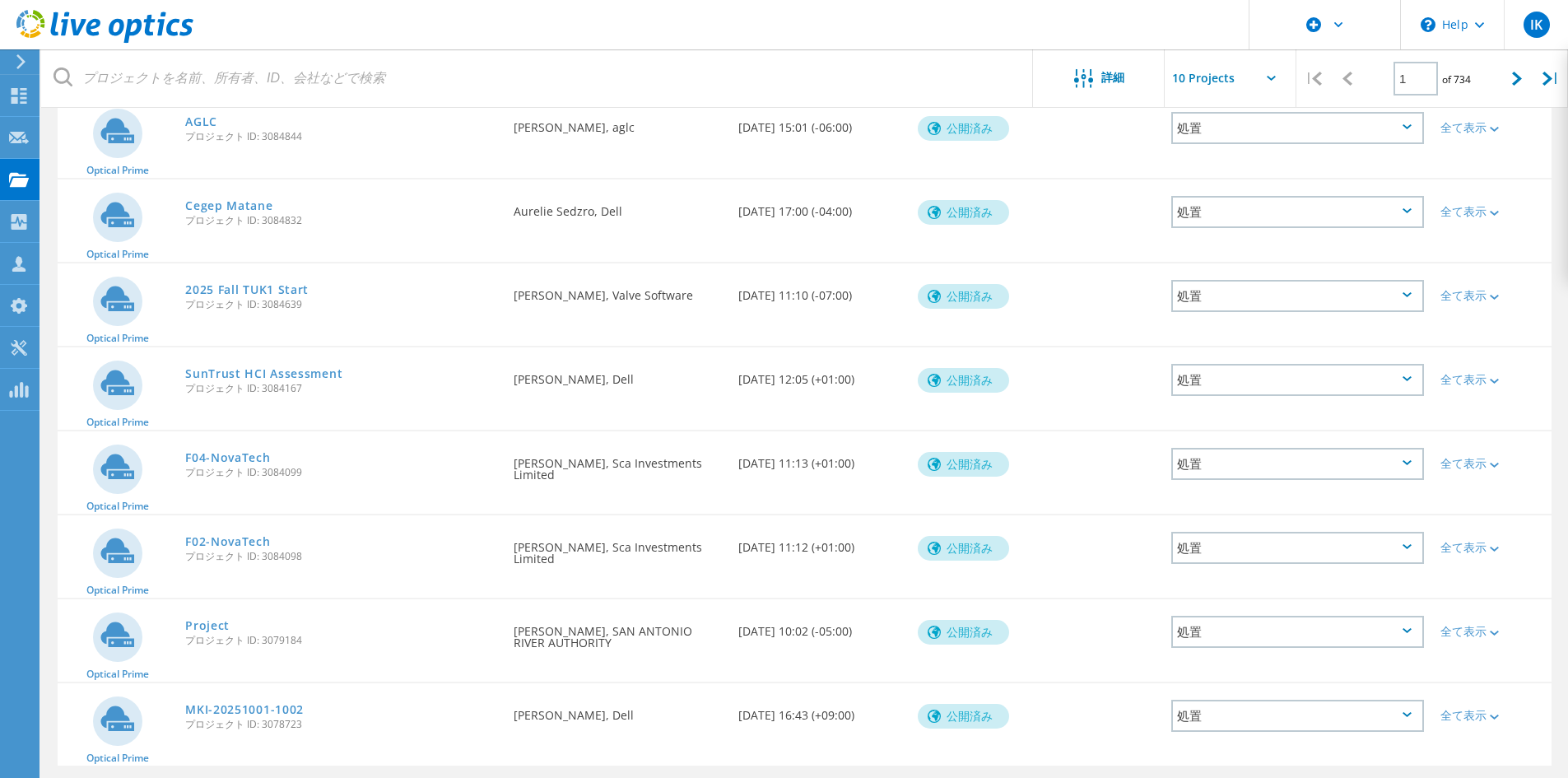
scroll to position [412, 0]
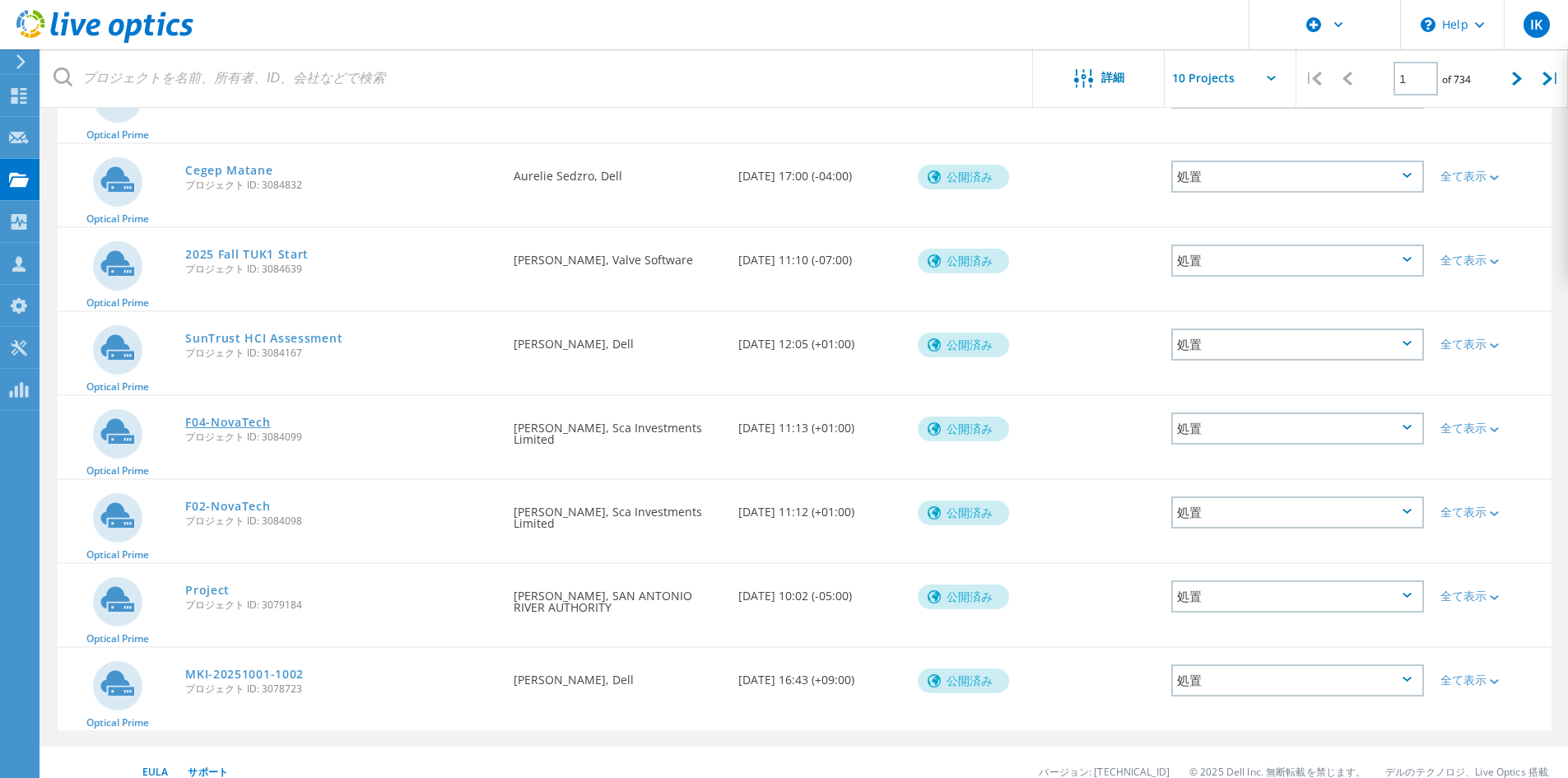
click at [229, 420] on link "F04-NovaTech" at bounding box center [227, 422] width 84 height 11
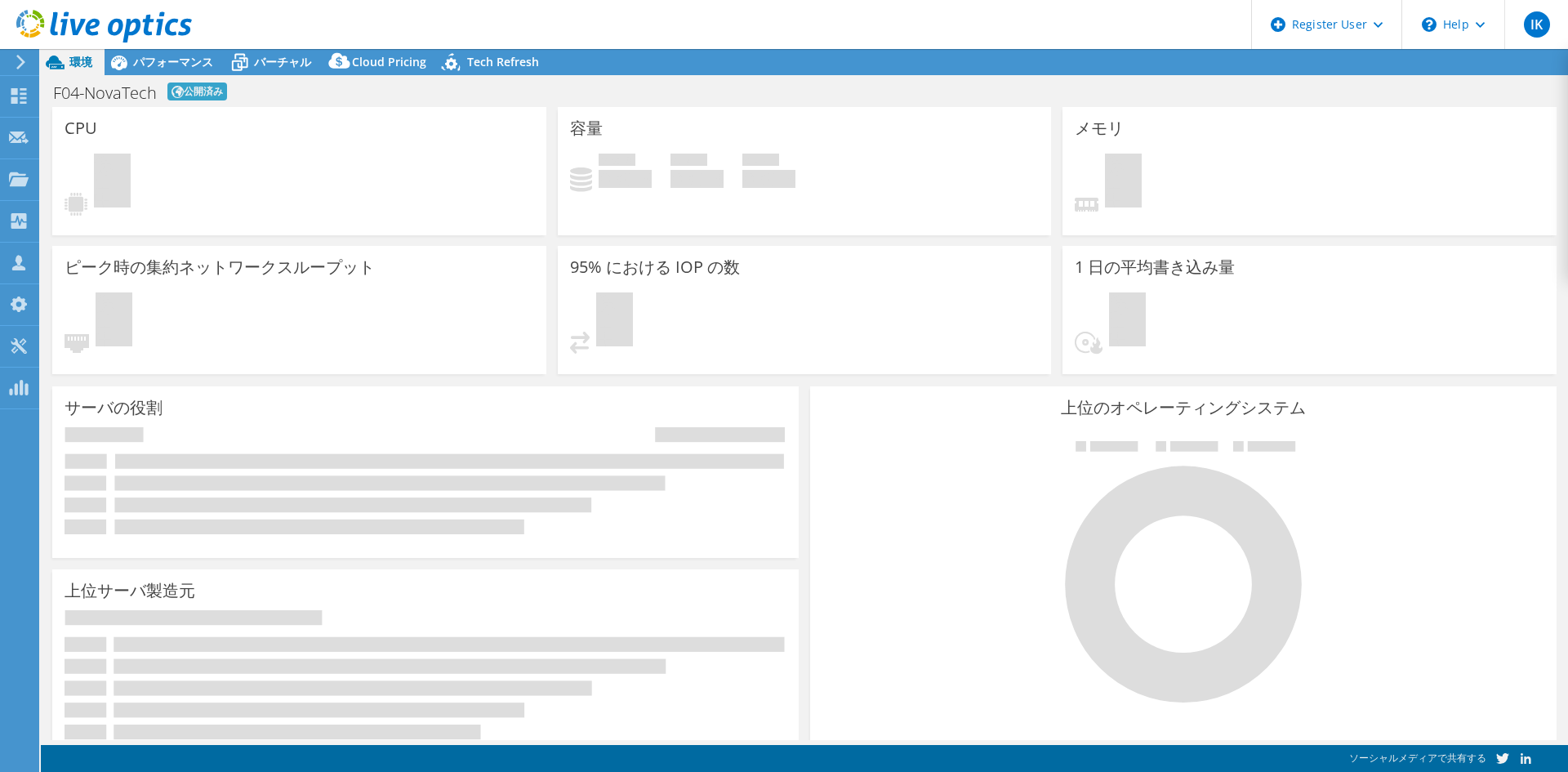
select select "USD"
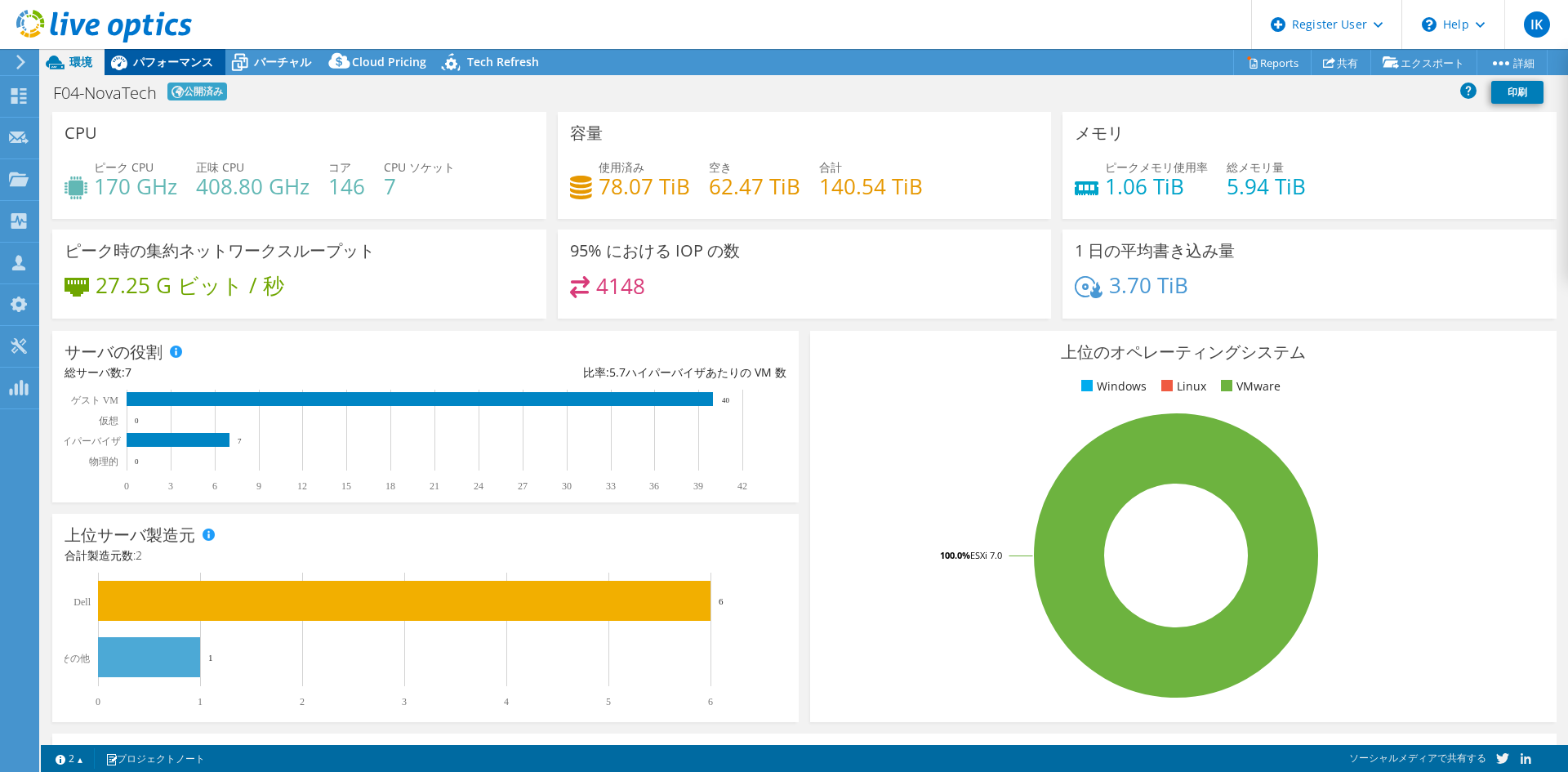
click at [160, 56] on span "パフォーマンス" at bounding box center [173, 62] width 80 height 16
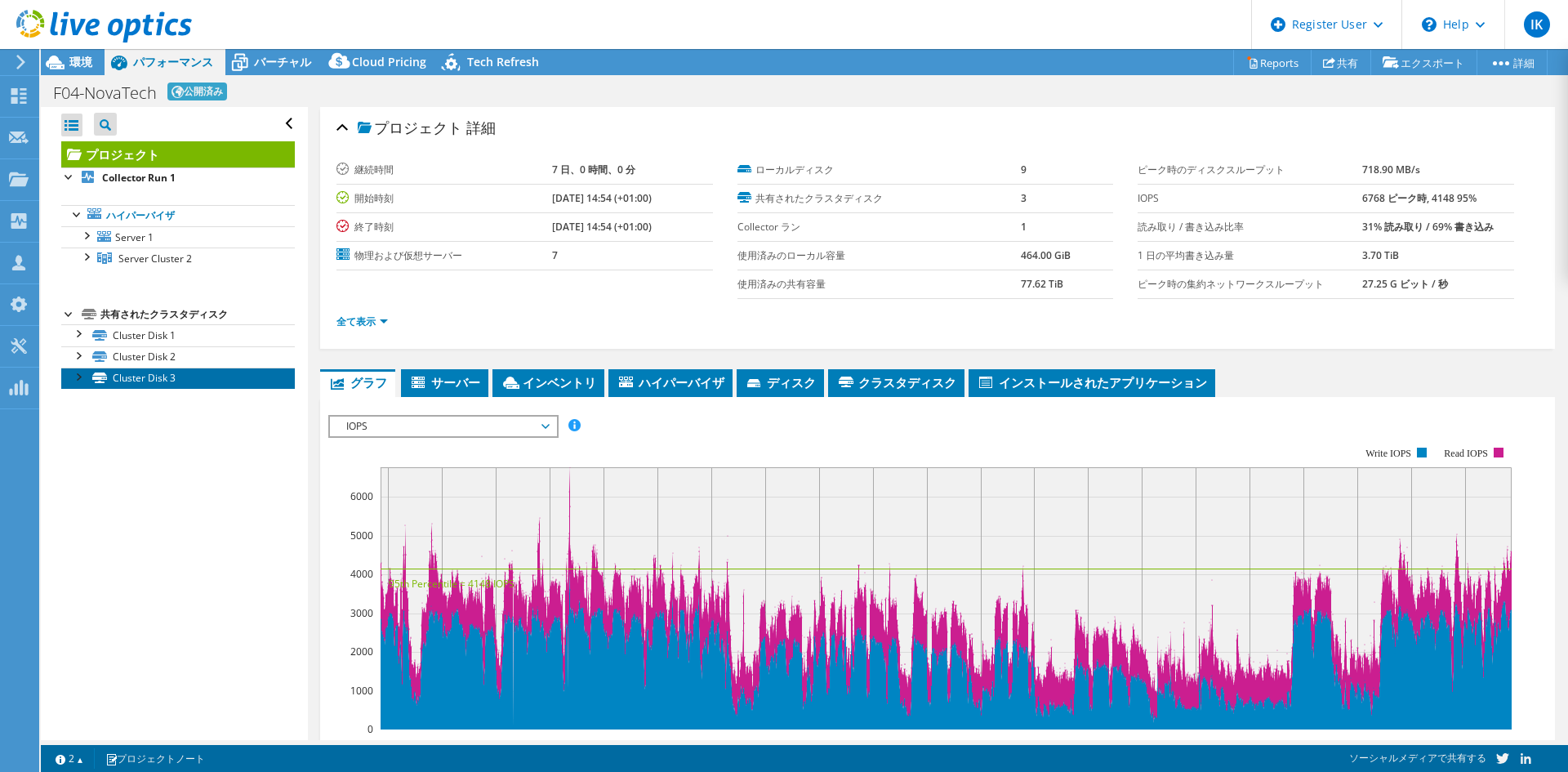
click at [148, 374] on link "Cluster Disk 3" at bounding box center [178, 378] width 234 height 21
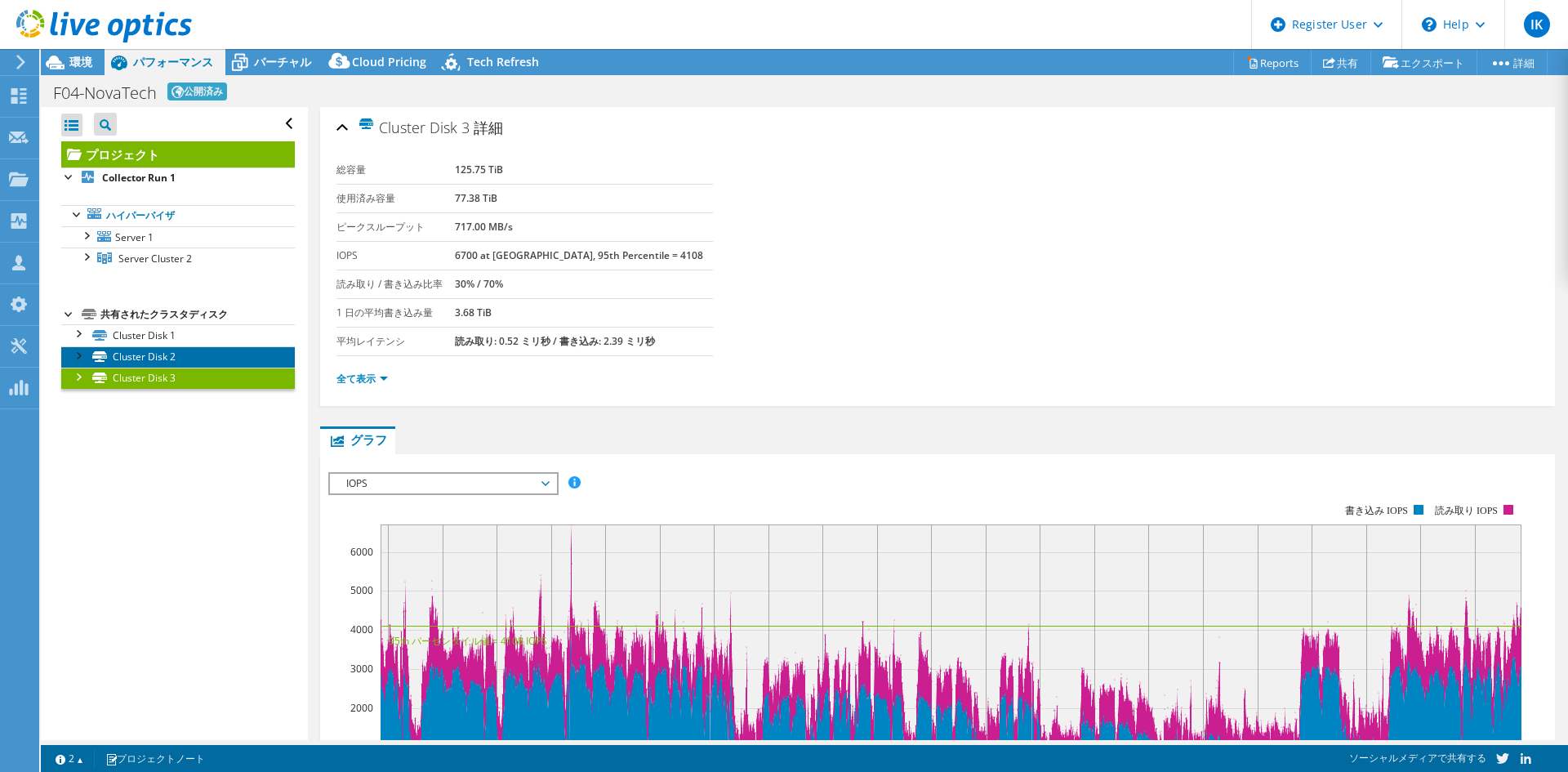
click at [151, 348] on link "Cluster Disk 2" at bounding box center [178, 357] width 234 height 21
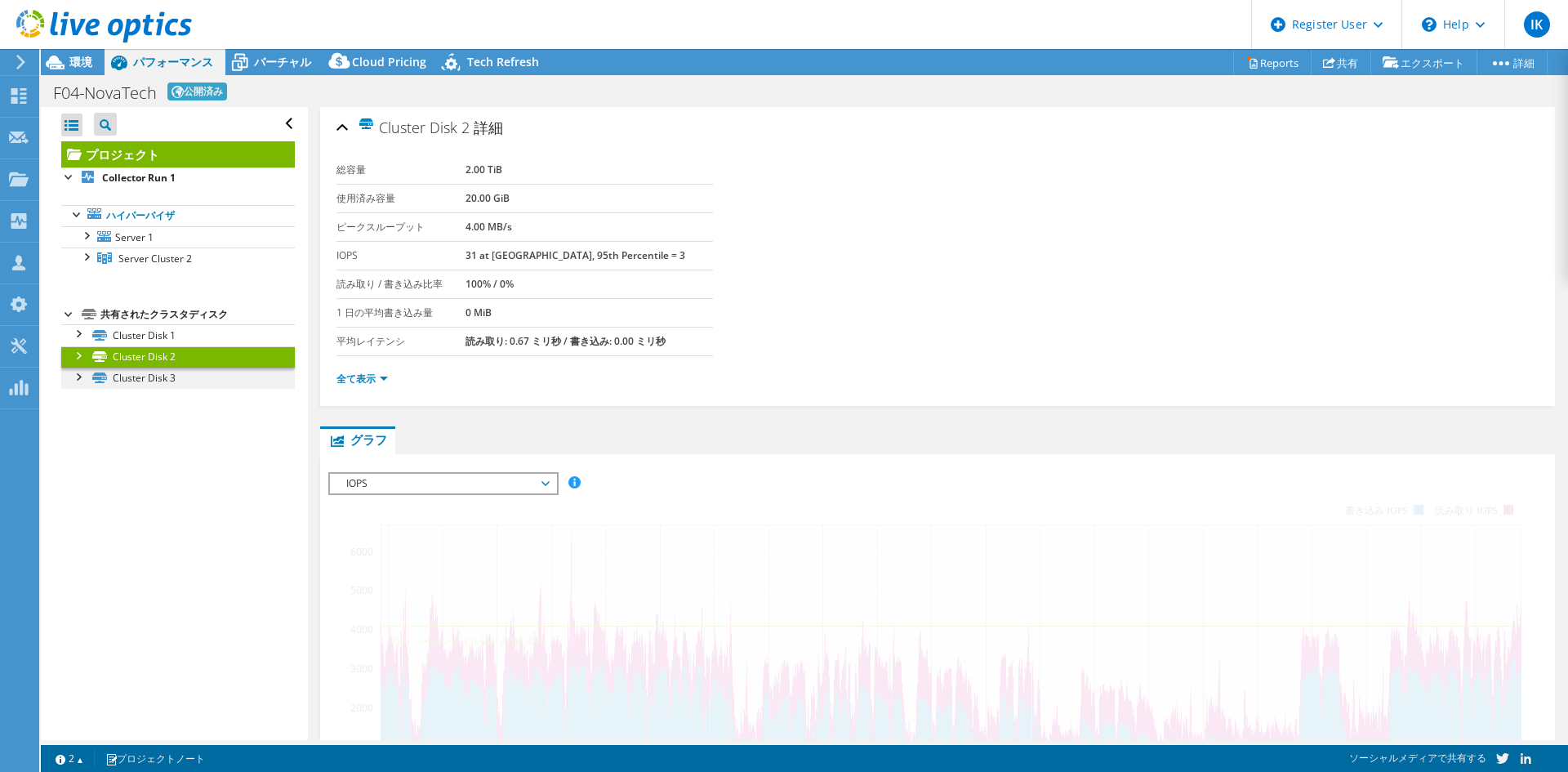
click at [81, 372] on div at bounding box center [78, 376] width 17 height 17
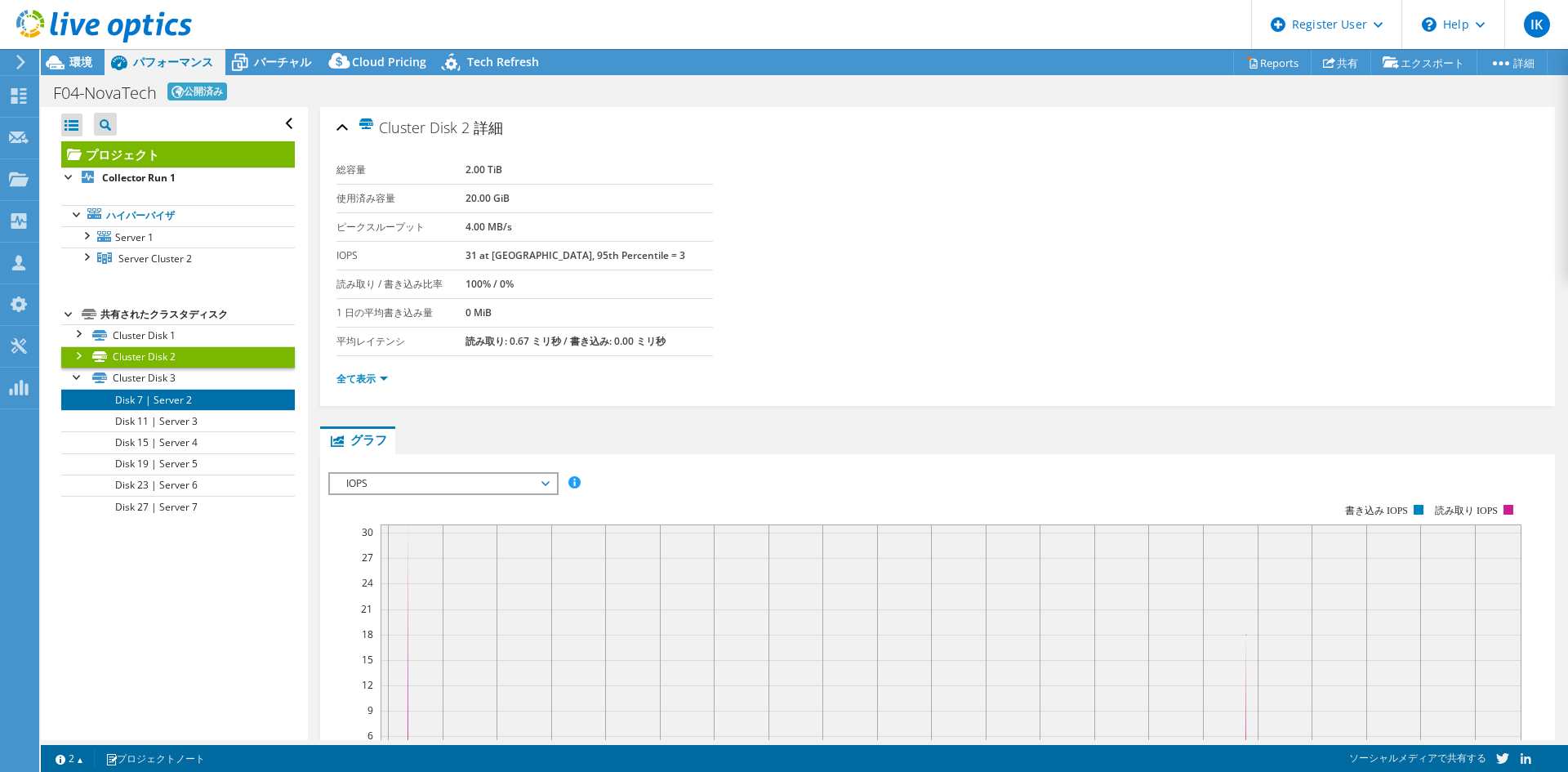
click at [114, 396] on link "Disk 7 | Server 2" at bounding box center [178, 399] width 234 height 21
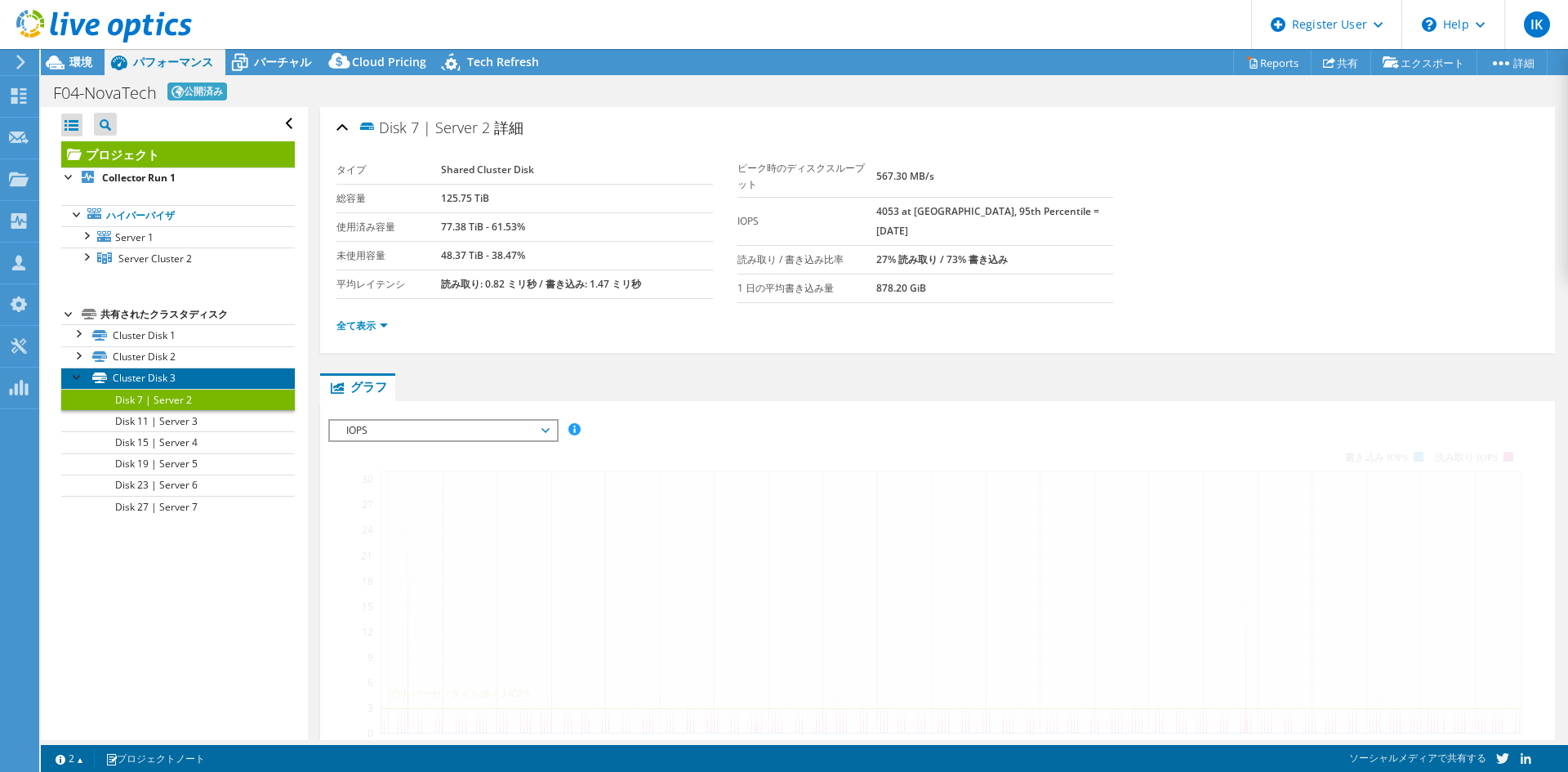
click at [114, 373] on link "Cluster Disk 3" at bounding box center [178, 378] width 234 height 21
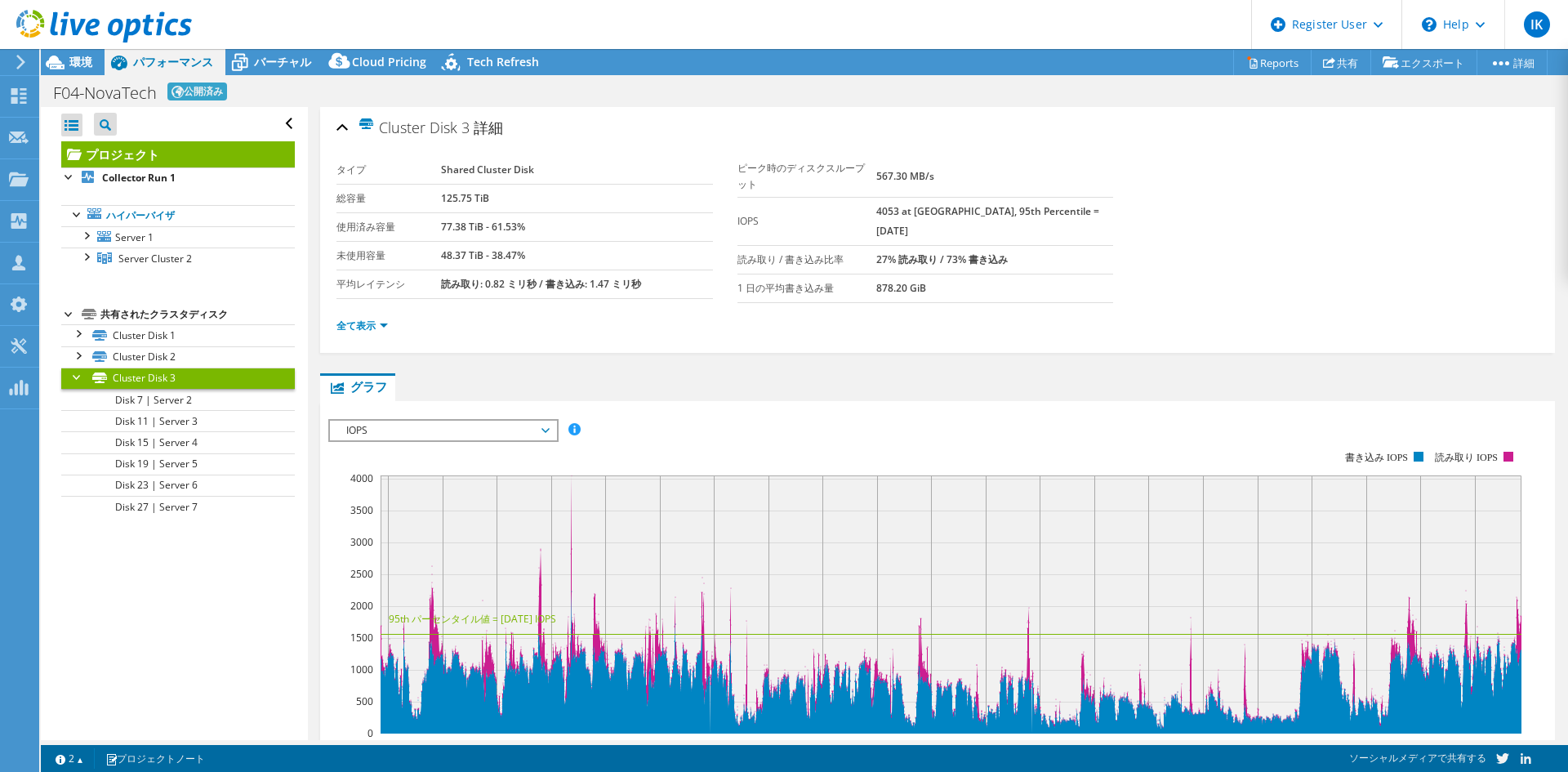
click at [125, 259] on span "Server Cluster 2" at bounding box center [155, 258] width 73 height 14
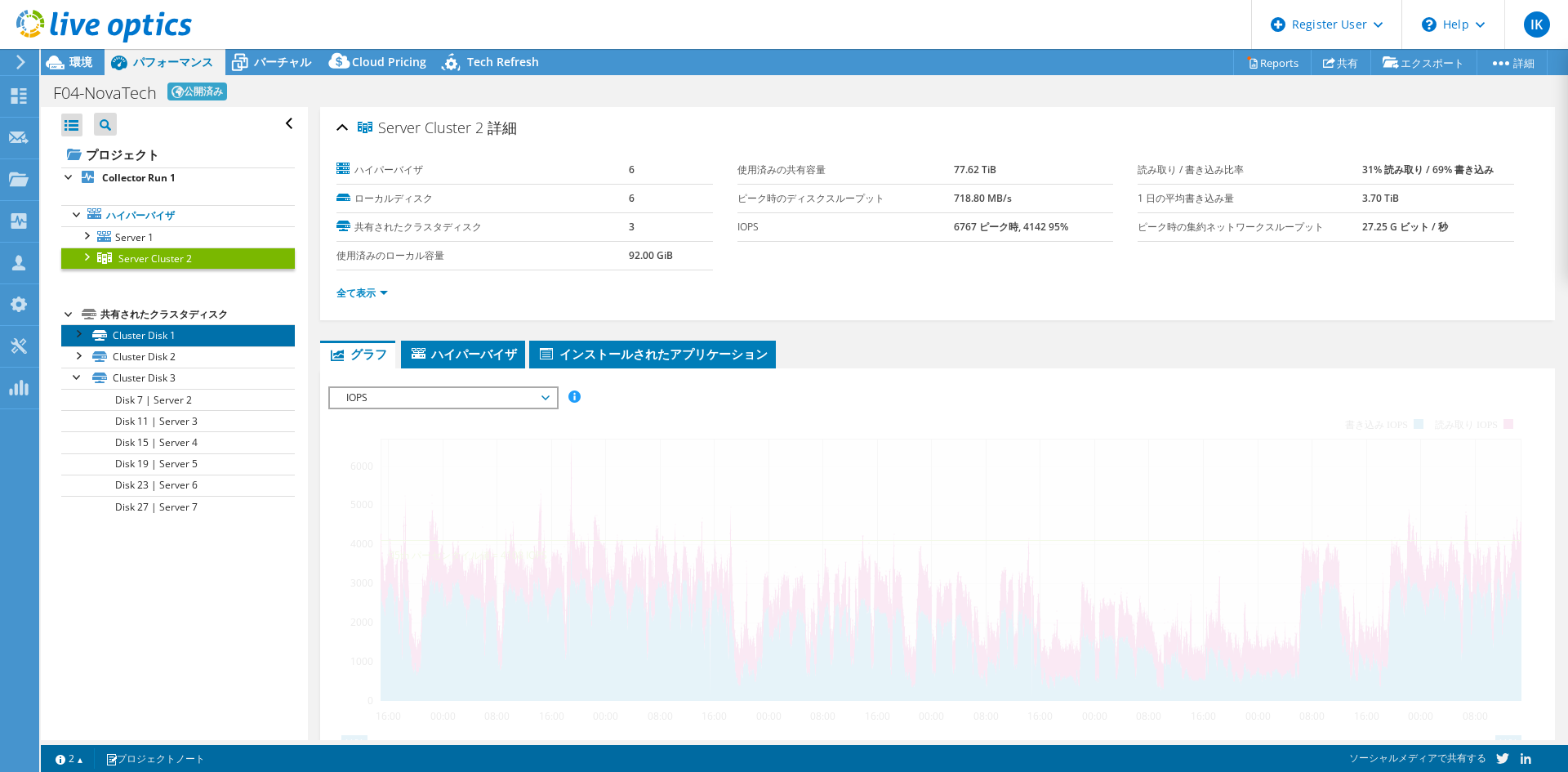
click at [102, 331] on icon at bounding box center [100, 335] width 15 height 10
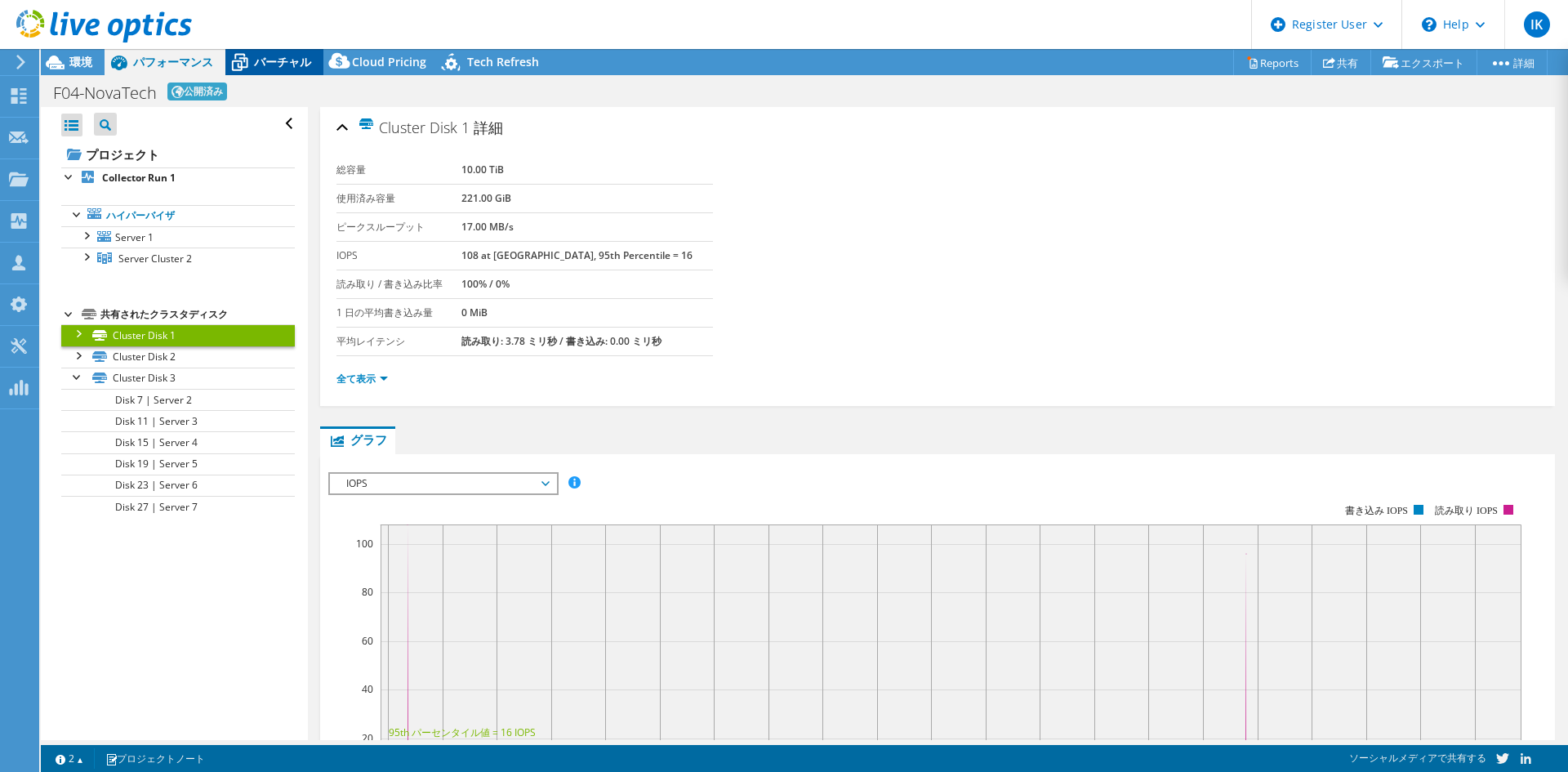
click at [247, 49] on div "バーチャル" at bounding box center [274, 62] width 98 height 26
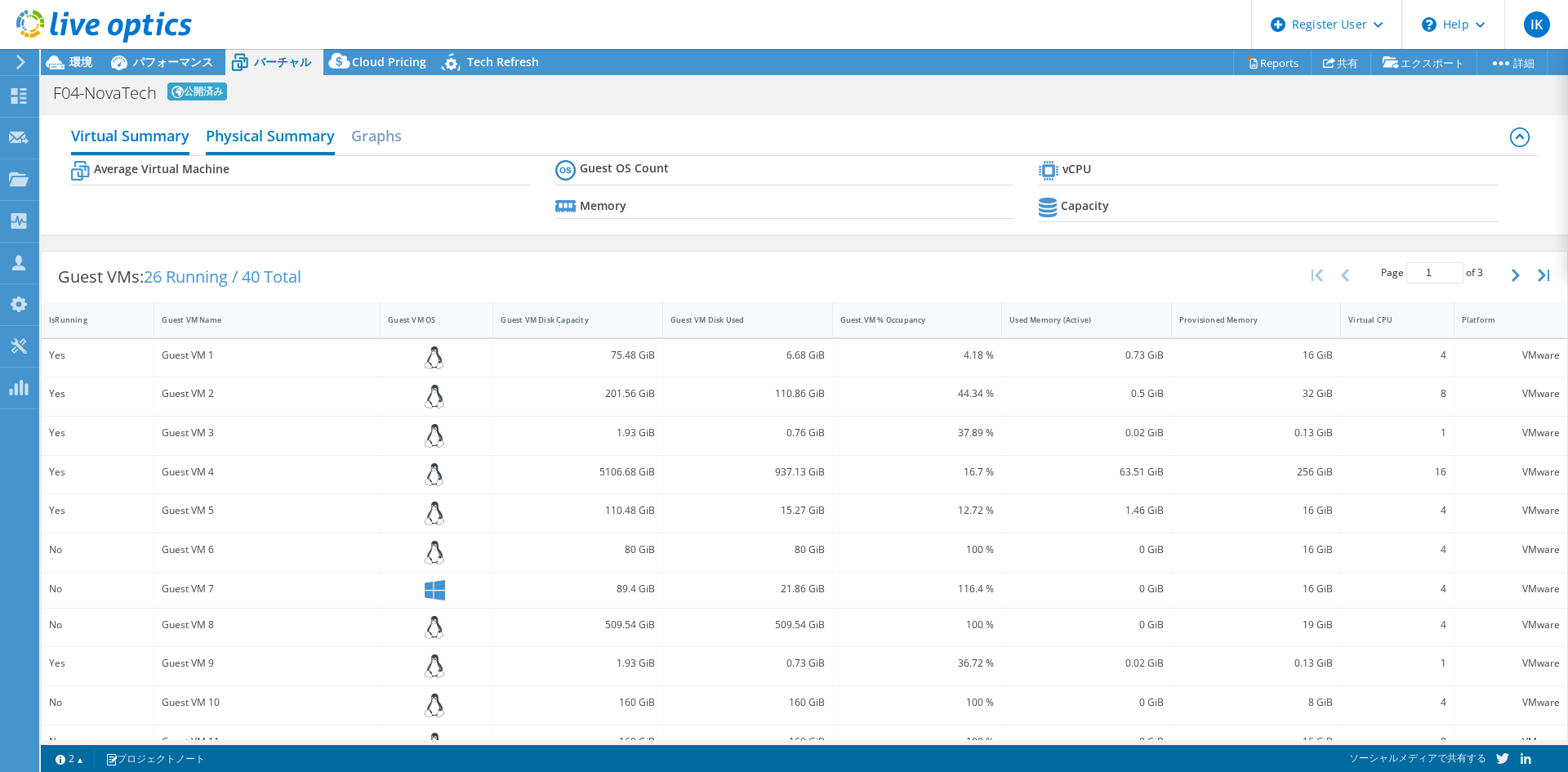
click at [334, 141] on h2 "Physical Summary" at bounding box center [271, 137] width 129 height 36
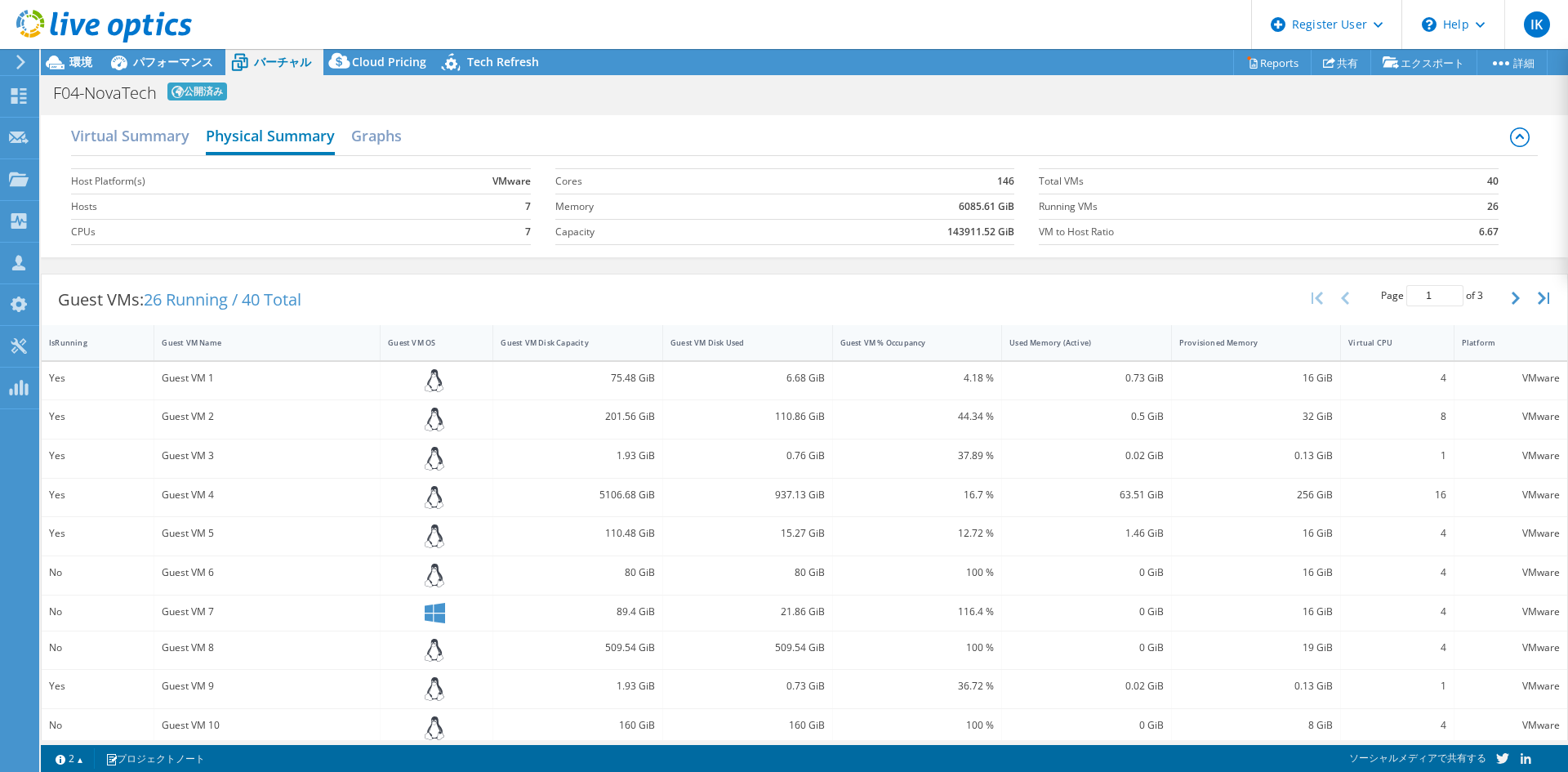
click at [335, 141] on h2 "Physical Summary" at bounding box center [271, 137] width 129 height 36
click at [351, 141] on div "Virtual Summary Physical Summary Graphs" at bounding box center [803, 138] width 1466 height 37
click at [369, 135] on h2 "Graphs" at bounding box center [376, 137] width 51 height 36
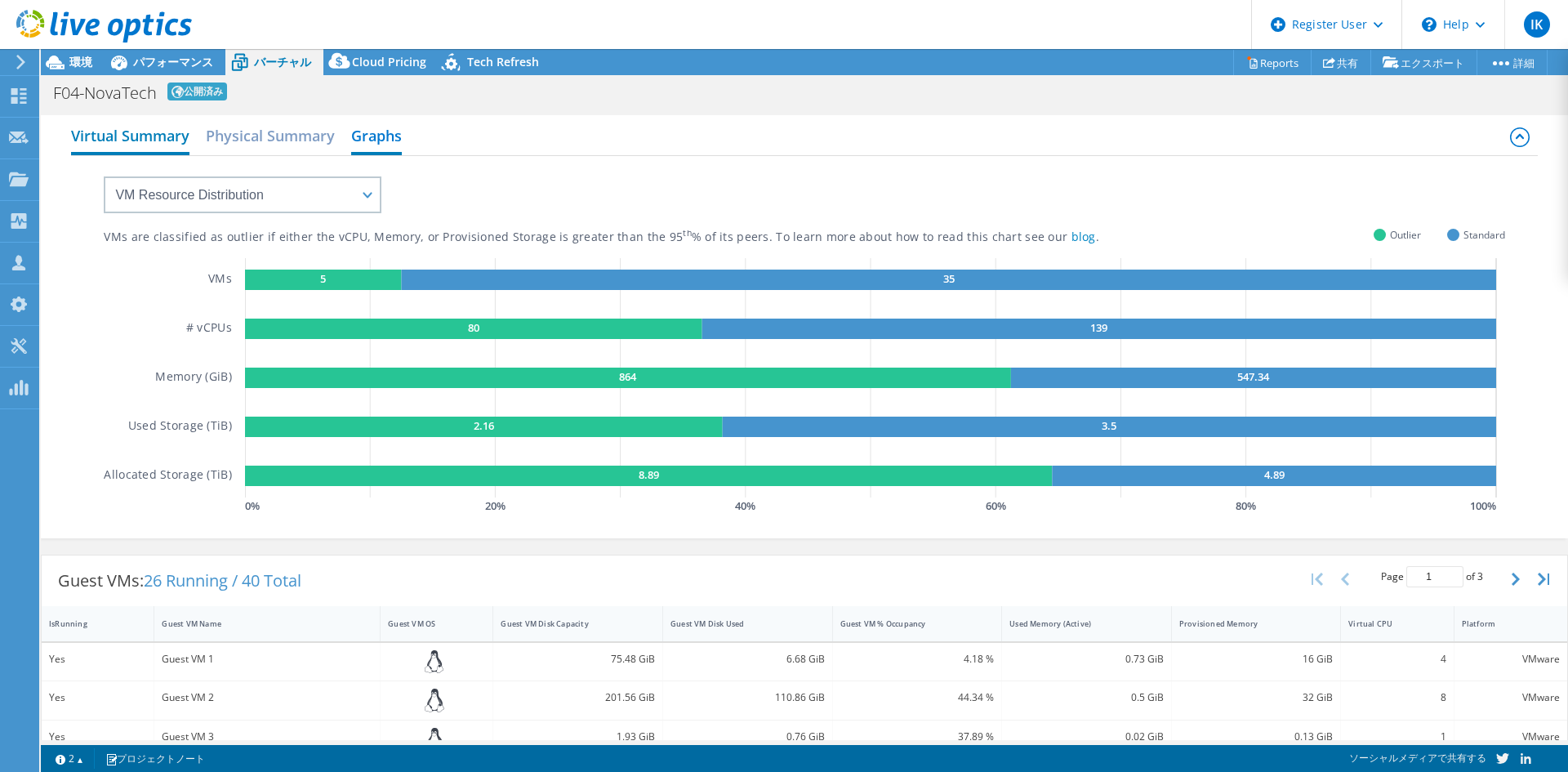
click at [120, 131] on h2 "Virtual Summary" at bounding box center [130, 137] width 119 height 36
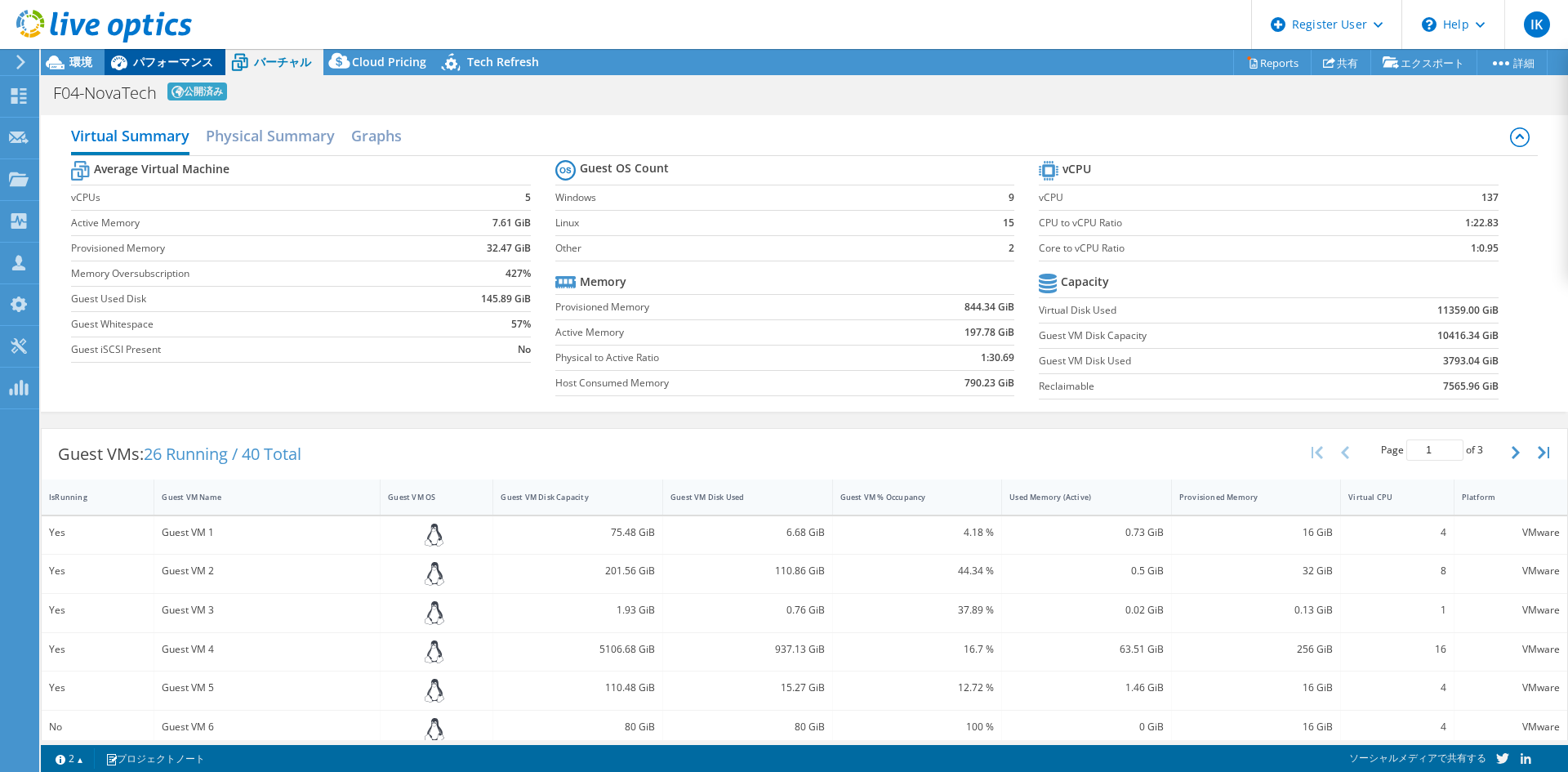
click at [186, 55] on span "パフォーマンス" at bounding box center [173, 62] width 80 height 16
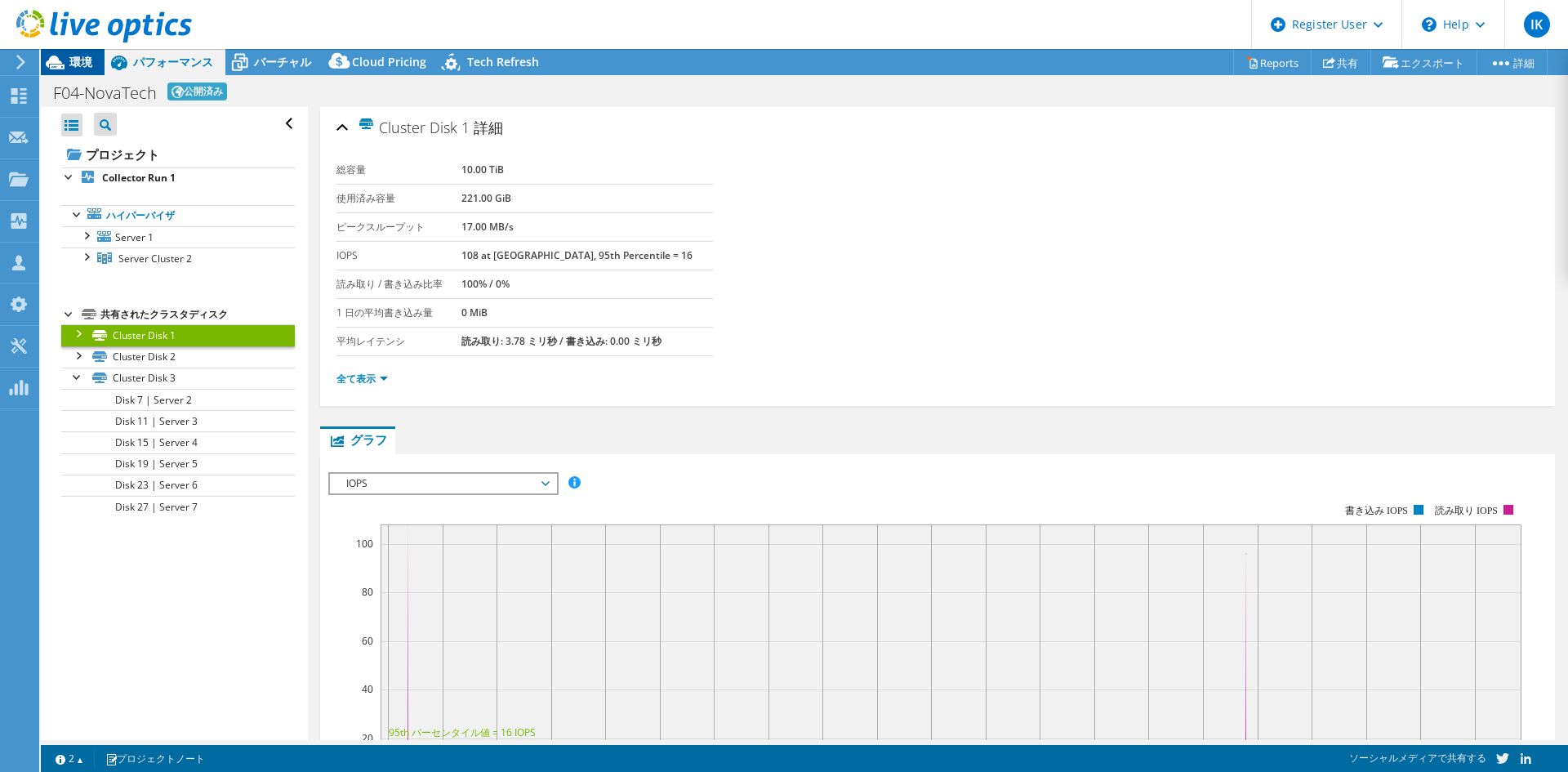
click at [96, 59] on div "環境" at bounding box center [72, 62] width 64 height 26
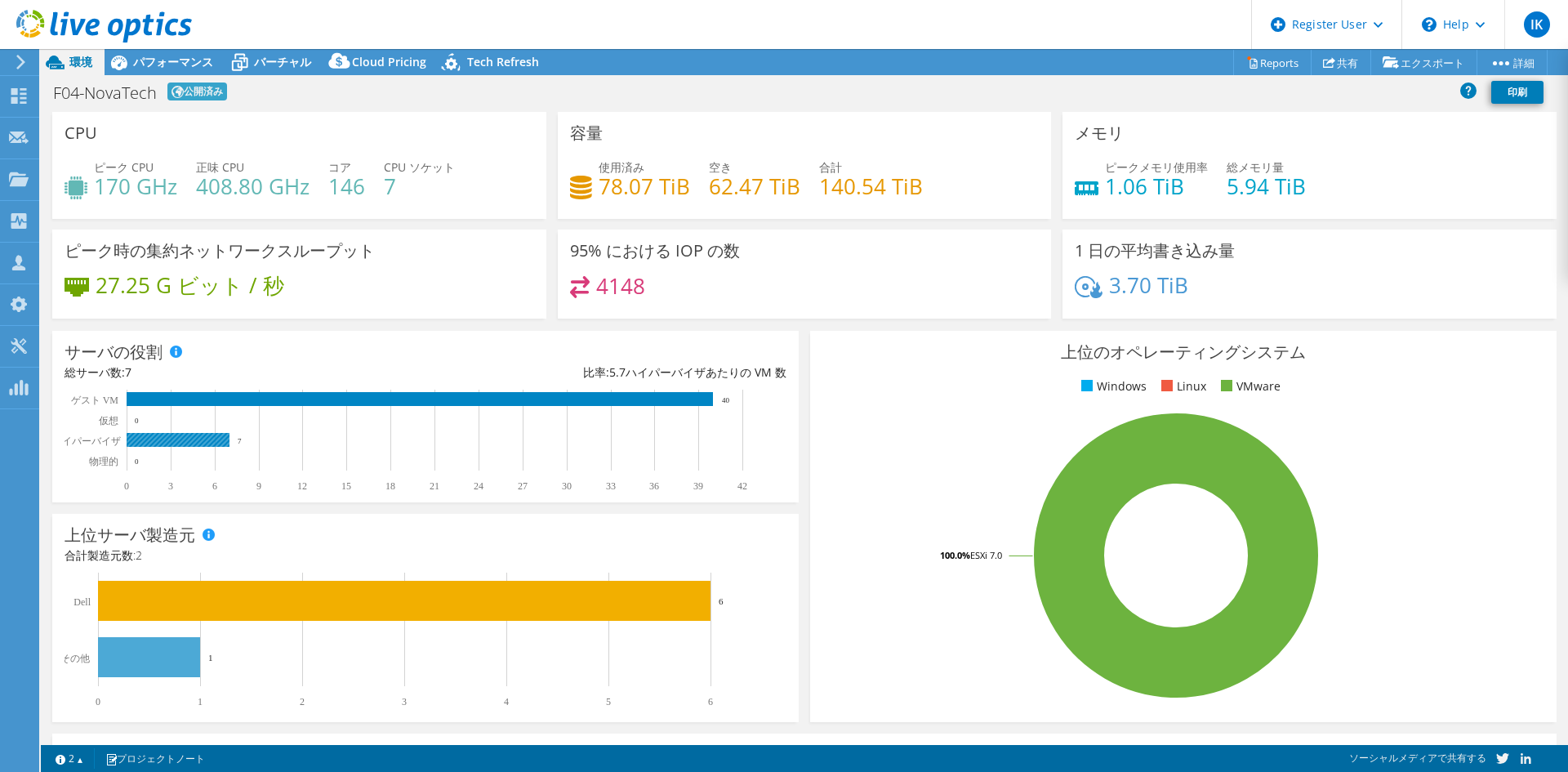
click at [168, 444] on rect at bounding box center [178, 440] width 103 height 14
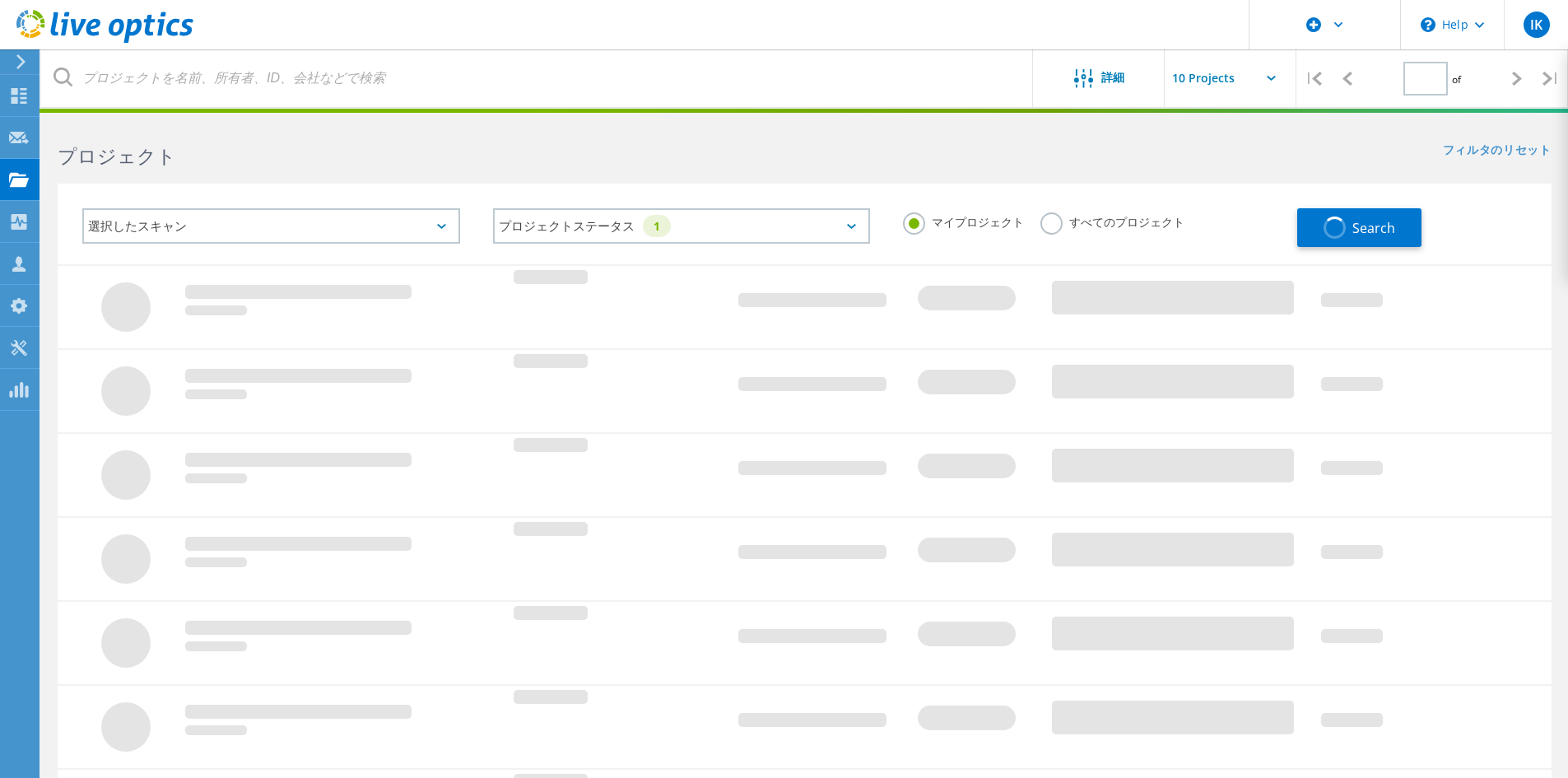
type input "1"
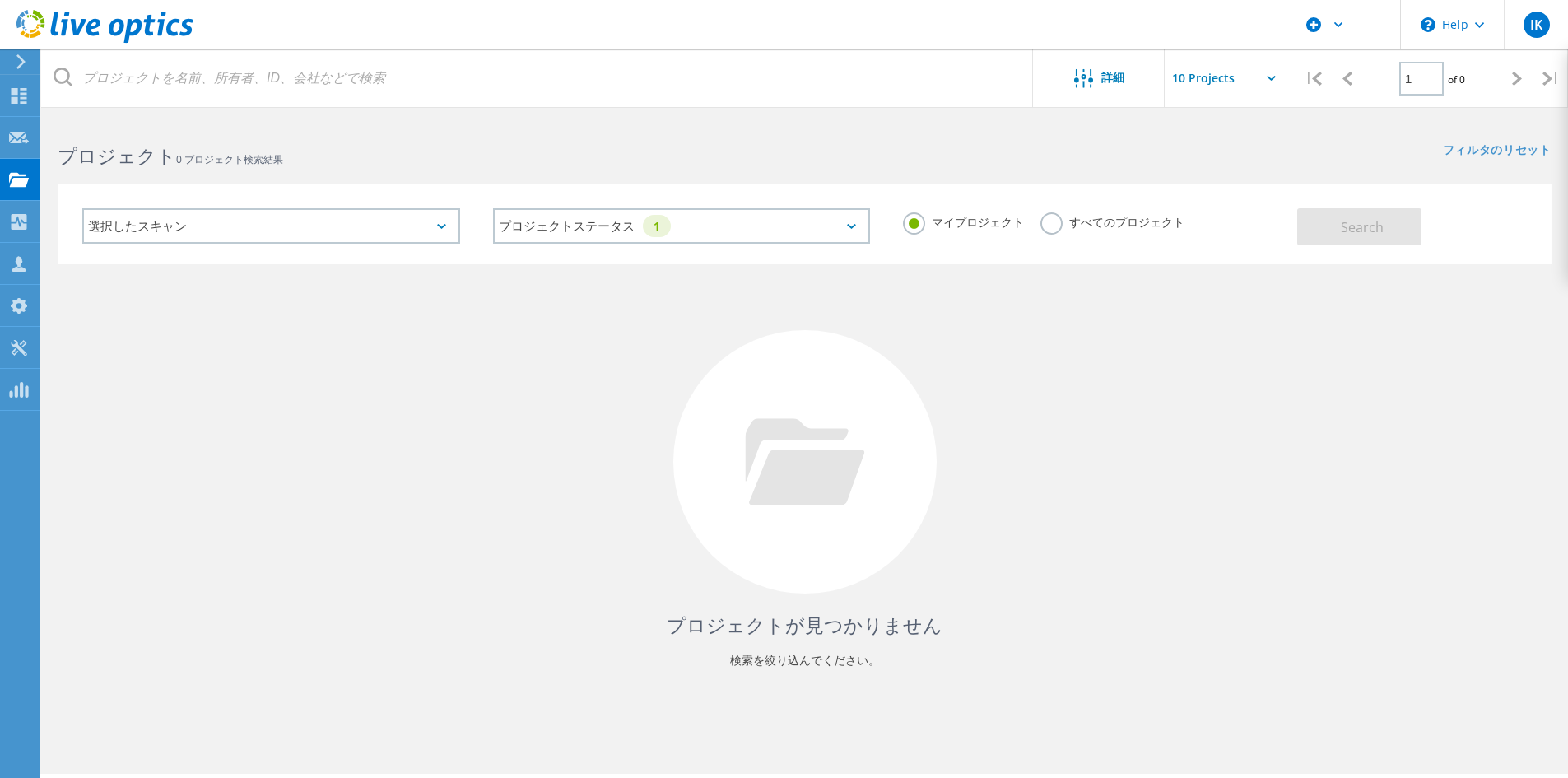
scroll to position [45, 0]
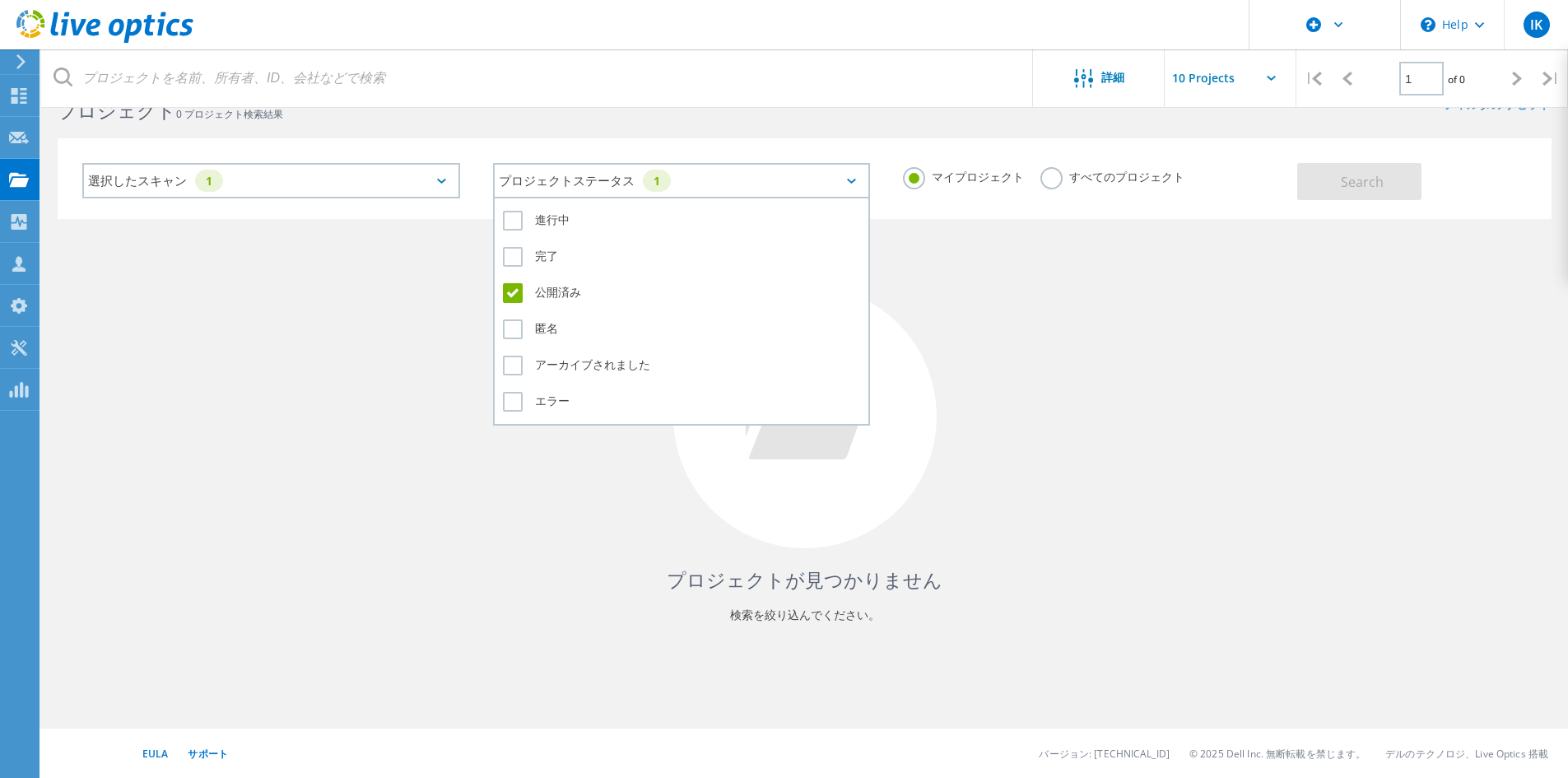
click at [804, 180] on div "プロジェクトステータス 1" at bounding box center [681, 180] width 377 height 35
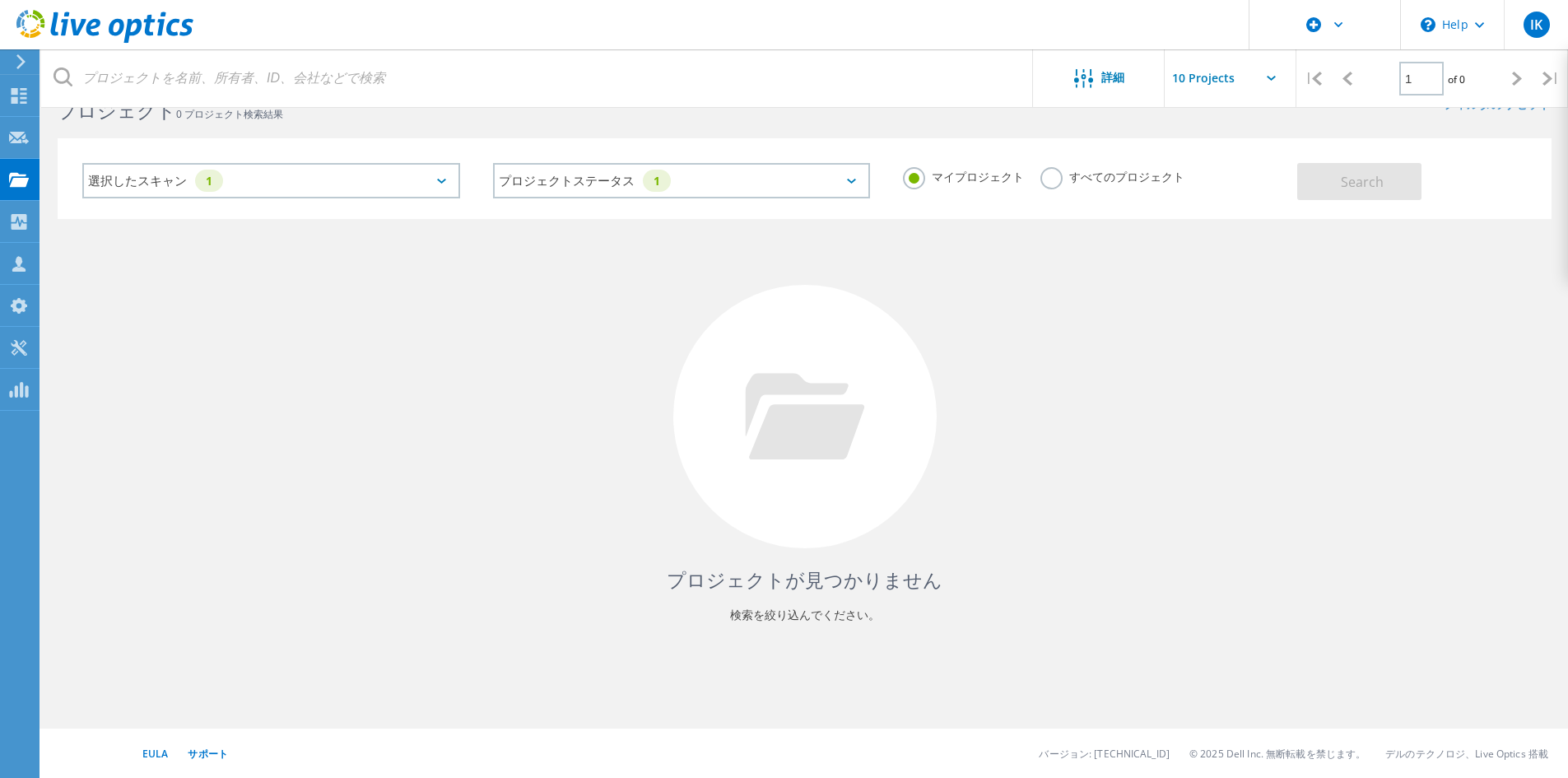
click at [934, 175] on label "マイプロジェクト" at bounding box center [964, 175] width 121 height 16
click at [0, 0] on input "マイプロジェクト" at bounding box center [0, 0] width 0 height 0
drag, startPoint x: 999, startPoint y: 172, endPoint x: 1022, endPoint y: 177, distance: 23.5
click at [1000, 172] on div "マイプロジェクト すべてのプロジェクト" at bounding box center [1092, 177] width 411 height 61
click at [1041, 177] on label "すべてのプロジェクト" at bounding box center [1113, 175] width 144 height 16
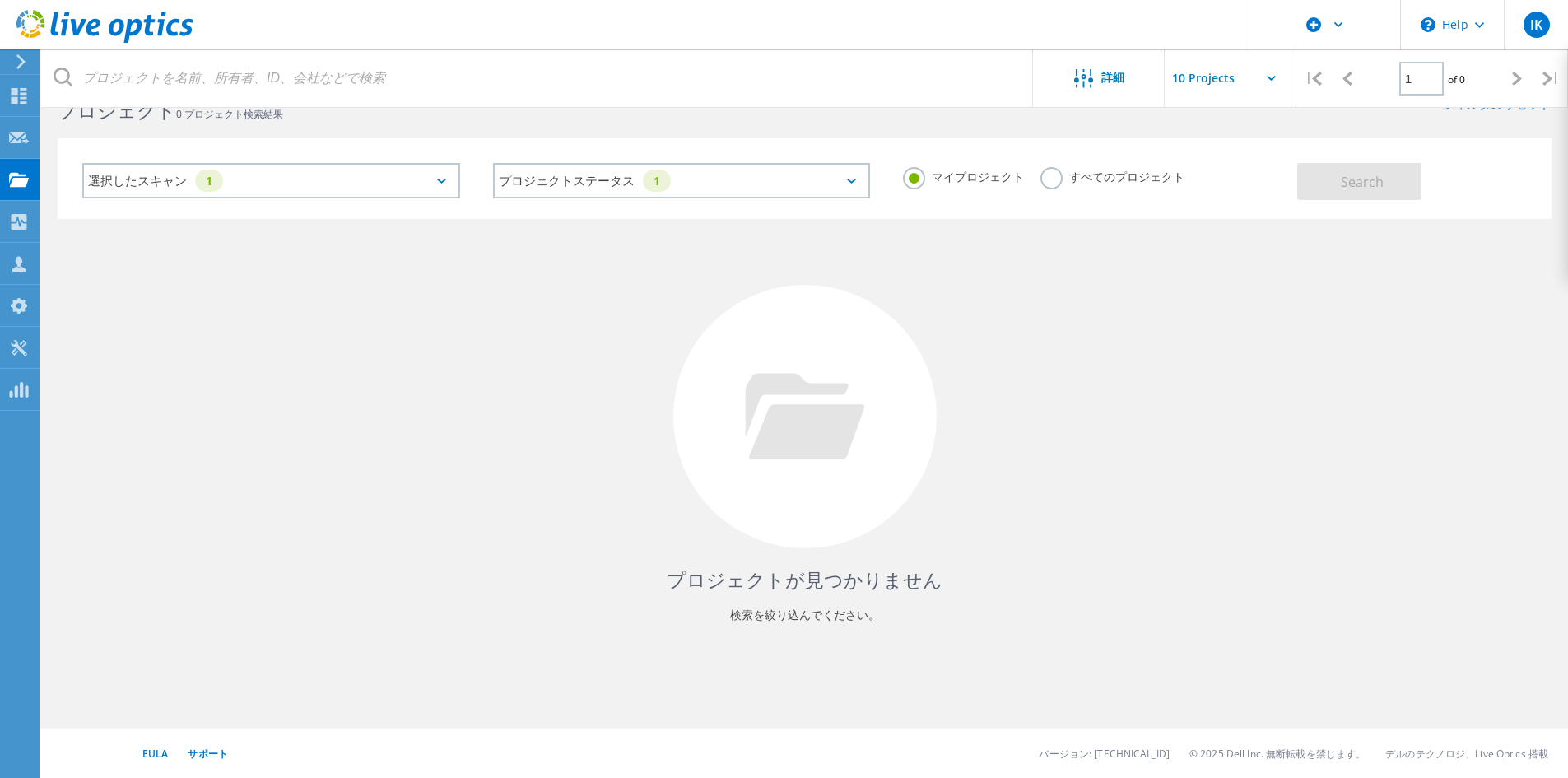
click at [0, 0] on input "すべてのプロジェクト" at bounding box center [0, 0] width 0 height 0
click at [1386, 182] on button "Search" at bounding box center [1359, 181] width 124 height 37
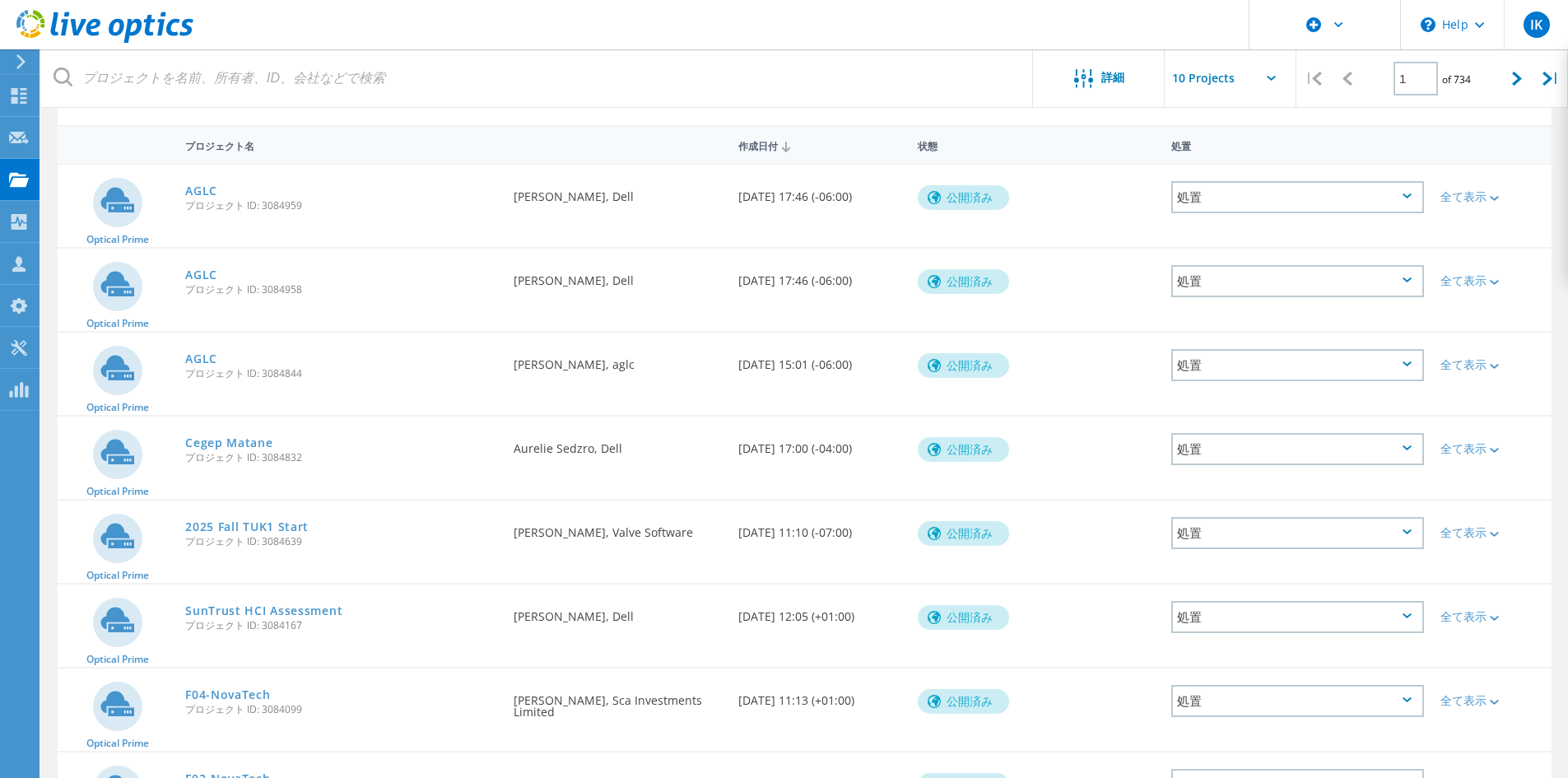
scroll to position [18, 0]
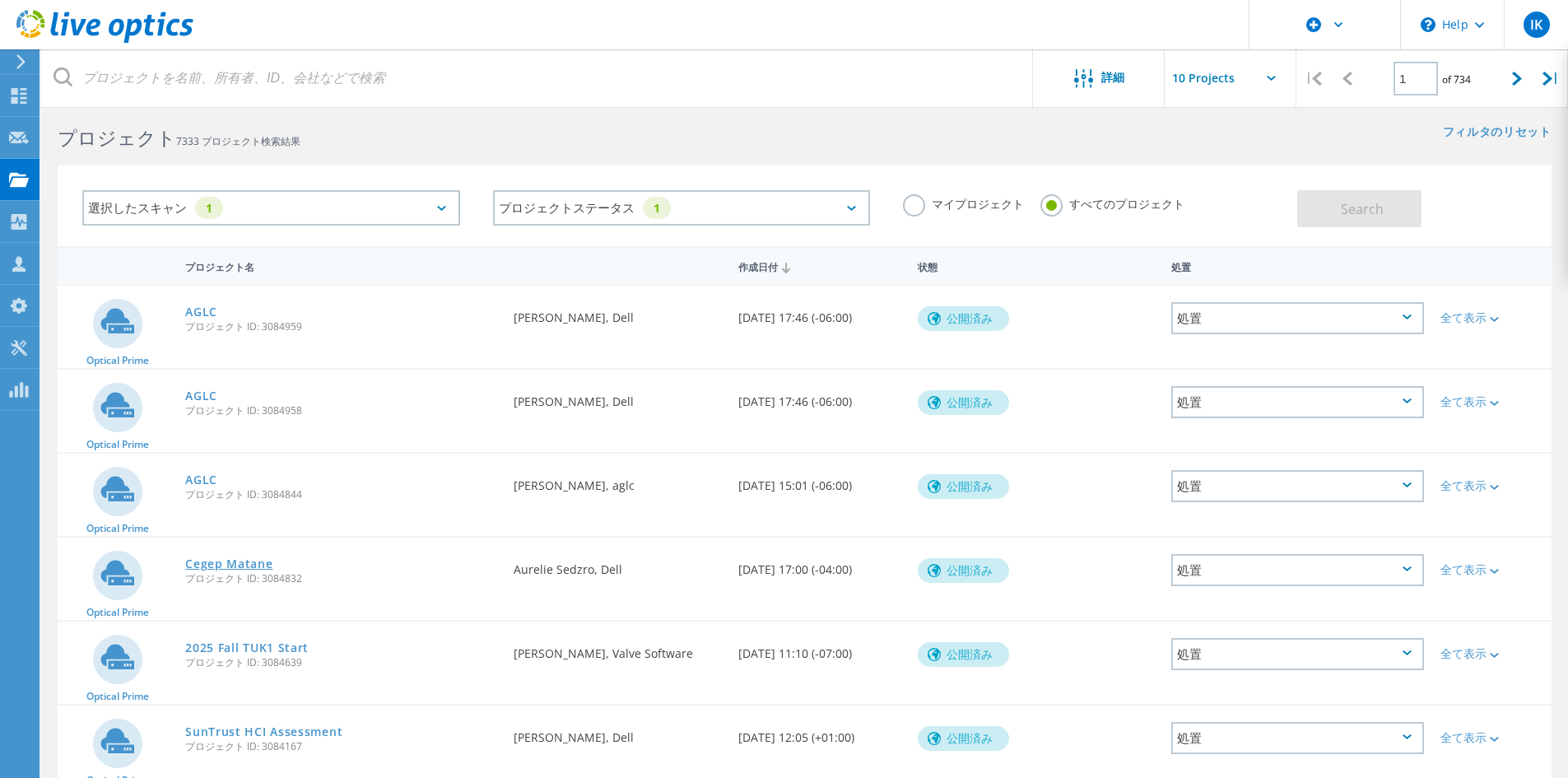
click at [240, 568] on link "Cegep Matane" at bounding box center [228, 563] width 87 height 11
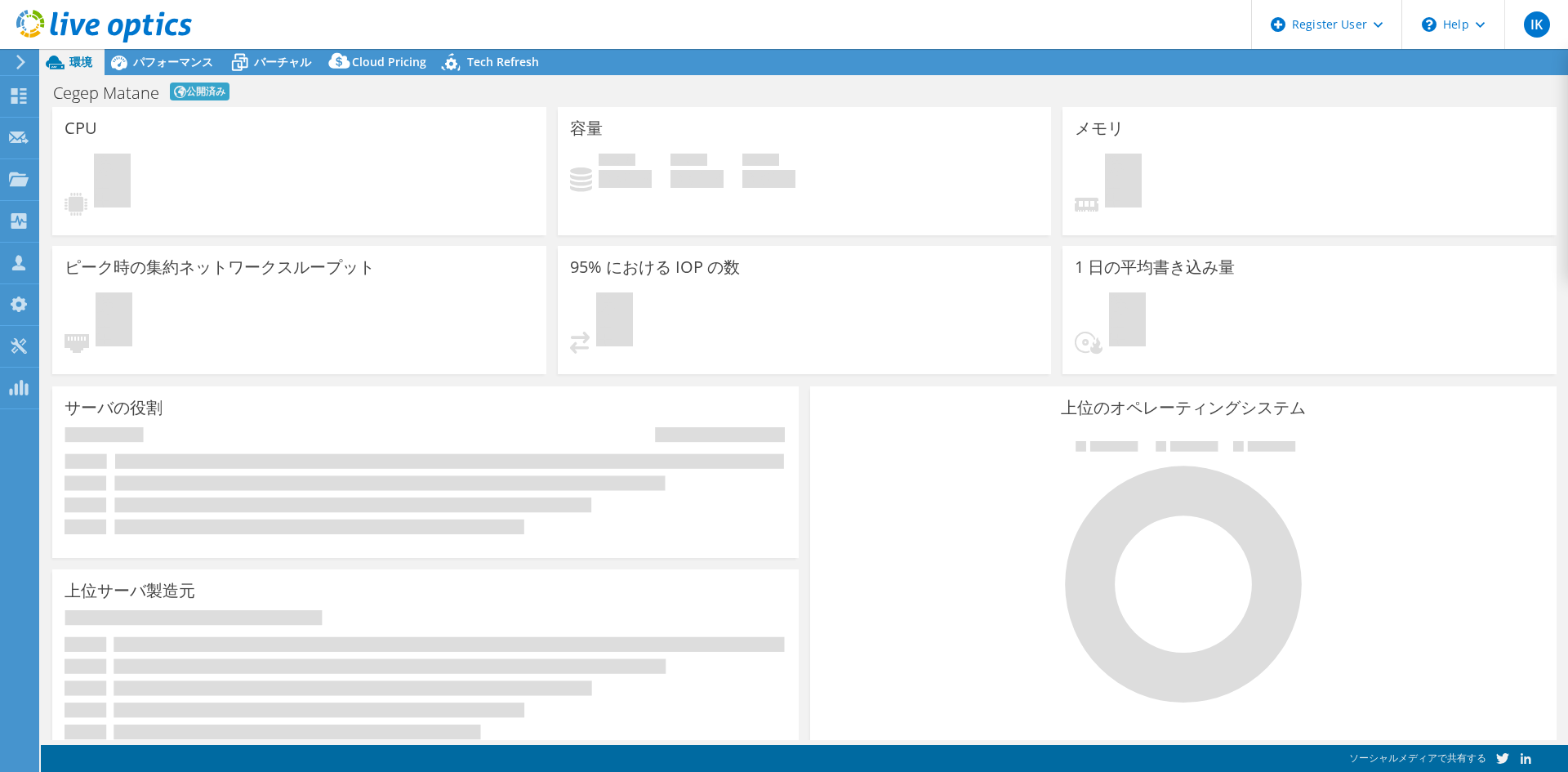
select select "USD"
radio input "true"
radio input "false"
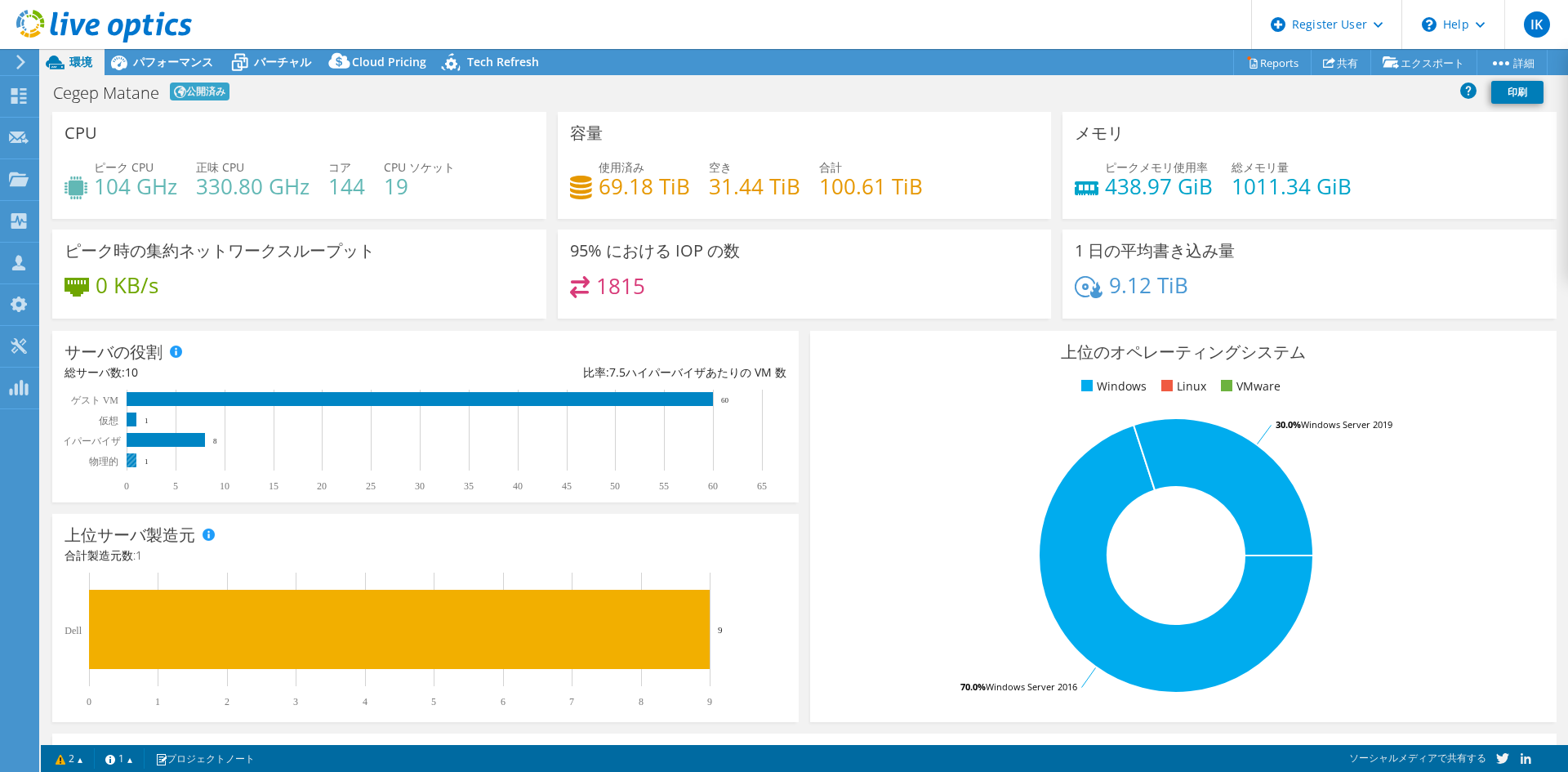
click at [128, 461] on rect at bounding box center [131, 460] width 10 height 14
click at [183, 52] on div at bounding box center [96, 27] width 192 height 55
click at [183, 58] on span "パフォーマンス" at bounding box center [173, 62] width 80 height 16
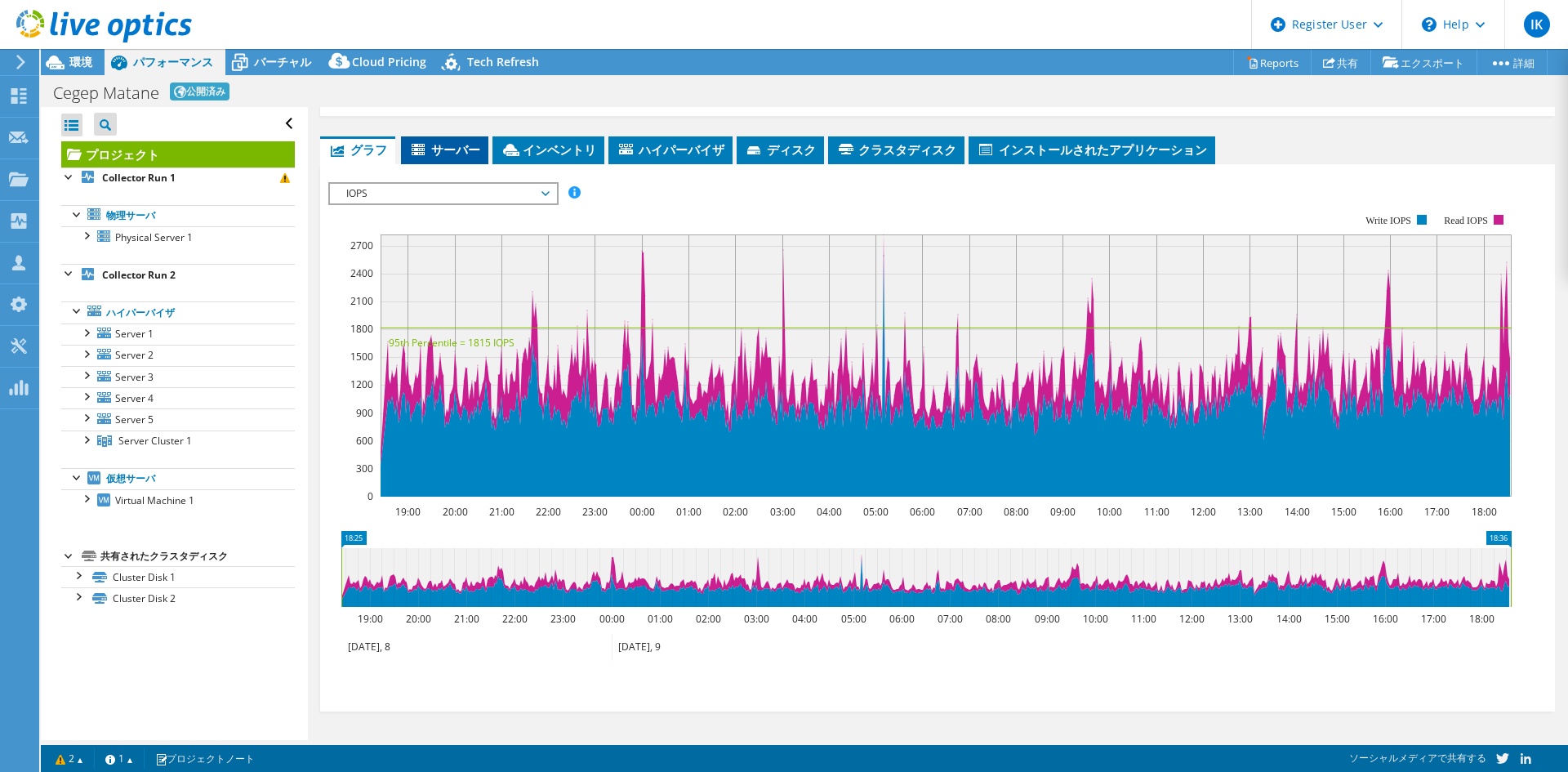
click at [437, 155] on span "サーバー" at bounding box center [444, 149] width 71 height 17
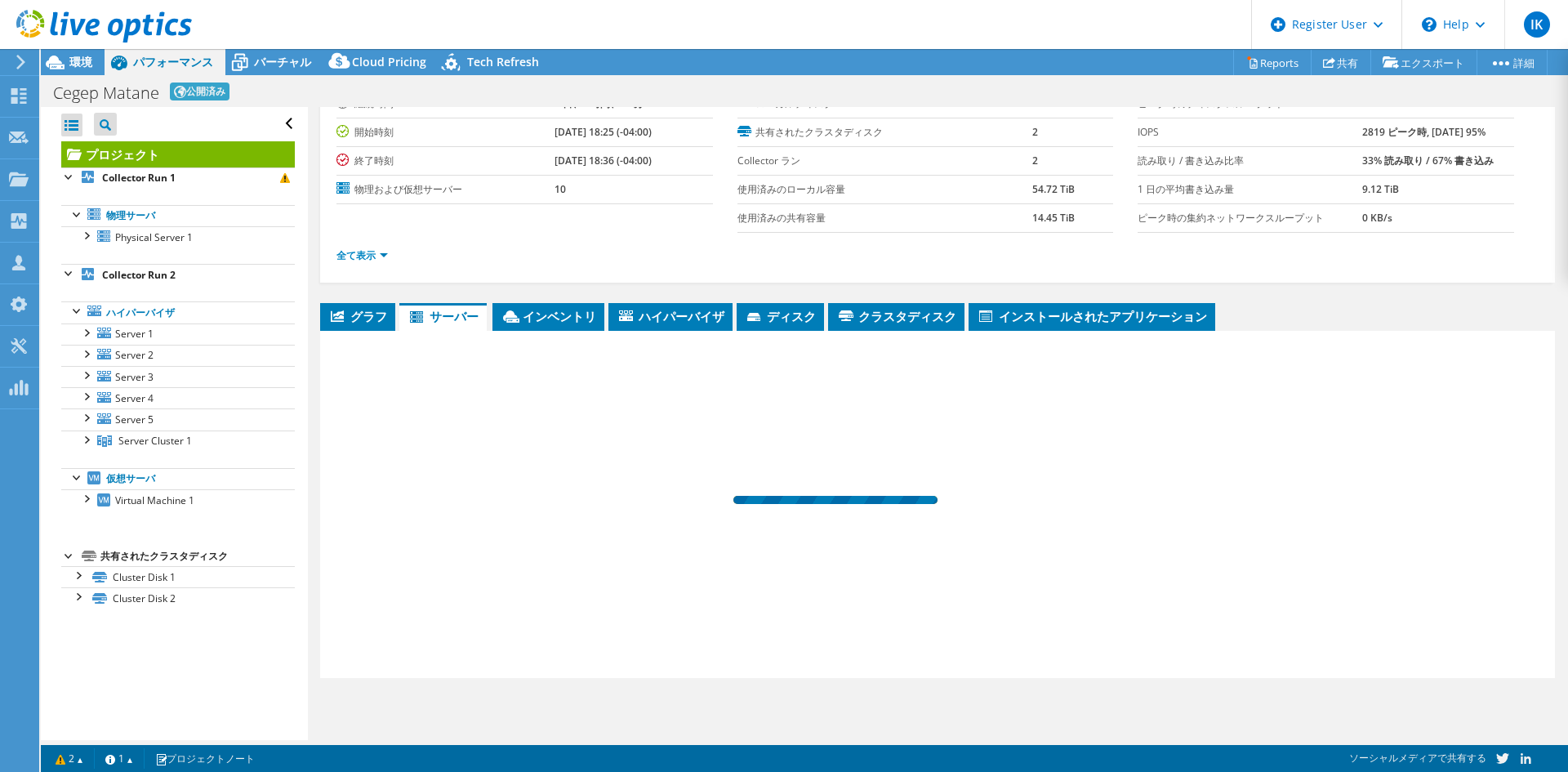
scroll to position [66, 0]
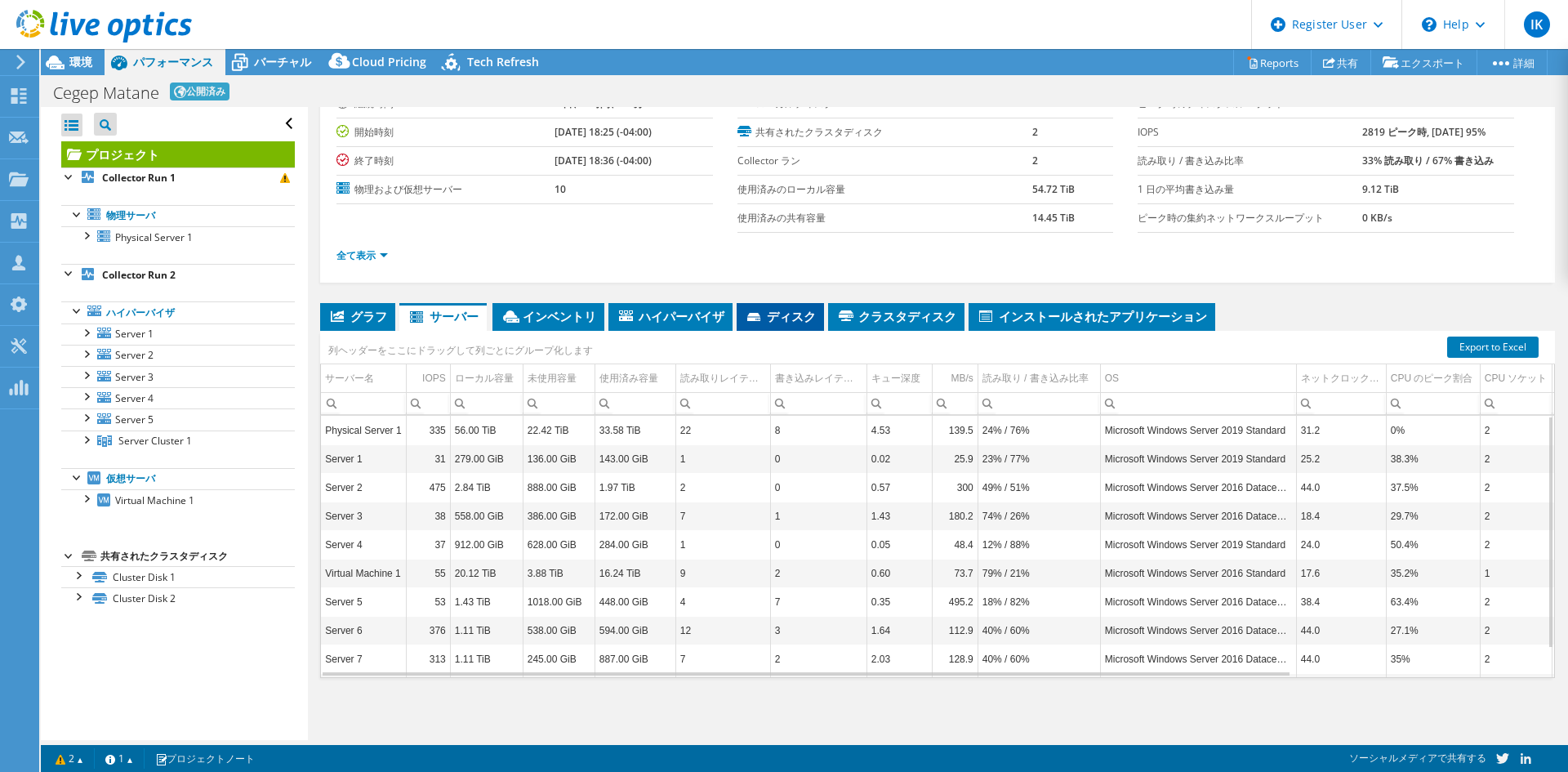
click at [753, 311] on span "ディスク" at bounding box center [780, 316] width 71 height 17
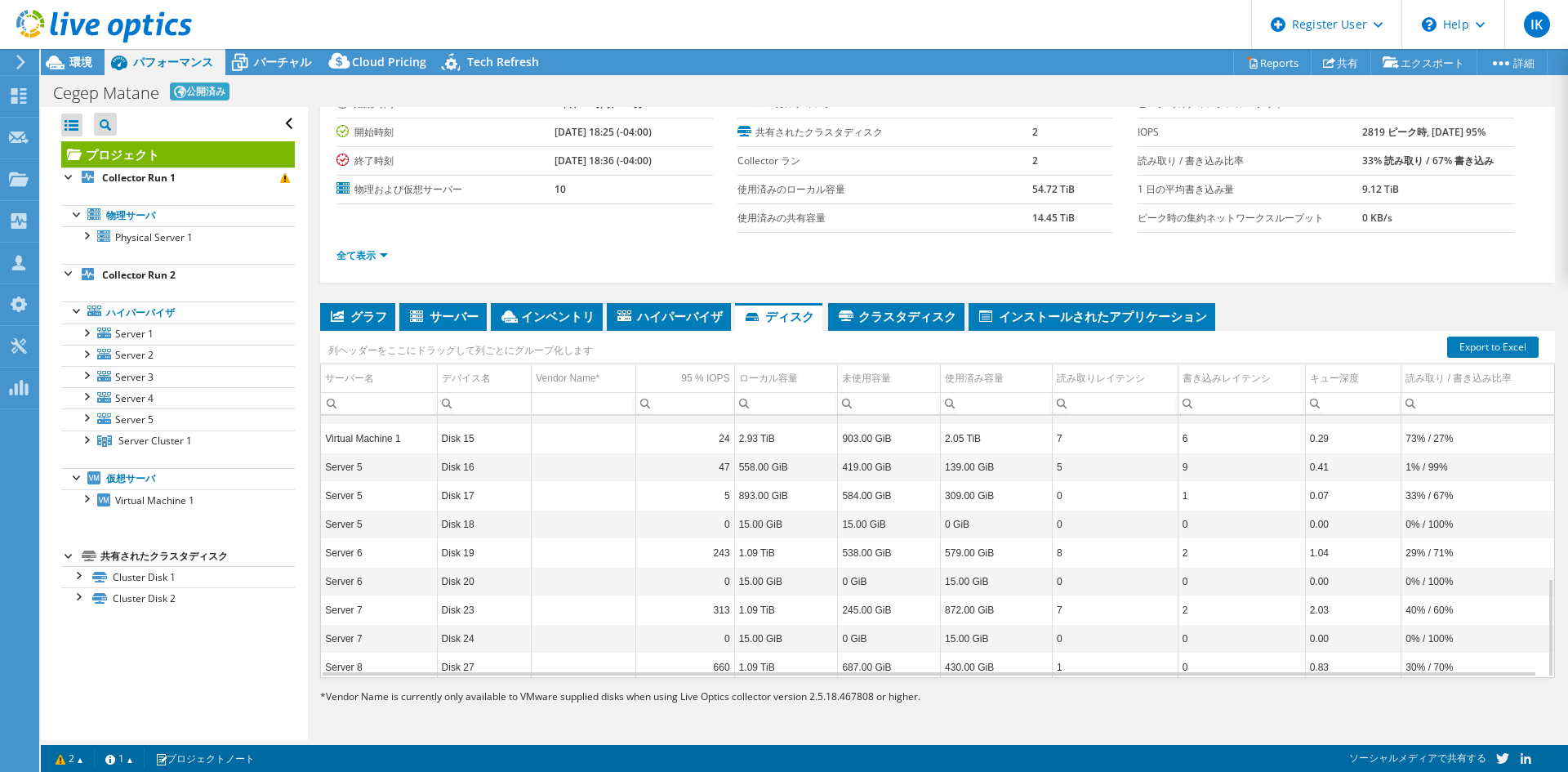
scroll to position [432, 0]
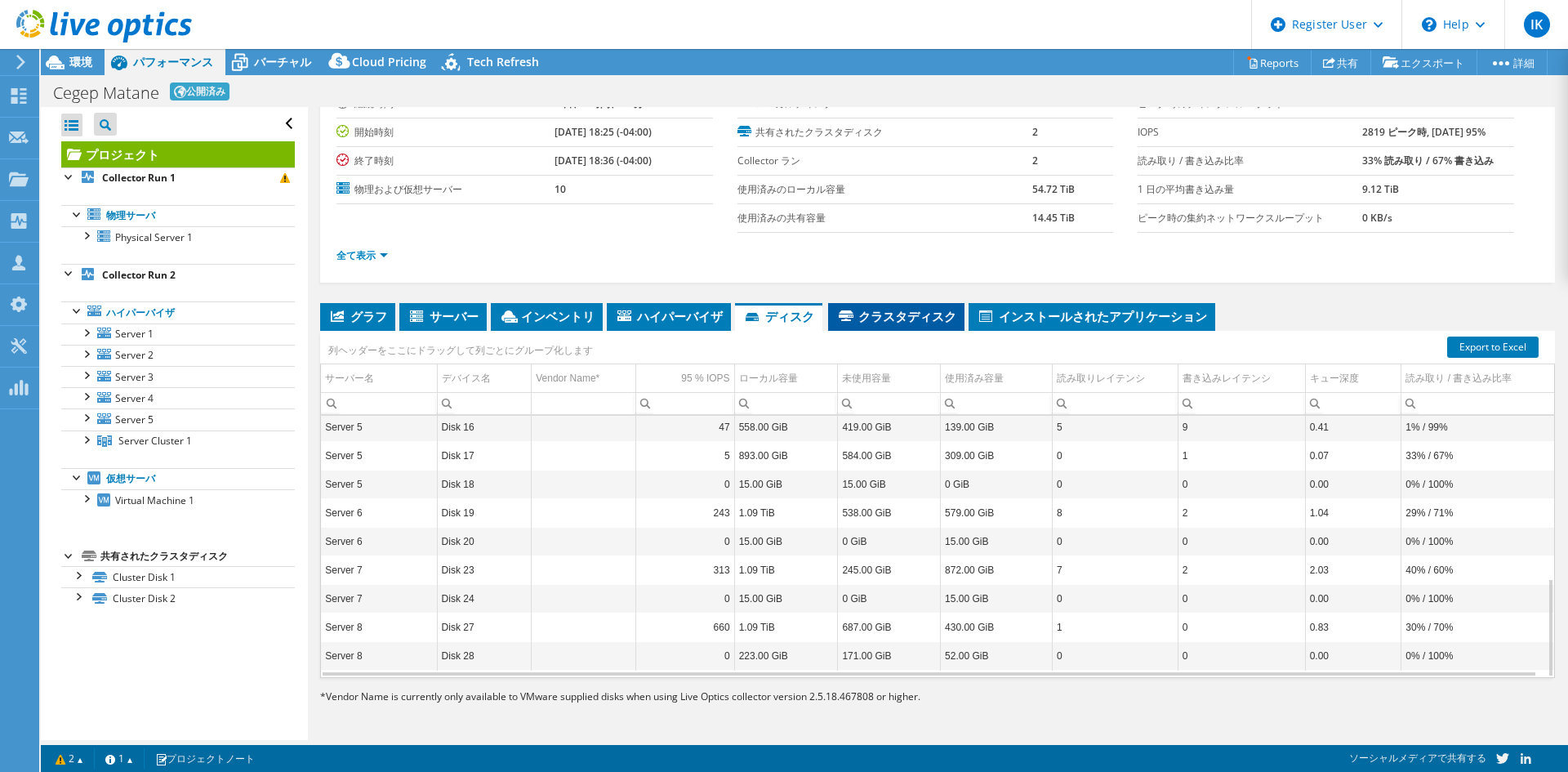
click at [856, 314] on span "クラスタディスク" at bounding box center [897, 316] width 120 height 17
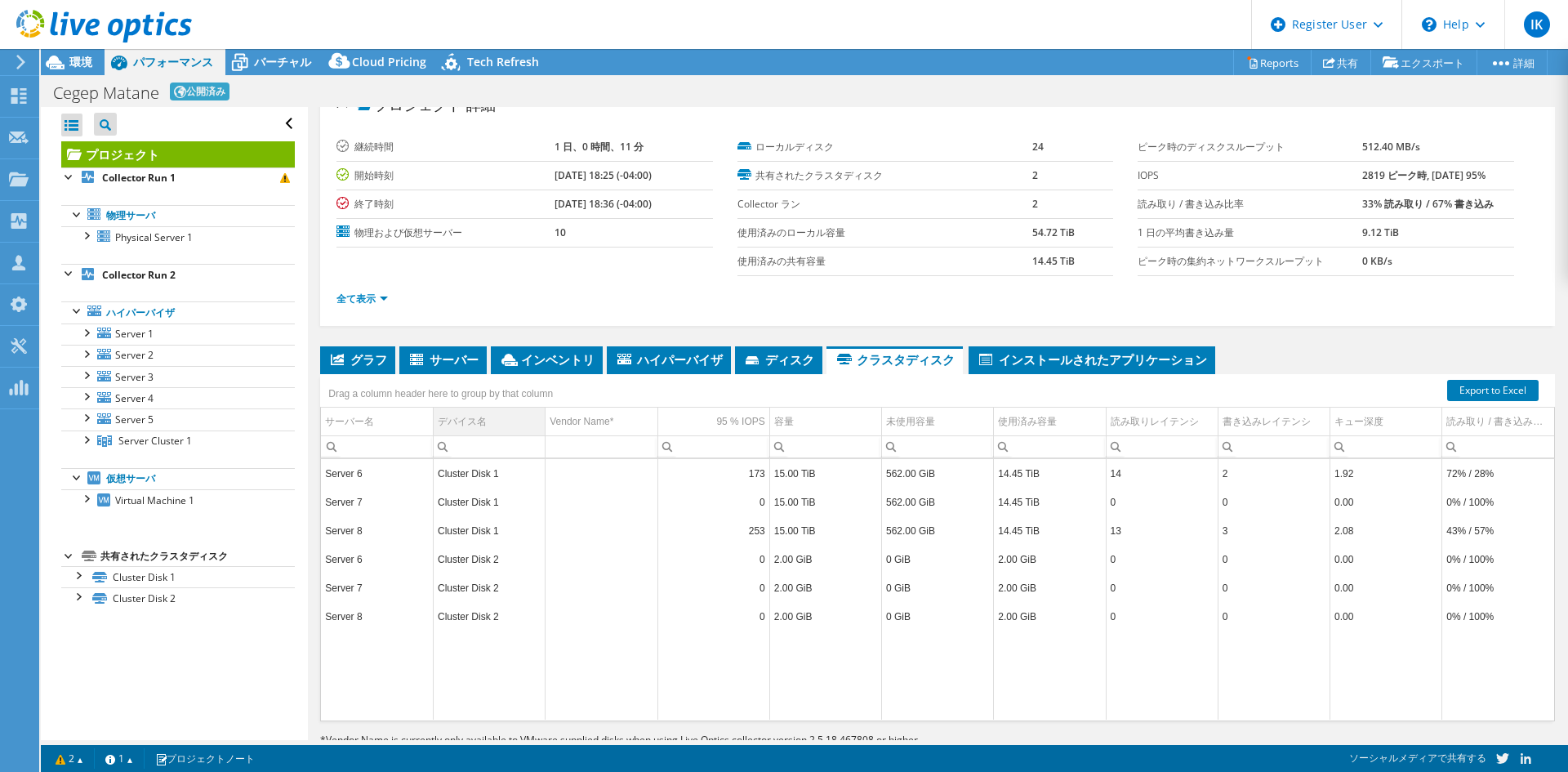
scroll to position [0, 0]
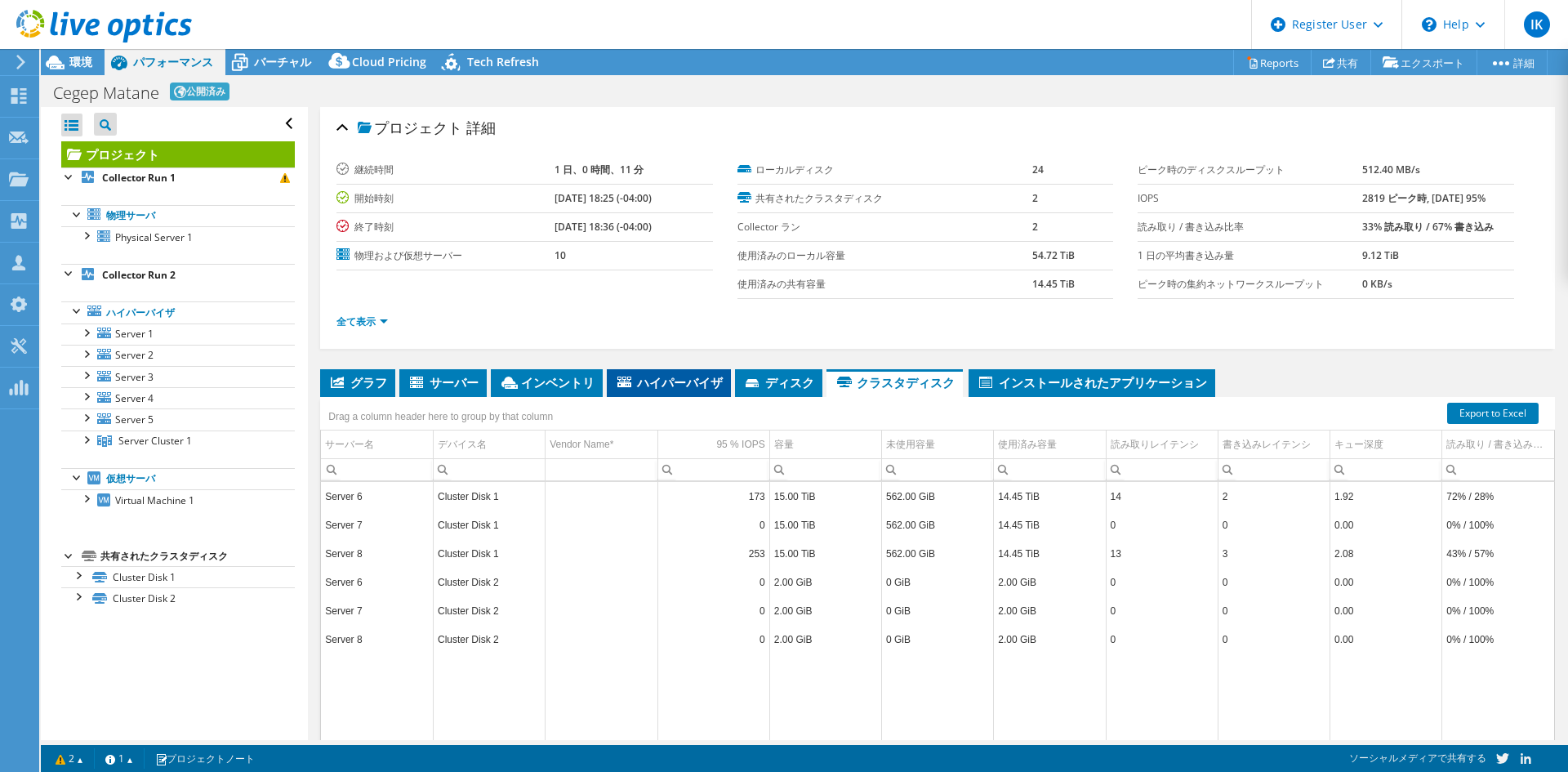
click at [630, 374] on li "ハイパーバイザ" at bounding box center [669, 383] width 124 height 28
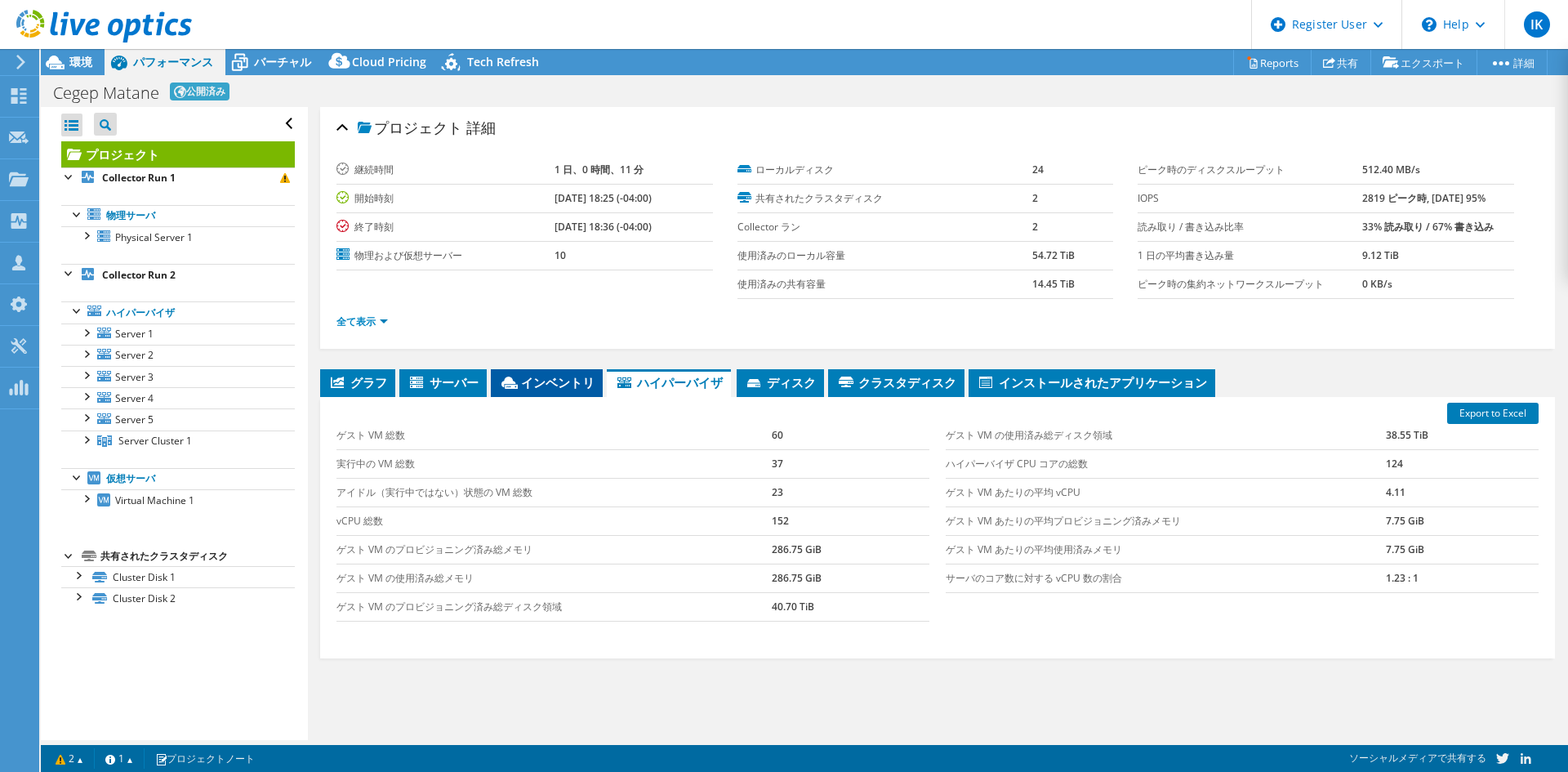
click at [523, 375] on span "インベントリ" at bounding box center [547, 382] width 95 height 17
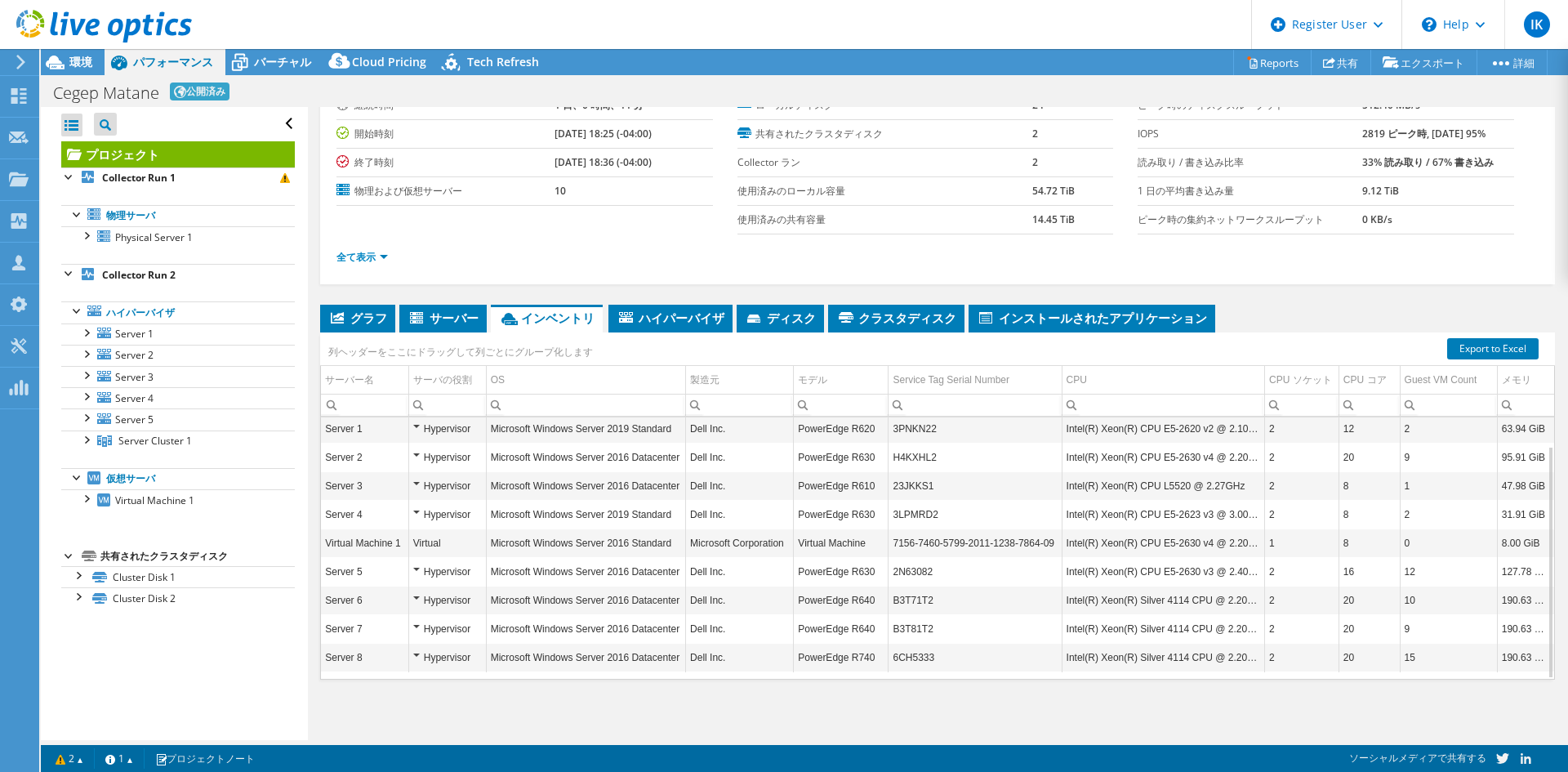
scroll to position [66, 0]
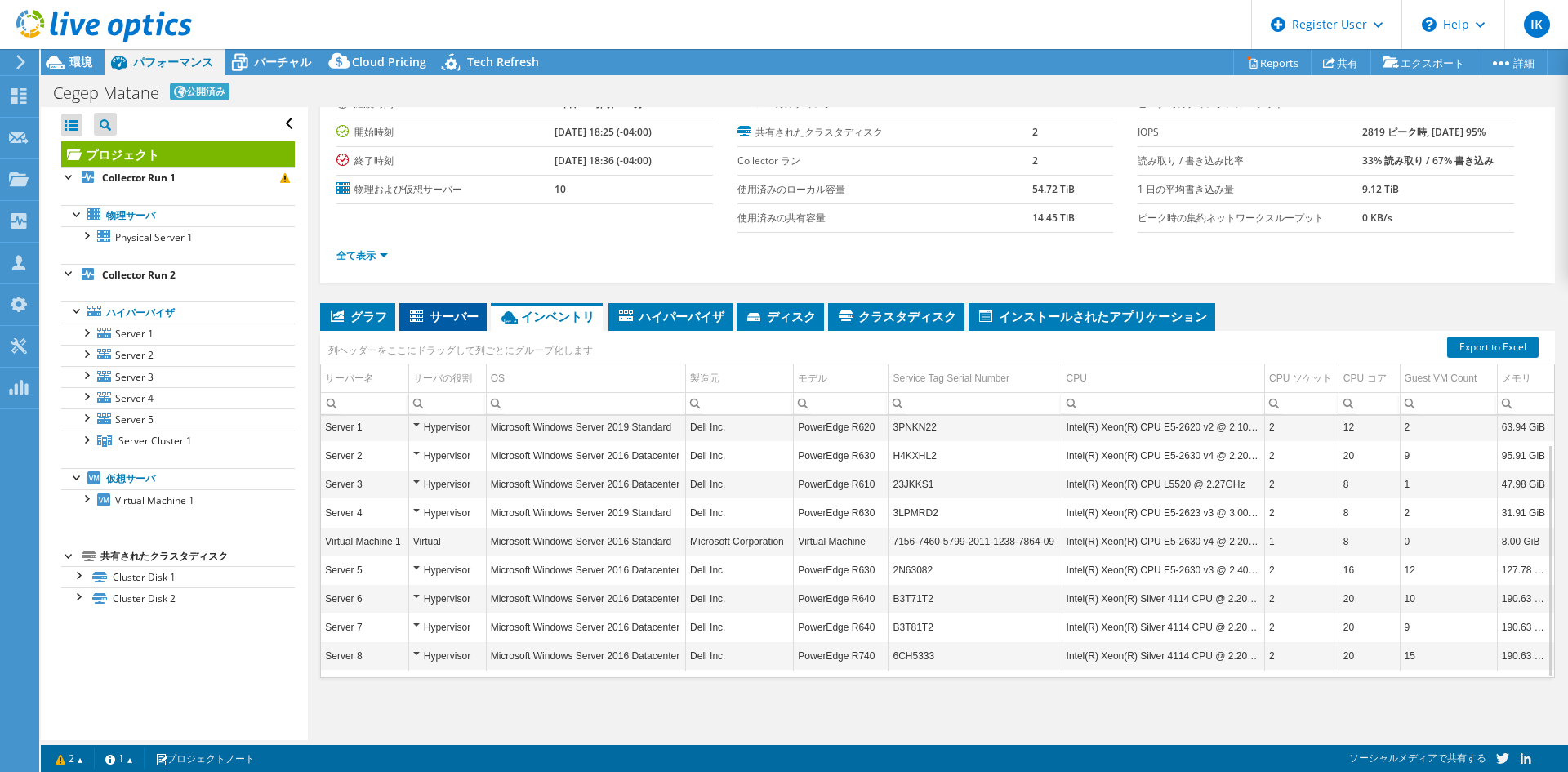
click at [447, 319] on span "サーバー" at bounding box center [443, 316] width 71 height 17
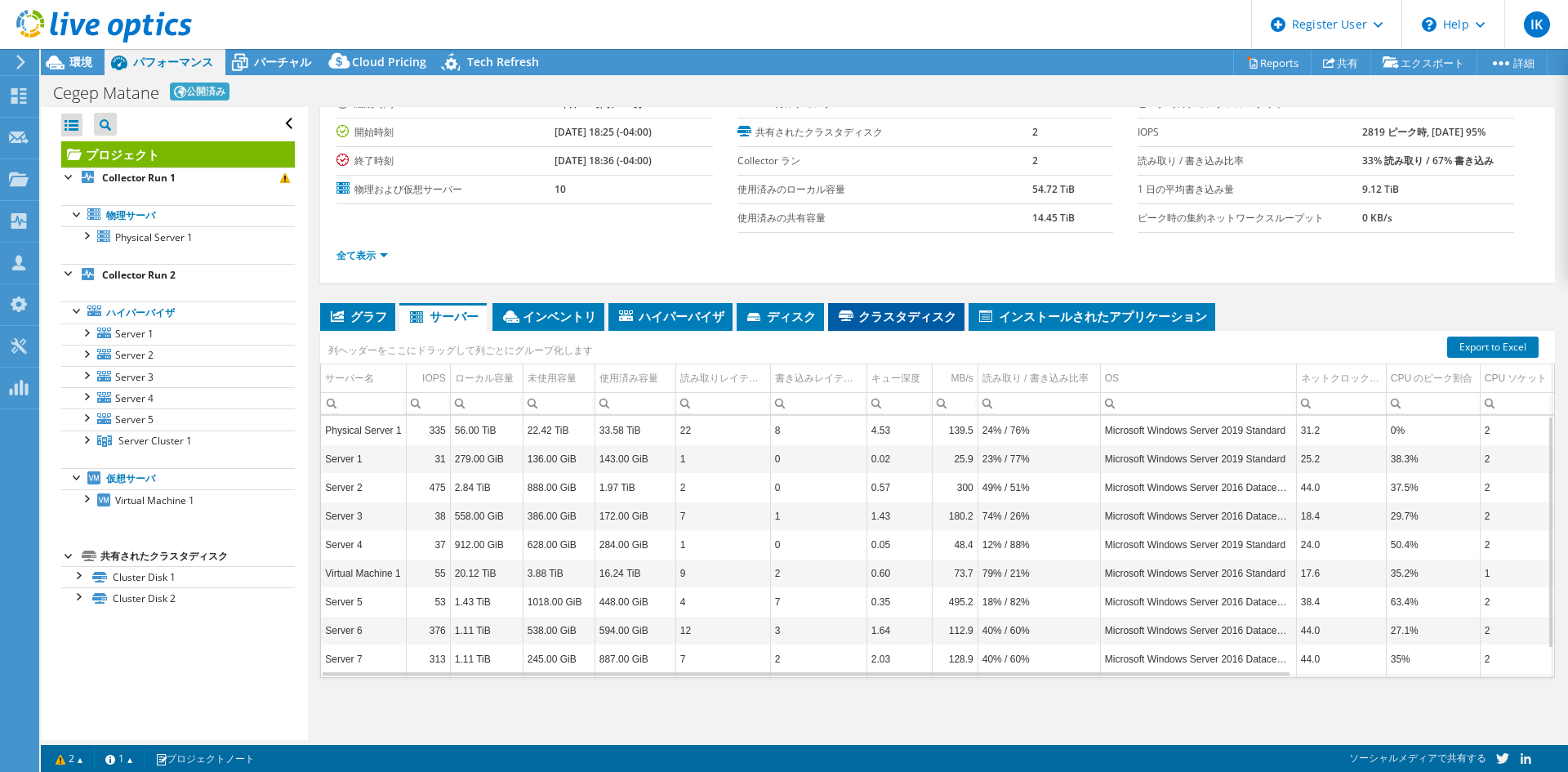
click at [829, 329] on li "クラスタディスク" at bounding box center [897, 317] width 136 height 28
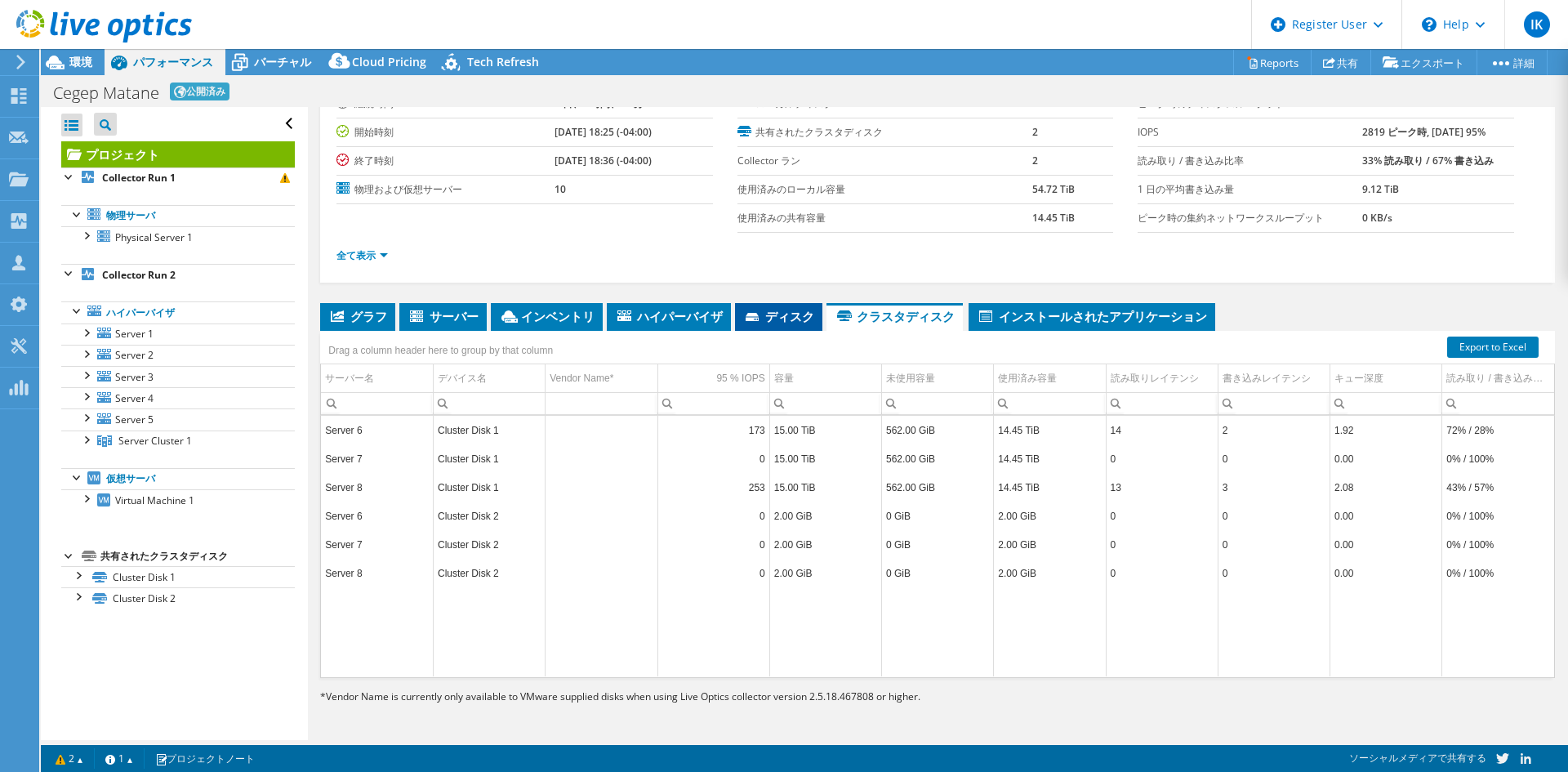
click at [743, 313] on span "ディスク" at bounding box center [778, 316] width 71 height 17
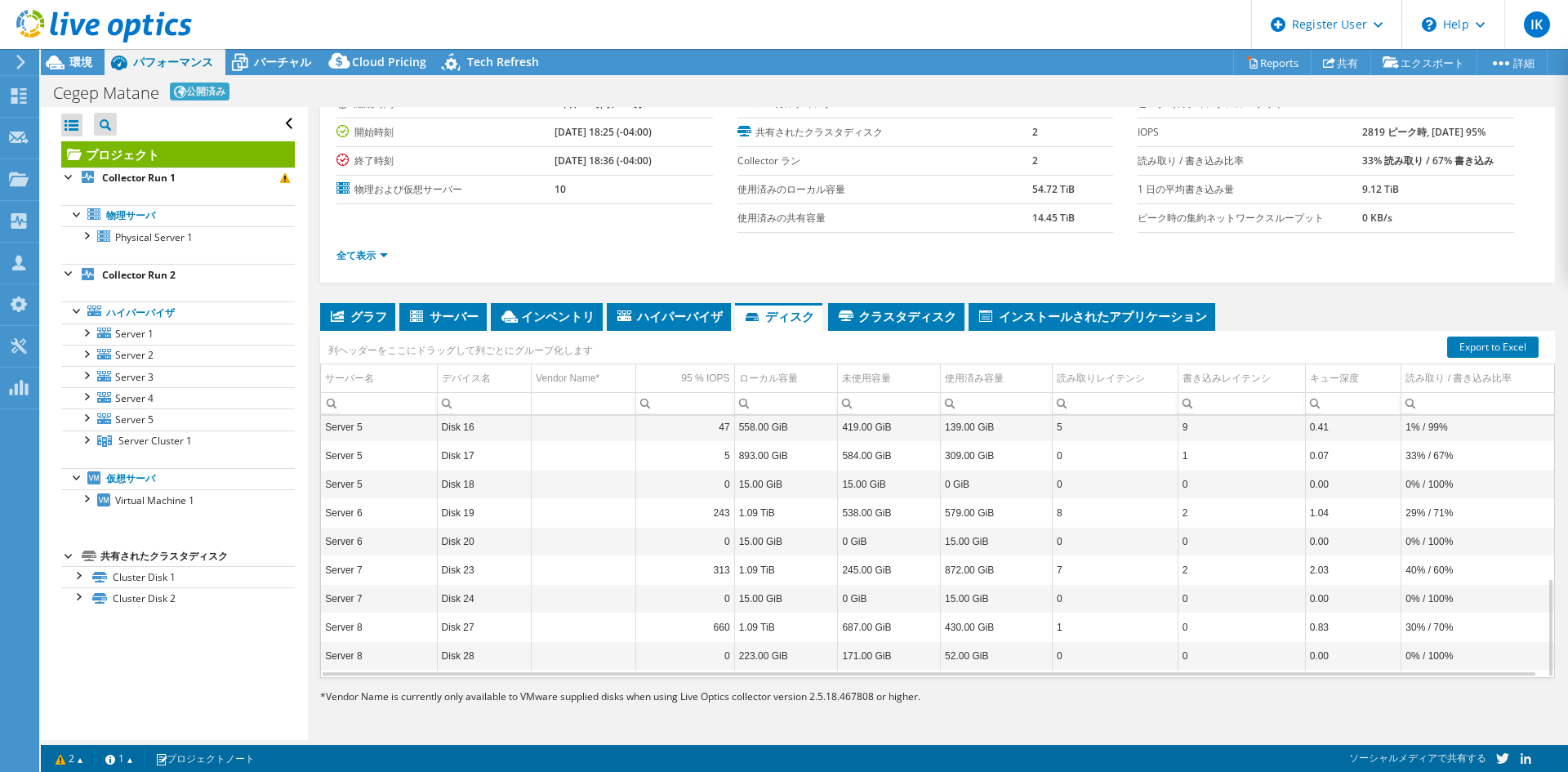
scroll to position [0, 0]
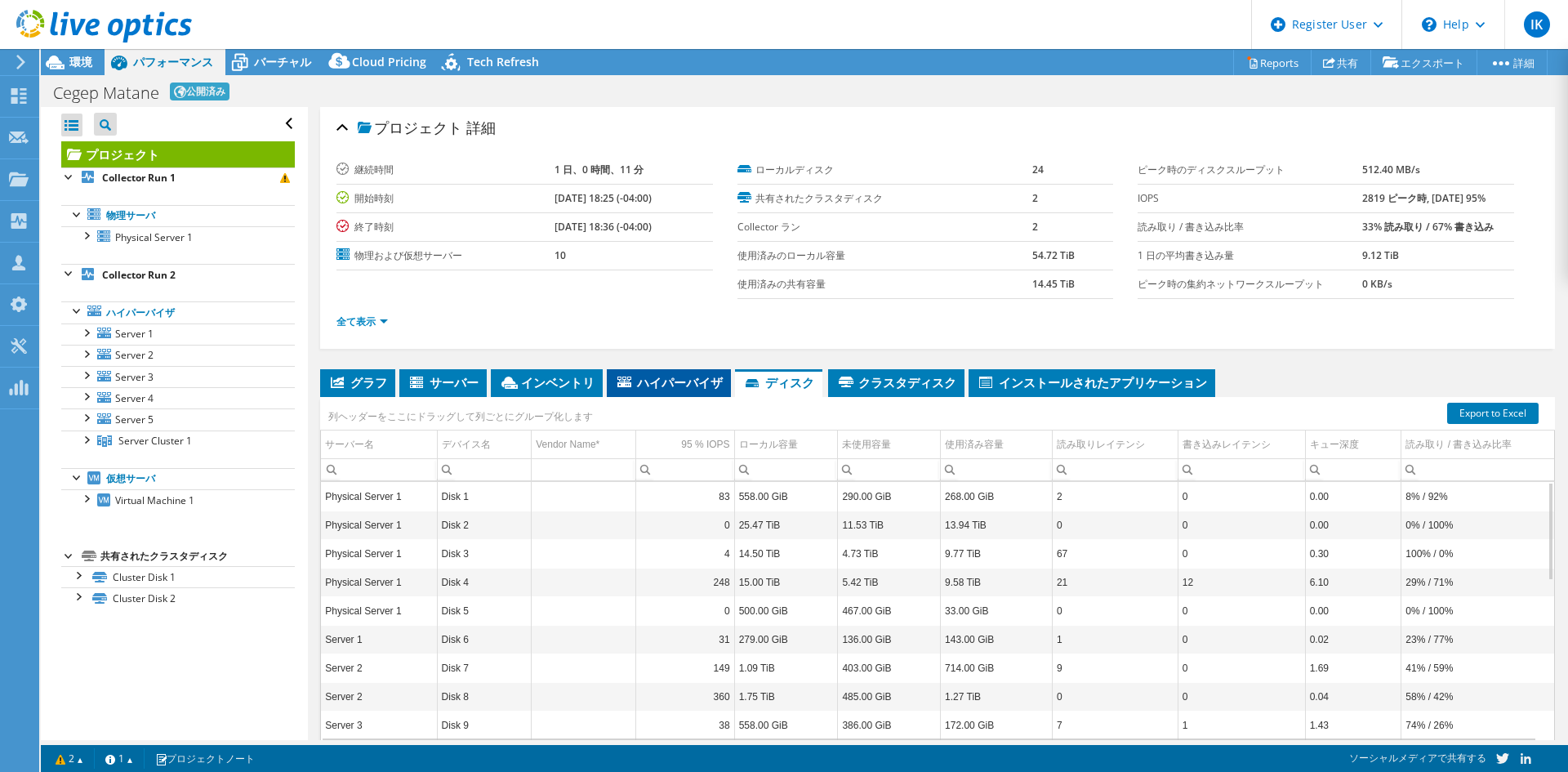
click at [637, 383] on span "ハイパーバイザ" at bounding box center [668, 382] width 107 height 17
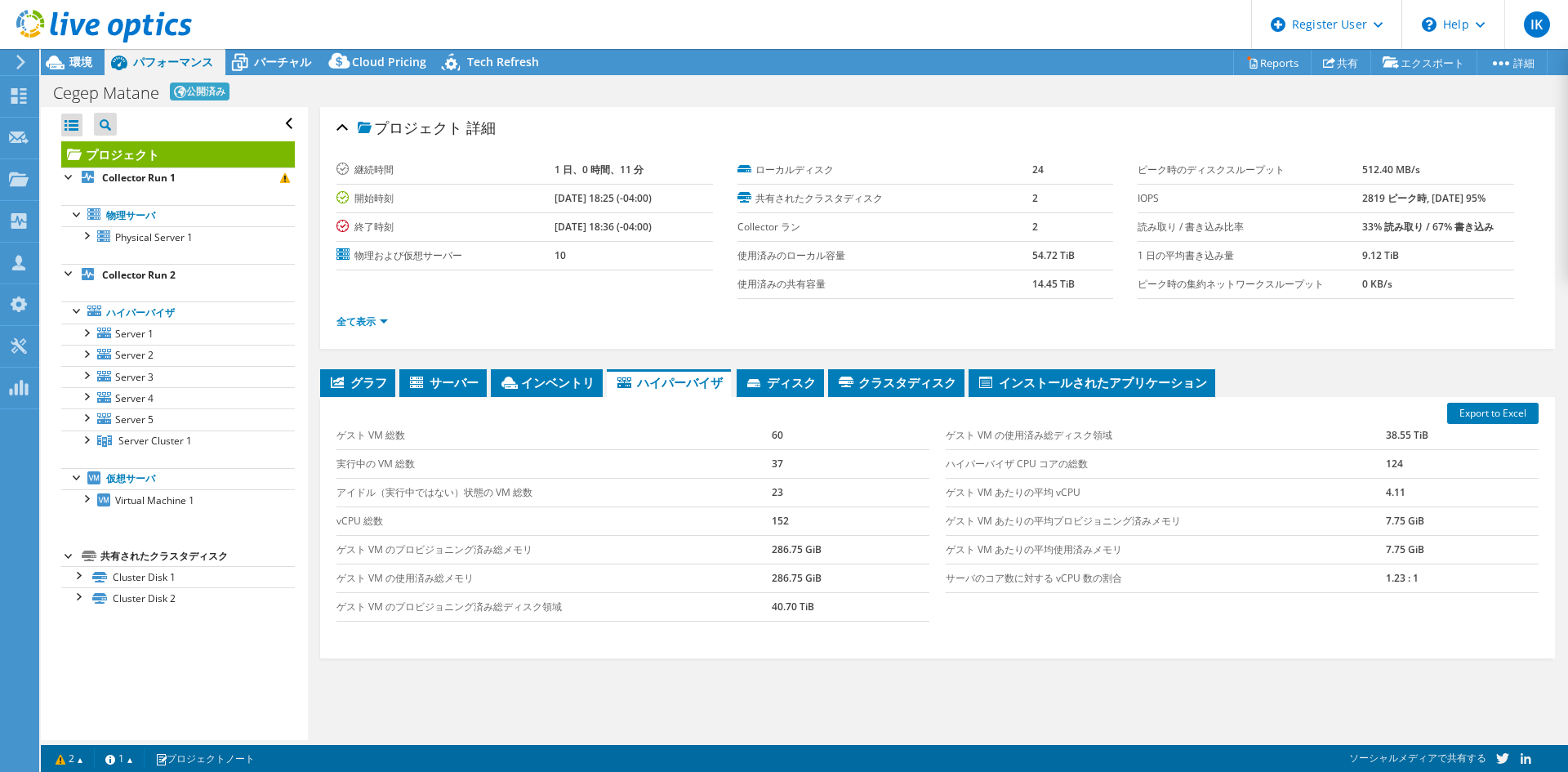
click at [512, 368] on div "プロジェクト 詳細 継続時間 1 日、0 時間、11 分 開始時刻 09/08/2025, 18:25 (-04:00) 終了時刻 09/09/2025, 1…" at bounding box center [938, 457] width 1260 height 700
click at [512, 377] on span "インベントリ" at bounding box center [547, 382] width 95 height 17
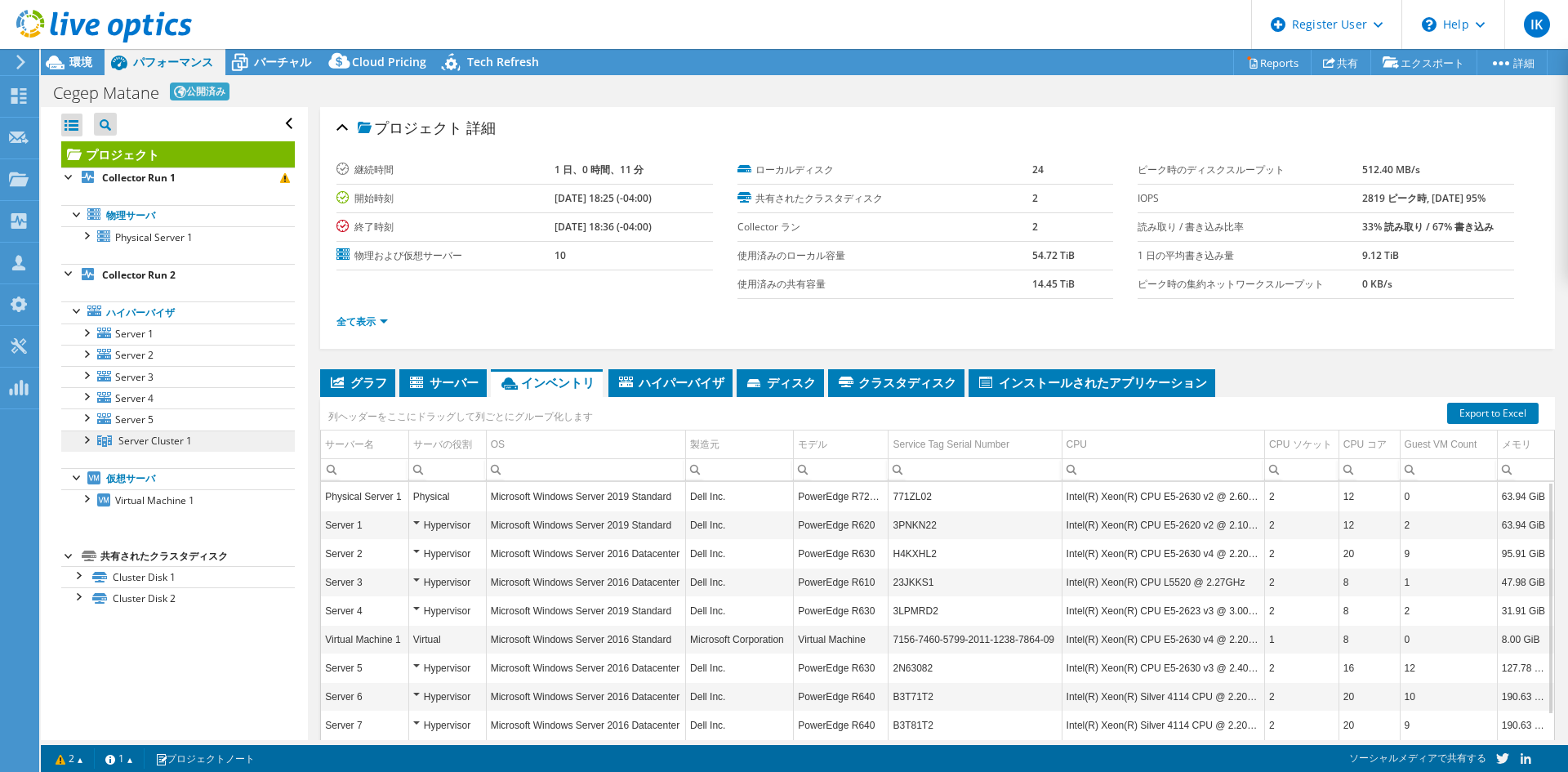
click at [179, 443] on span "Server Cluster 1" at bounding box center [155, 441] width 73 height 14
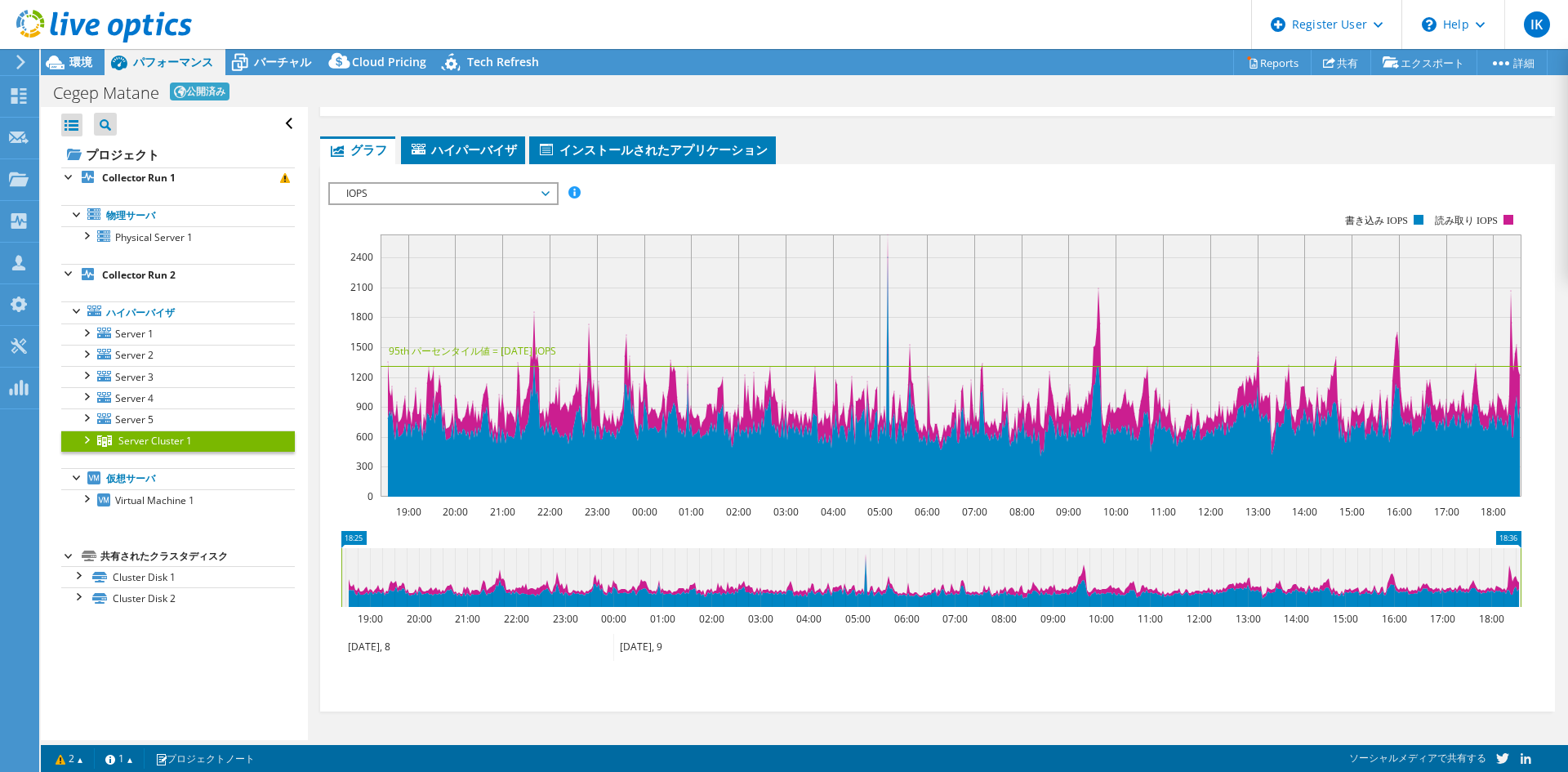
scroll to position [68, 0]
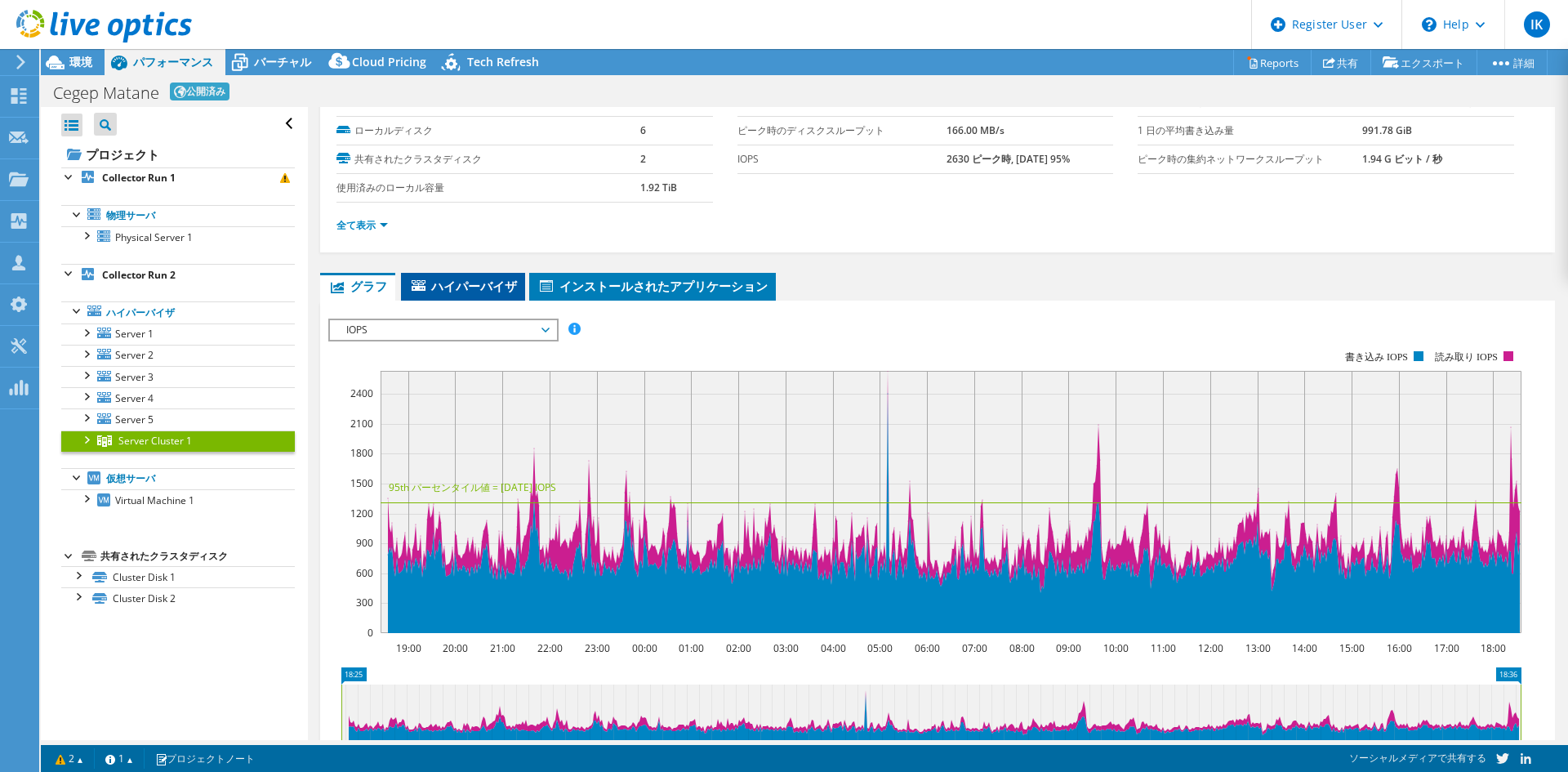
click at [502, 285] on li "ハイパーバイザ" at bounding box center [463, 286] width 124 height 28
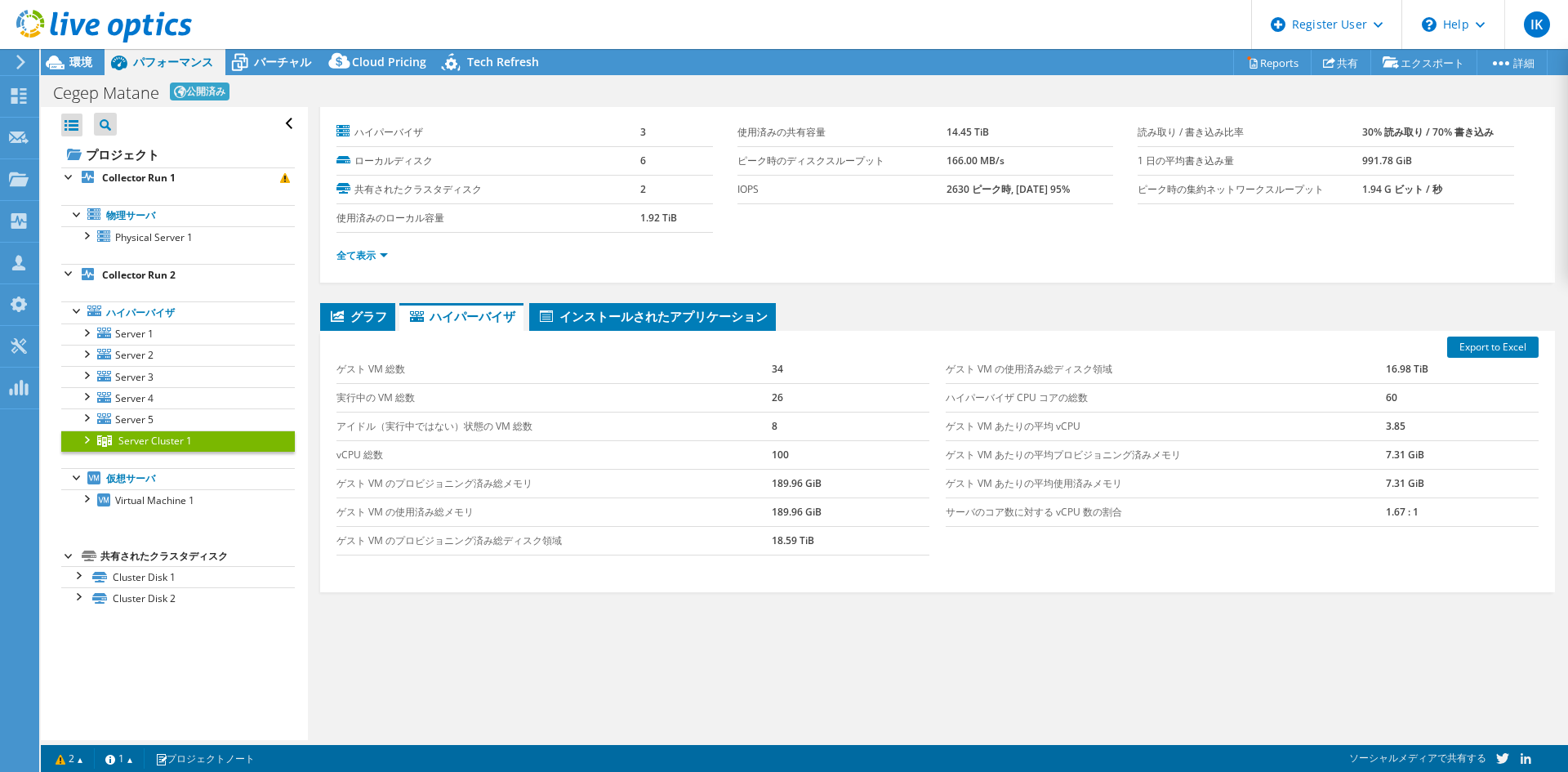
click at [335, 327] on li "グラフ" at bounding box center [358, 317] width 75 height 28
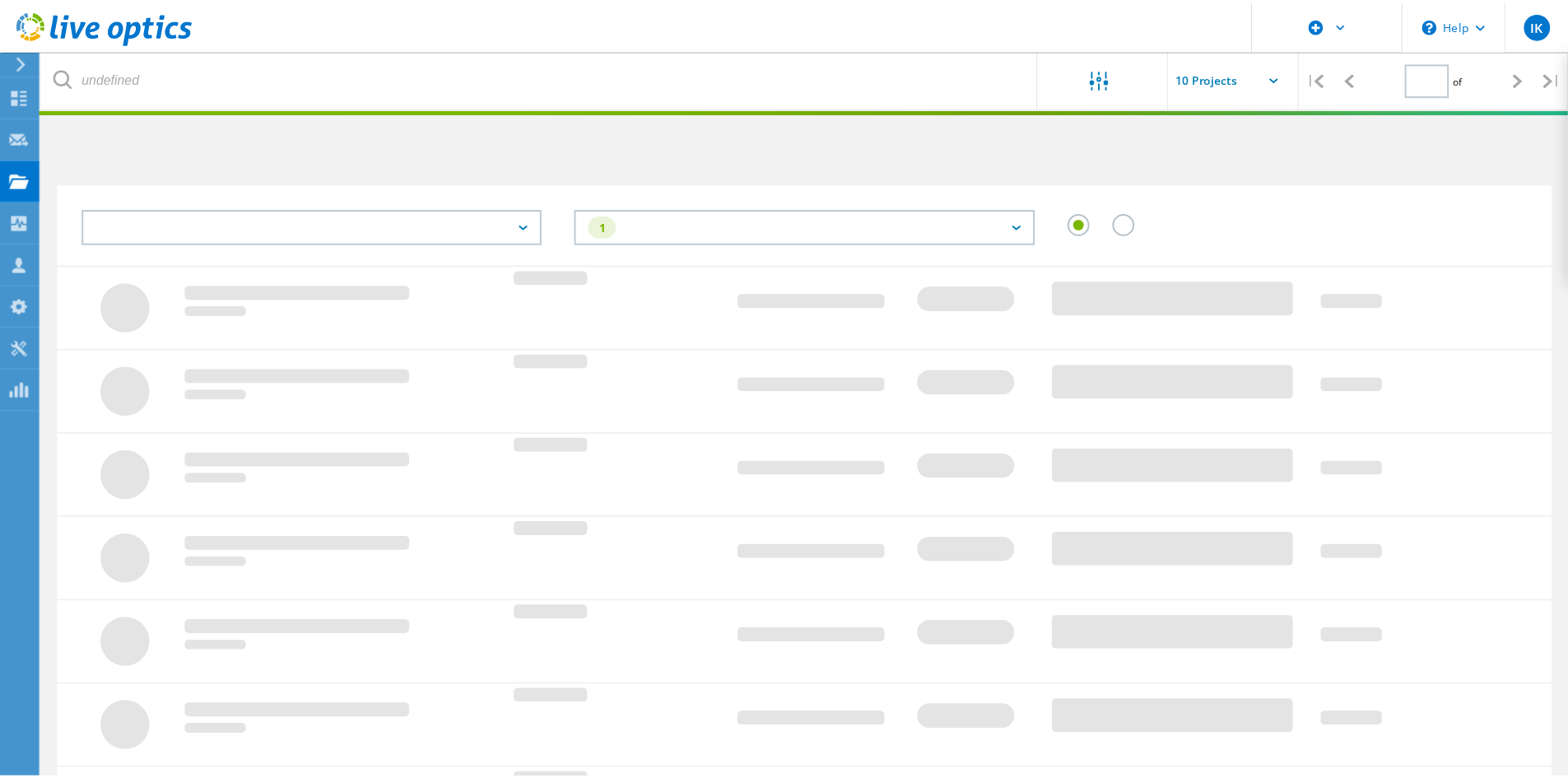
scroll to position [18, 0]
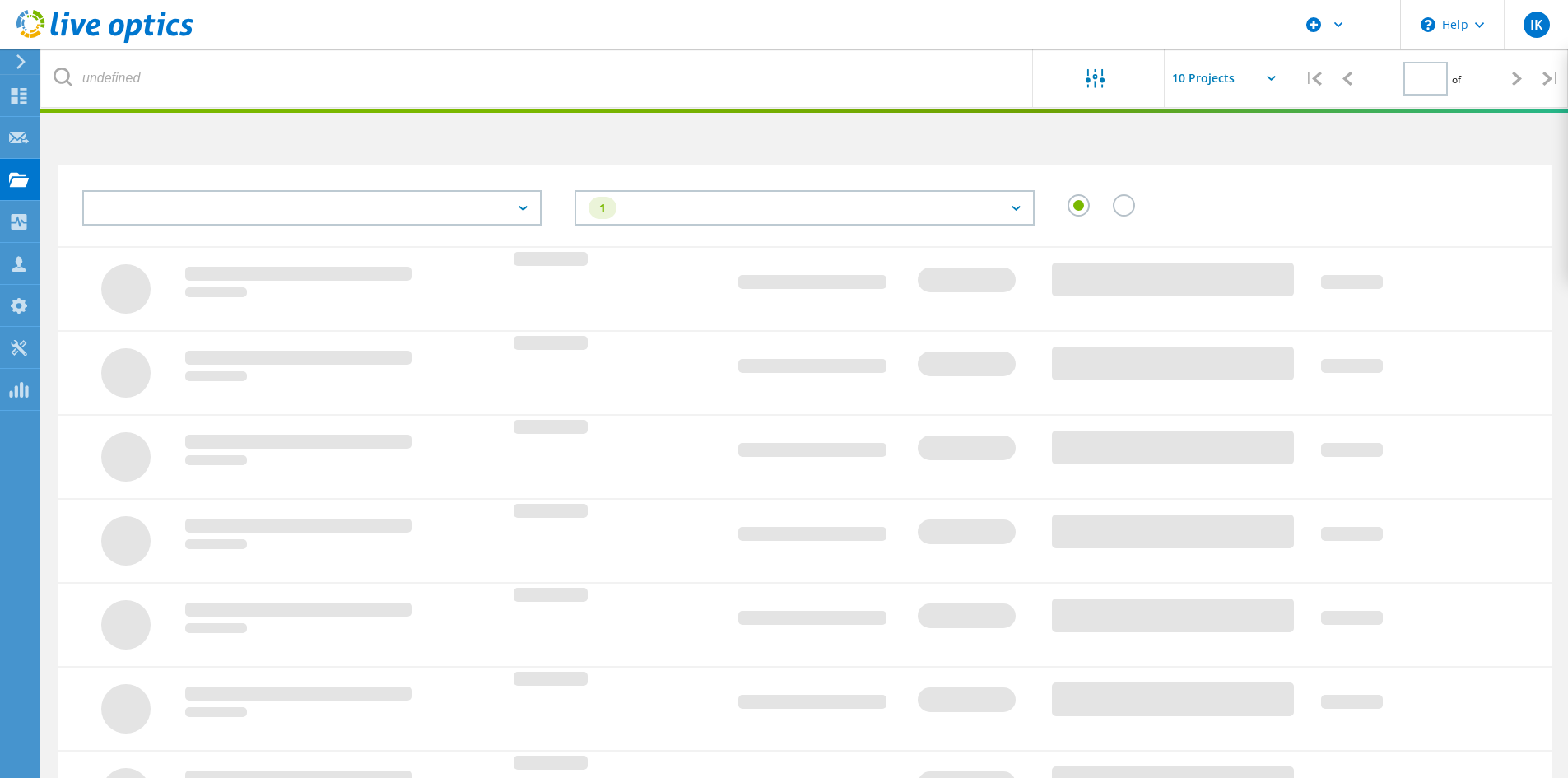
type input "1"
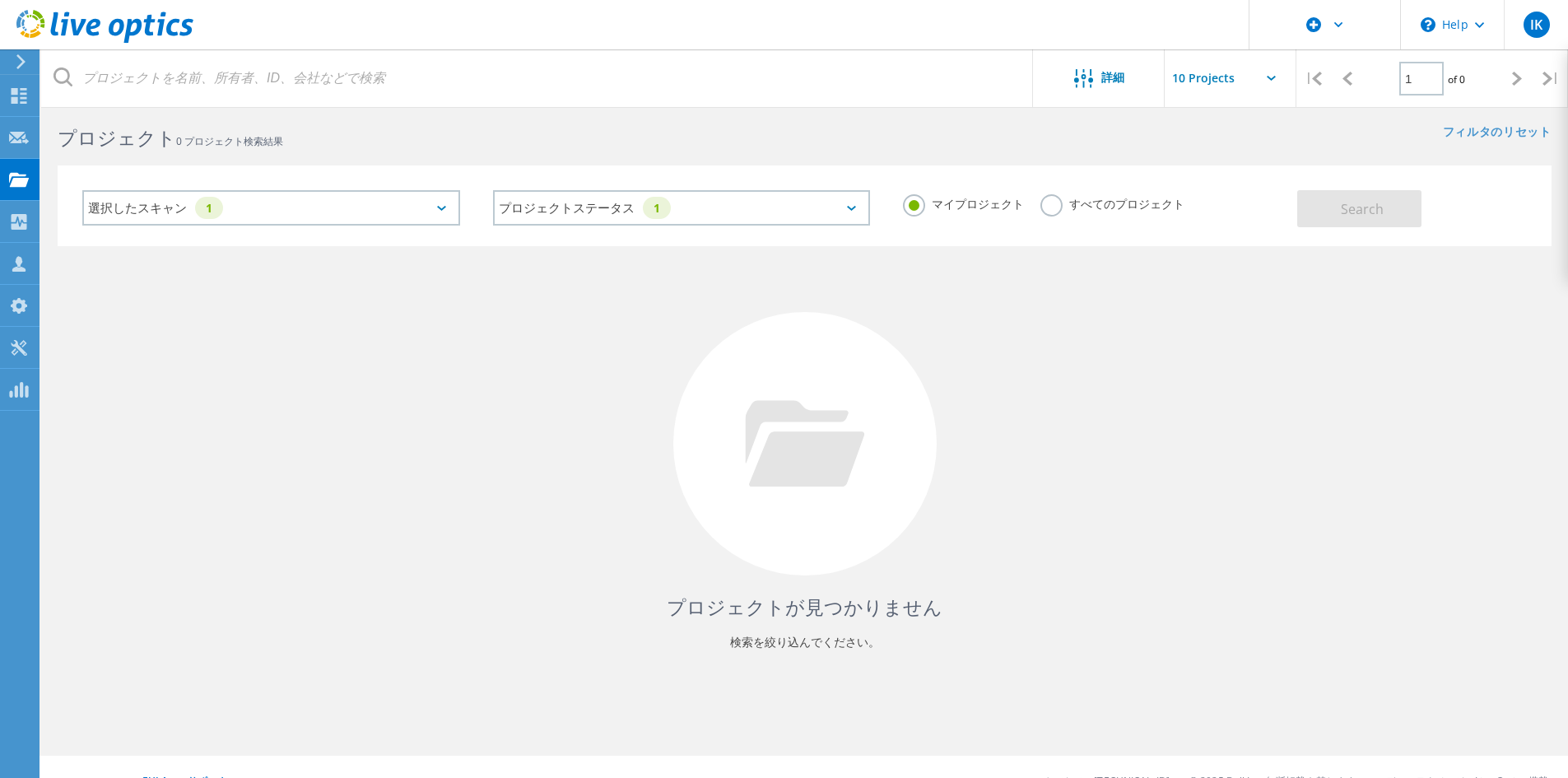
click at [1041, 202] on label "すべてのプロジェクト" at bounding box center [1113, 202] width 144 height 16
click at [0, 0] on input "すべてのプロジェクト" at bounding box center [0, 0] width 0 height 0
click at [1322, 203] on button "Search" at bounding box center [1359, 209] width 124 height 37
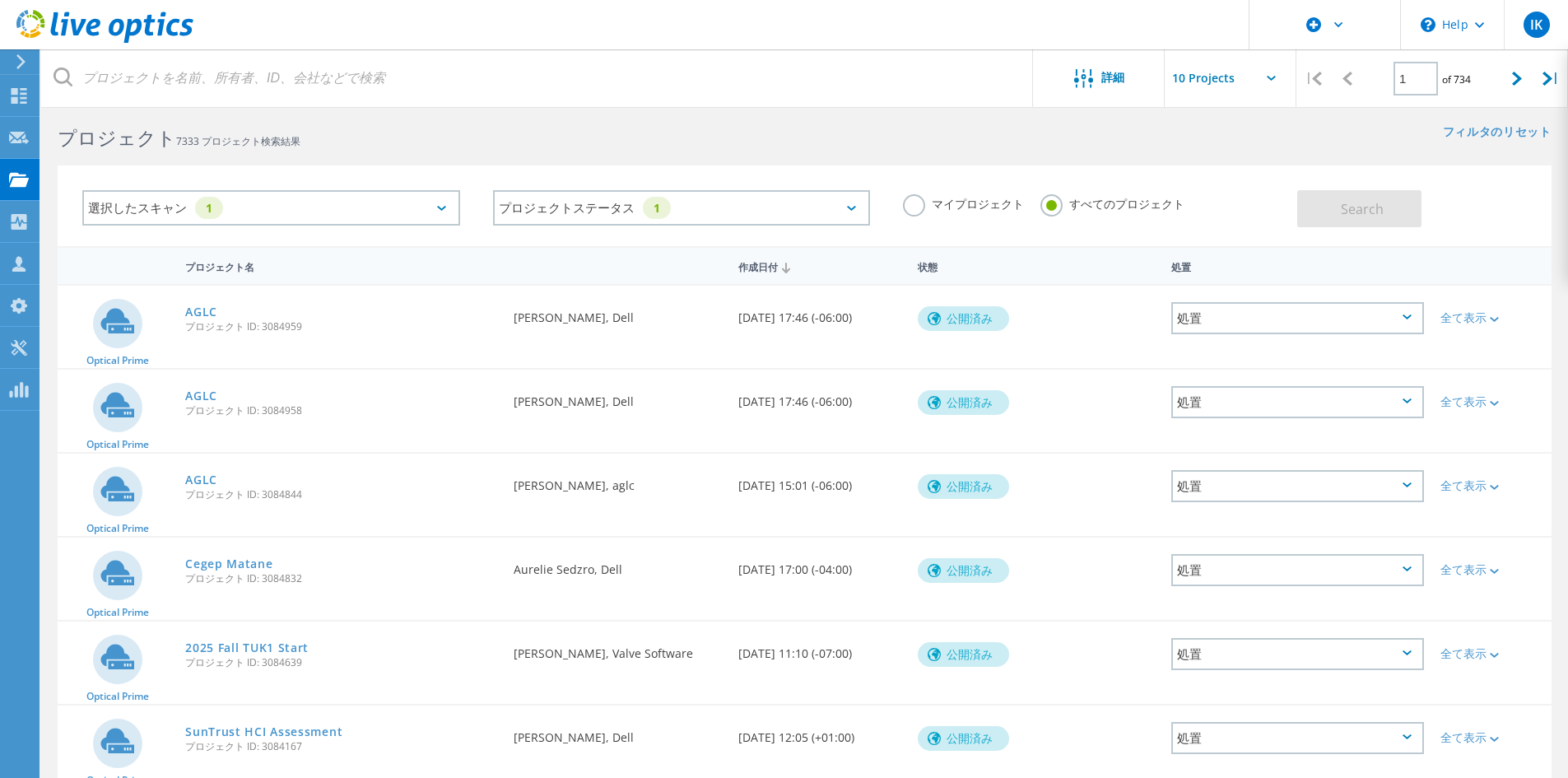
scroll to position [429, 0]
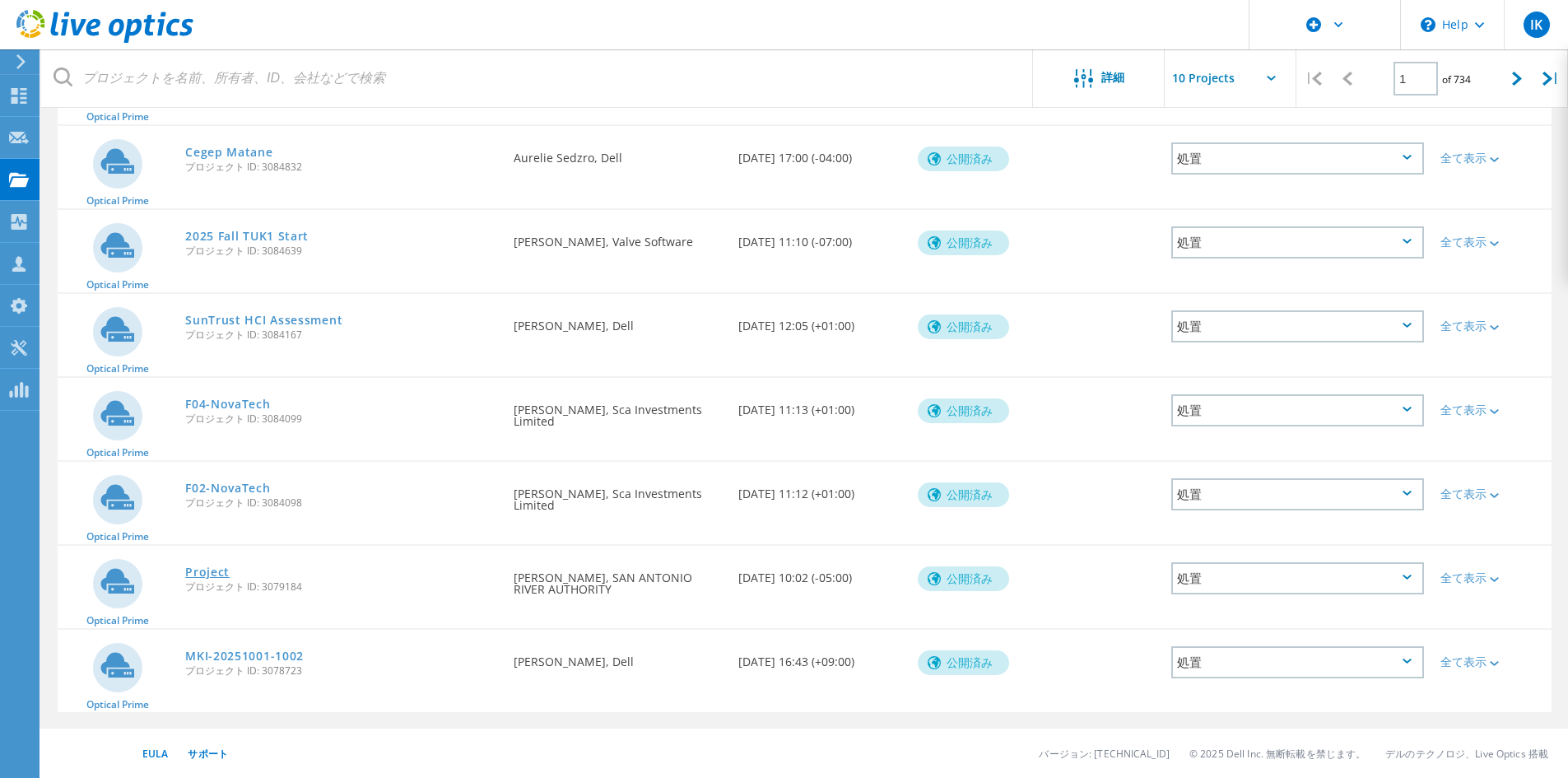
click at [200, 569] on link "Project" at bounding box center [207, 572] width 45 height 11
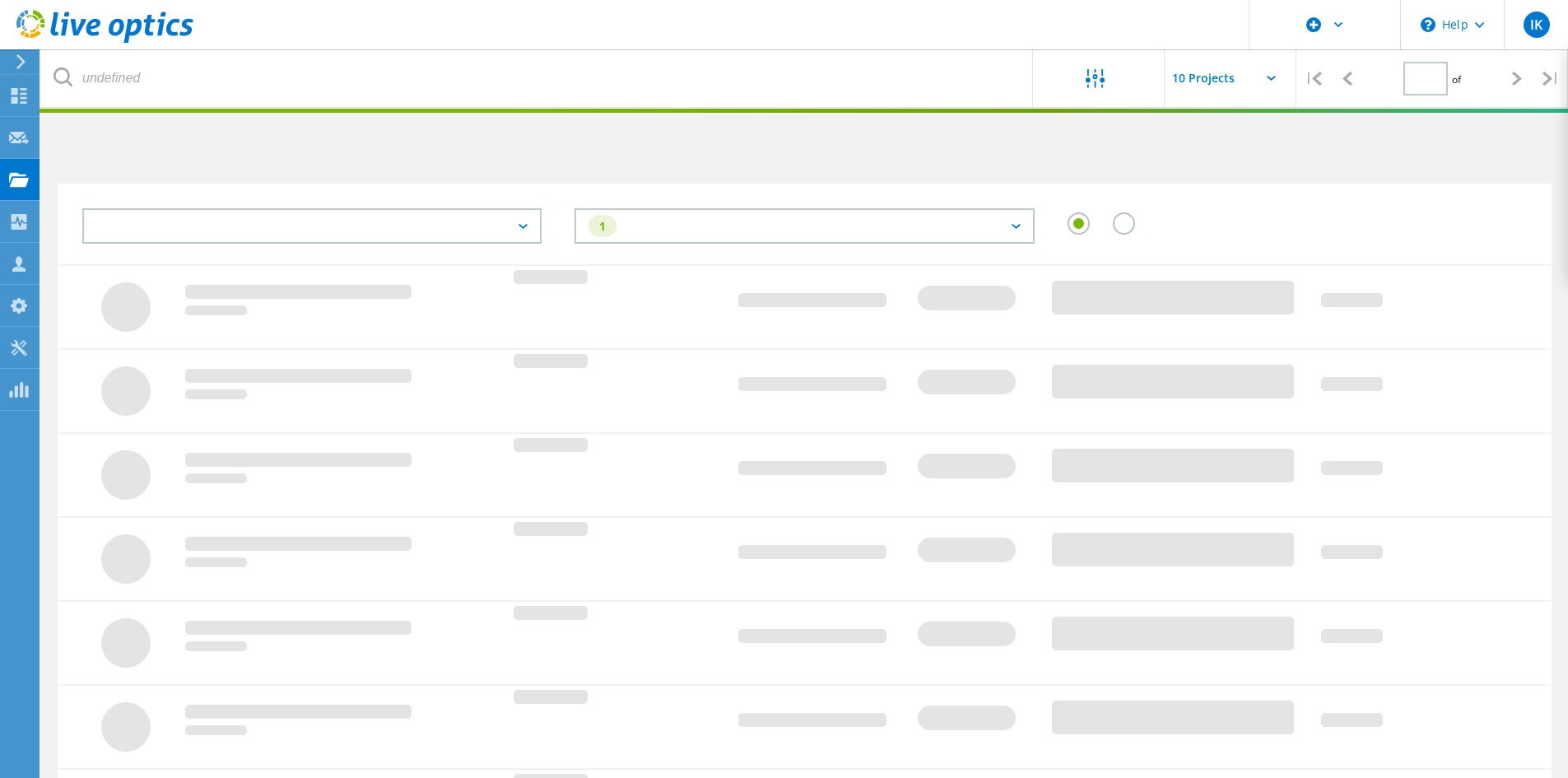
type input "1"
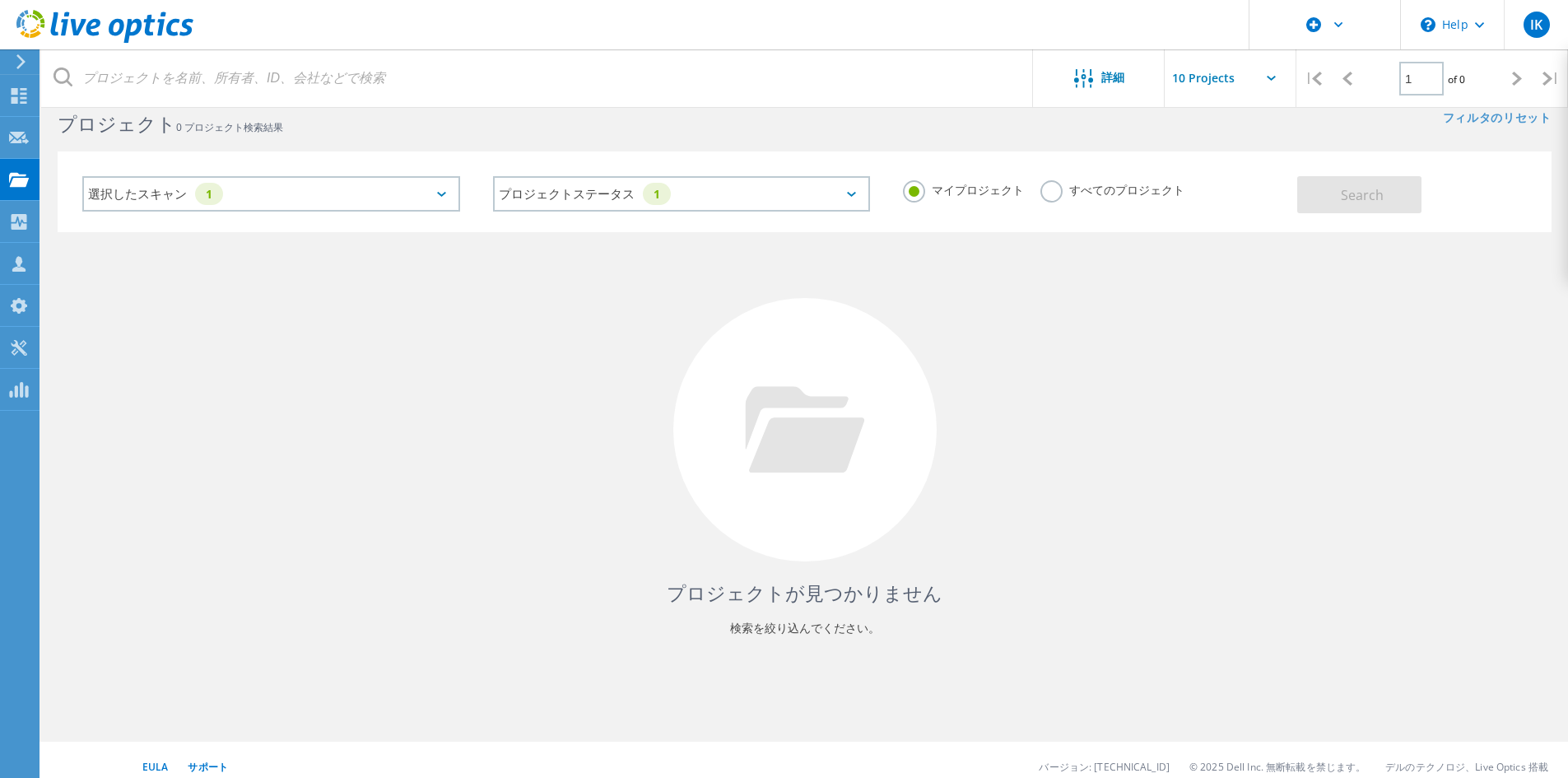
scroll to position [45, 0]
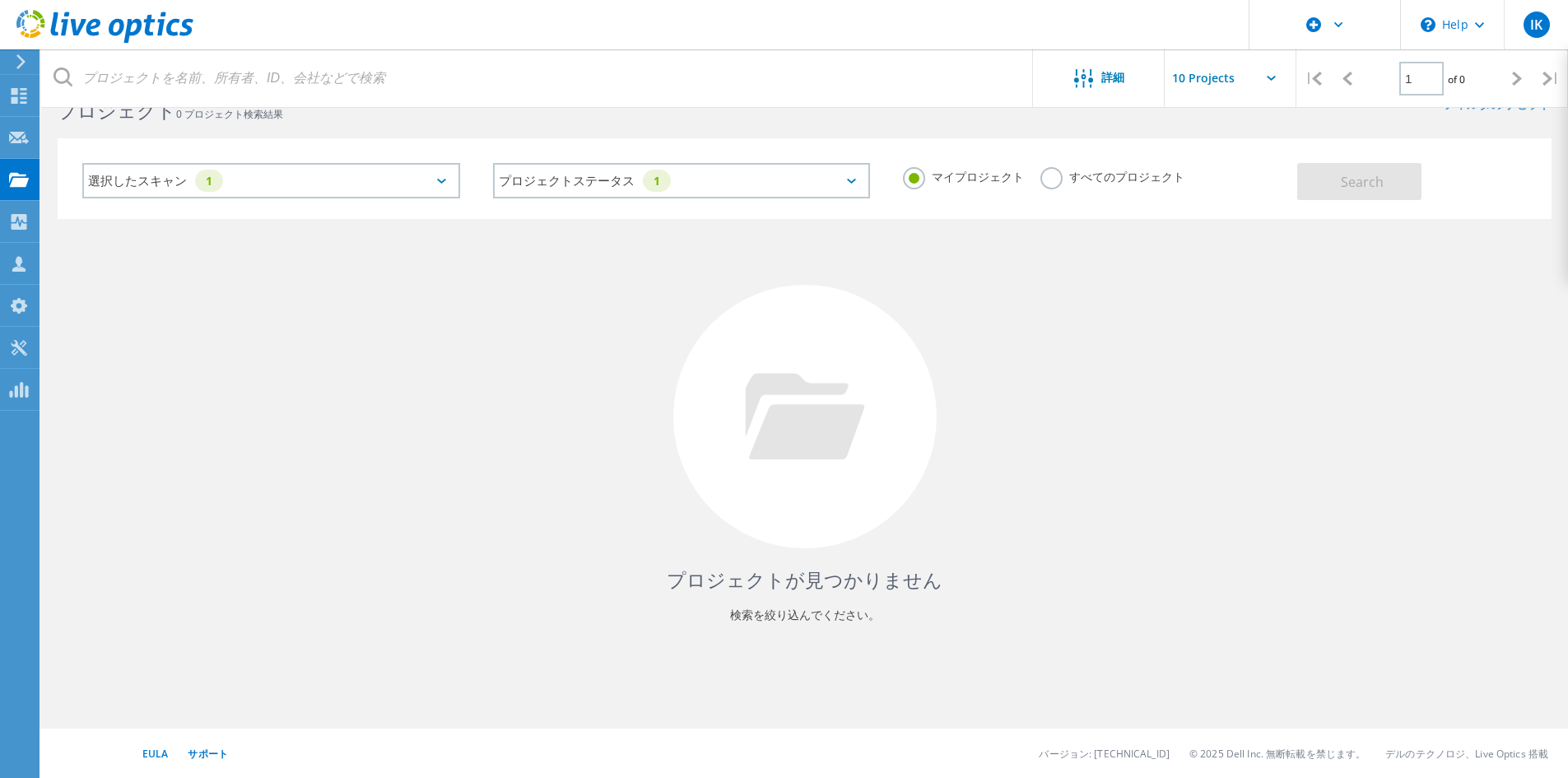
click at [1041, 172] on label "すべてのプロジェクト" at bounding box center [1113, 175] width 144 height 16
click at [0, 0] on input "すべてのプロジェクト" at bounding box center [0, 0] width 0 height 0
click at [1322, 177] on button "Search" at bounding box center [1359, 181] width 124 height 37
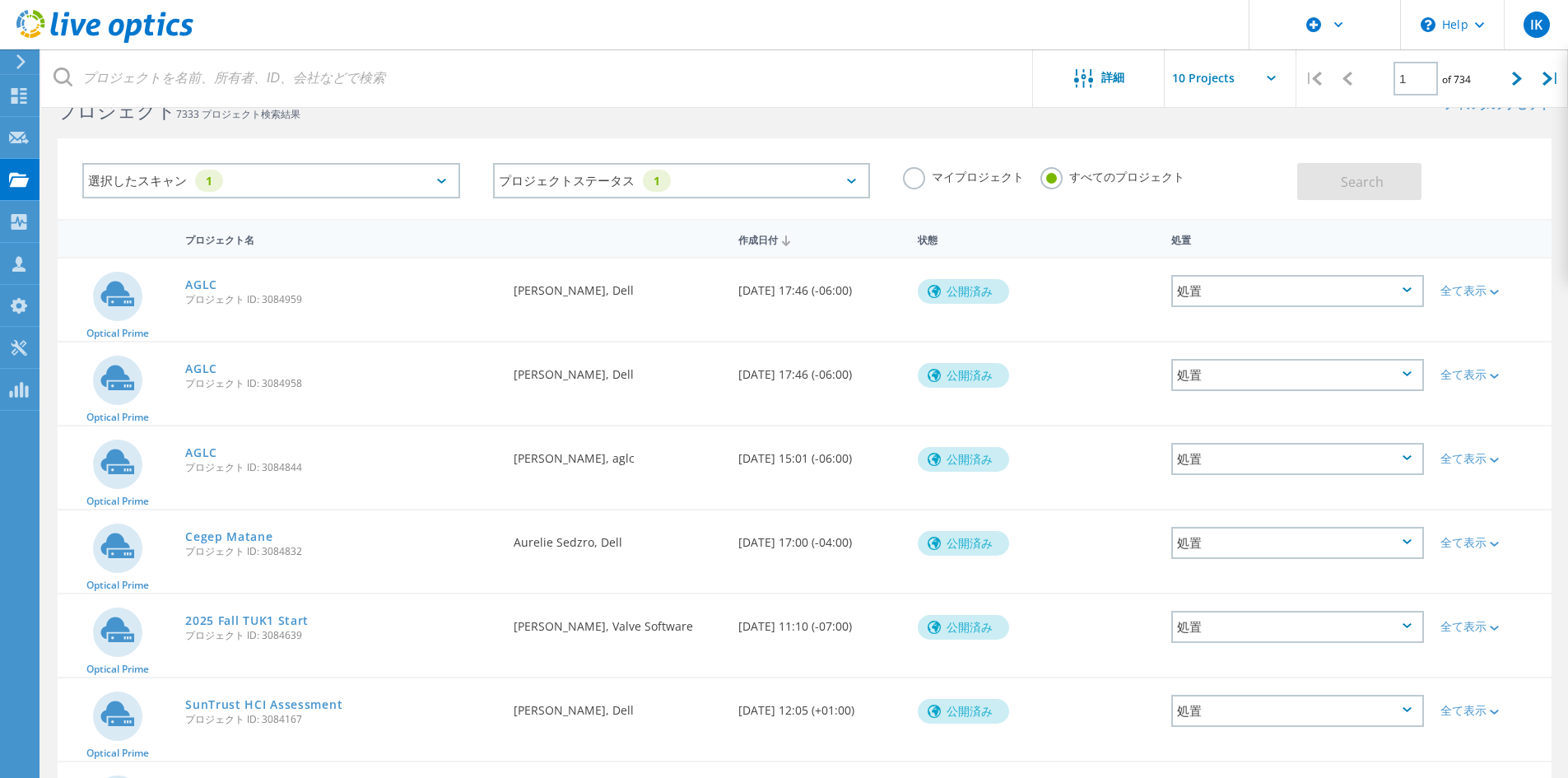
scroll to position [429, 0]
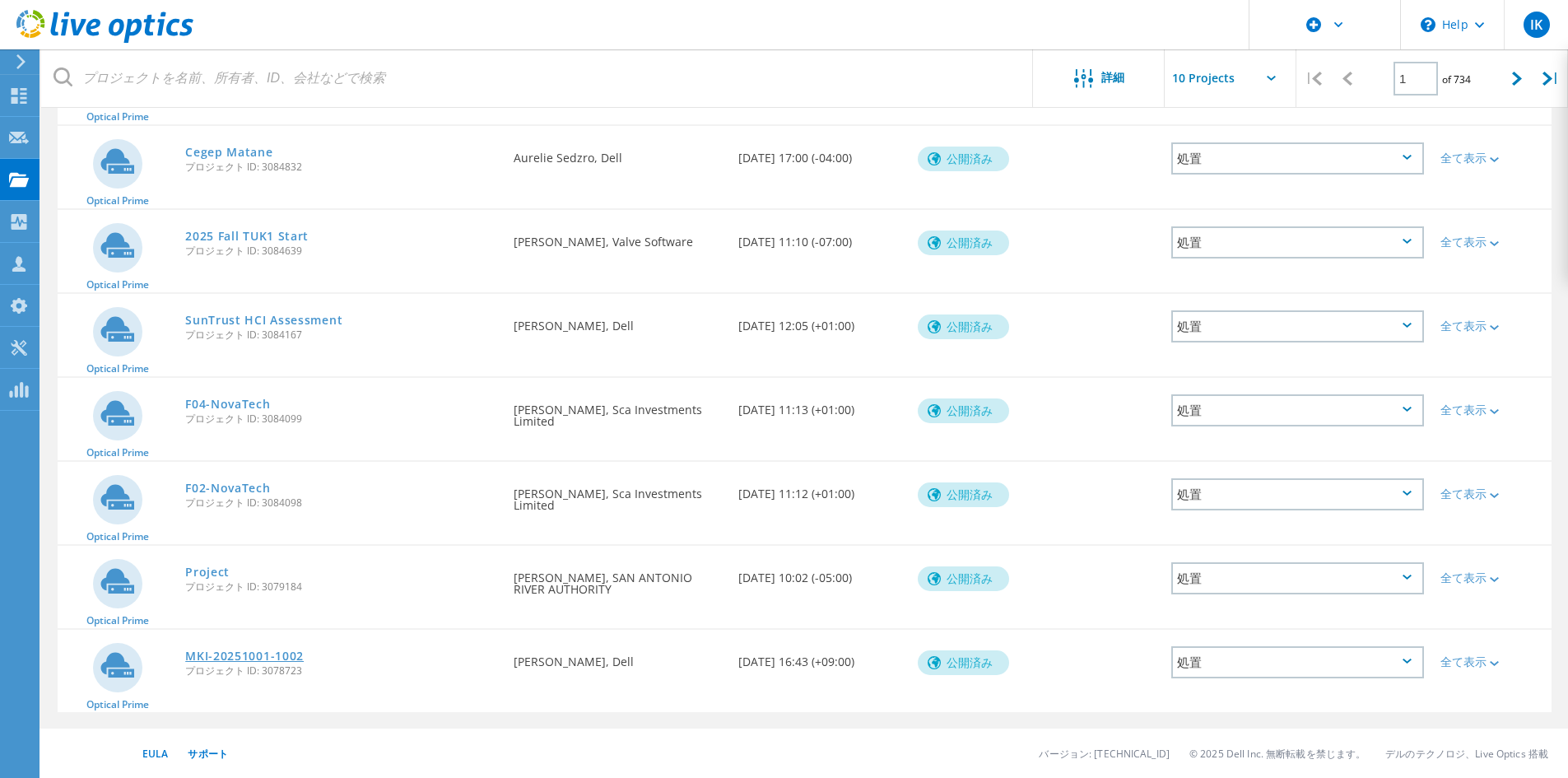
click at [238, 657] on link "MKI-20251001-1002" at bounding box center [244, 656] width 119 height 11
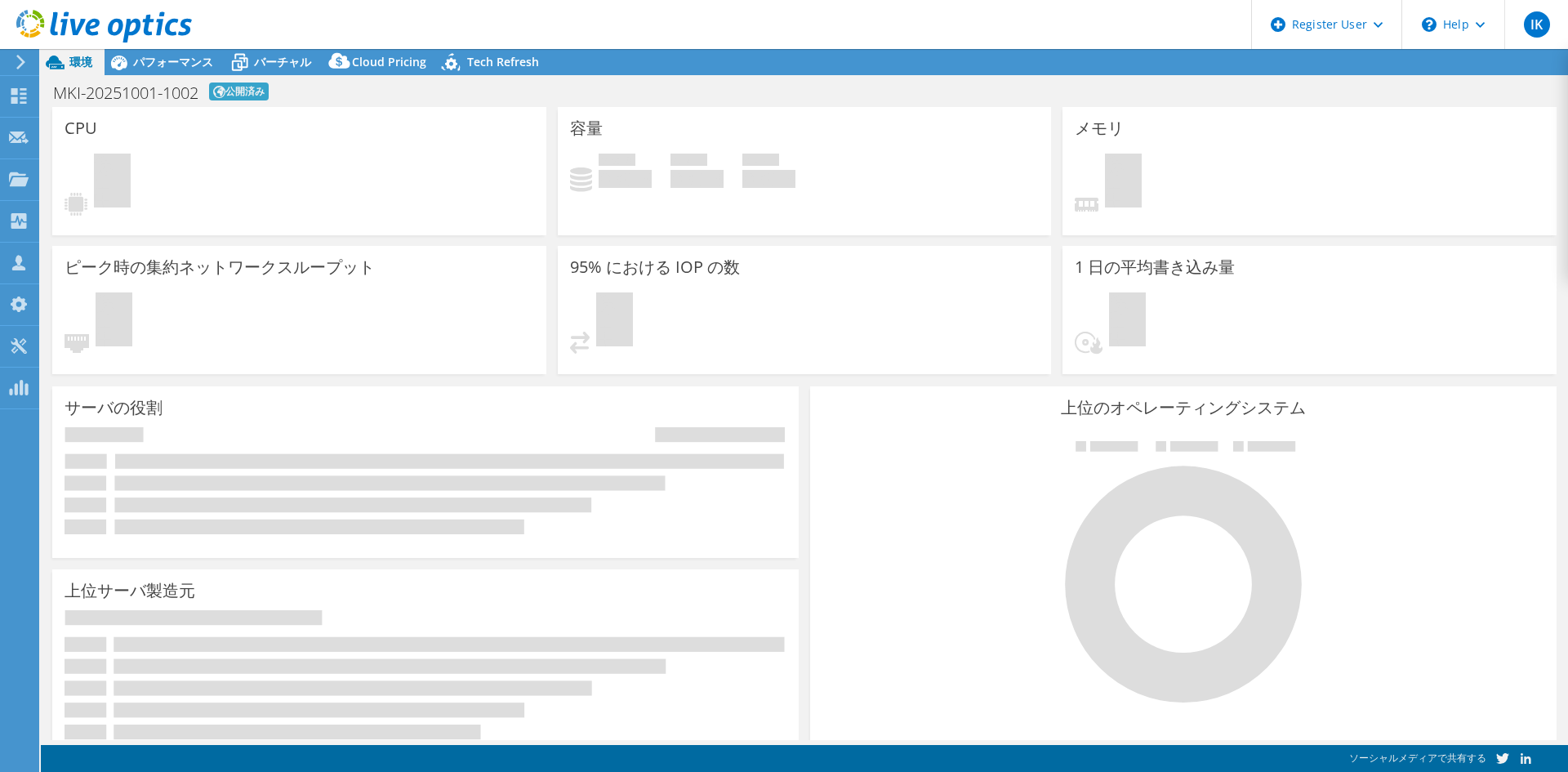
select select "USD"
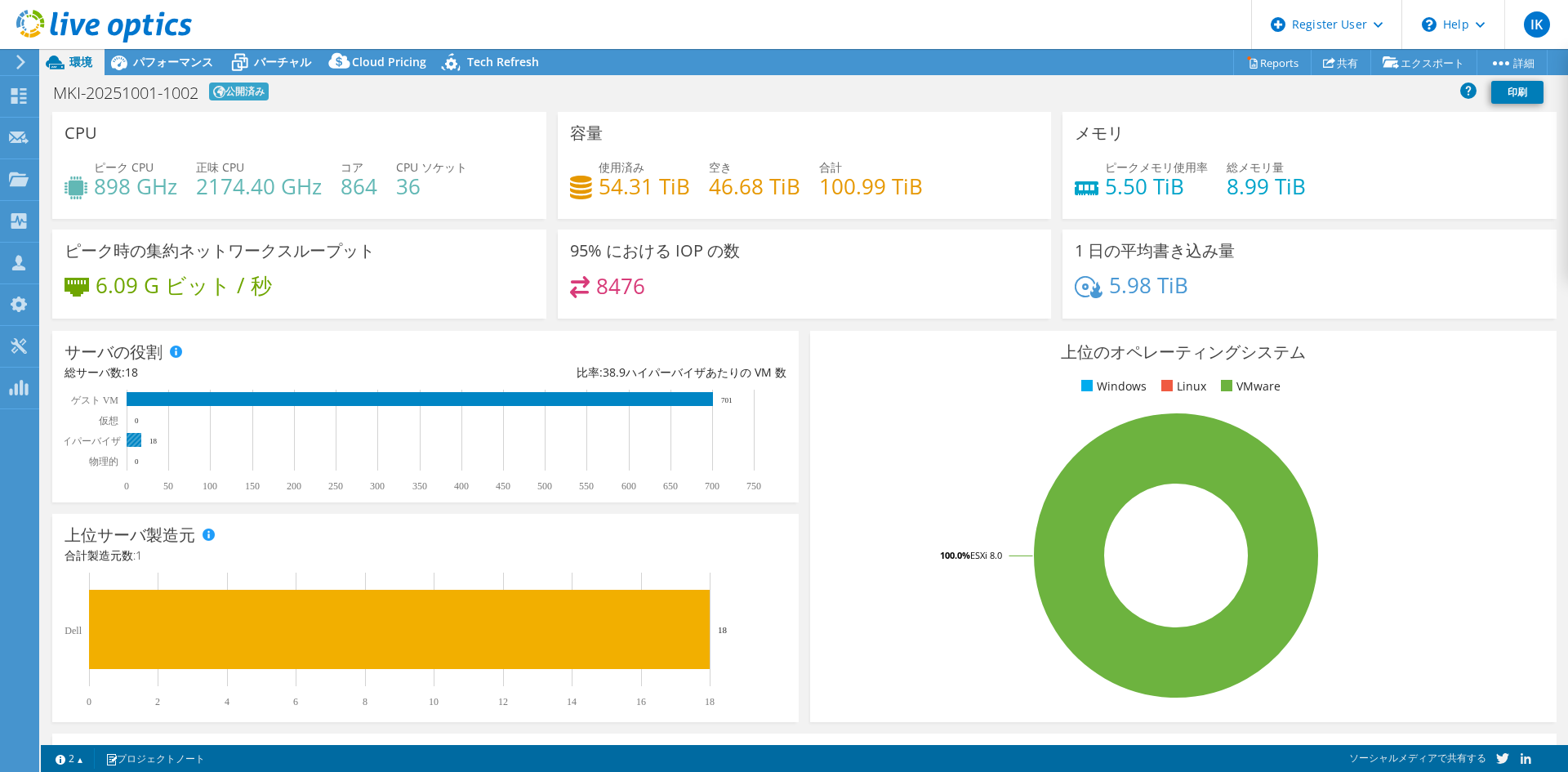
click at [134, 444] on rect at bounding box center [134, 440] width 15 height 14
click at [160, 71] on div "パフォーマンス" at bounding box center [165, 62] width 120 height 26
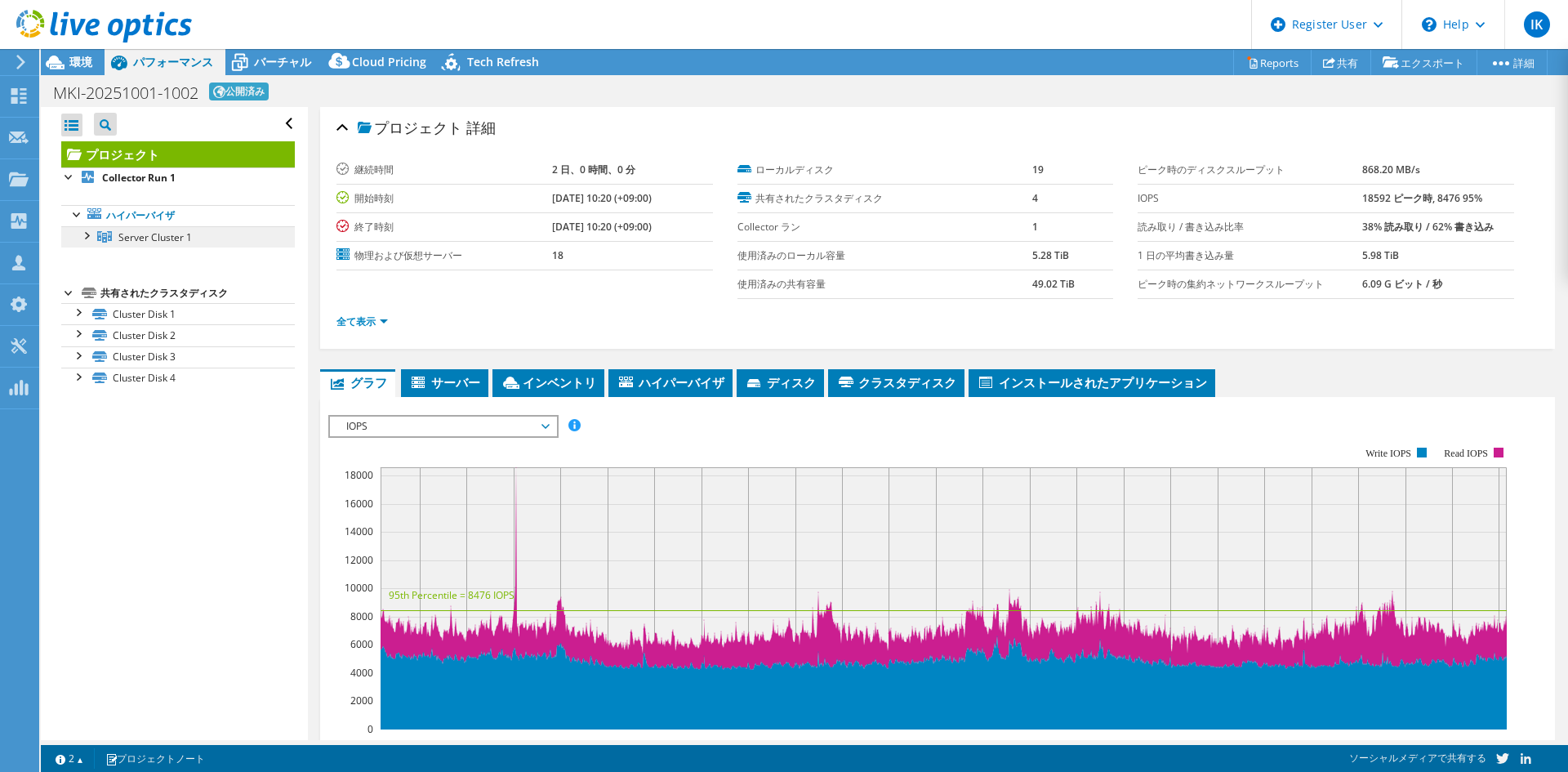
click at [150, 247] on link "Server Cluster 1" at bounding box center [178, 237] width 234 height 21
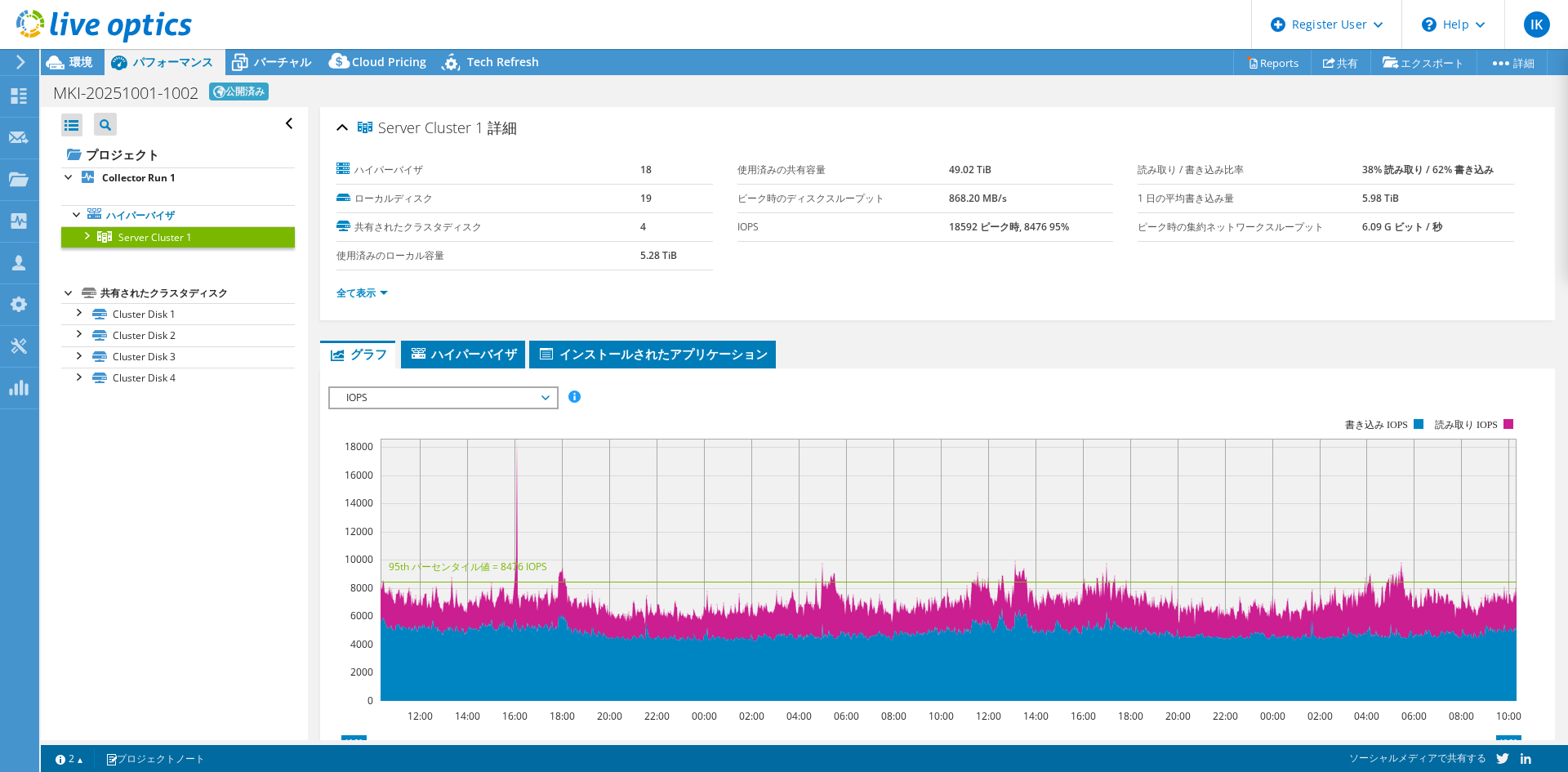
click at [90, 231] on div at bounding box center [86, 234] width 17 height 17
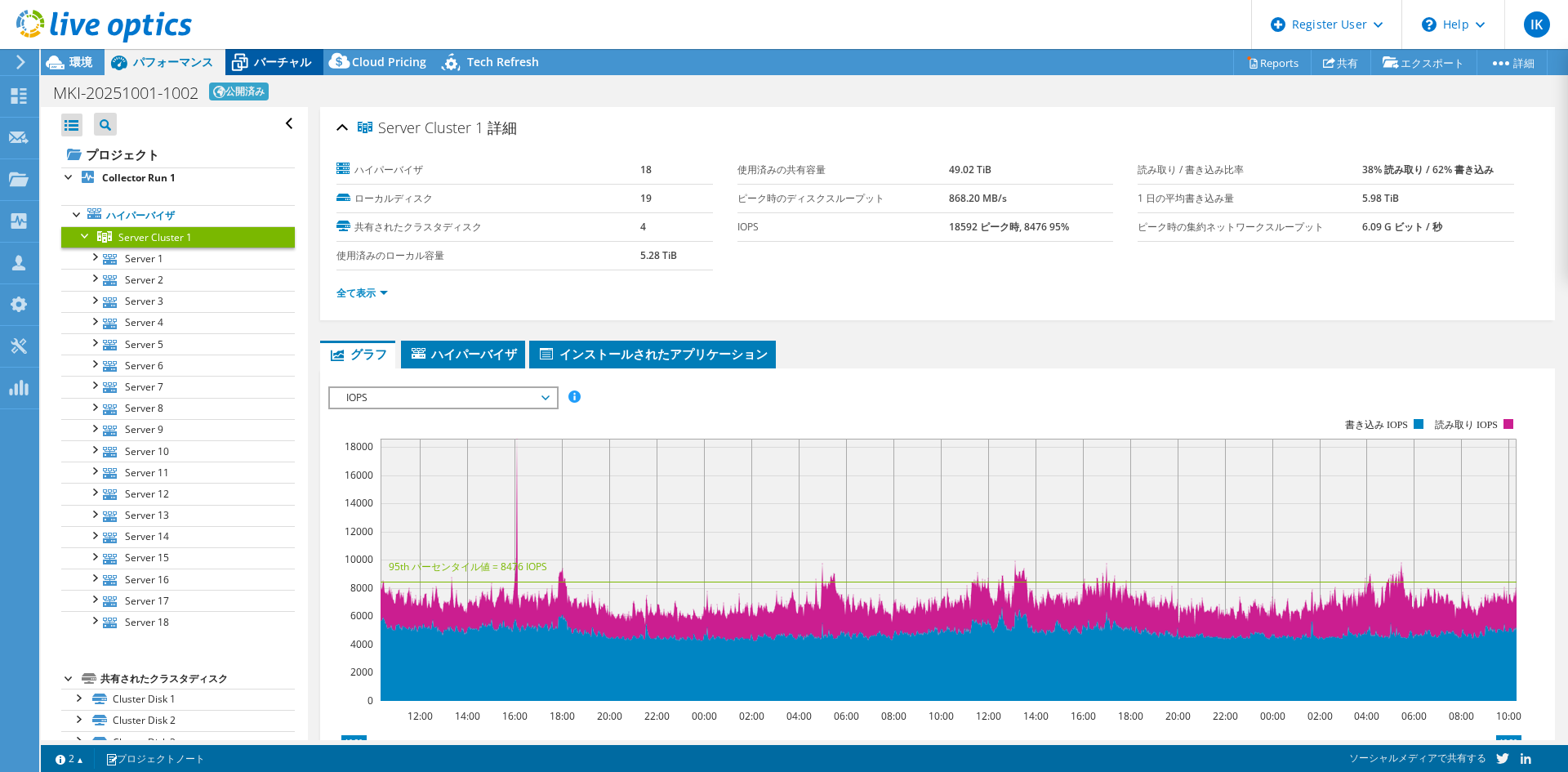
click at [254, 54] on span "バーチャル" at bounding box center [282, 62] width 57 height 16
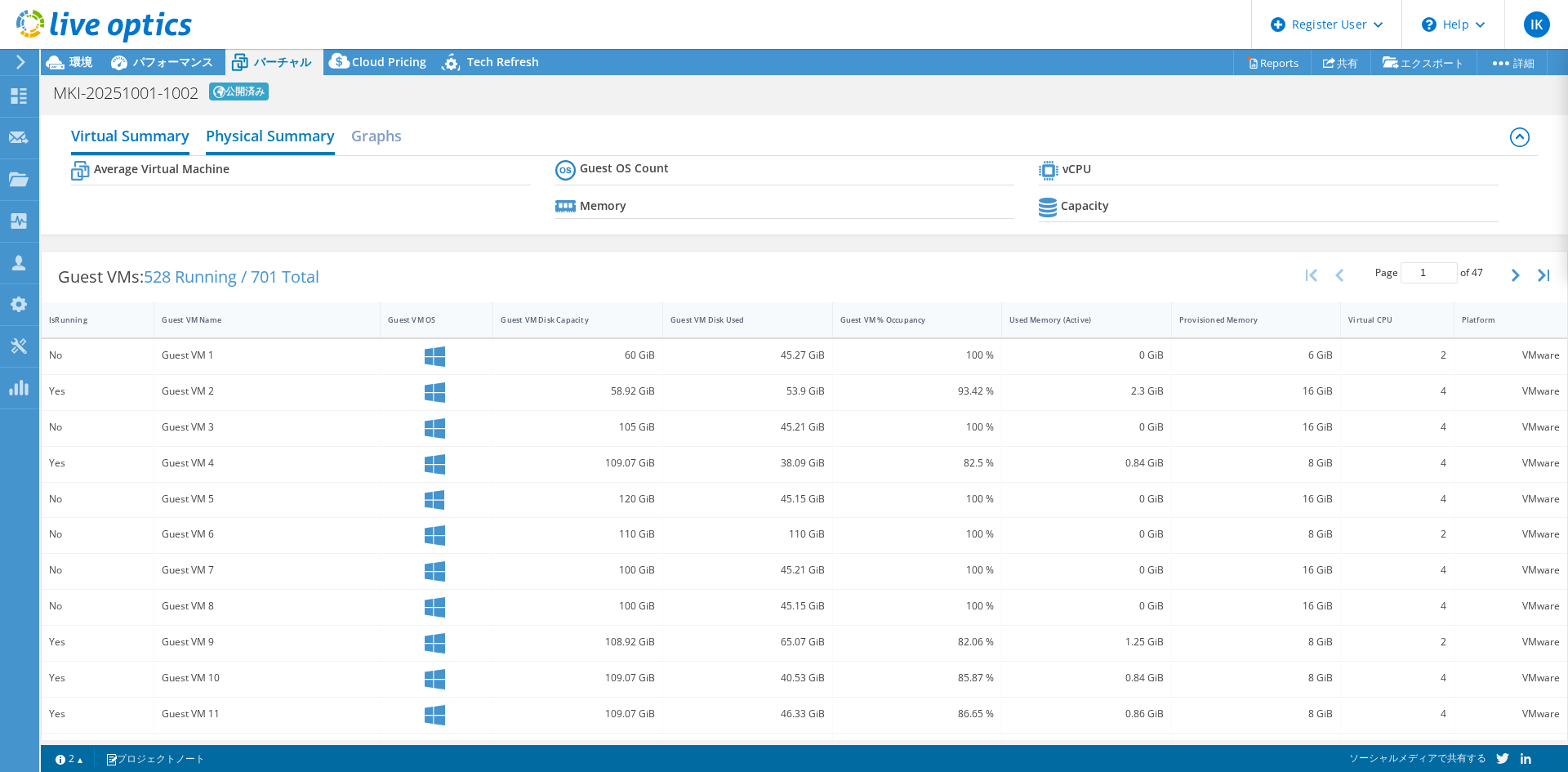
click at [298, 127] on h2 "Physical Summary" at bounding box center [271, 137] width 129 height 36
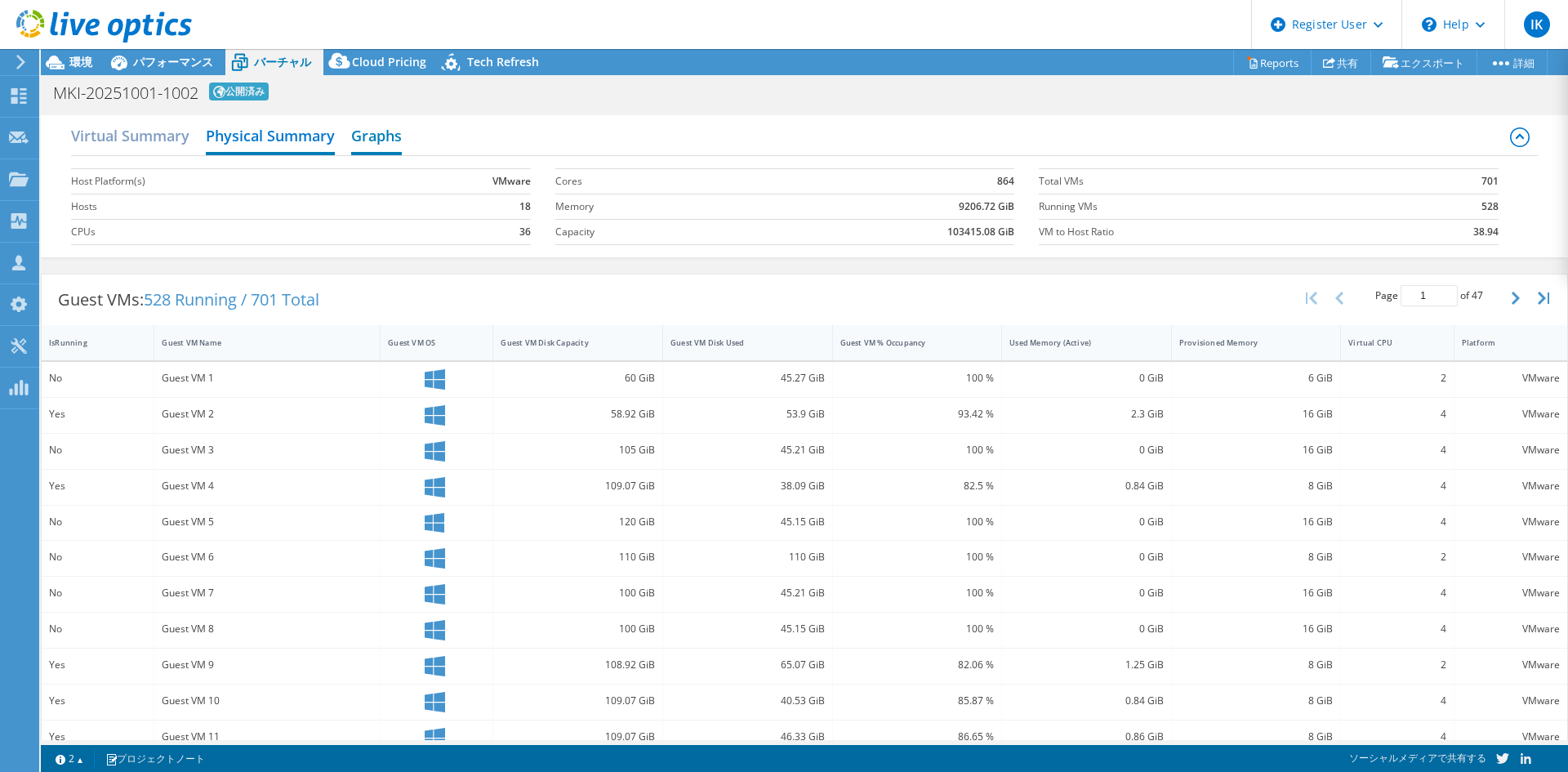
click at [396, 139] on h2 "Graphs" at bounding box center [376, 137] width 51 height 36
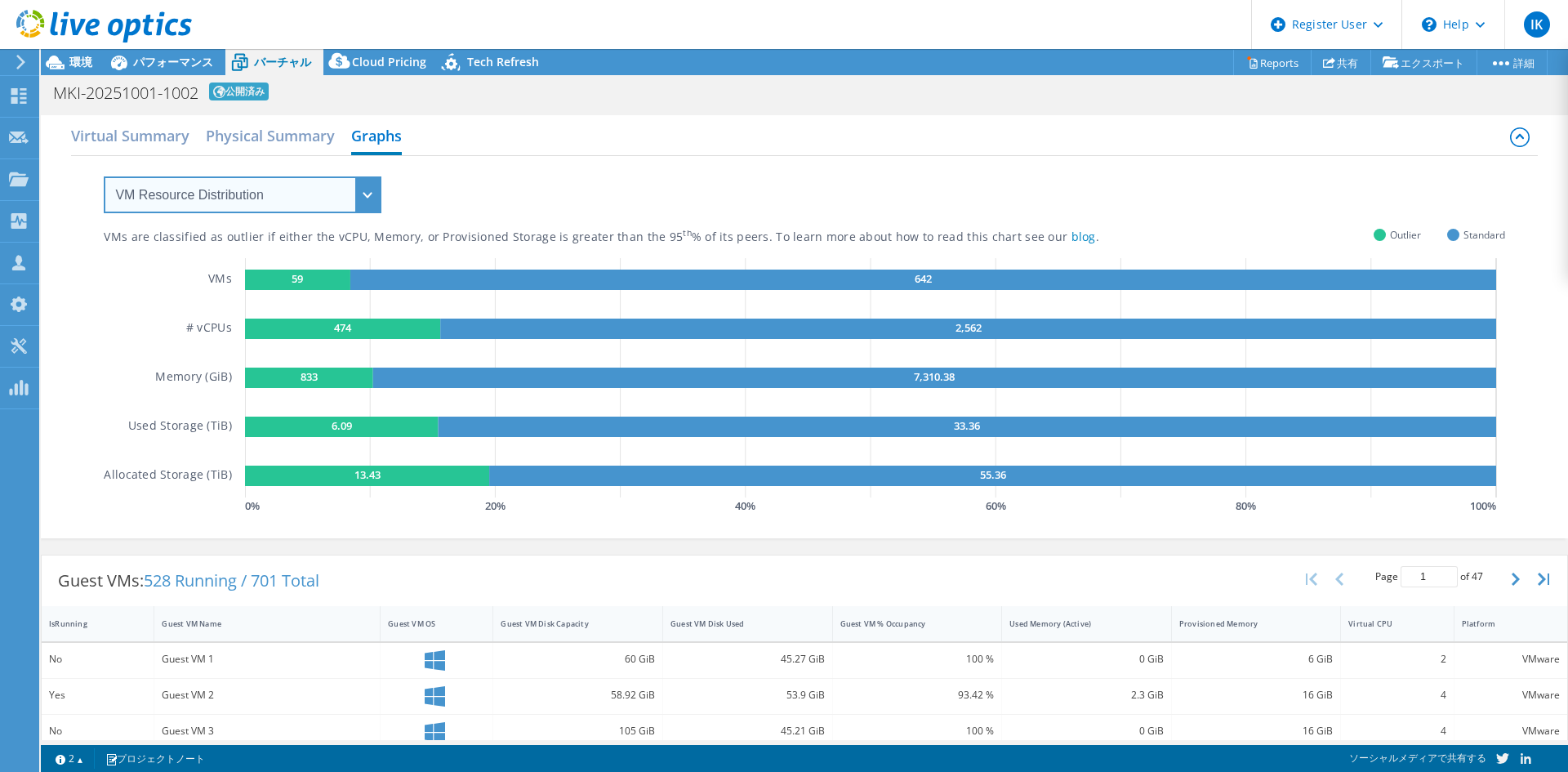
click at [210, 187] on select "VM Resource Distribution Provisioning Contrast Over Provisioning" at bounding box center [243, 195] width 278 height 37
select select "Over Provisioning"
click at [104, 176] on select "VM Resource Distribution Provisioning Contrast Over Provisioning" at bounding box center [243, 195] width 278 height 37
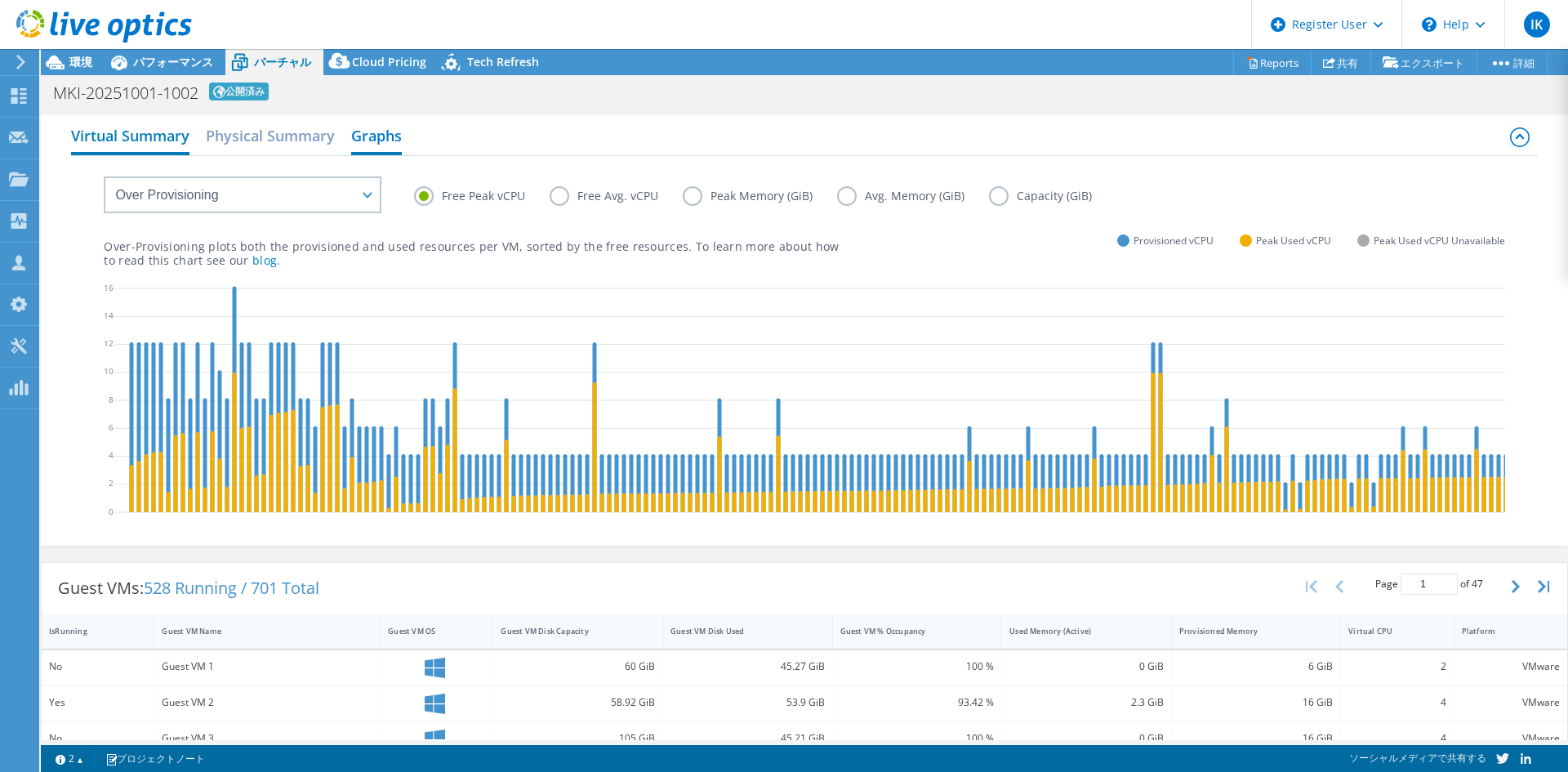
click at [150, 121] on h2 "Virtual Summary" at bounding box center [130, 137] width 119 height 36
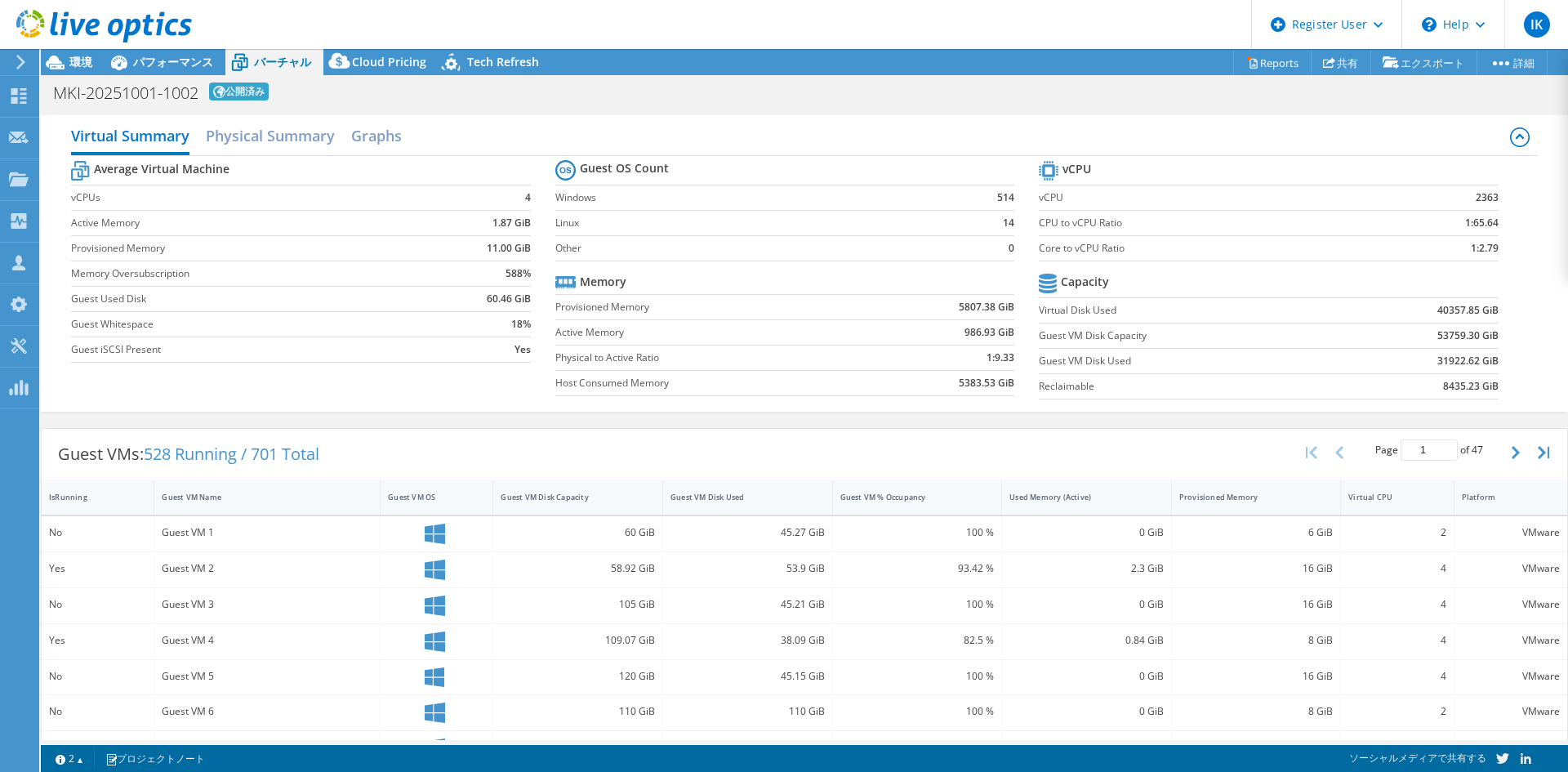
click at [177, 54] on div at bounding box center [96, 27] width 192 height 55
click at [181, 58] on span "パフォーマンス" at bounding box center [173, 62] width 80 height 16
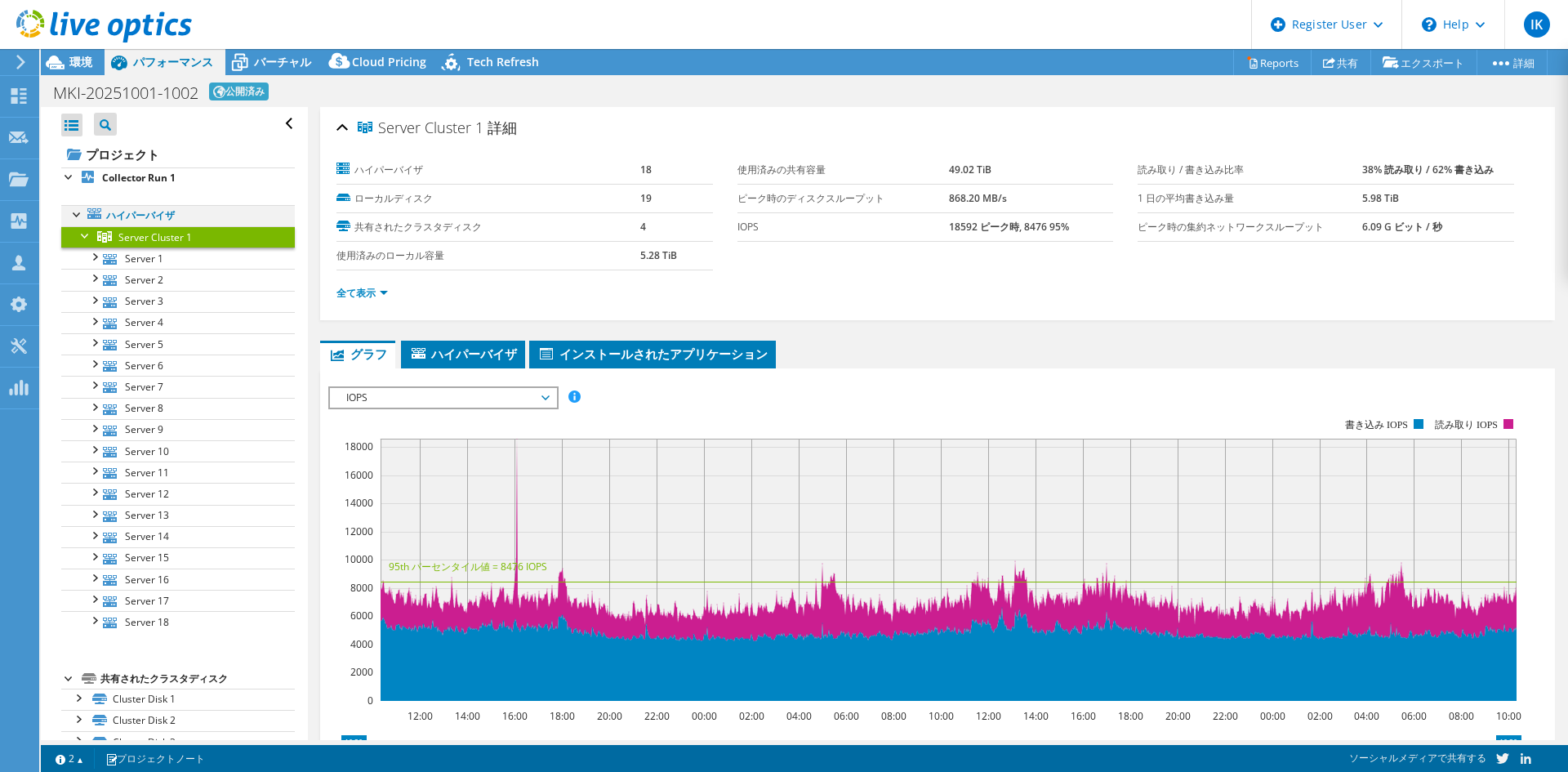
click at [80, 220] on div at bounding box center [78, 213] width 17 height 17
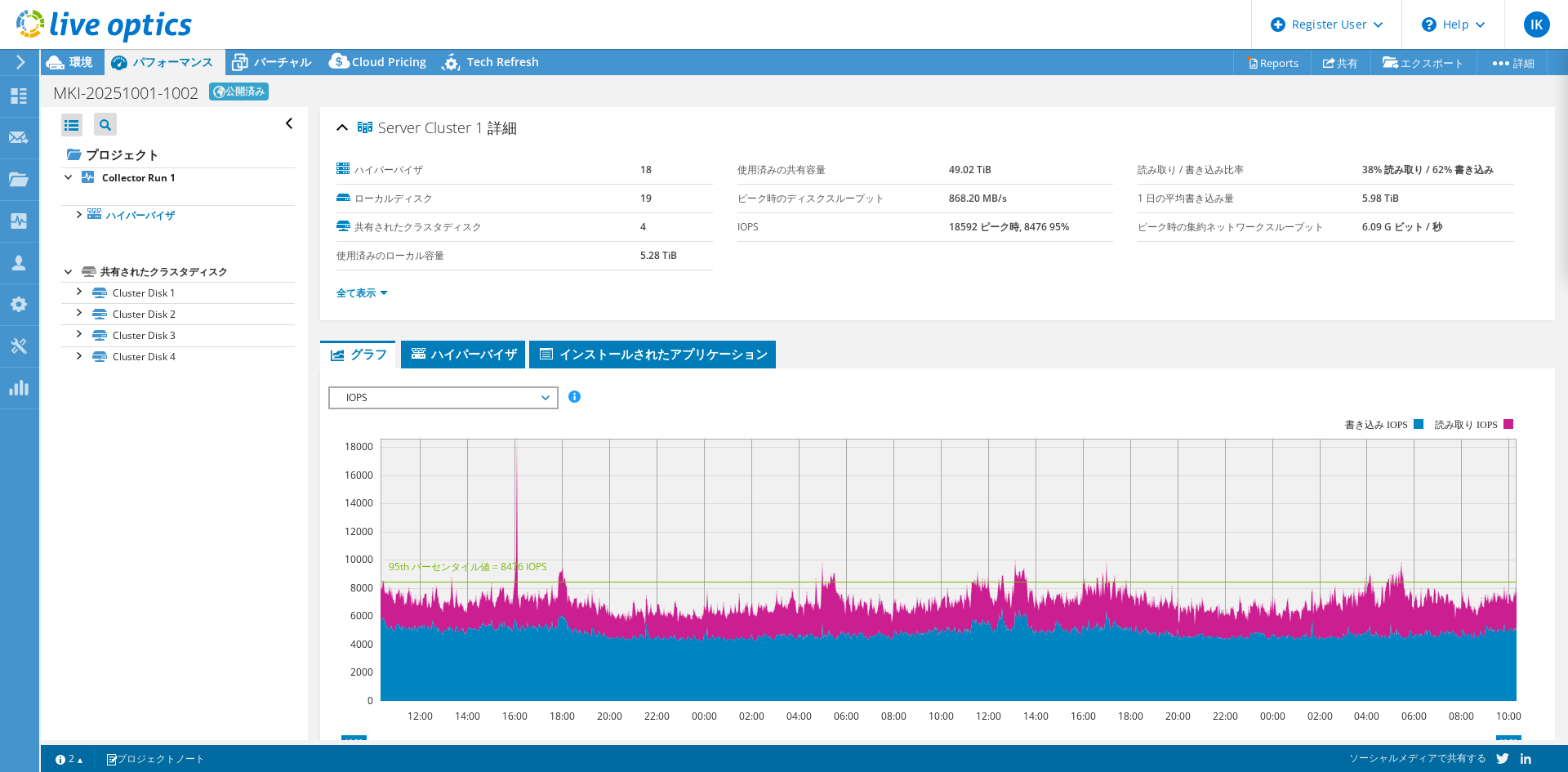
click at [78, 272] on li "共有されたクラスタディスク Cluster Disk 1 Disk 2 | Server 1" at bounding box center [178, 314] width 234 height 106
click at [86, 271] on icon at bounding box center [89, 272] width 15 height 10
click at [105, 286] on link "Cluster Disk 1" at bounding box center [178, 293] width 234 height 21
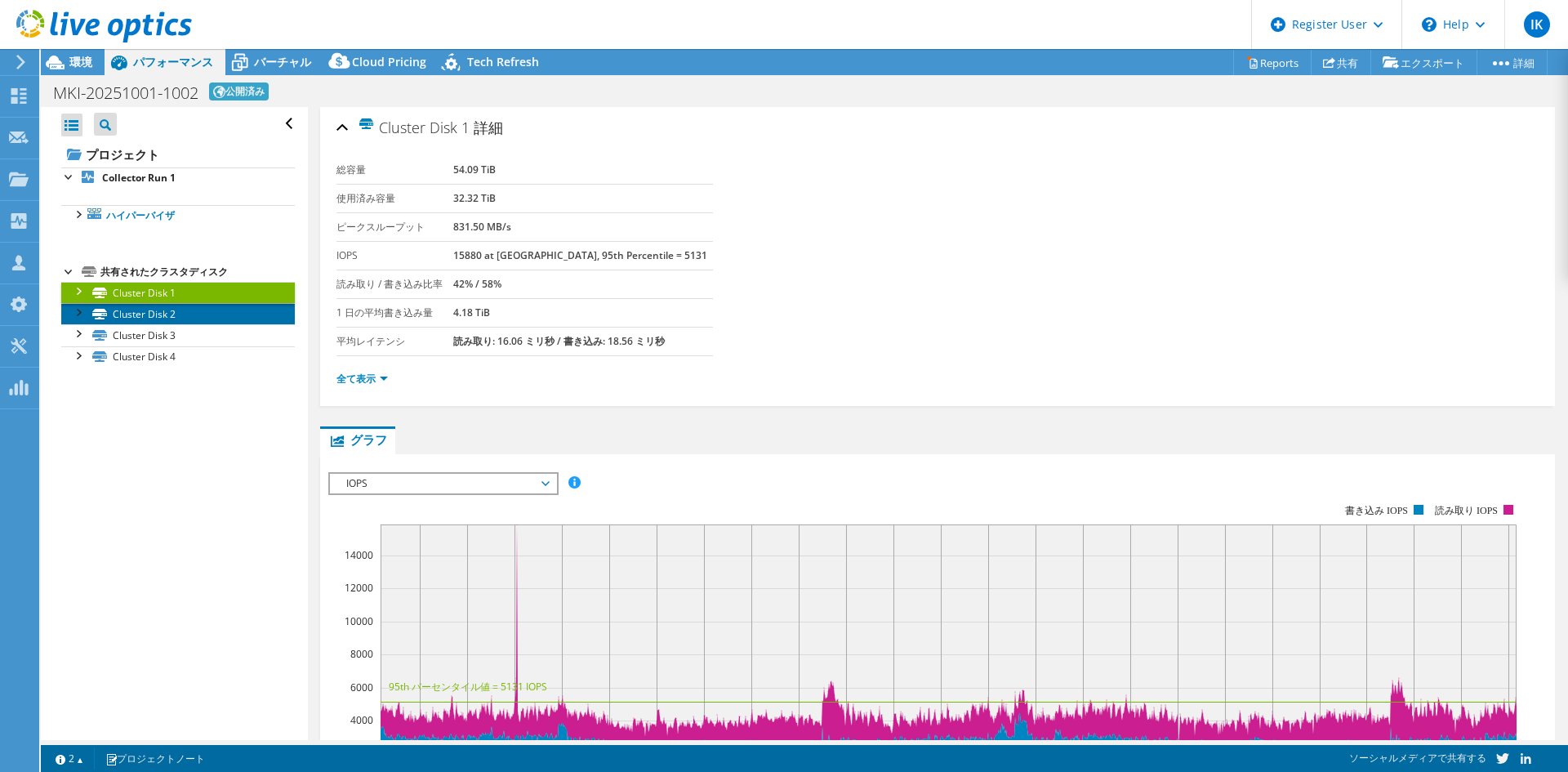
click at [114, 315] on link "Cluster Disk 2" at bounding box center [178, 314] width 234 height 21
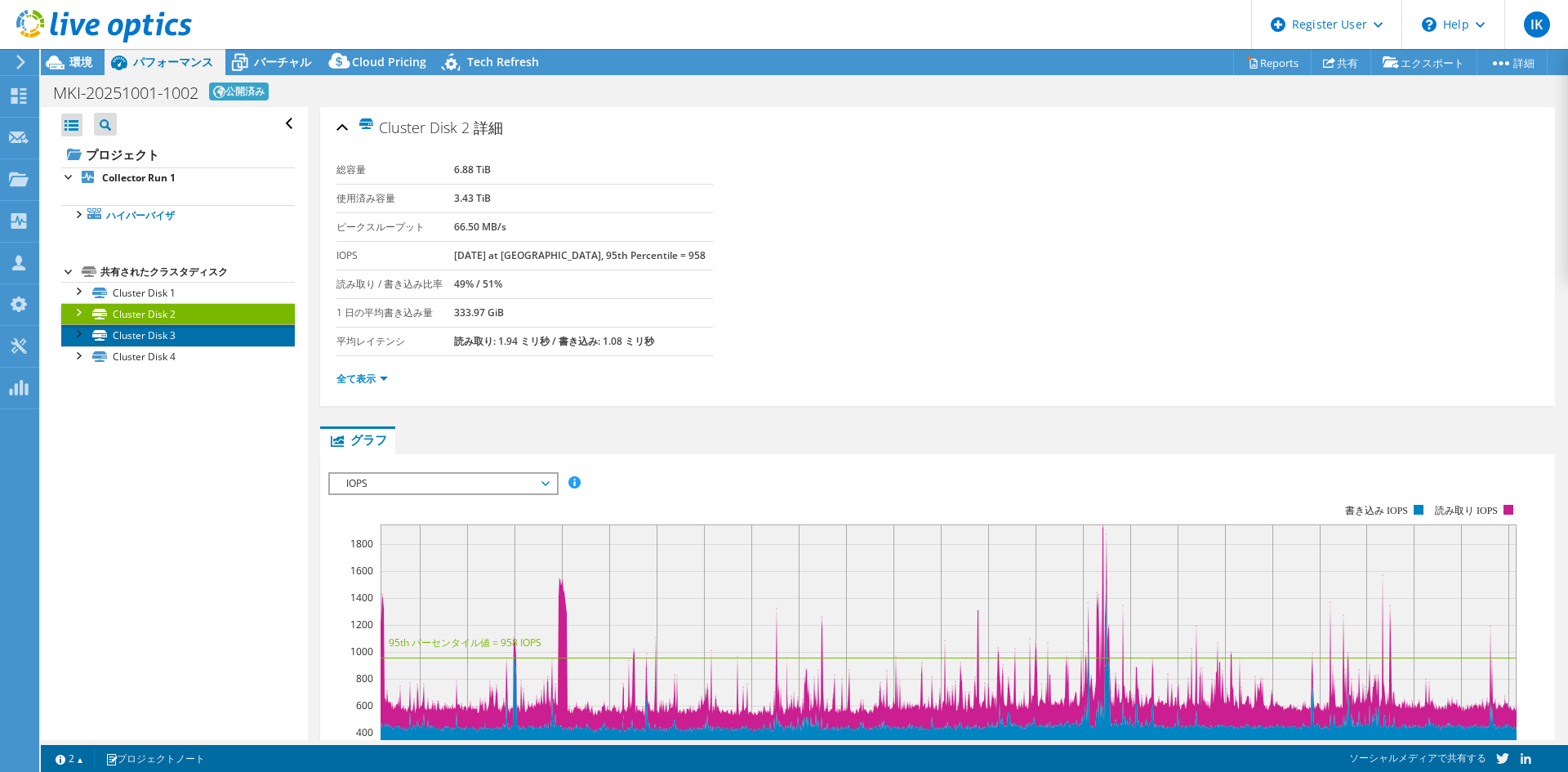
click at [115, 334] on link "Cluster Disk 3" at bounding box center [178, 334] width 234 height 21
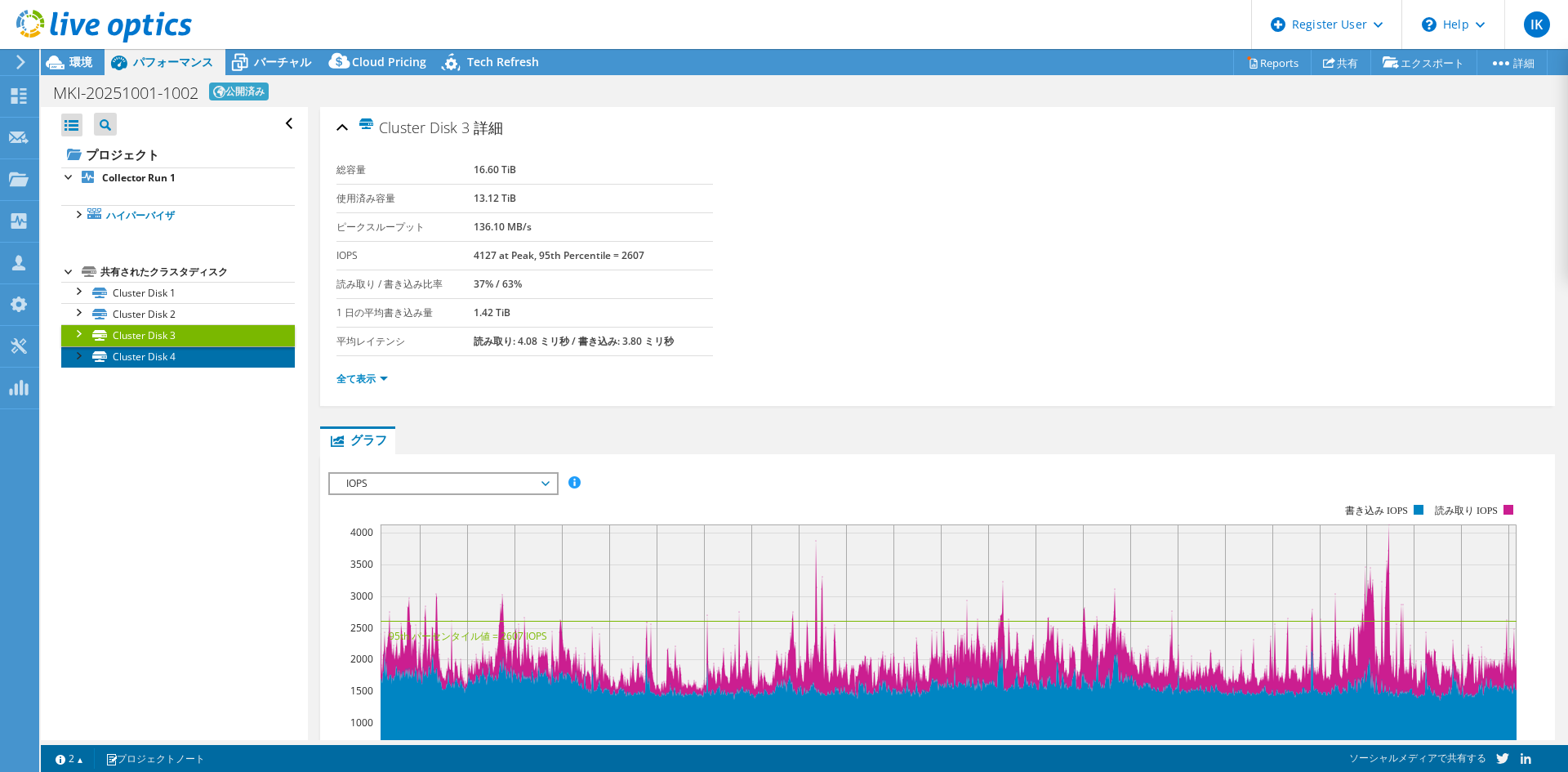
click at [121, 359] on link "Cluster Disk 4" at bounding box center [178, 357] width 234 height 21
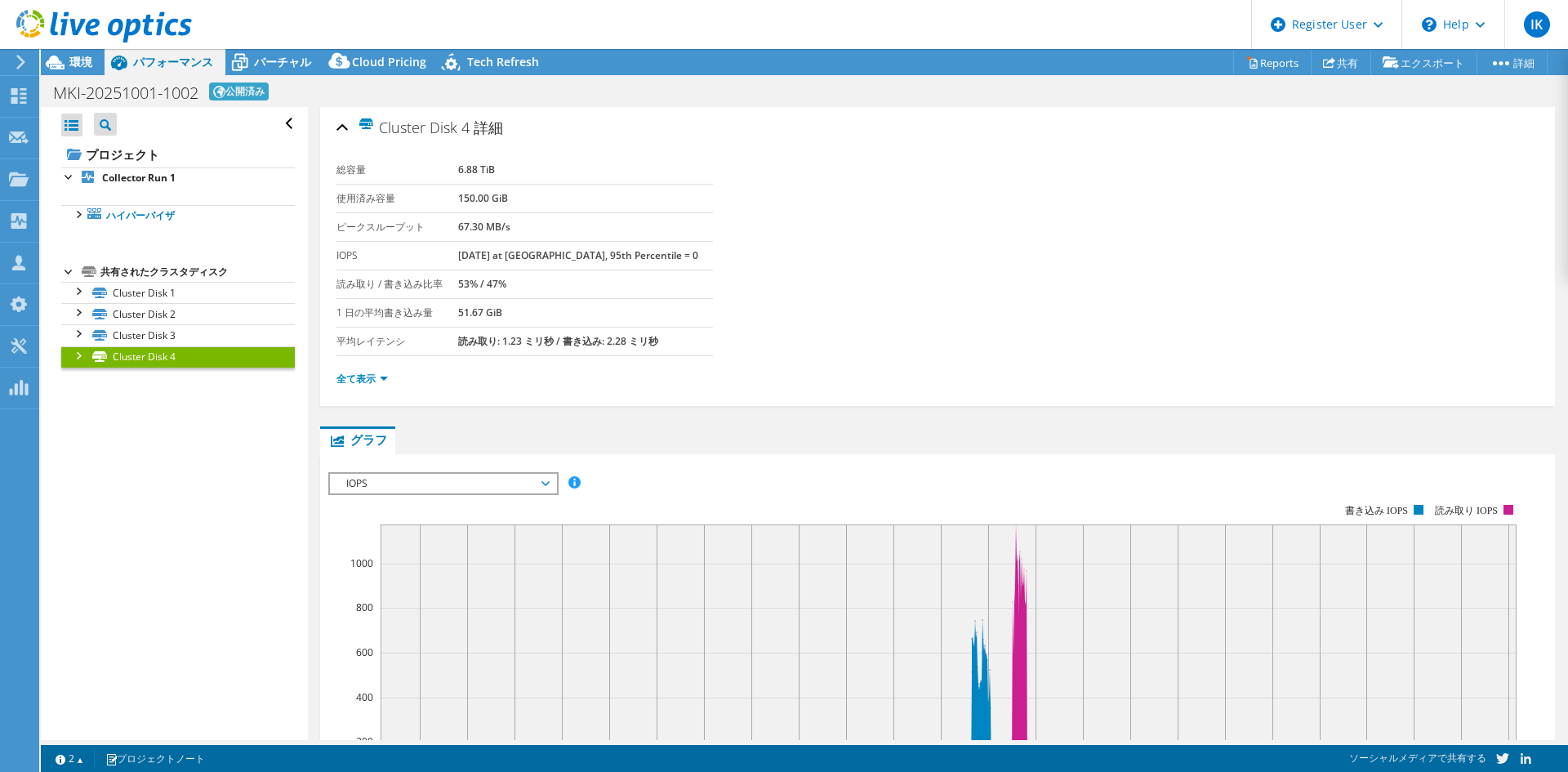
click at [72, 265] on div at bounding box center [69, 270] width 17 height 17
click at [70, 261] on div "プロジェクト Collector Run 1 ハイパーバイザ Server Cluster 1" at bounding box center [178, 211] width 234 height 141
click at [70, 271] on div at bounding box center [69, 270] width 17 height 17
click at [342, 368] on ul "全て表示" at bounding box center [937, 376] width 1202 height 22
click at [348, 380] on link "全て表示" at bounding box center [361, 379] width 52 height 14
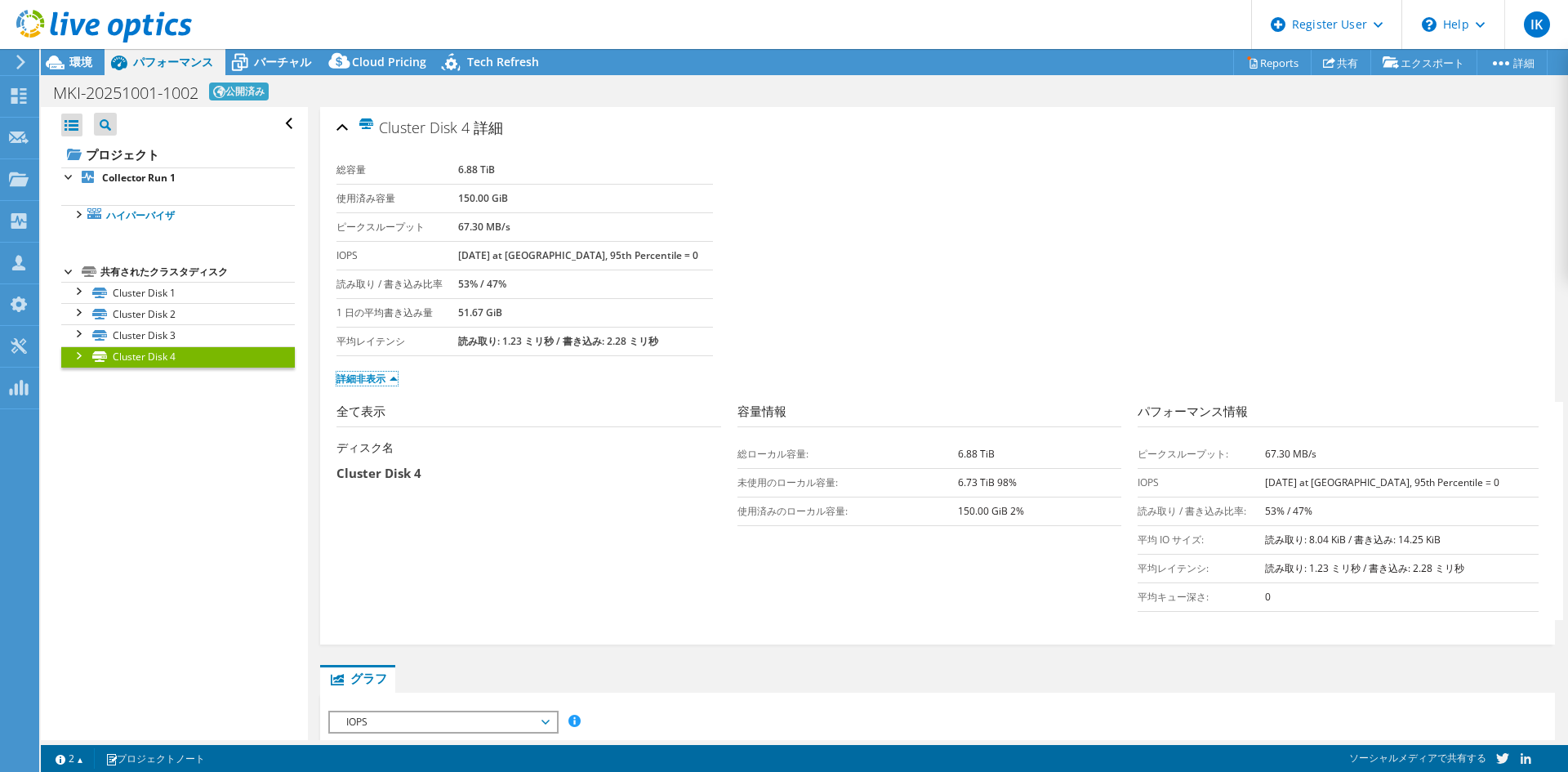
scroll to position [528, 0]
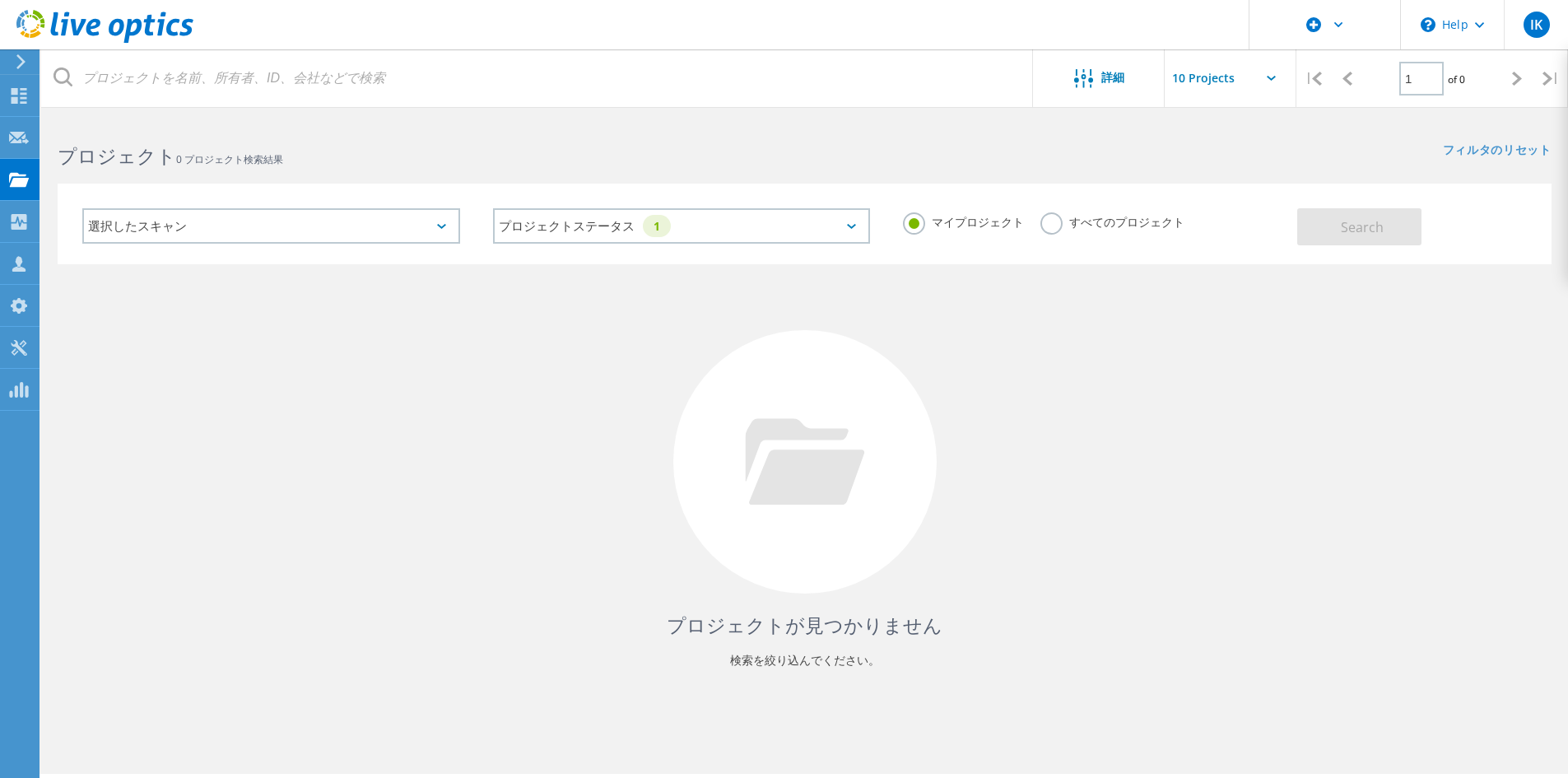
scroll to position [45, 0]
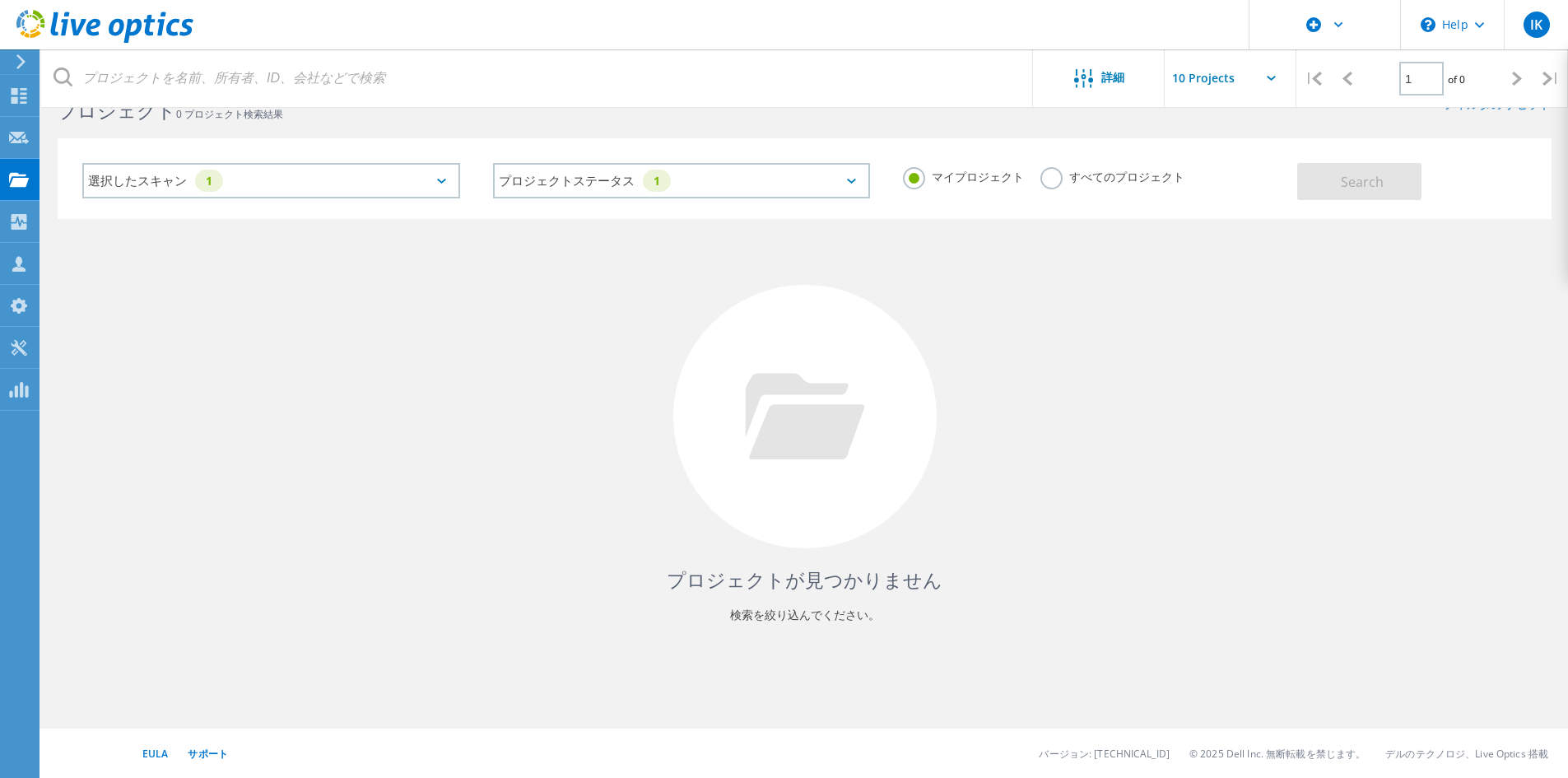
click at [923, 169] on label "マイプロジェクト" at bounding box center [964, 175] width 121 height 16
click at [0, 0] on input "マイプロジェクト" at bounding box center [0, 0] width 0 height 0
click at [1041, 176] on label "すべてのプロジェクト" at bounding box center [1113, 175] width 144 height 16
click at [0, 0] on input "すべてのプロジェクト" at bounding box center [0, 0] width 0 height 0
click at [1352, 177] on span "Search" at bounding box center [1362, 181] width 43 height 18
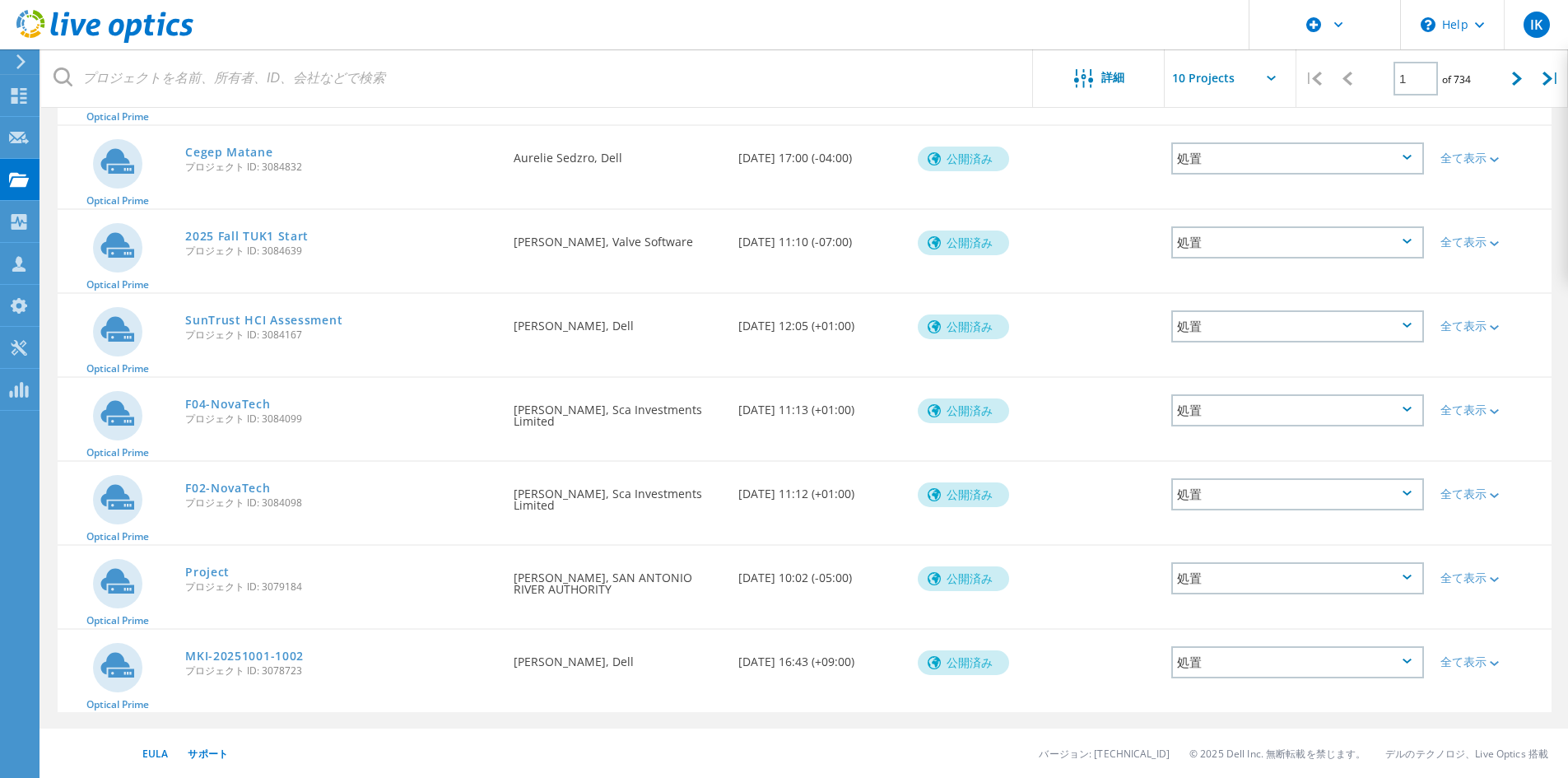
scroll to position [0, 0]
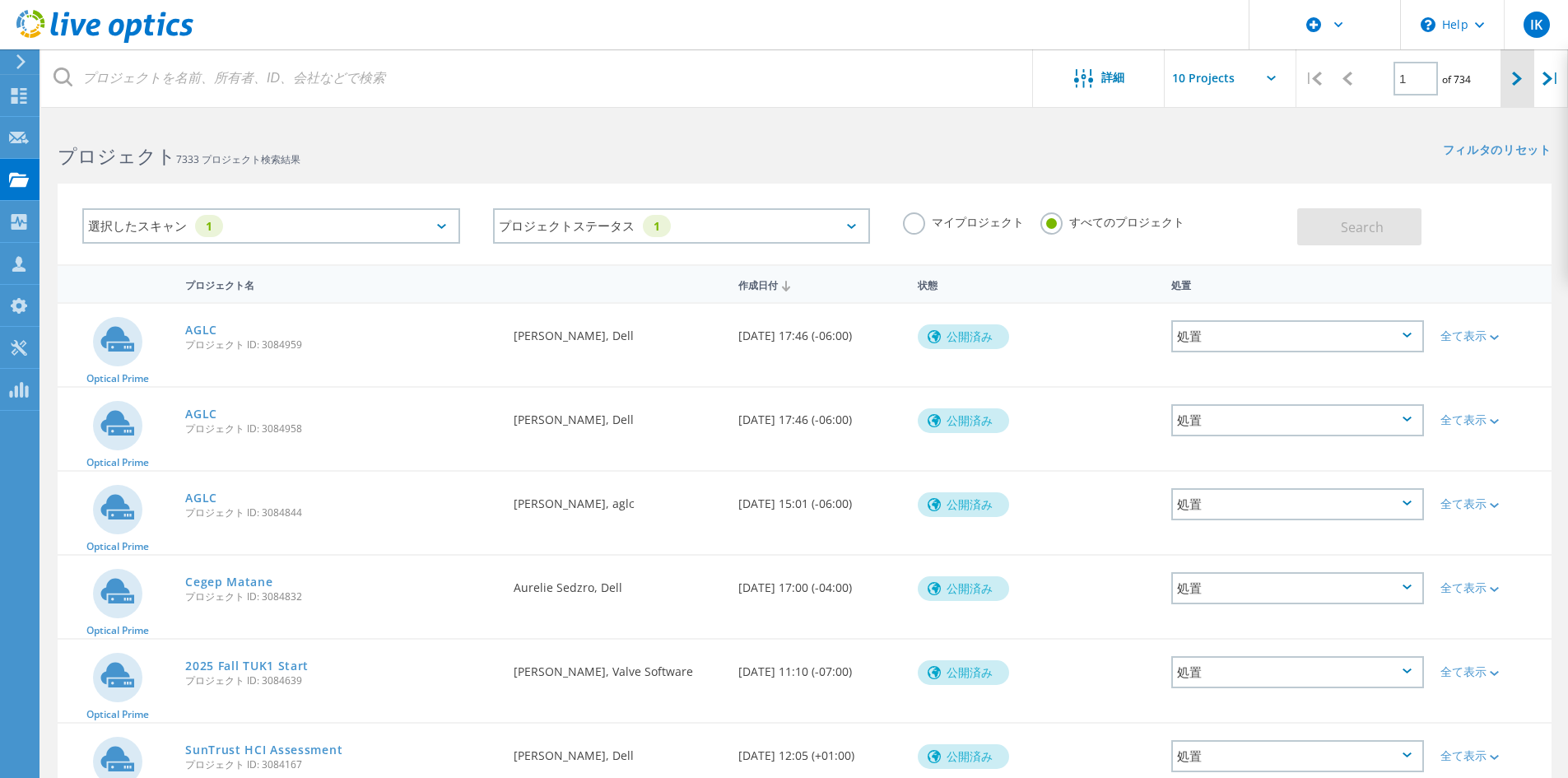
click at [1509, 76] on div at bounding box center [1517, 78] width 33 height 58
type input "2"
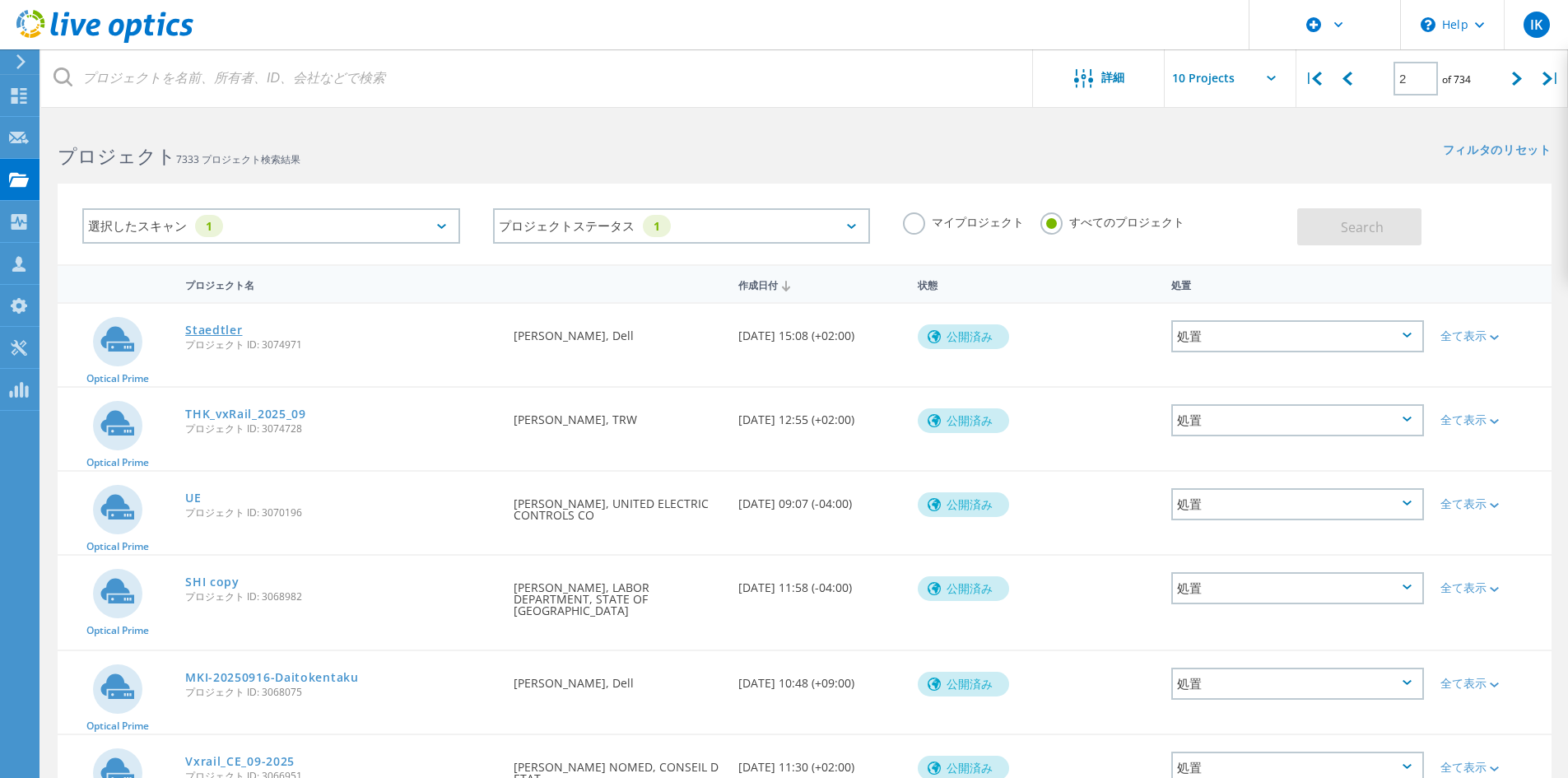
click at [210, 327] on link "Staedtler" at bounding box center [213, 330] width 57 height 11
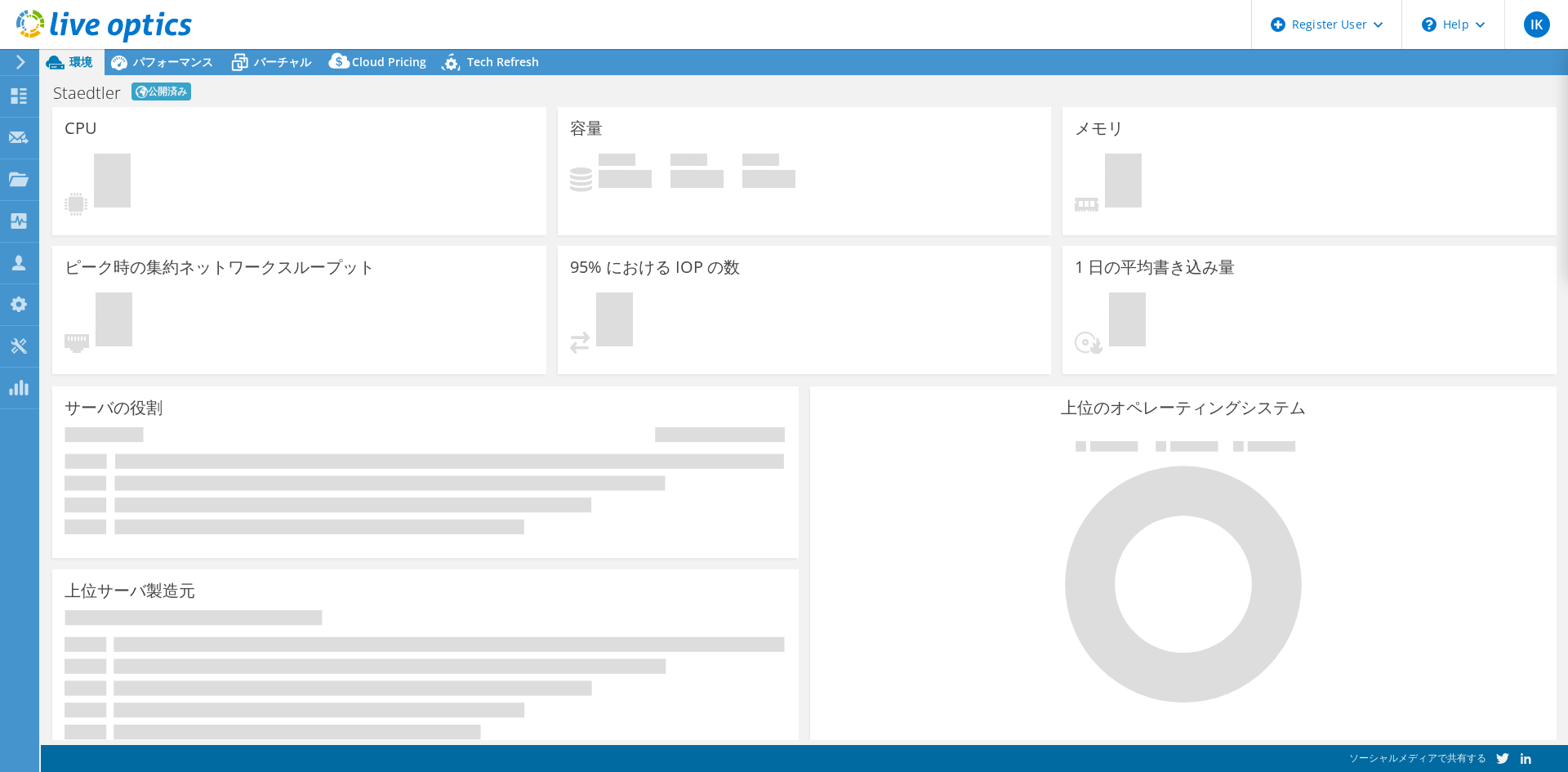
select select "USD"
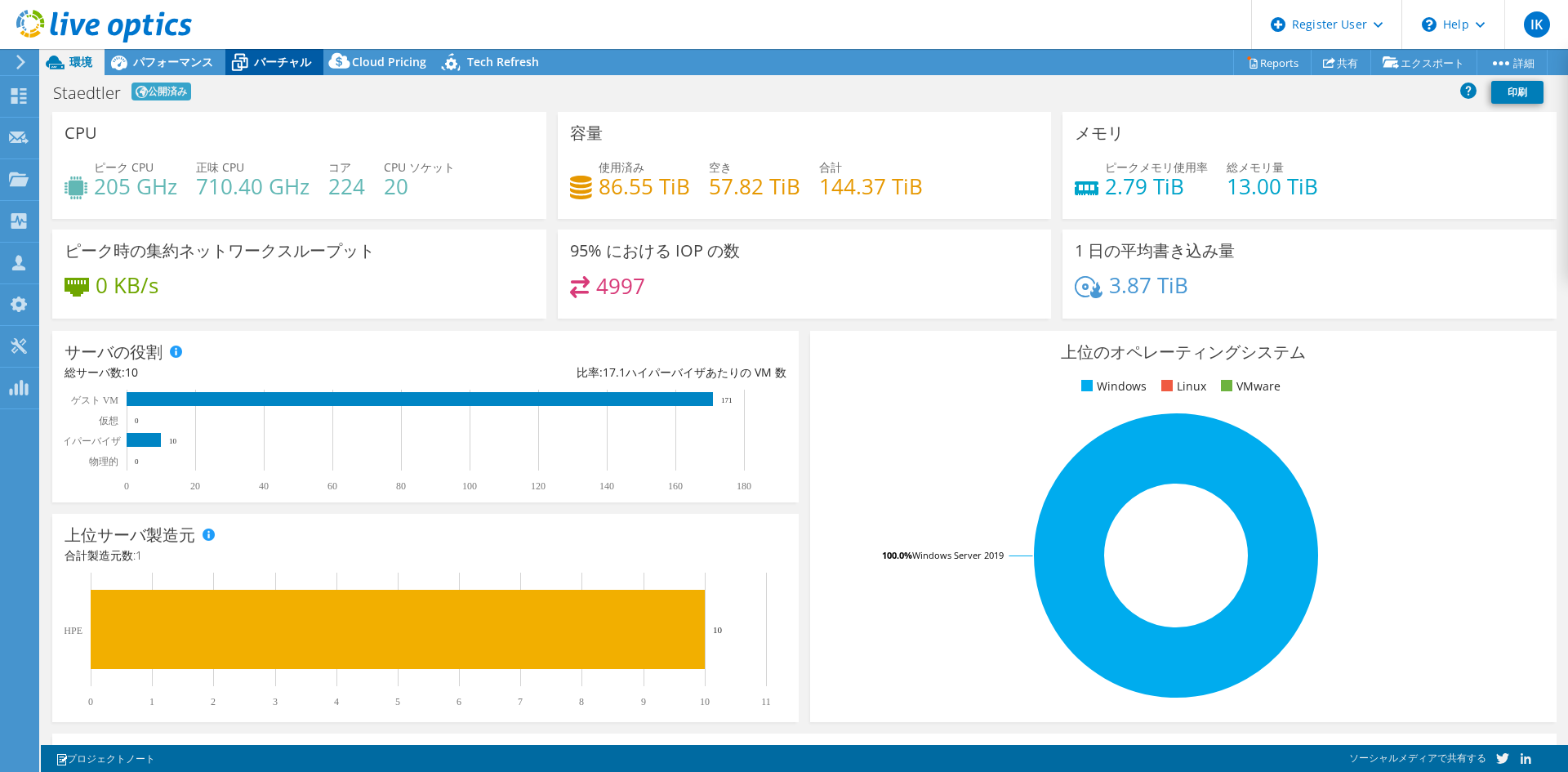
click at [254, 60] on span "バーチャル" at bounding box center [282, 62] width 57 height 16
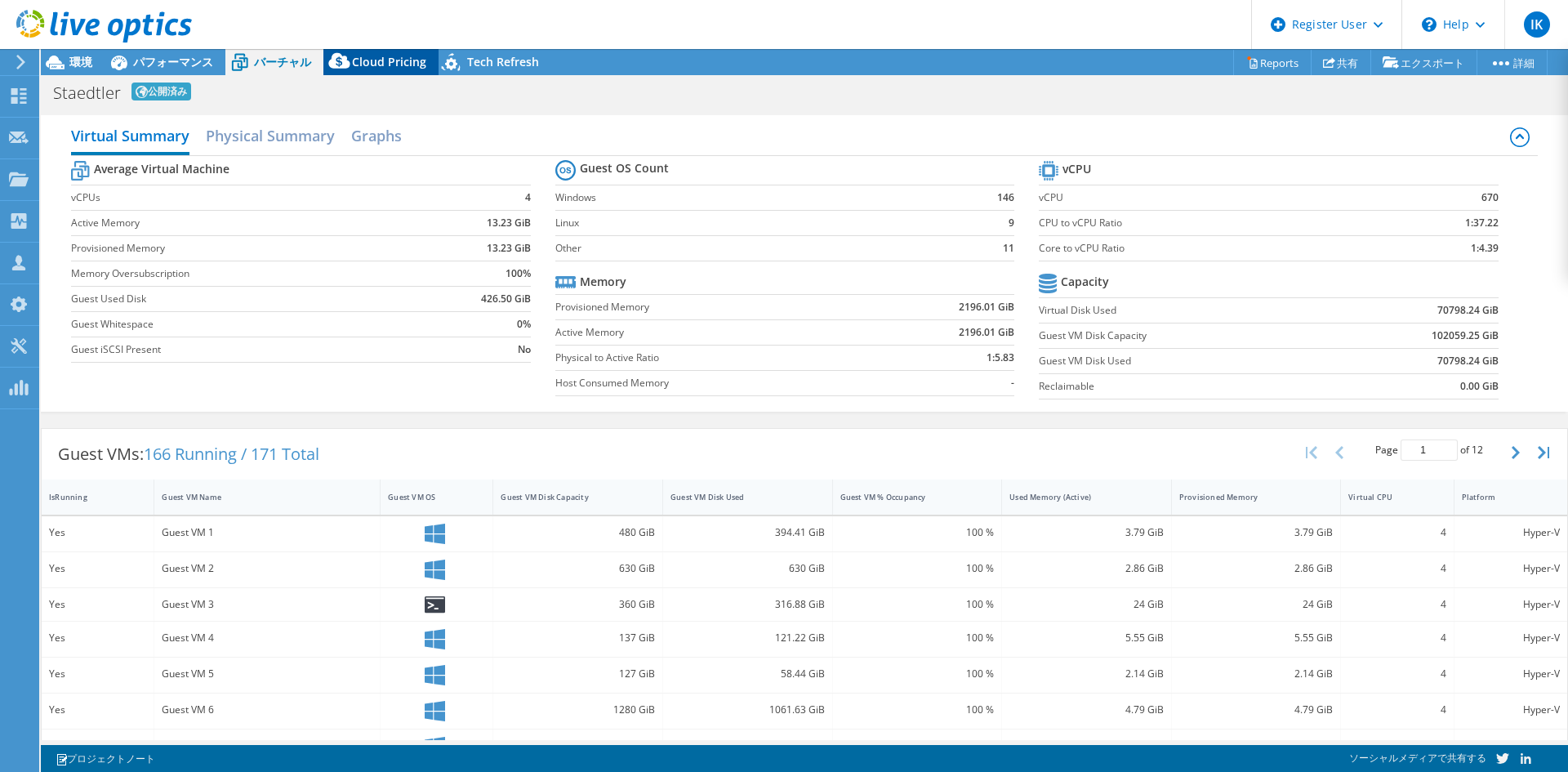
click at [373, 69] on span "Cloud Pricing" at bounding box center [389, 62] width 74 height 16
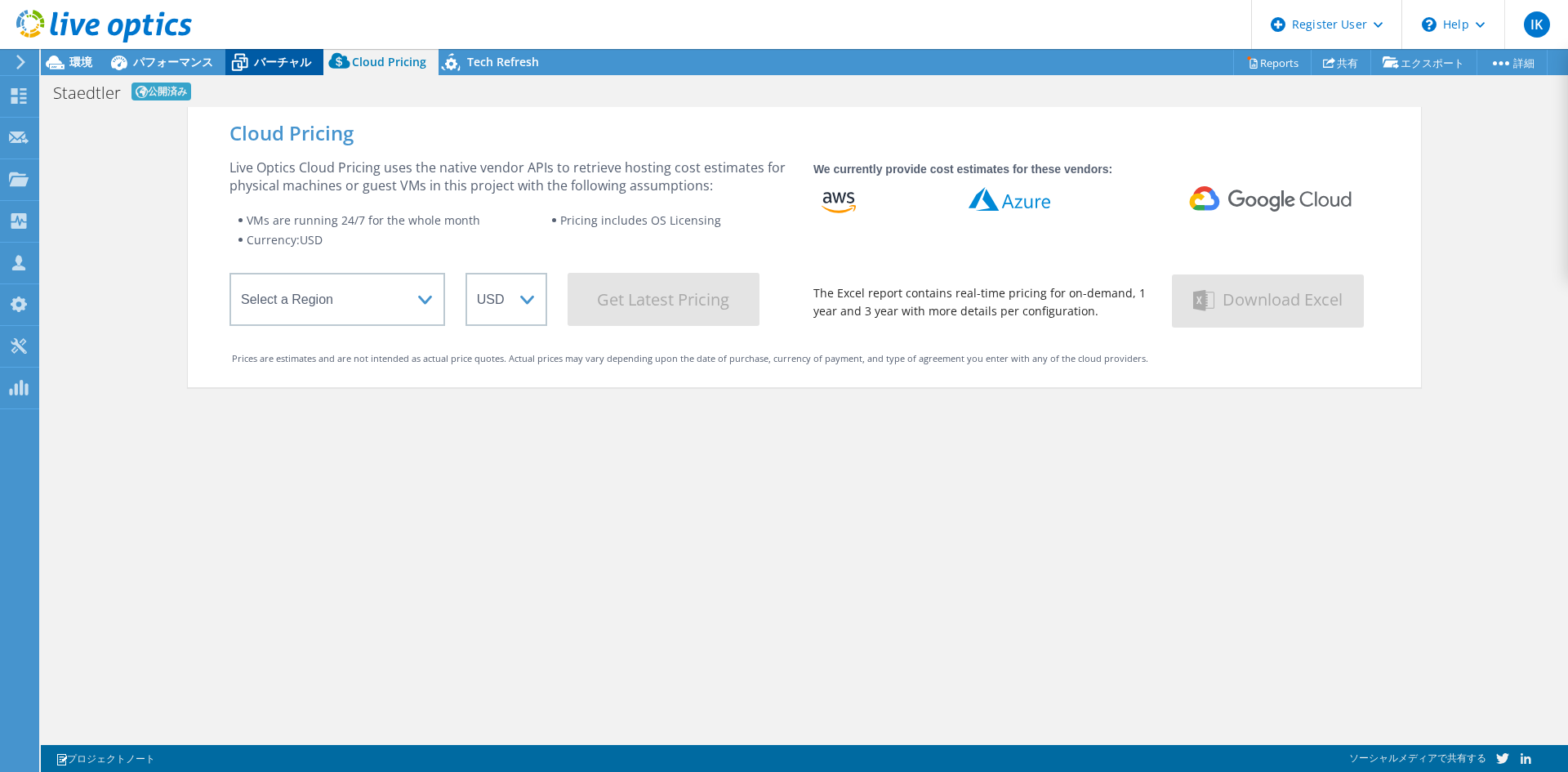
click at [225, 63] on icon at bounding box center [239, 62] width 29 height 29
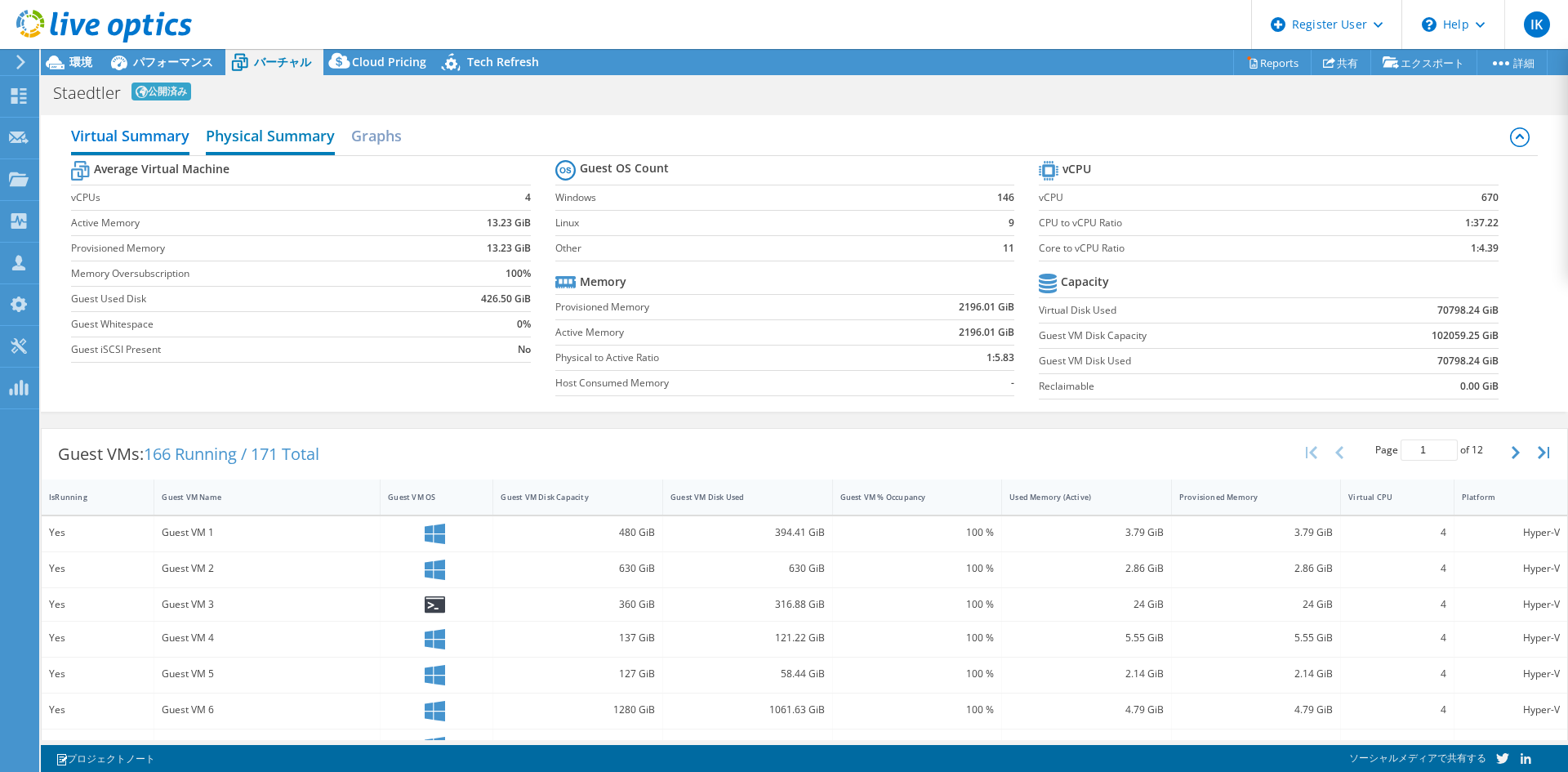
click at [246, 139] on h2 "Physical Summary" at bounding box center [271, 137] width 129 height 36
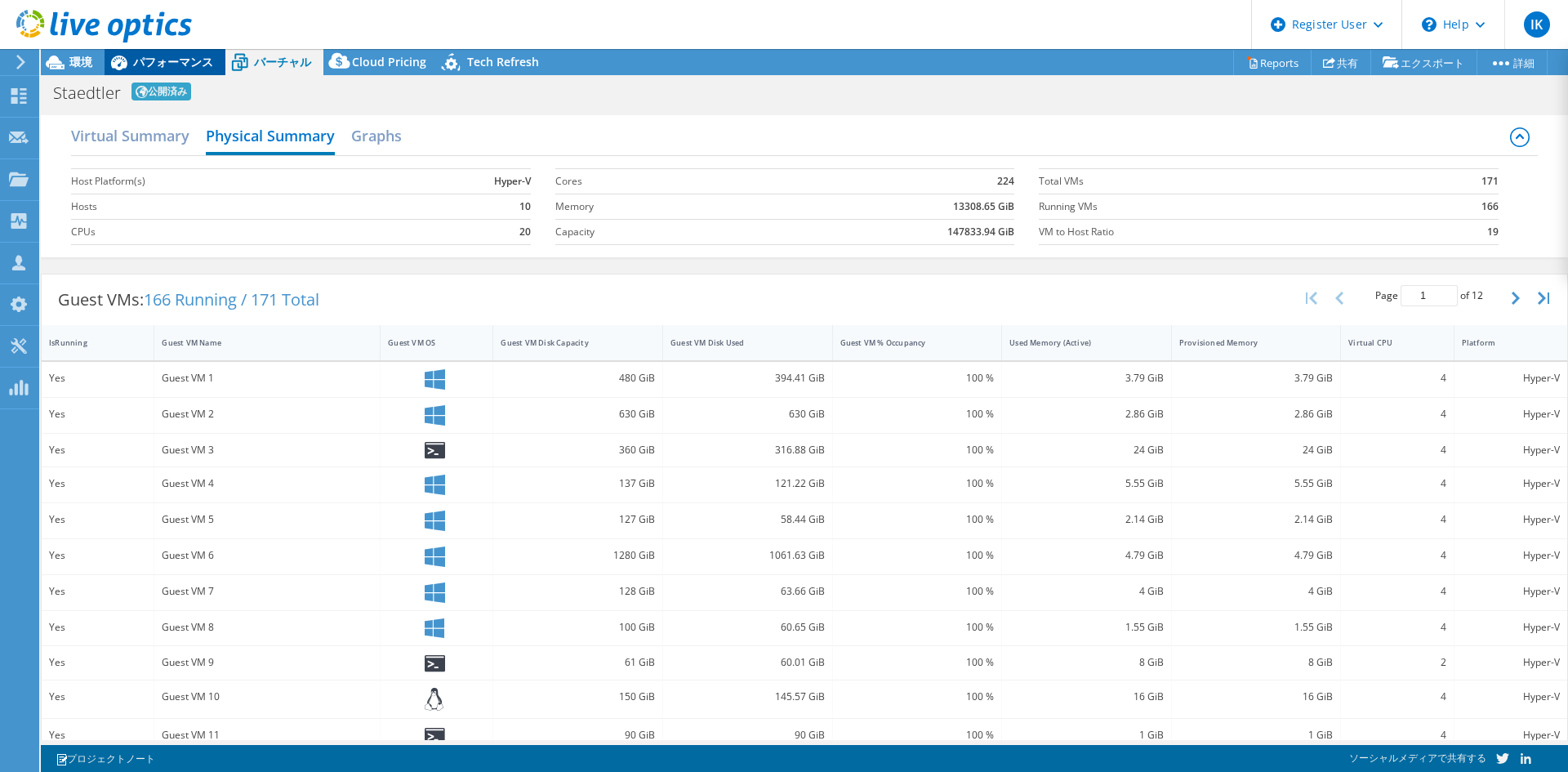
click at [177, 71] on div "パフォーマンス" at bounding box center [165, 62] width 120 height 26
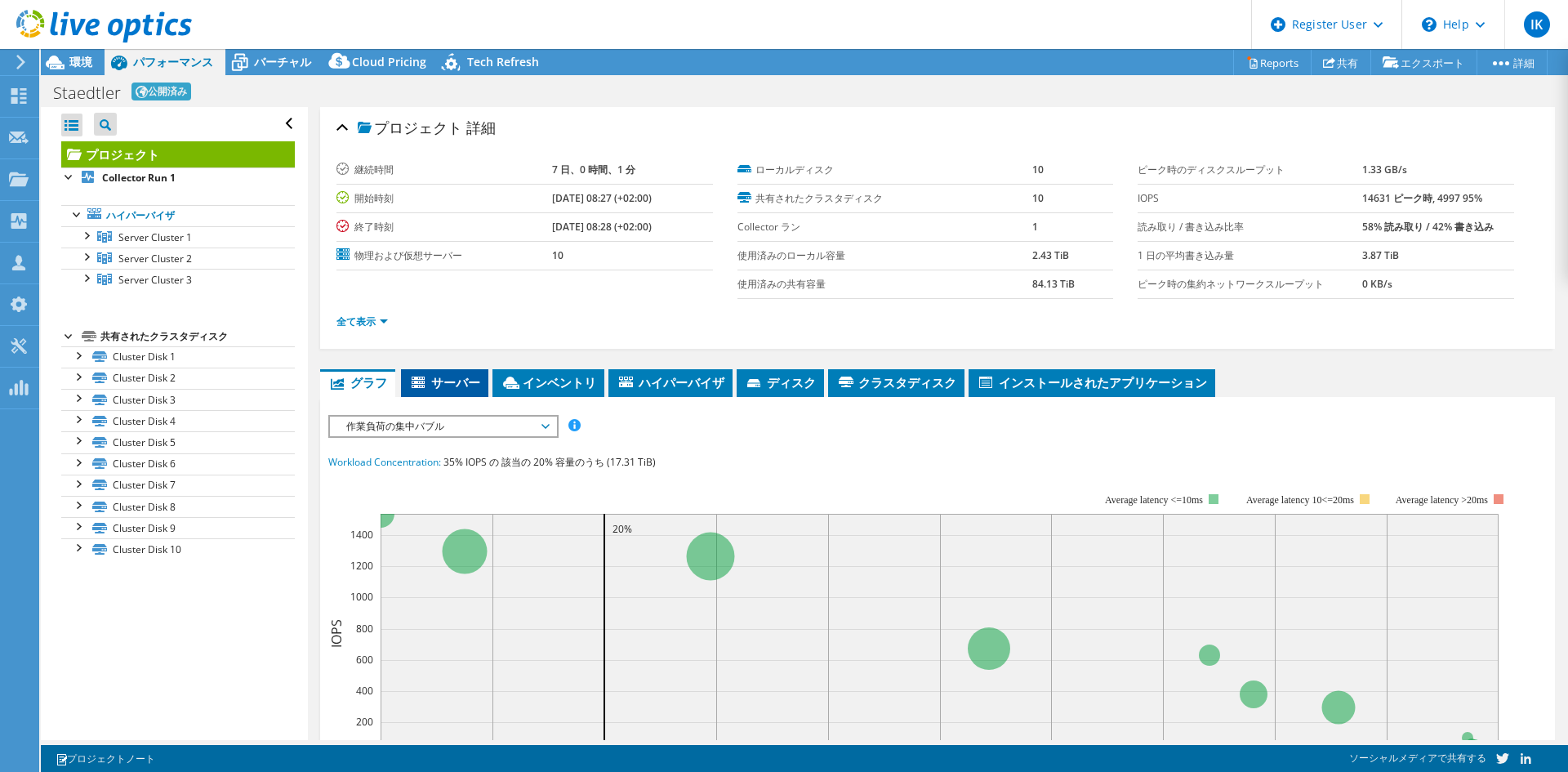
click at [430, 379] on span "サーバー" at bounding box center [444, 382] width 71 height 17
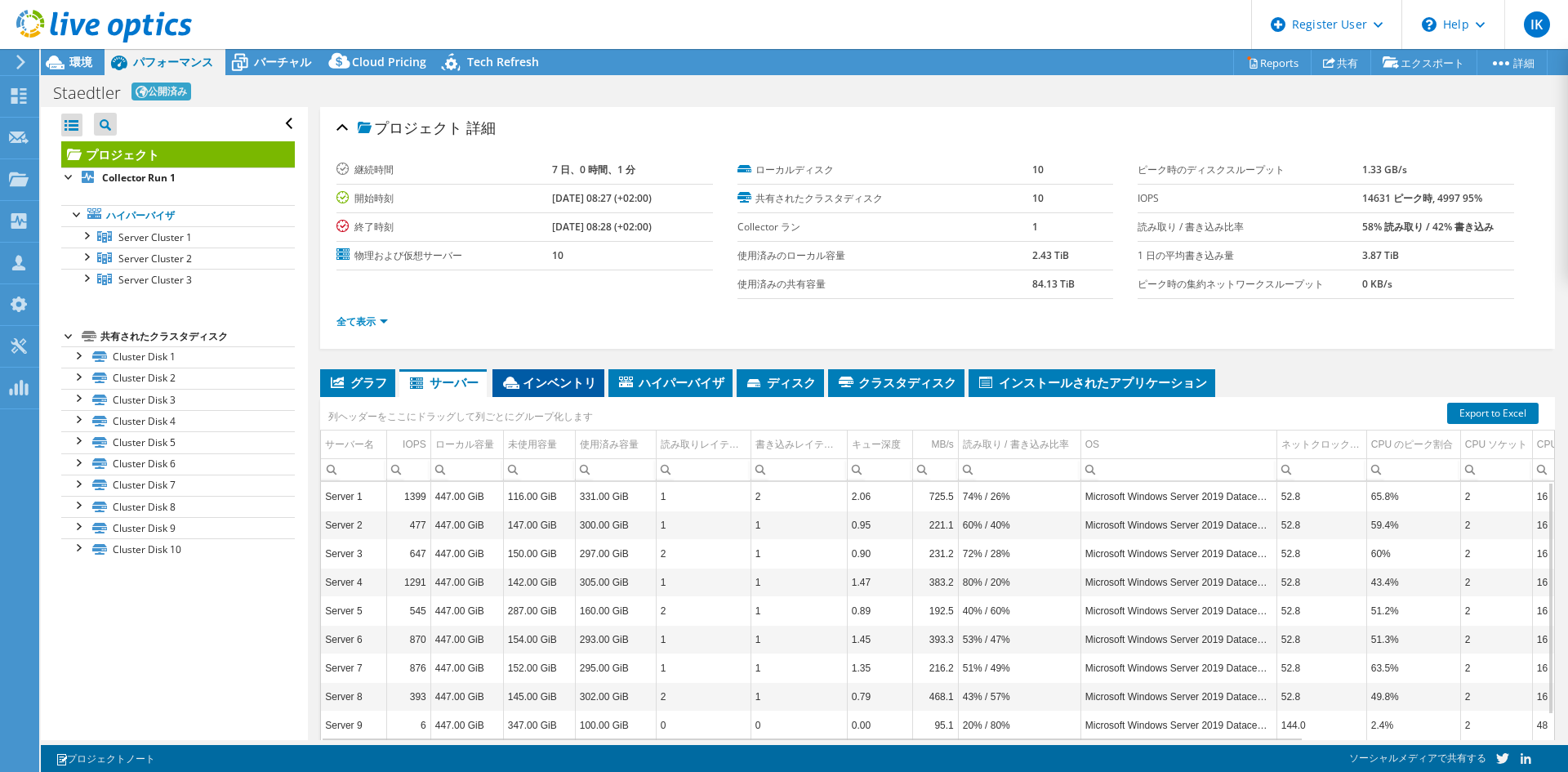
click at [526, 374] on li "インベントリ" at bounding box center [548, 383] width 112 height 28
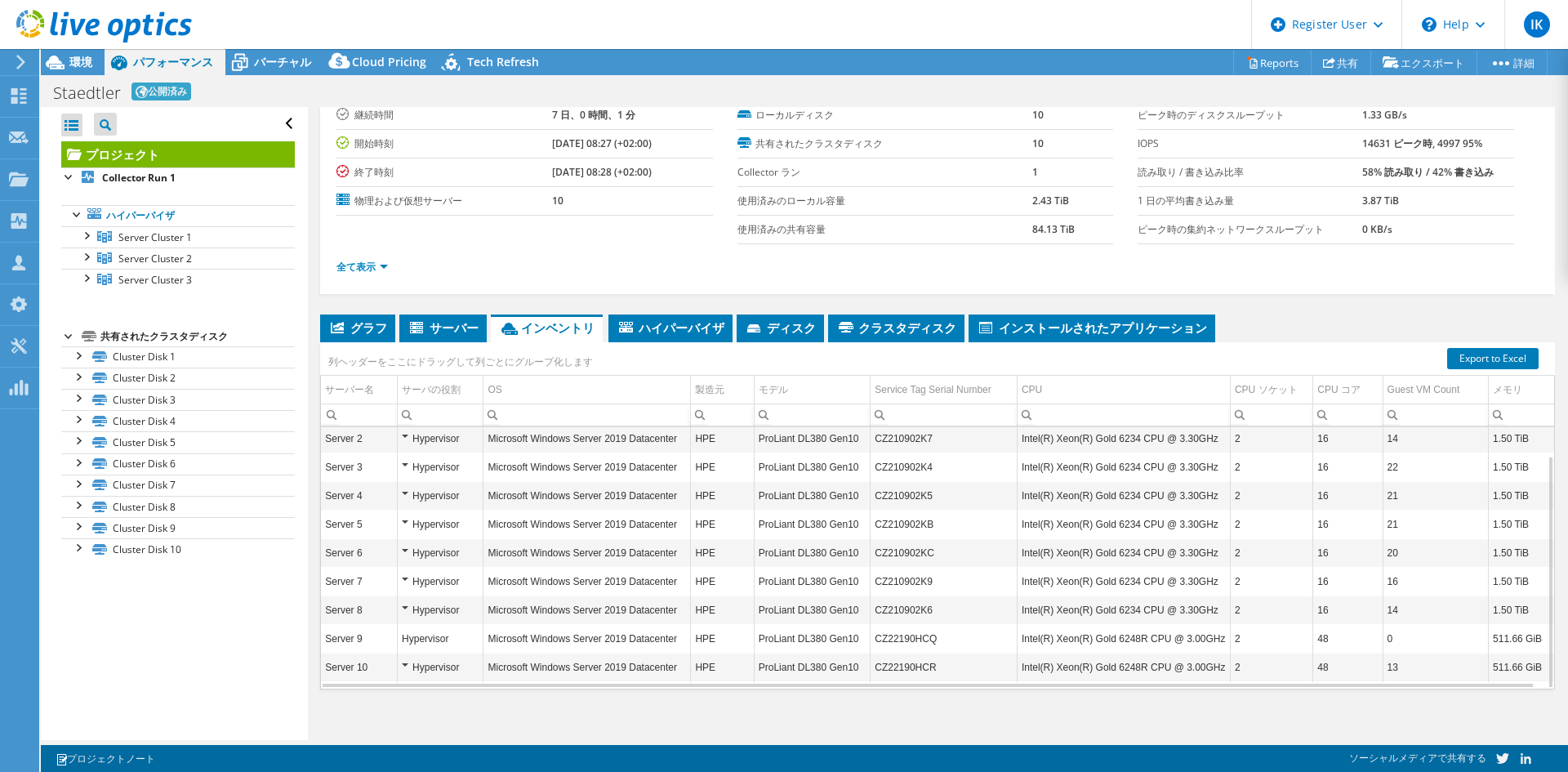
scroll to position [66, 0]
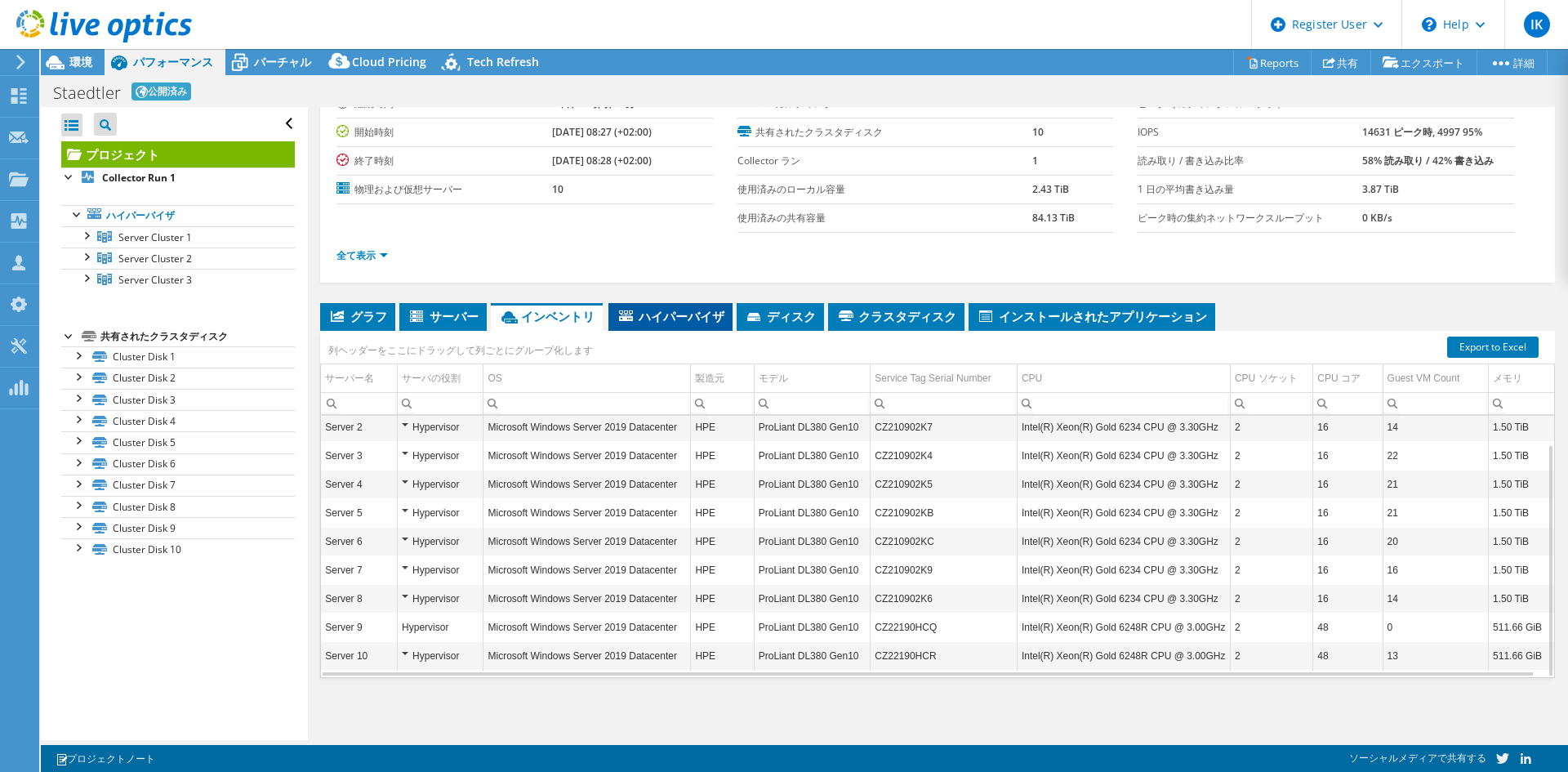
click at [671, 306] on li "ハイパーバイザ" at bounding box center [671, 317] width 124 height 28
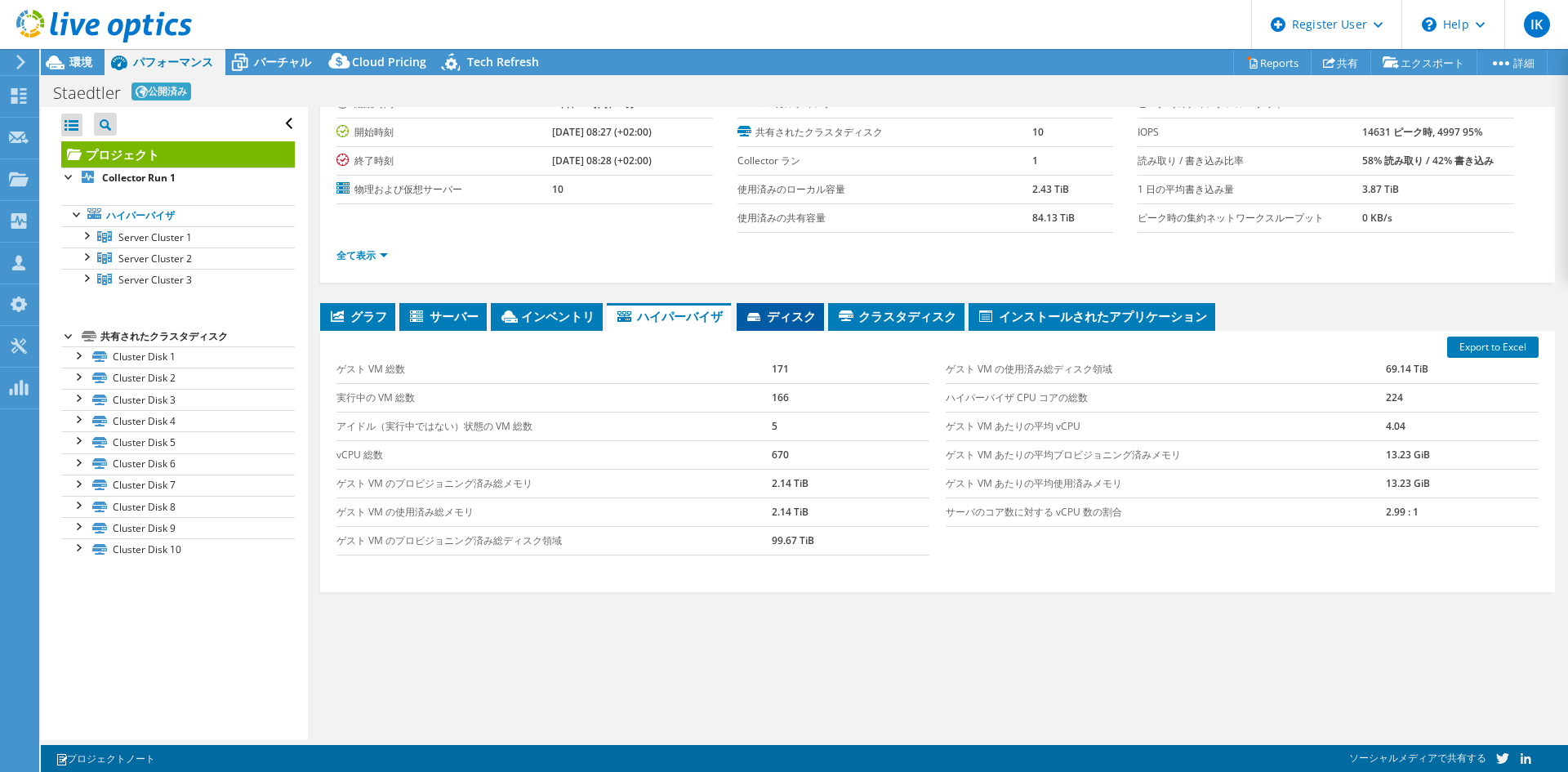
click at [746, 312] on span "ディスク" at bounding box center [780, 316] width 71 height 17
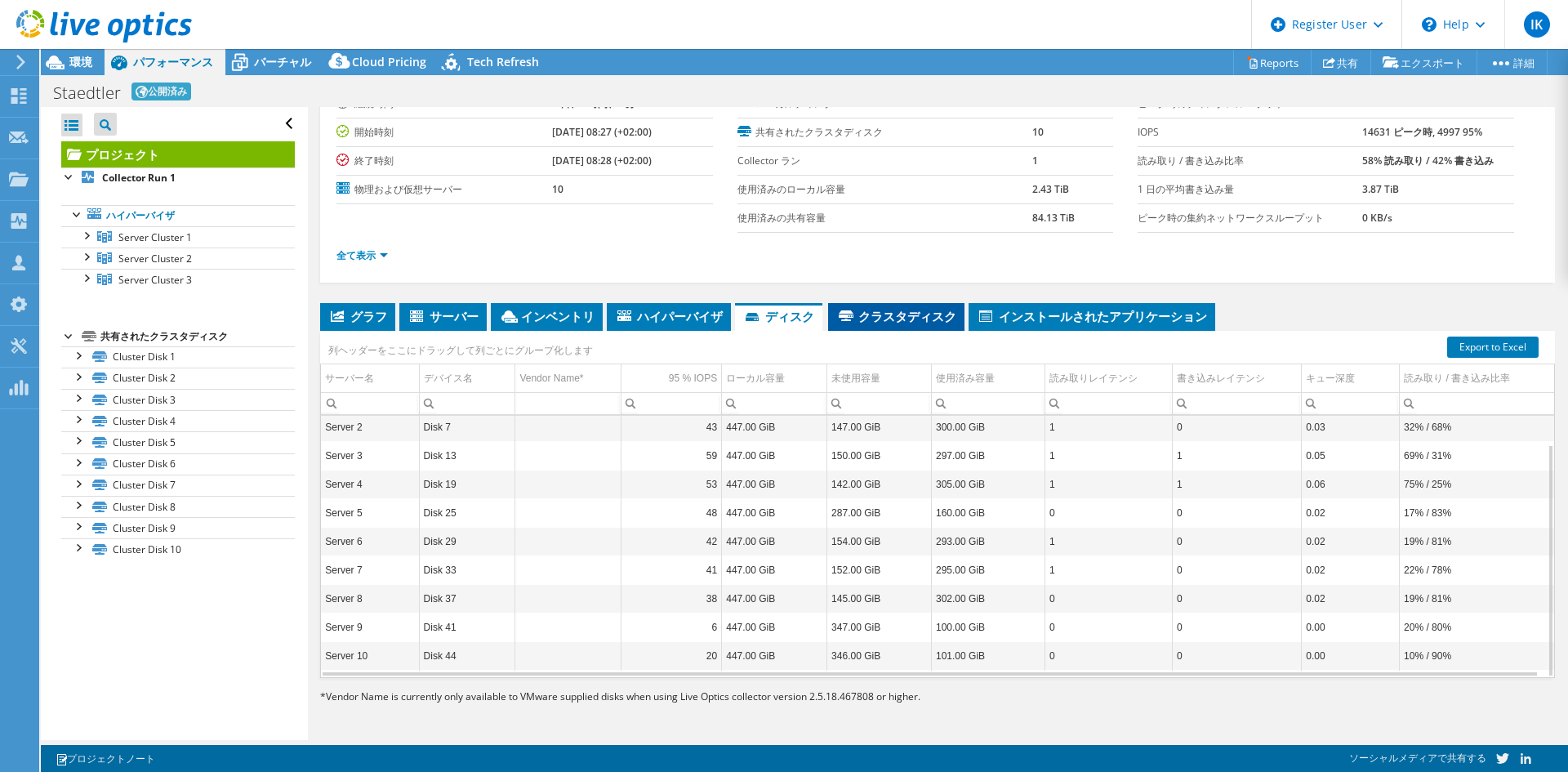
click at [836, 312] on span "クラスタディスク" at bounding box center [897, 316] width 120 height 17
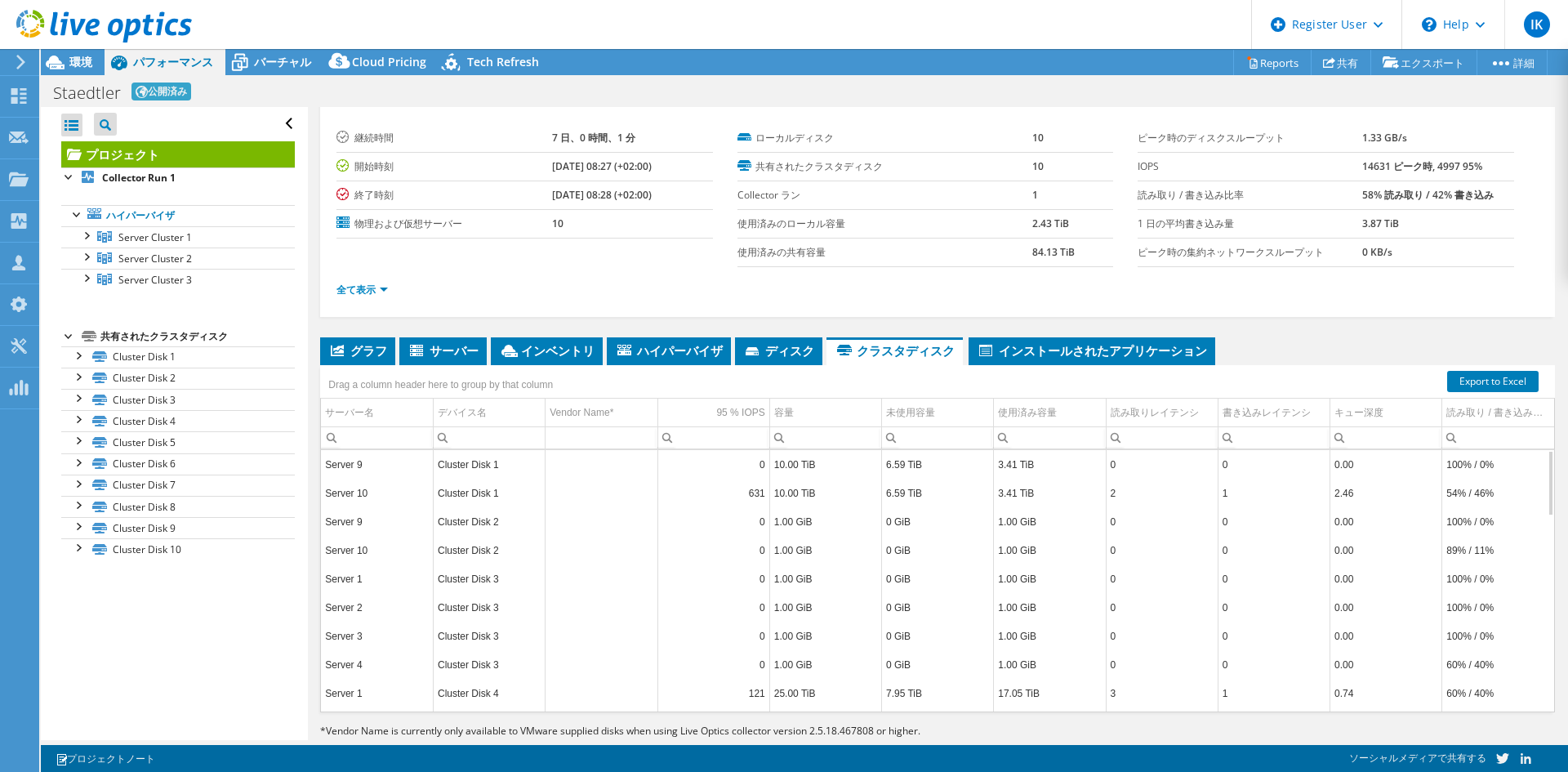
scroll to position [0, 0]
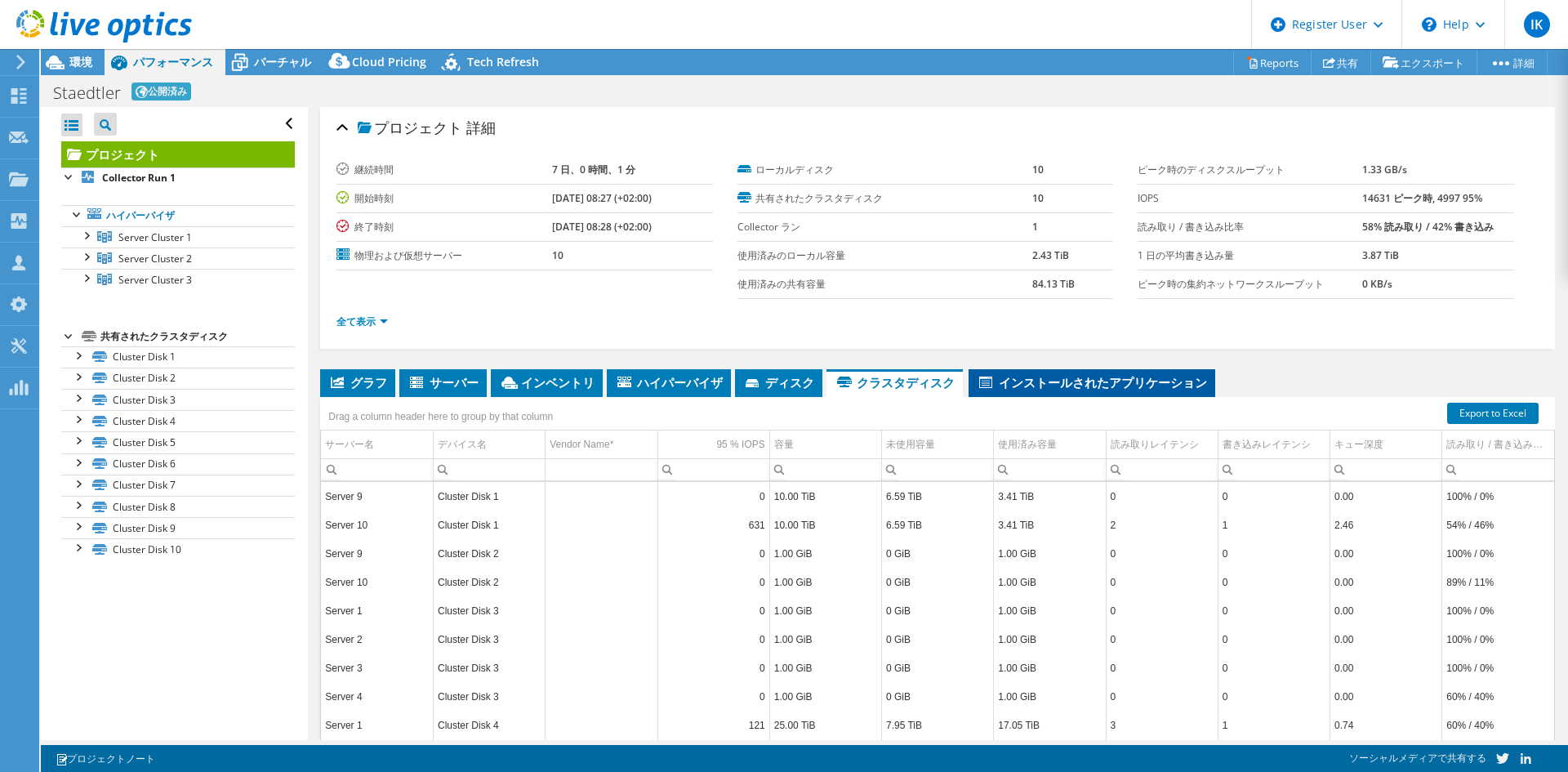
click at [977, 378] on span "インストールされたアプリケーション" at bounding box center [1092, 382] width 230 height 17
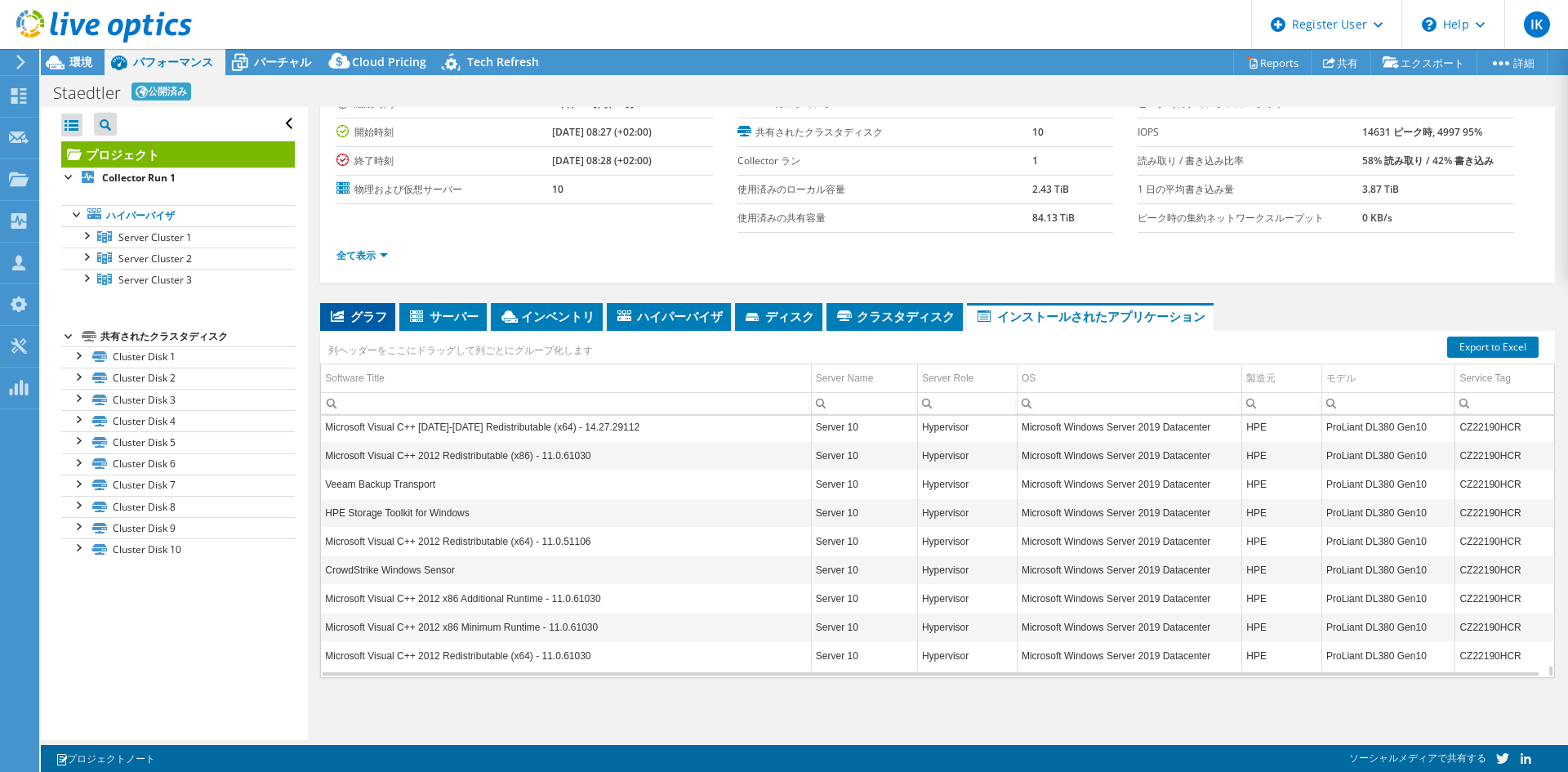
click at [356, 313] on span "グラフ" at bounding box center [357, 316] width 58 height 17
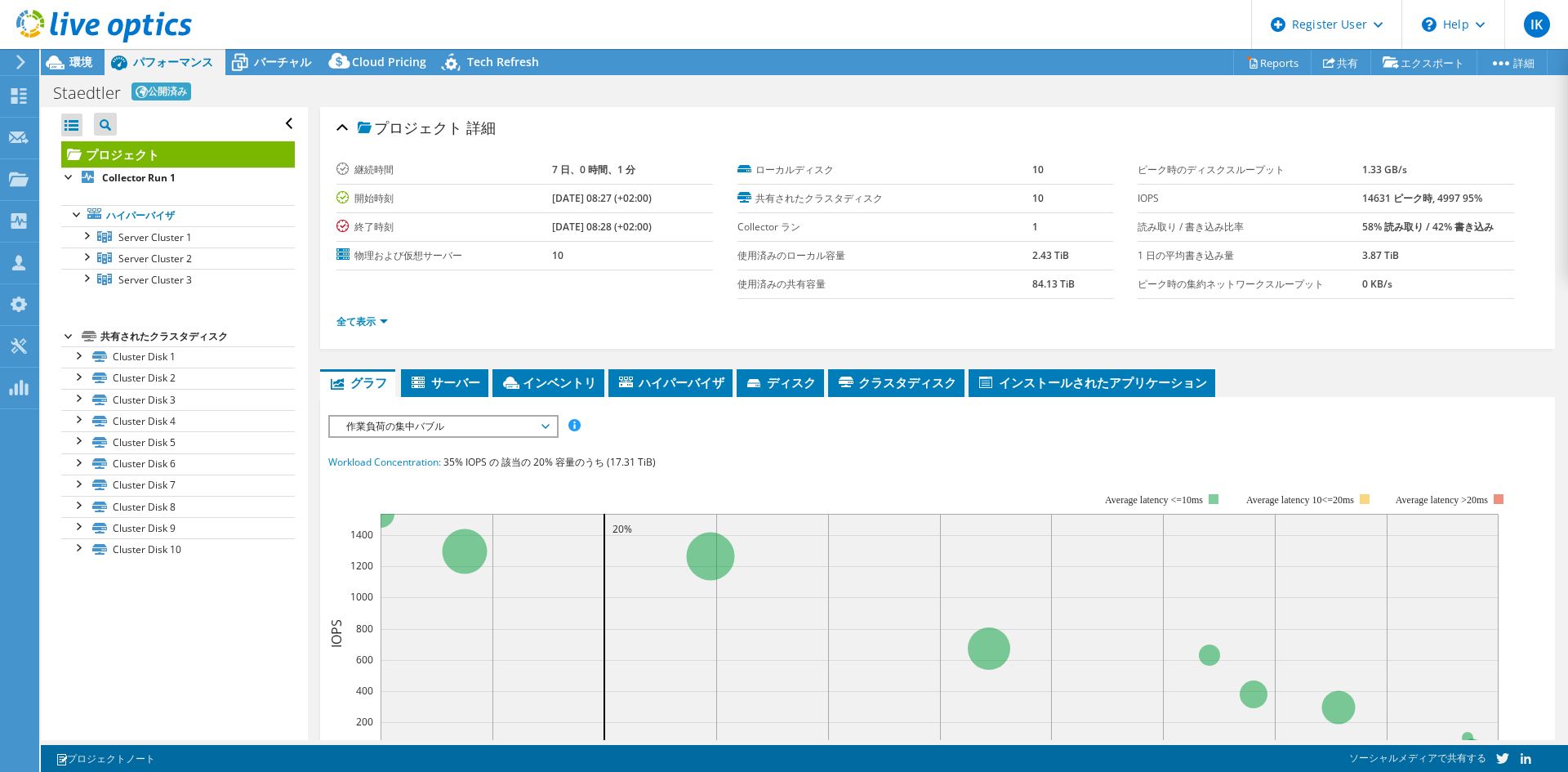
click at [68, 338] on div at bounding box center [69, 334] width 17 height 17
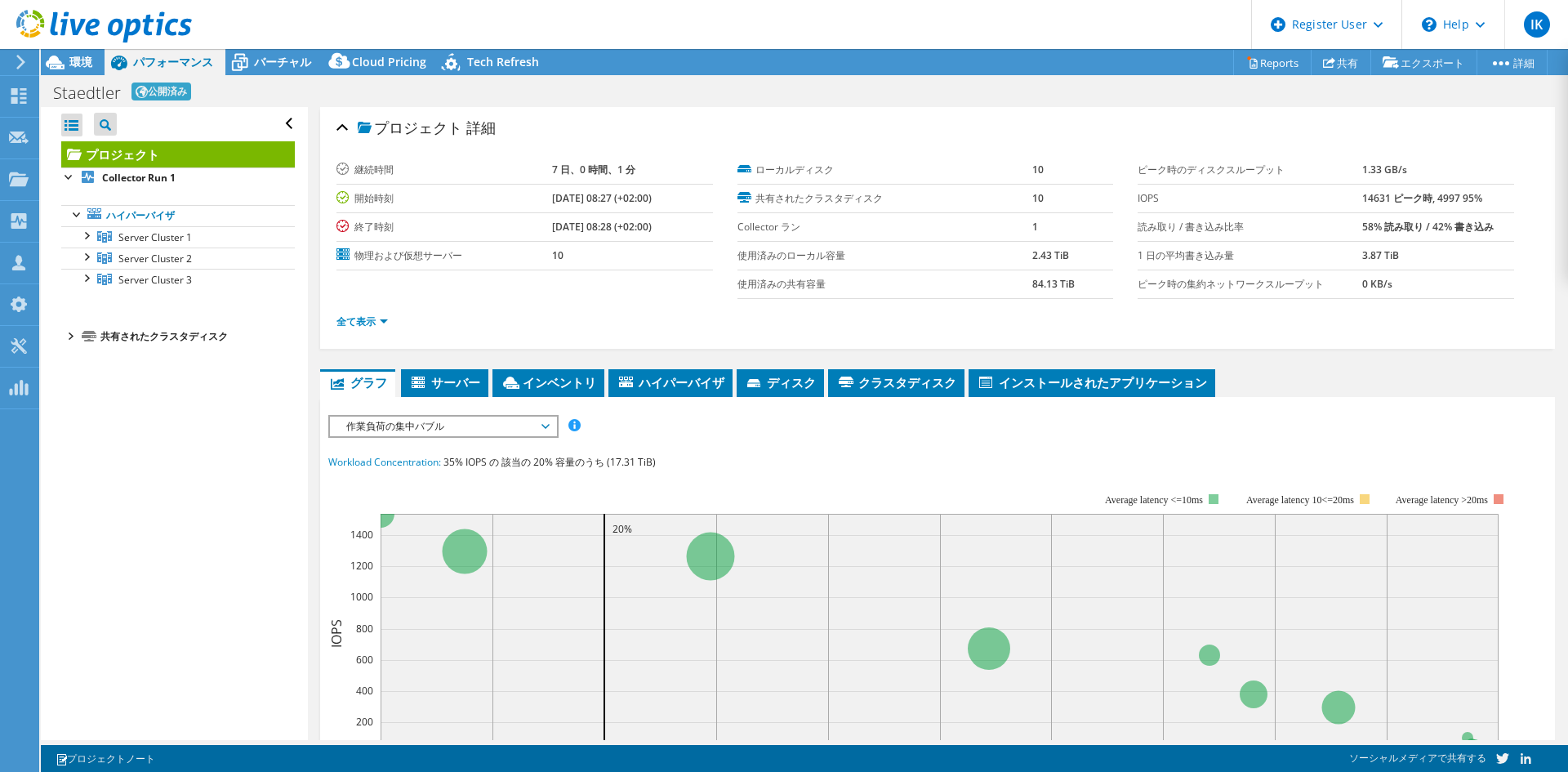
click at [148, 335] on div "共有されたクラスタディスク" at bounding box center [197, 336] width 195 height 19
click at [63, 336] on div at bounding box center [69, 334] width 17 height 17
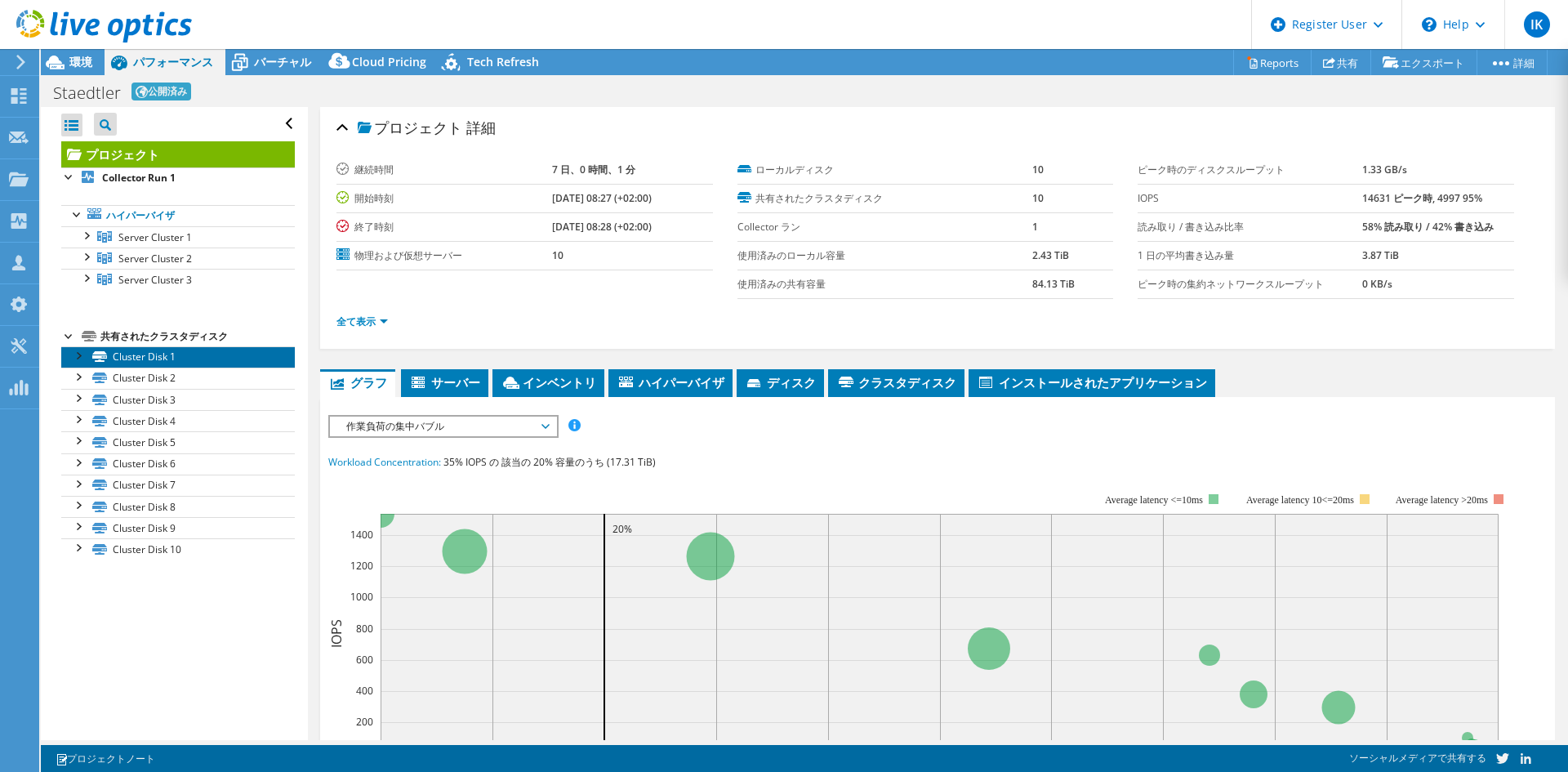
click at [163, 361] on link "Cluster Disk 1" at bounding box center [178, 357] width 234 height 21
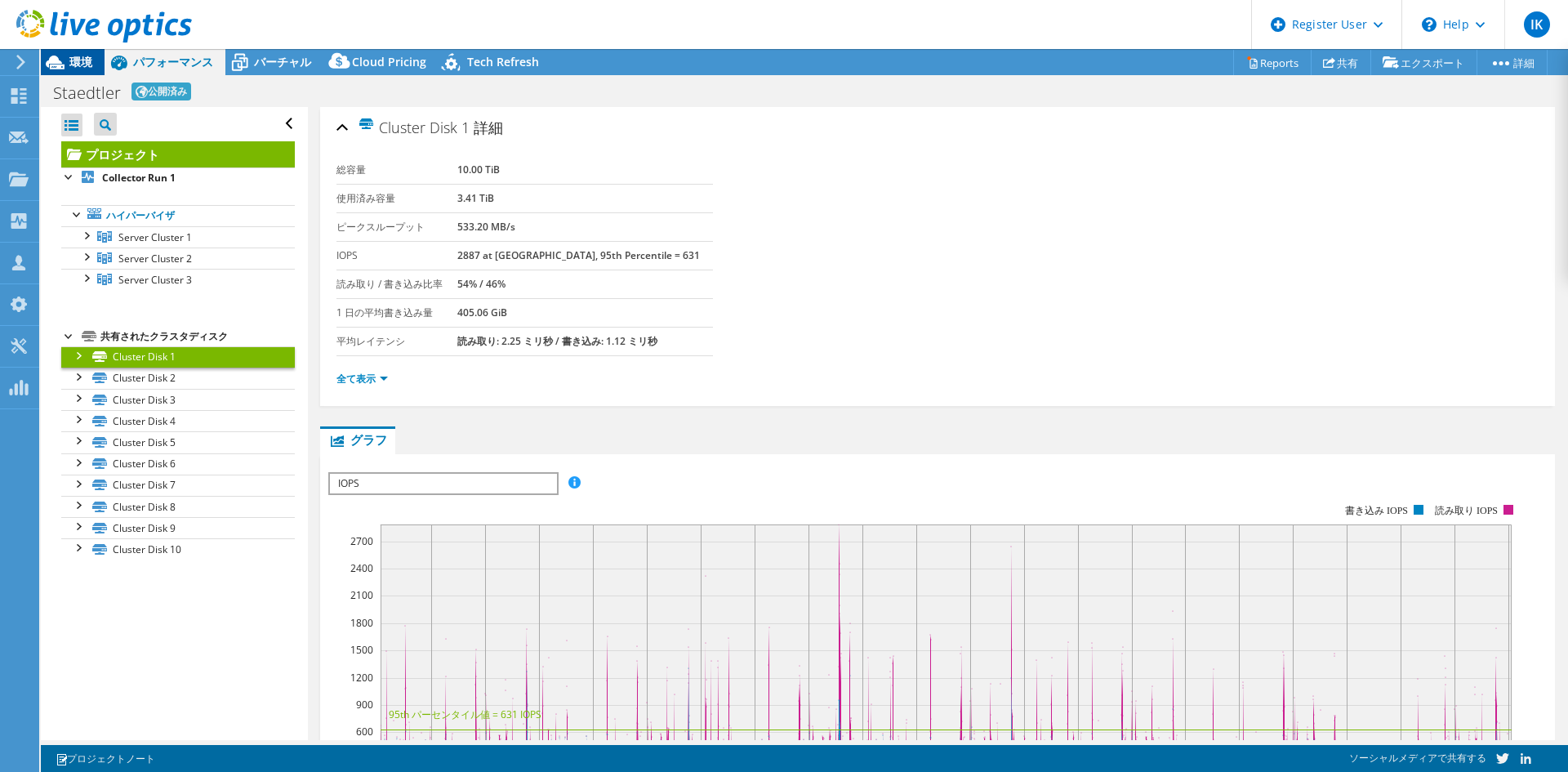
click at [90, 61] on span "環境" at bounding box center [81, 62] width 23 height 16
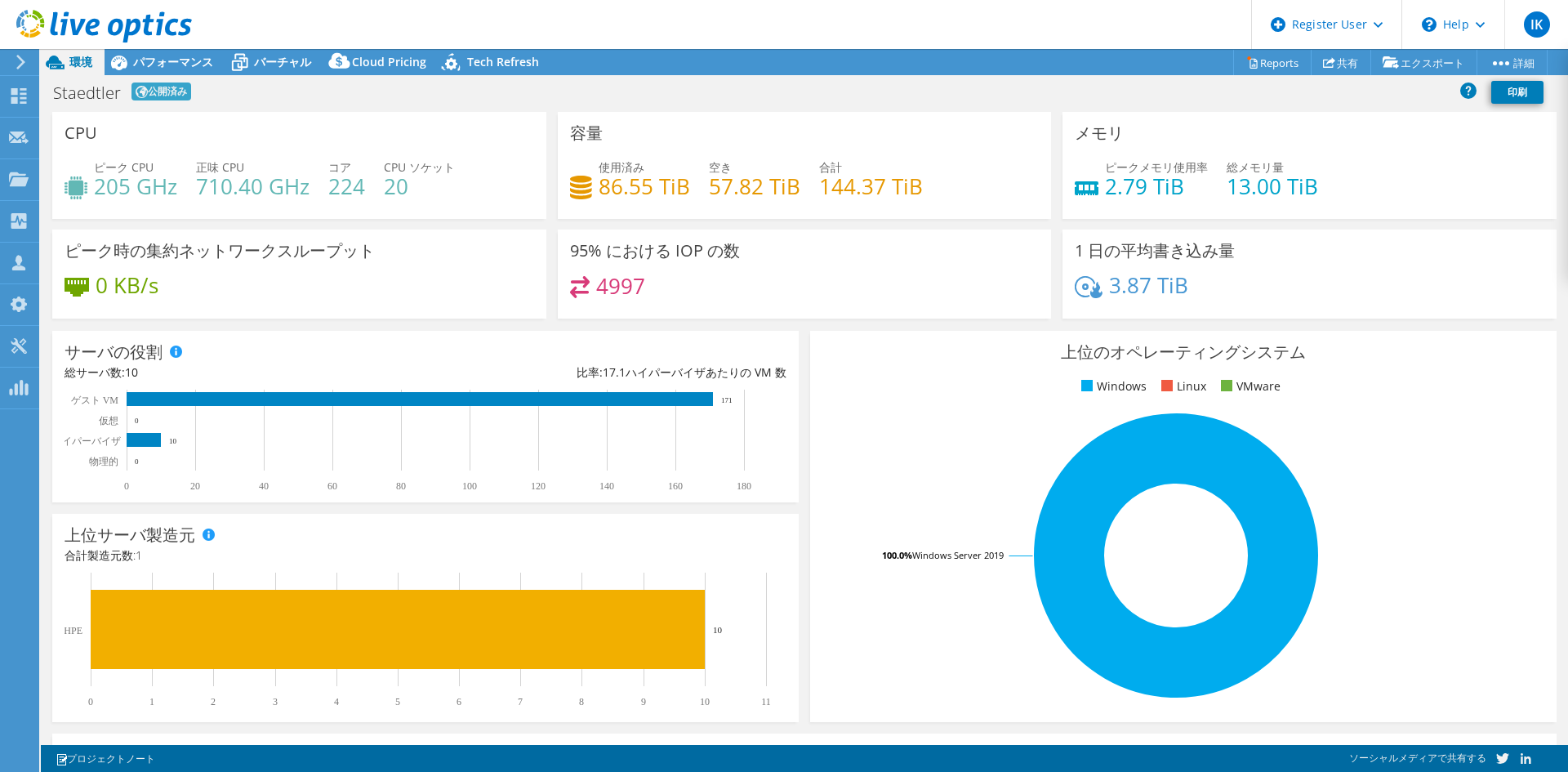
click at [613, 290] on h4 "4997" at bounding box center [621, 286] width 49 height 18
click at [159, 53] on div at bounding box center [96, 27] width 192 height 55
click at [147, 59] on span "パフォーマンス" at bounding box center [173, 62] width 80 height 16
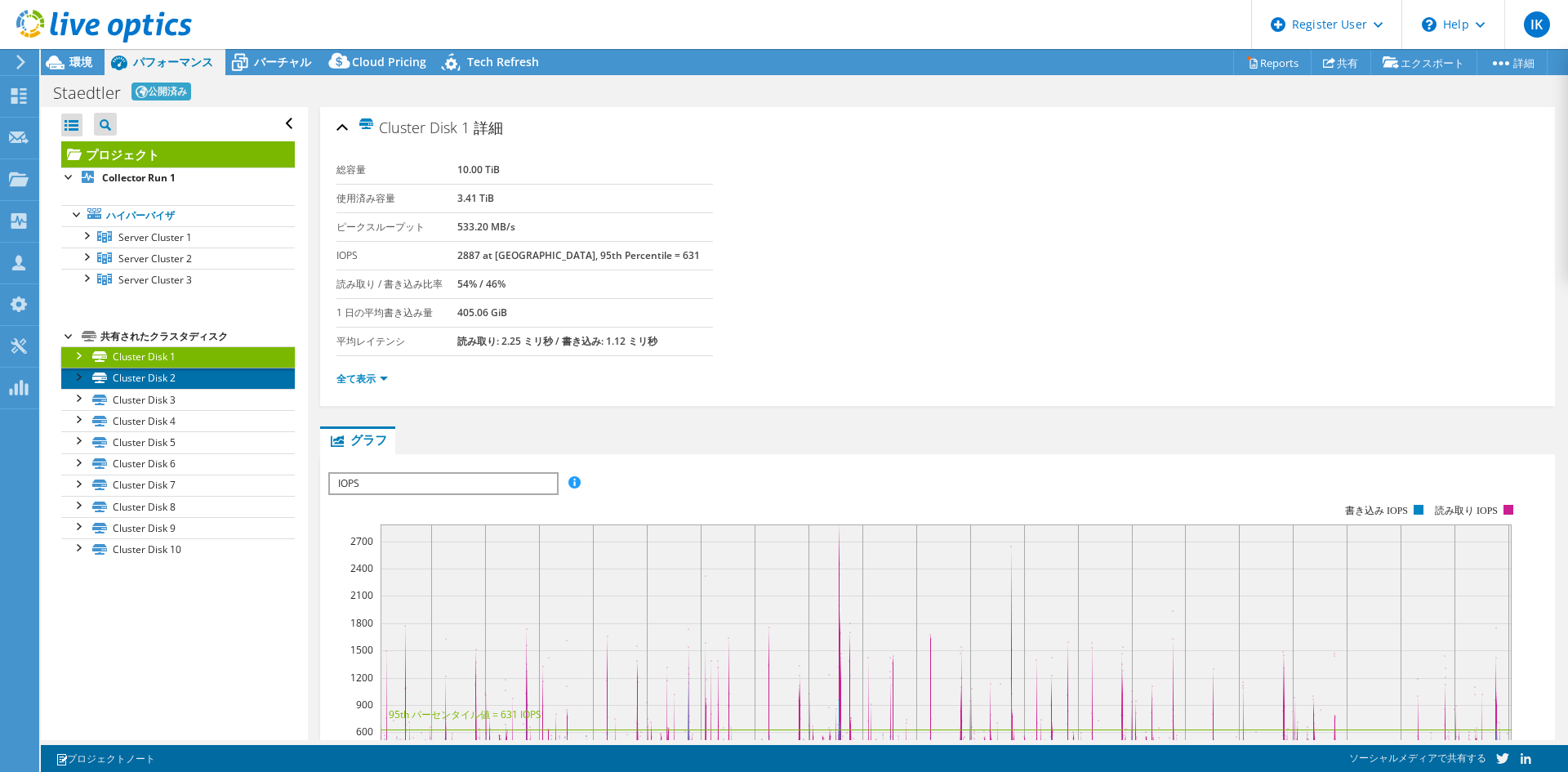
click at [149, 383] on link "Cluster Disk 2" at bounding box center [178, 378] width 234 height 21
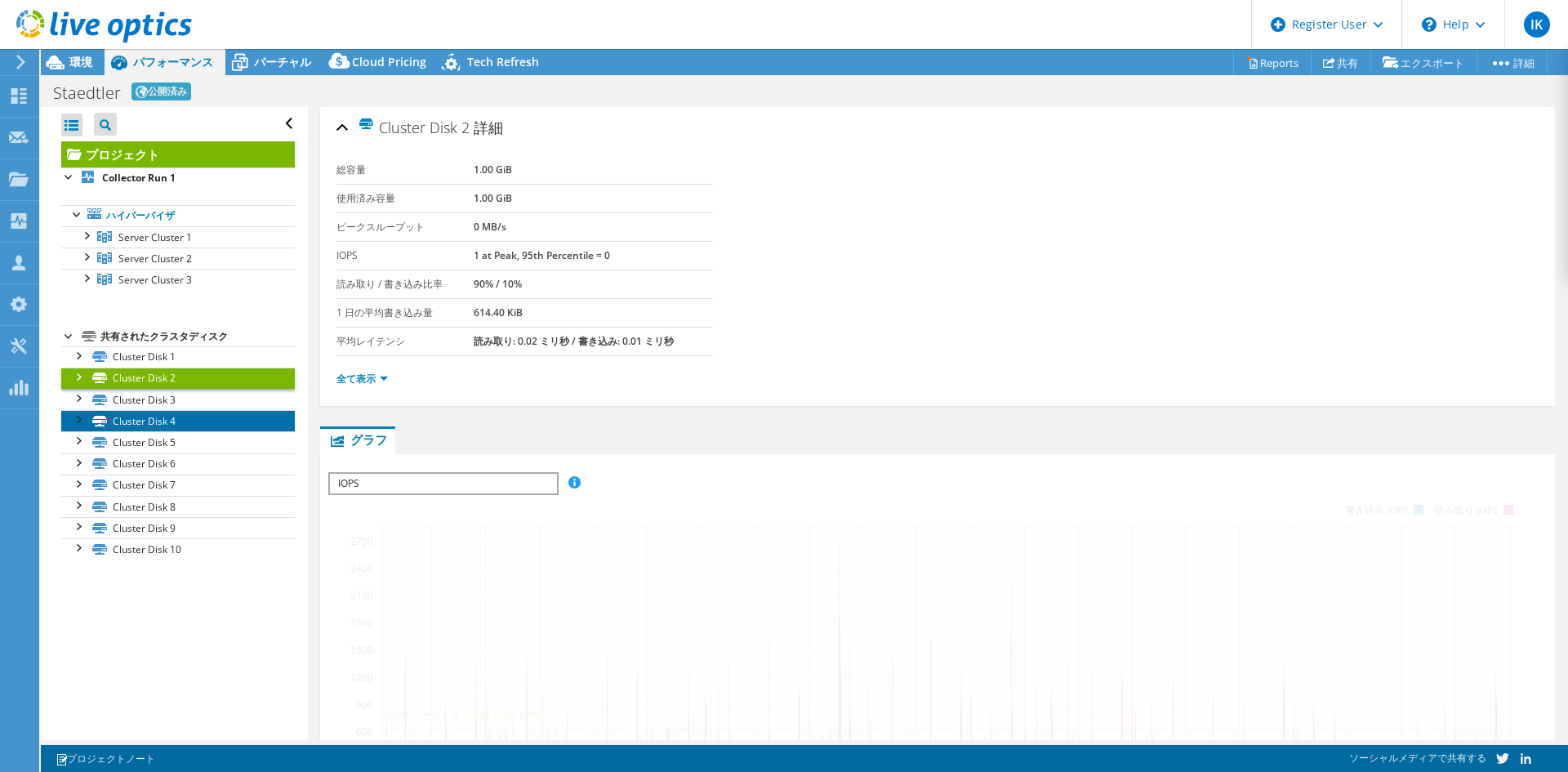
click at [149, 411] on link "Cluster Disk 4" at bounding box center [178, 421] width 234 height 21
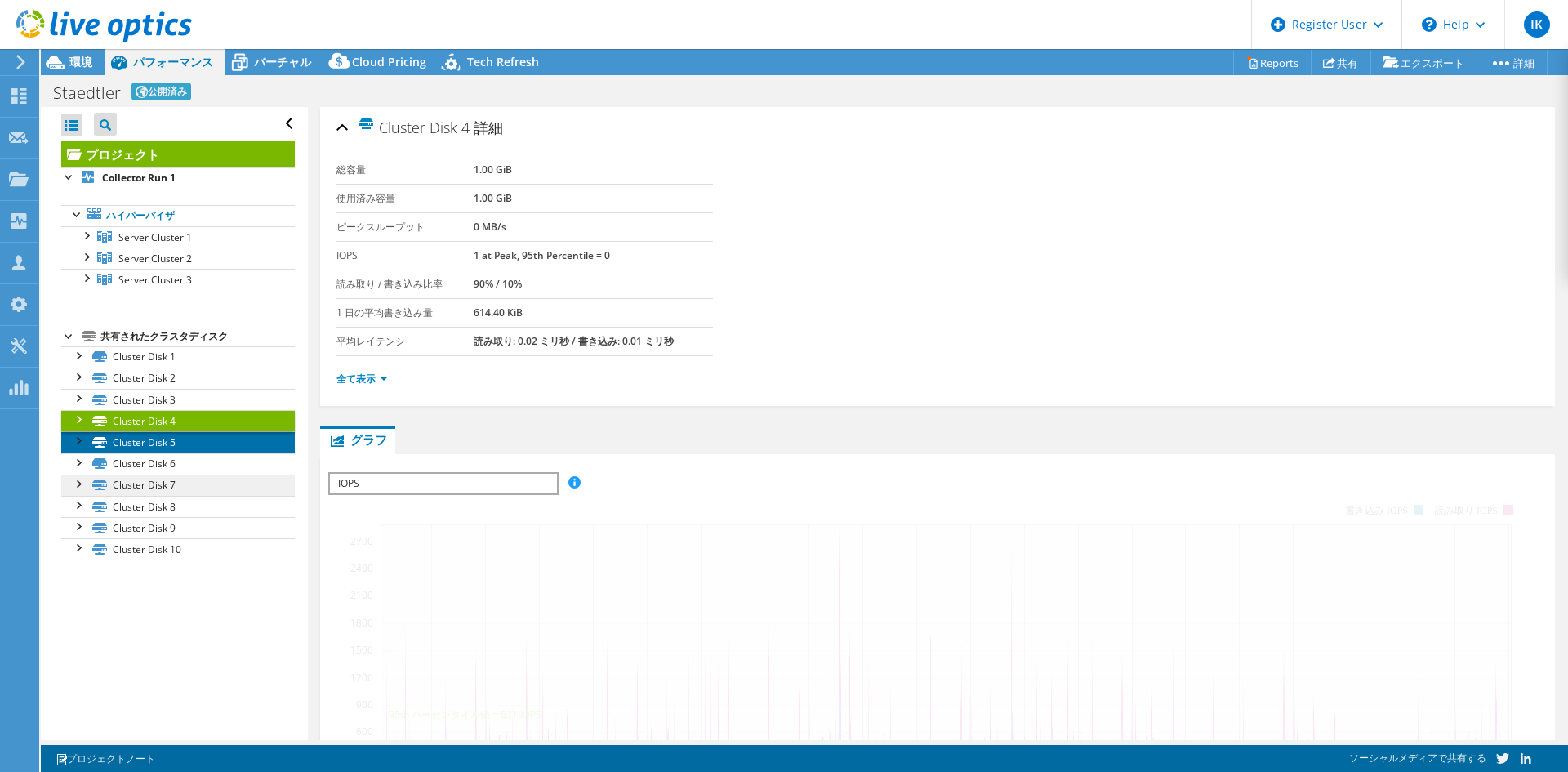
click at [149, 446] on link "Cluster Disk 5" at bounding box center [178, 442] width 234 height 21
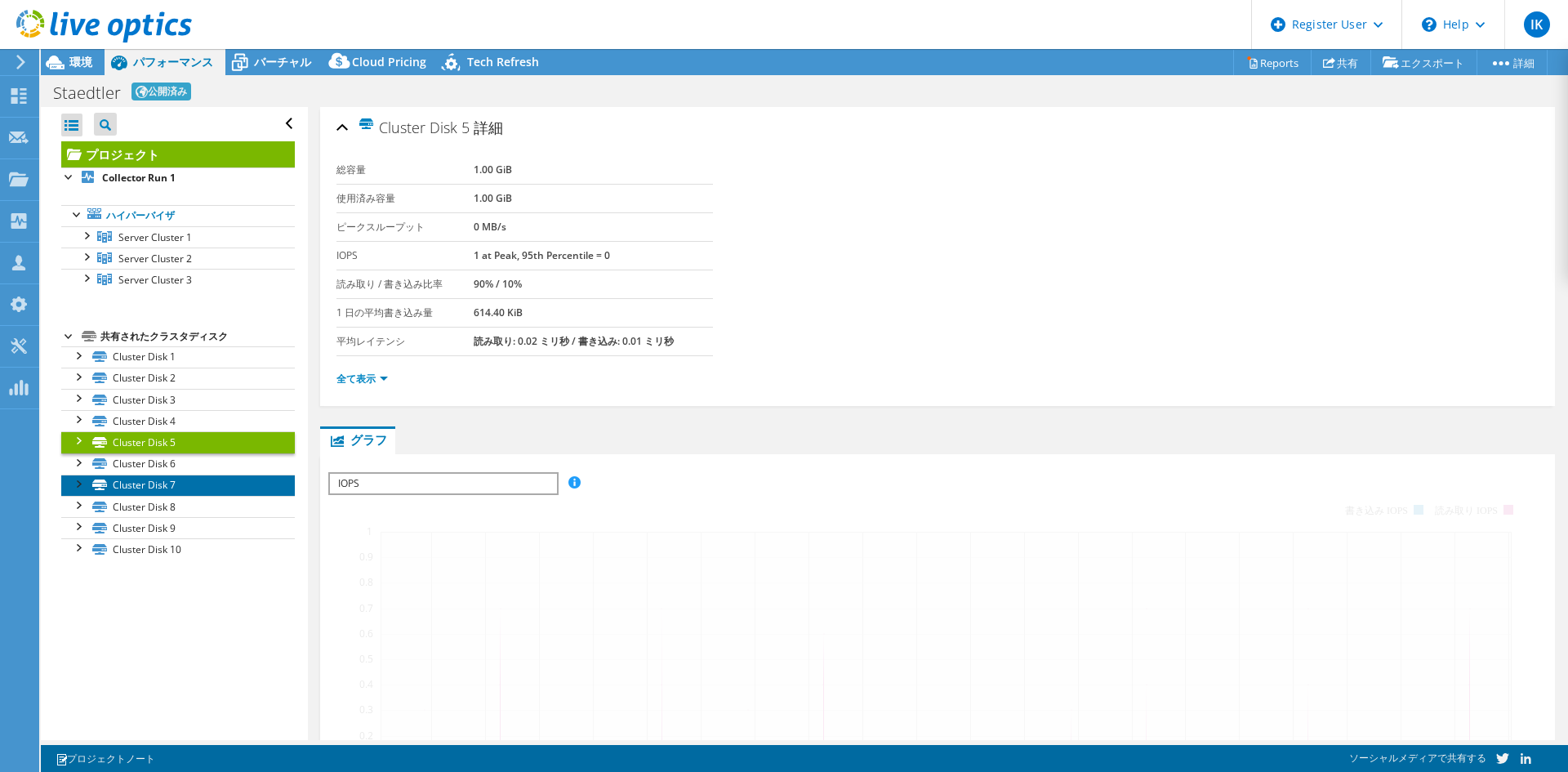
click at [149, 486] on link "Cluster Disk 7" at bounding box center [178, 486] width 234 height 21
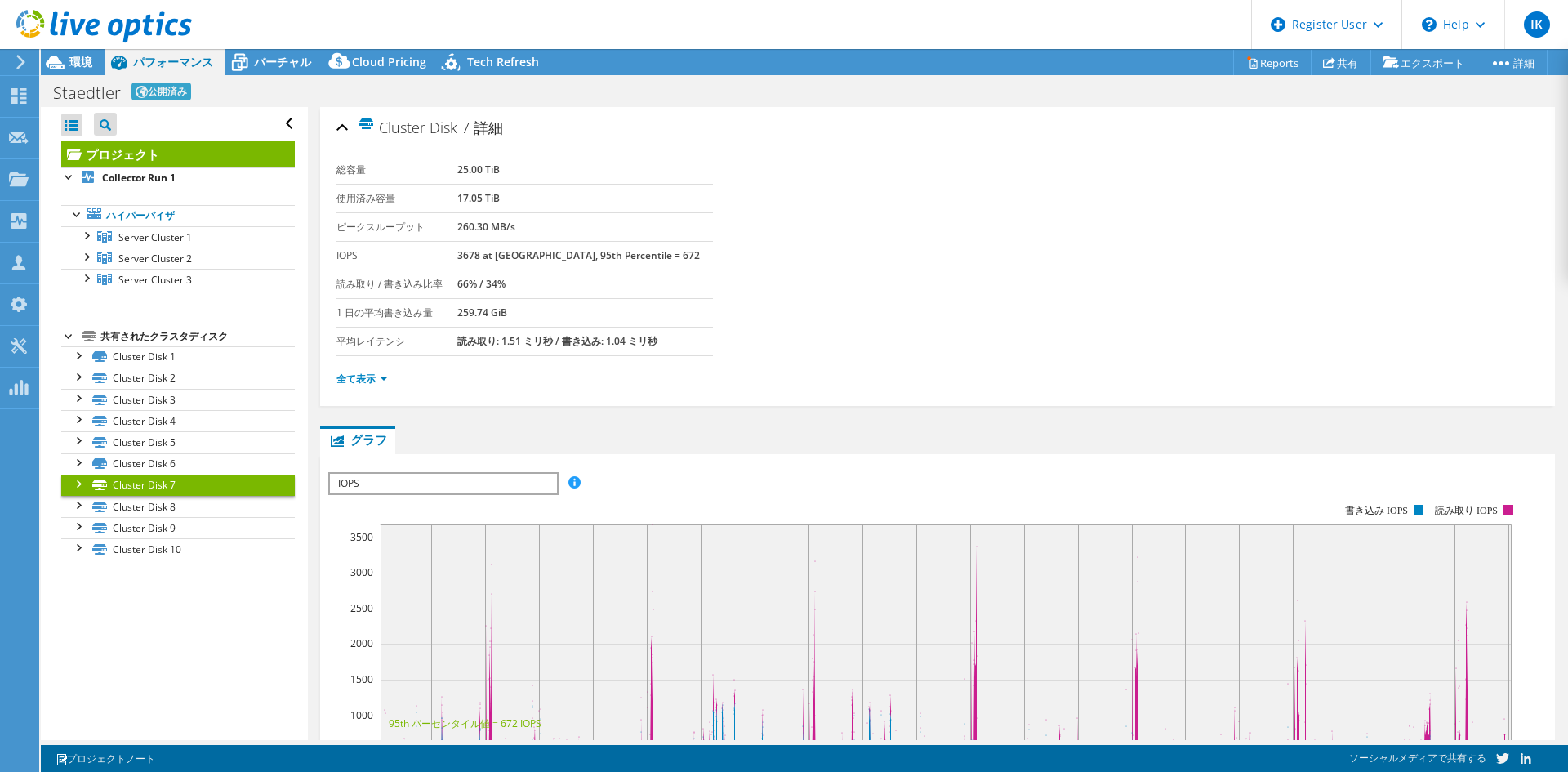
click at [476, 38] on header "IK Dell ユーザー [PERSON_NAME] Kaminoda [PERSON_NAME][EMAIL_ADDRESS][DOMAIN_NAME] D…" at bounding box center [784, 24] width 1568 height 49
click at [482, 55] on span "Tech Refresh" at bounding box center [503, 62] width 72 height 16
click at [483, 66] on span "Tech Refresh" at bounding box center [503, 62] width 72 height 16
click at [483, 63] on span "Tech Refresh" at bounding box center [503, 62] width 72 height 16
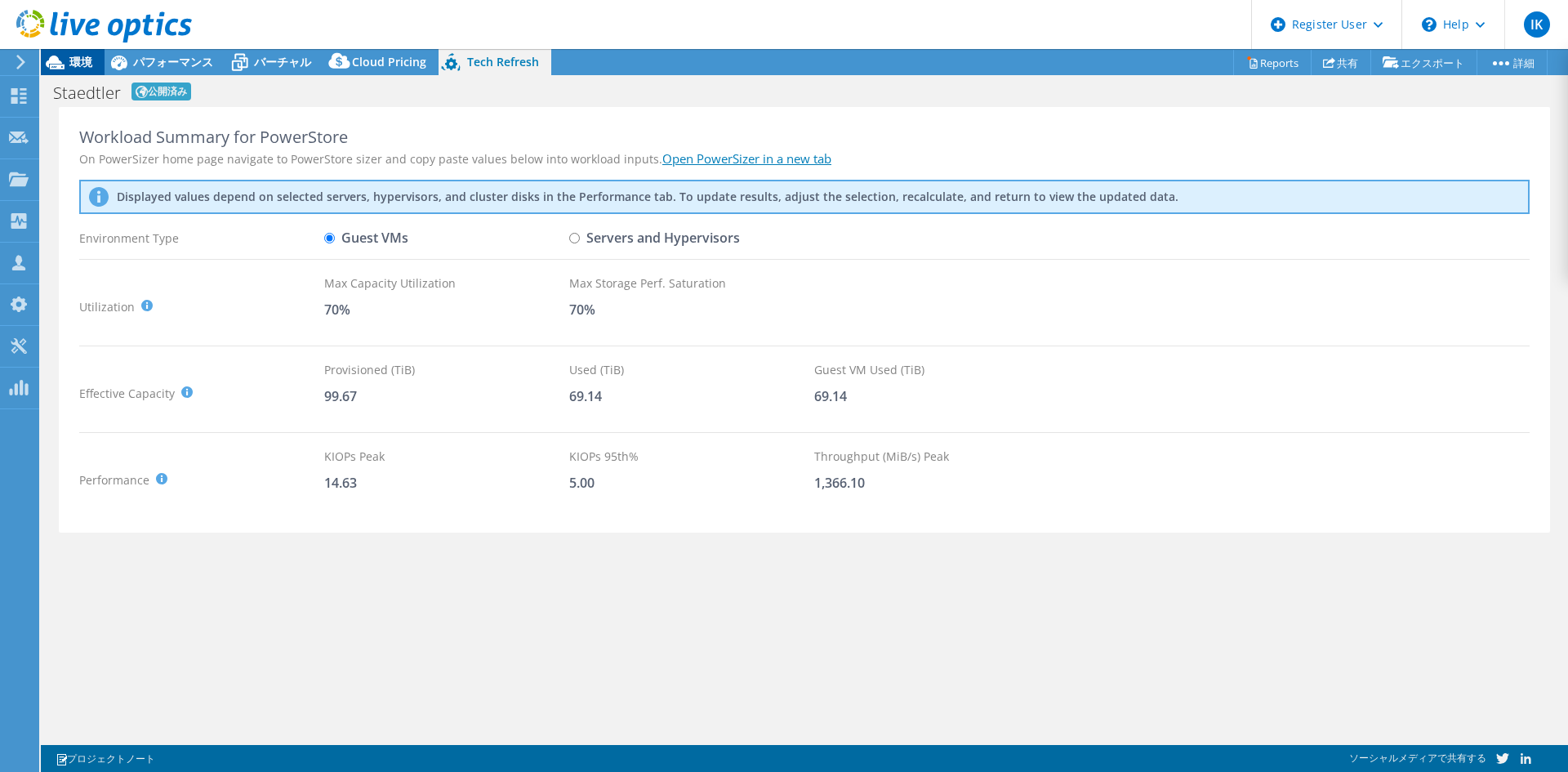
click at [62, 64] on icon at bounding box center [55, 62] width 29 height 29
